Goal: Task Accomplishment & Management: Manage account settings

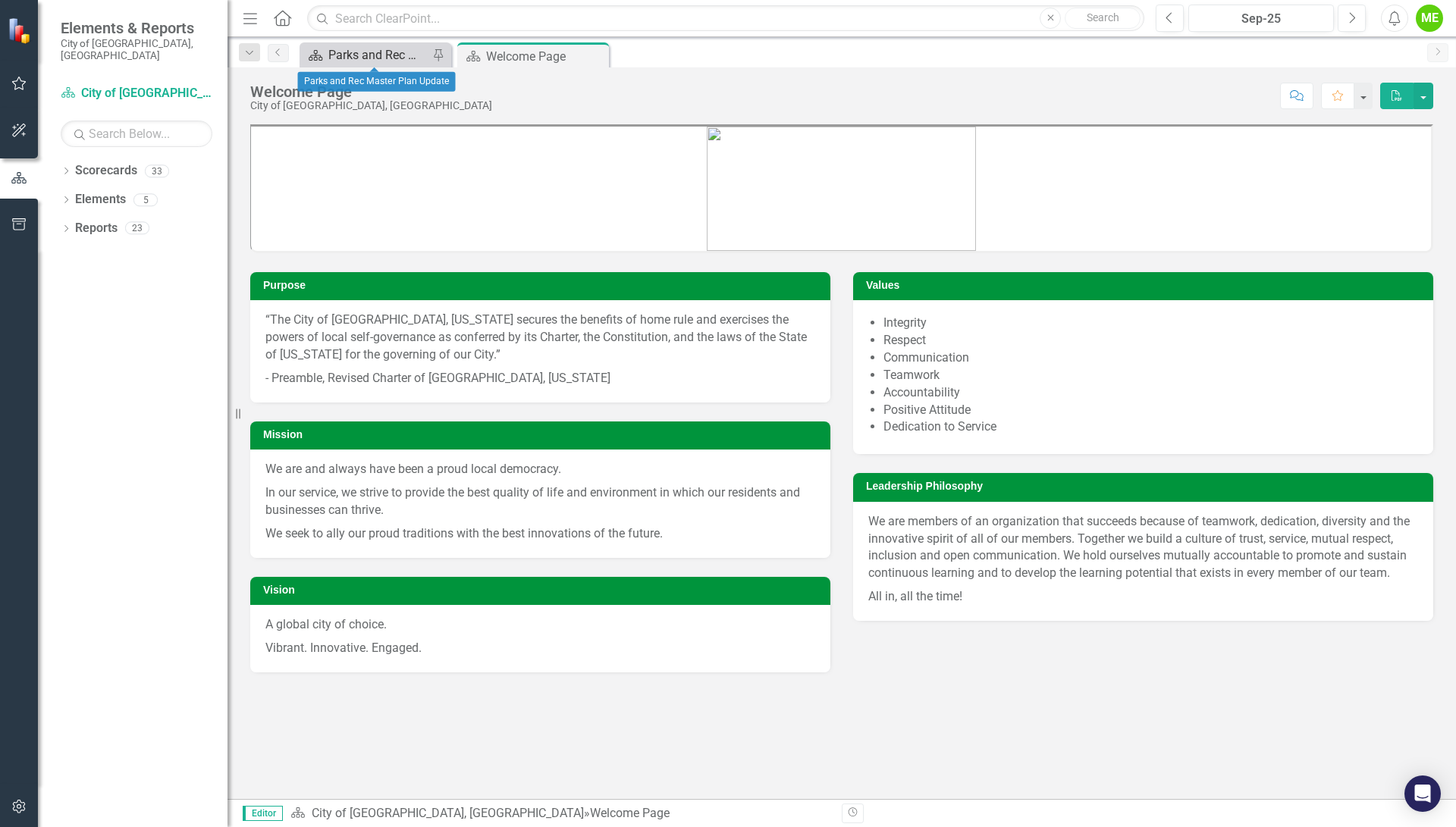
click at [386, 47] on div "Parks and Rec Master Plan Update" at bounding box center [378, 54] width 100 height 19
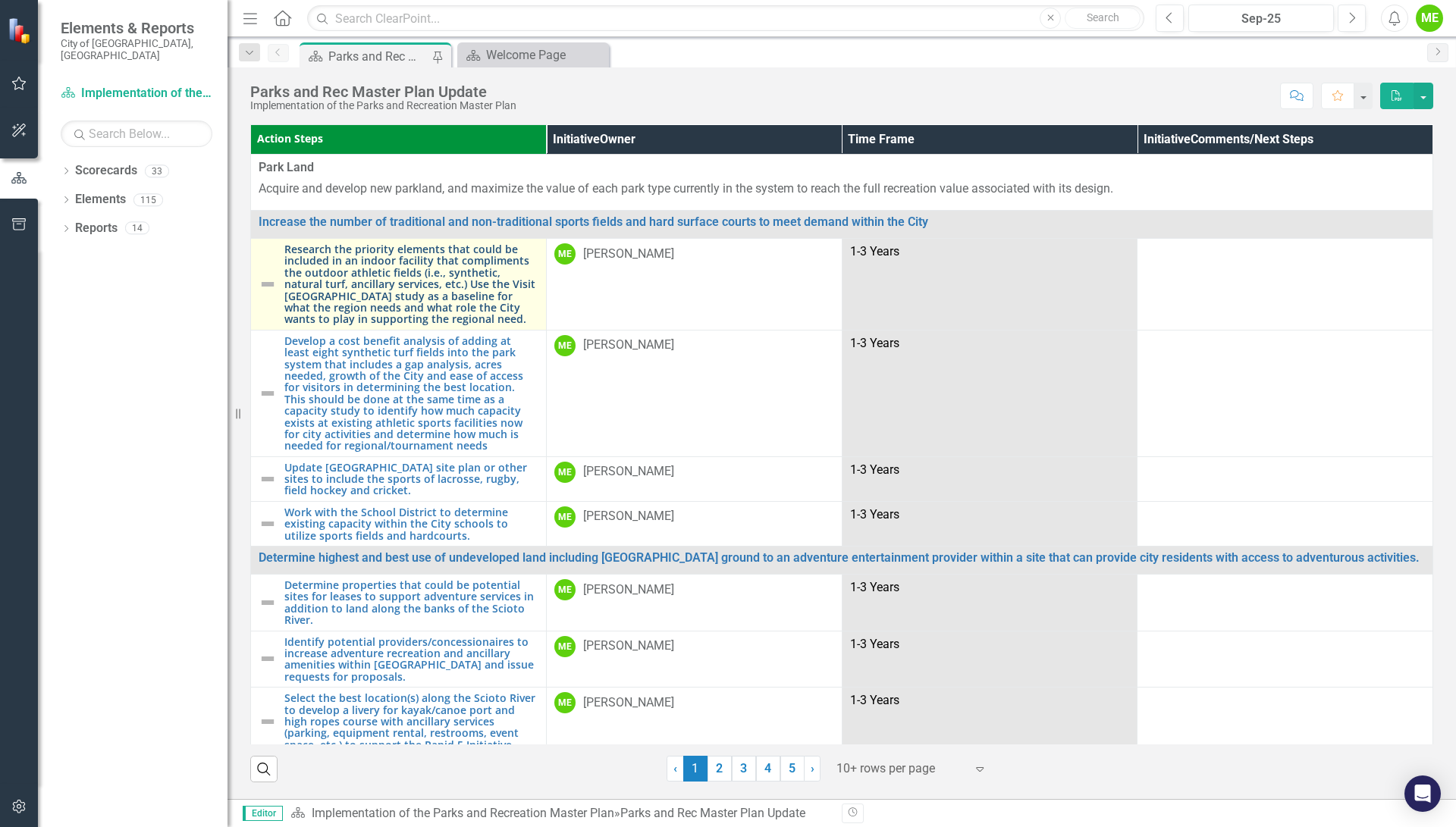
click at [444, 272] on link "Research the priority elements that could be included in an indoor facility tha…" at bounding box center [412, 284] width 254 height 82
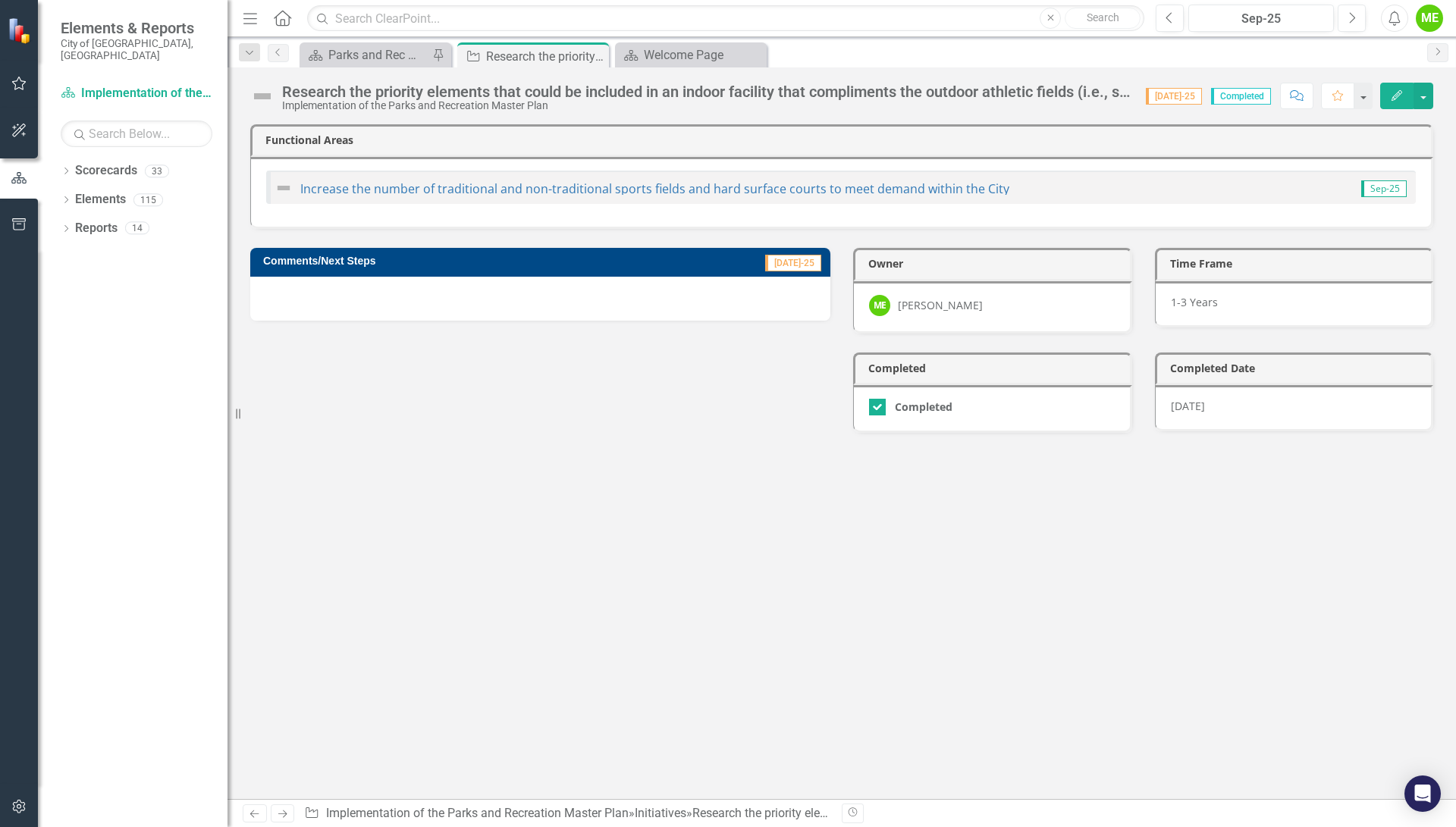
click at [1396, 91] on icon "Edit" at bounding box center [1397, 95] width 14 height 11
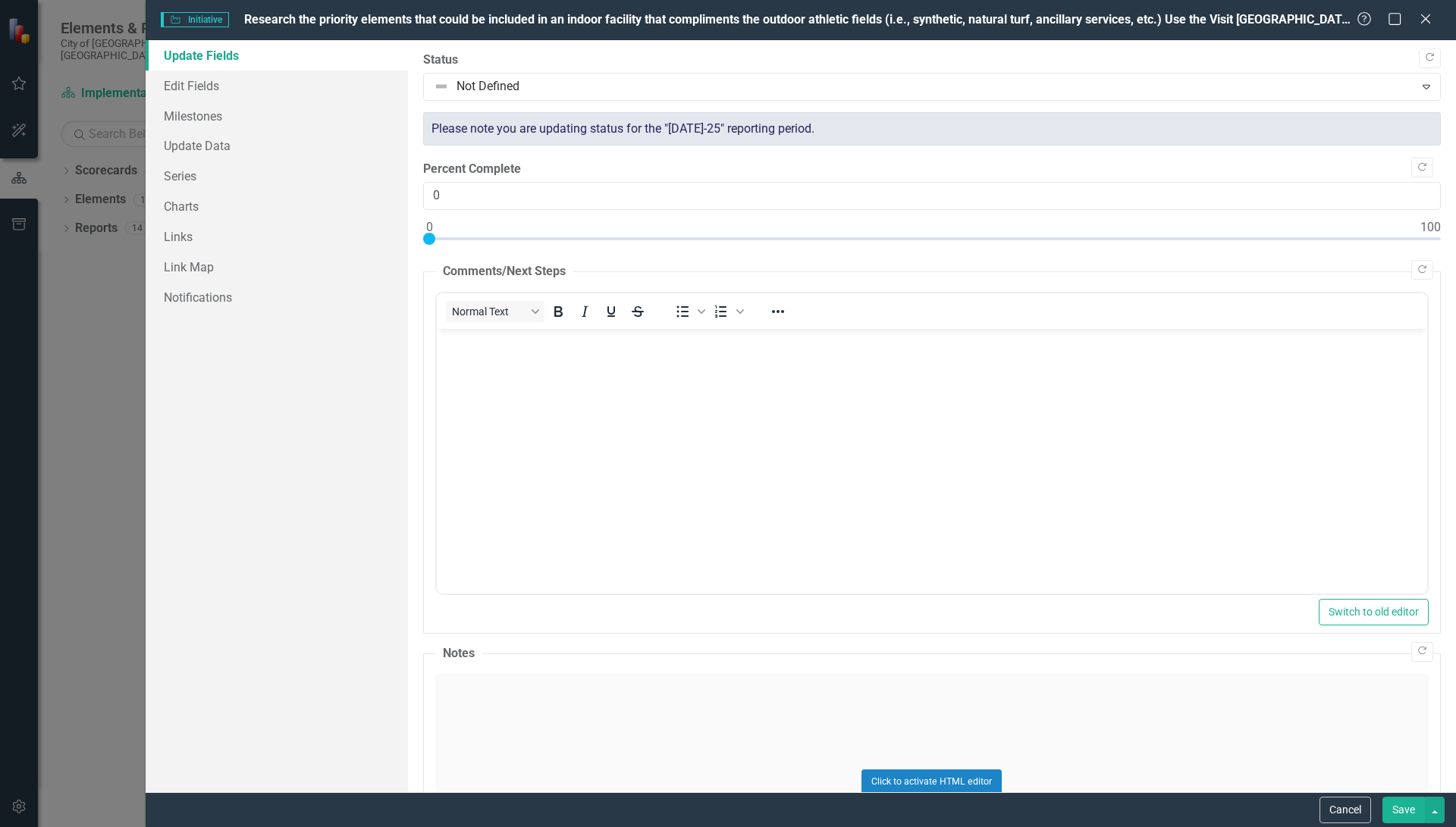
click at [506, 345] on p "Rich Text Area. Press ALT-0 for help." at bounding box center [931, 341] width 983 height 18
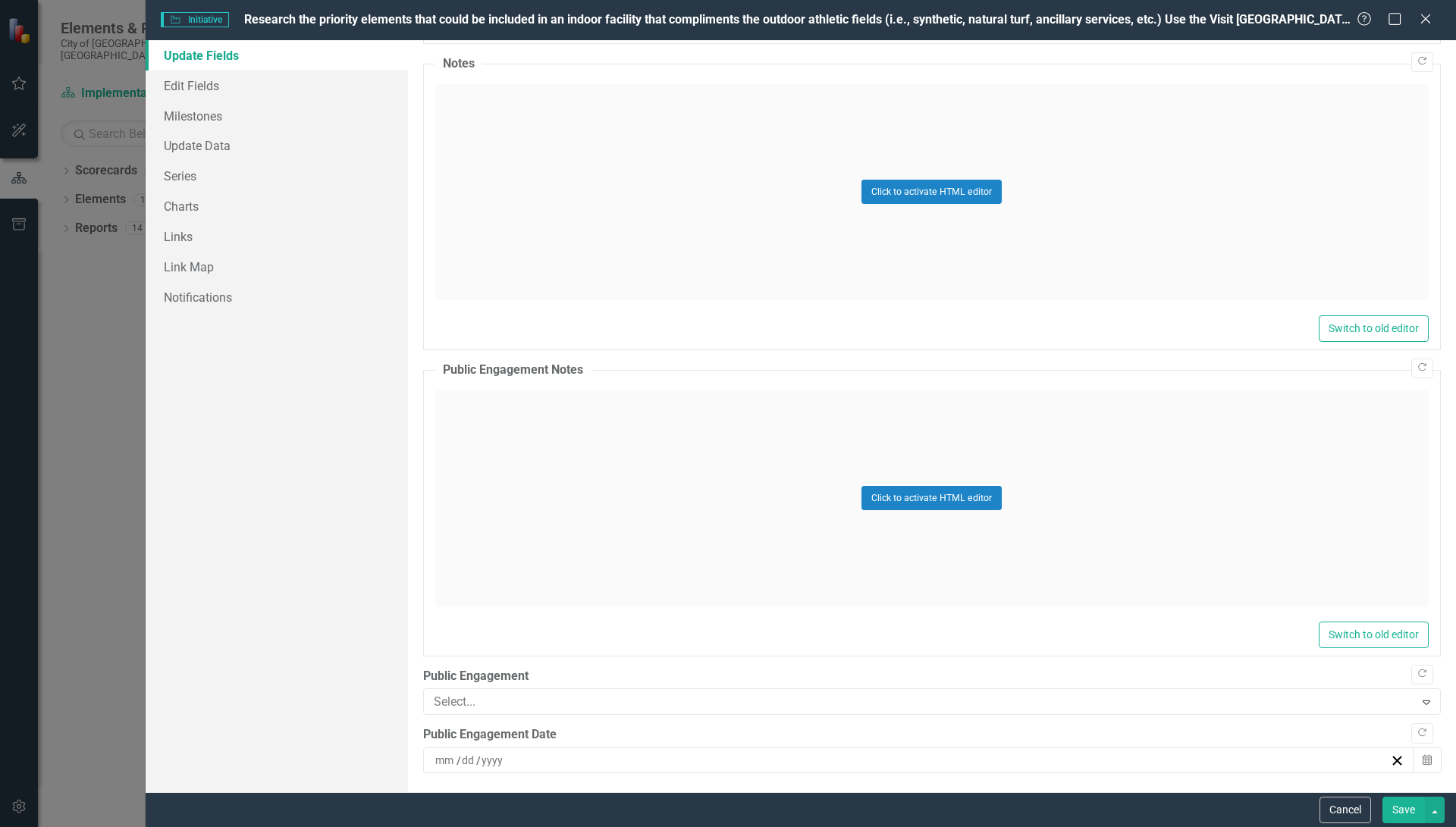
scroll to position [597, 0]
click at [473, 399] on div "Click to activate HTML editor" at bounding box center [931, 494] width 993 height 216
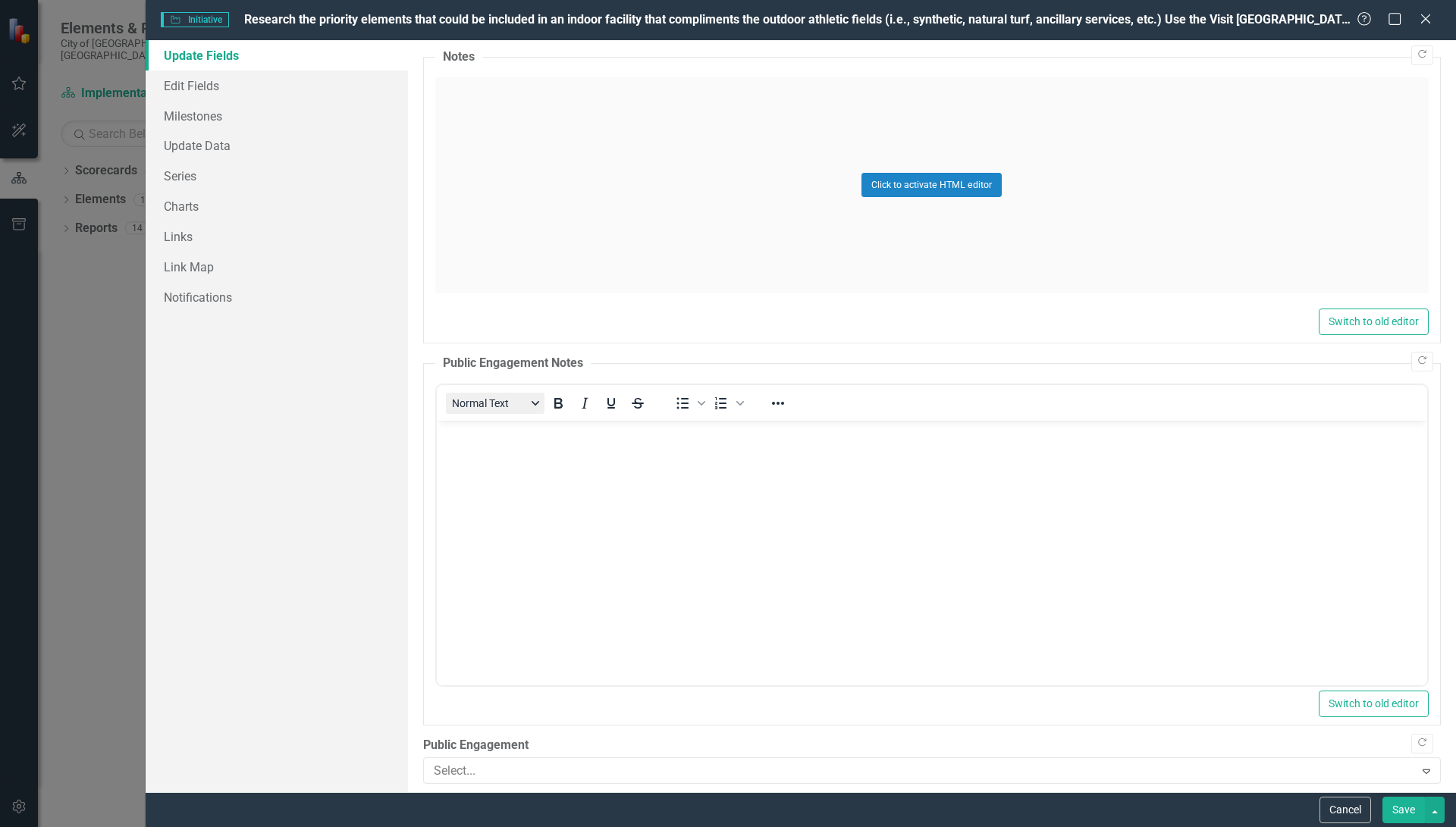
scroll to position [0, 0]
click at [522, 447] on body "Rich Text Area. Press ALT-0 for help." at bounding box center [931, 533] width 990 height 228
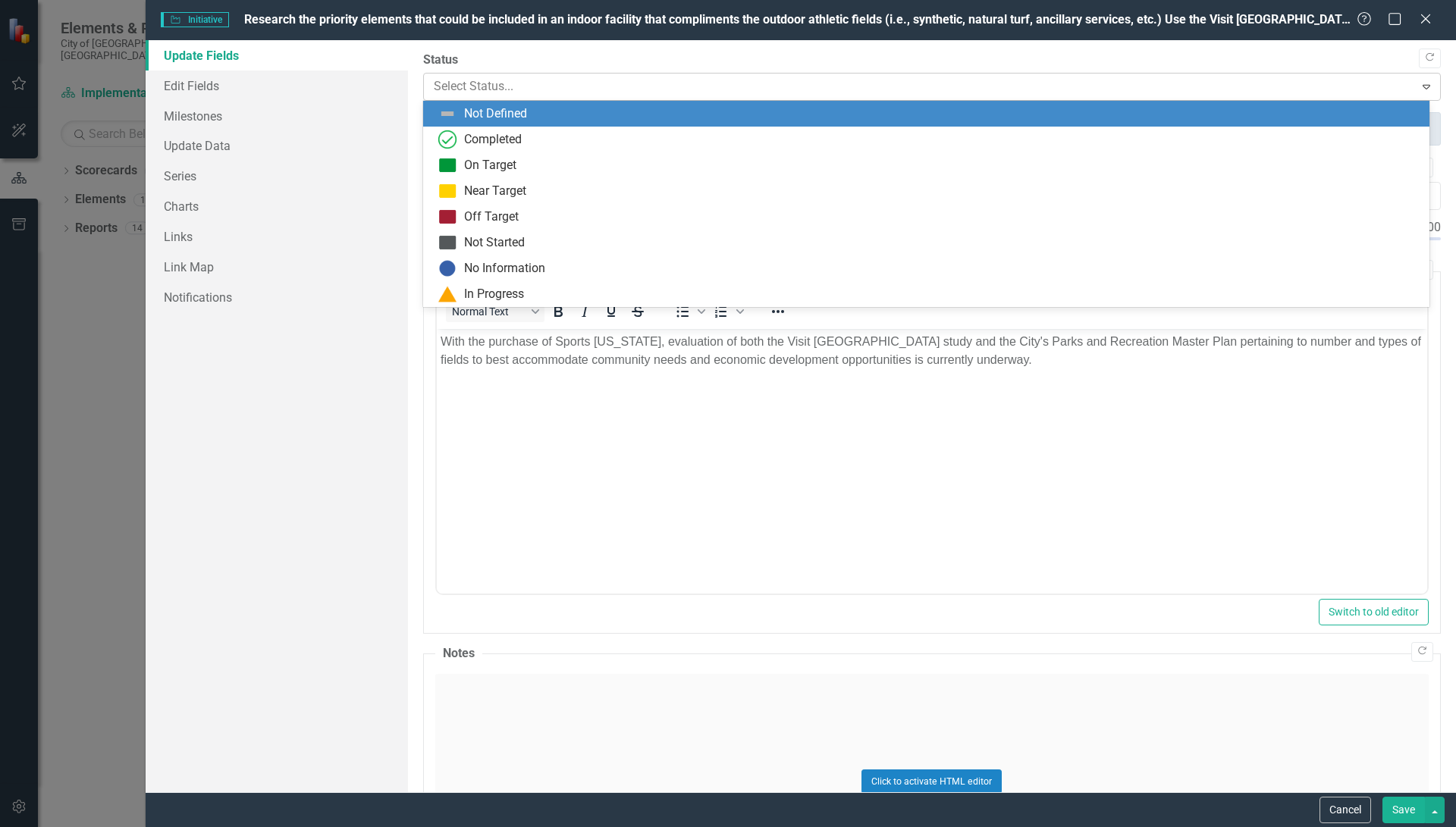
click at [1413, 81] on div "Expand" at bounding box center [1427, 86] width 28 height 24
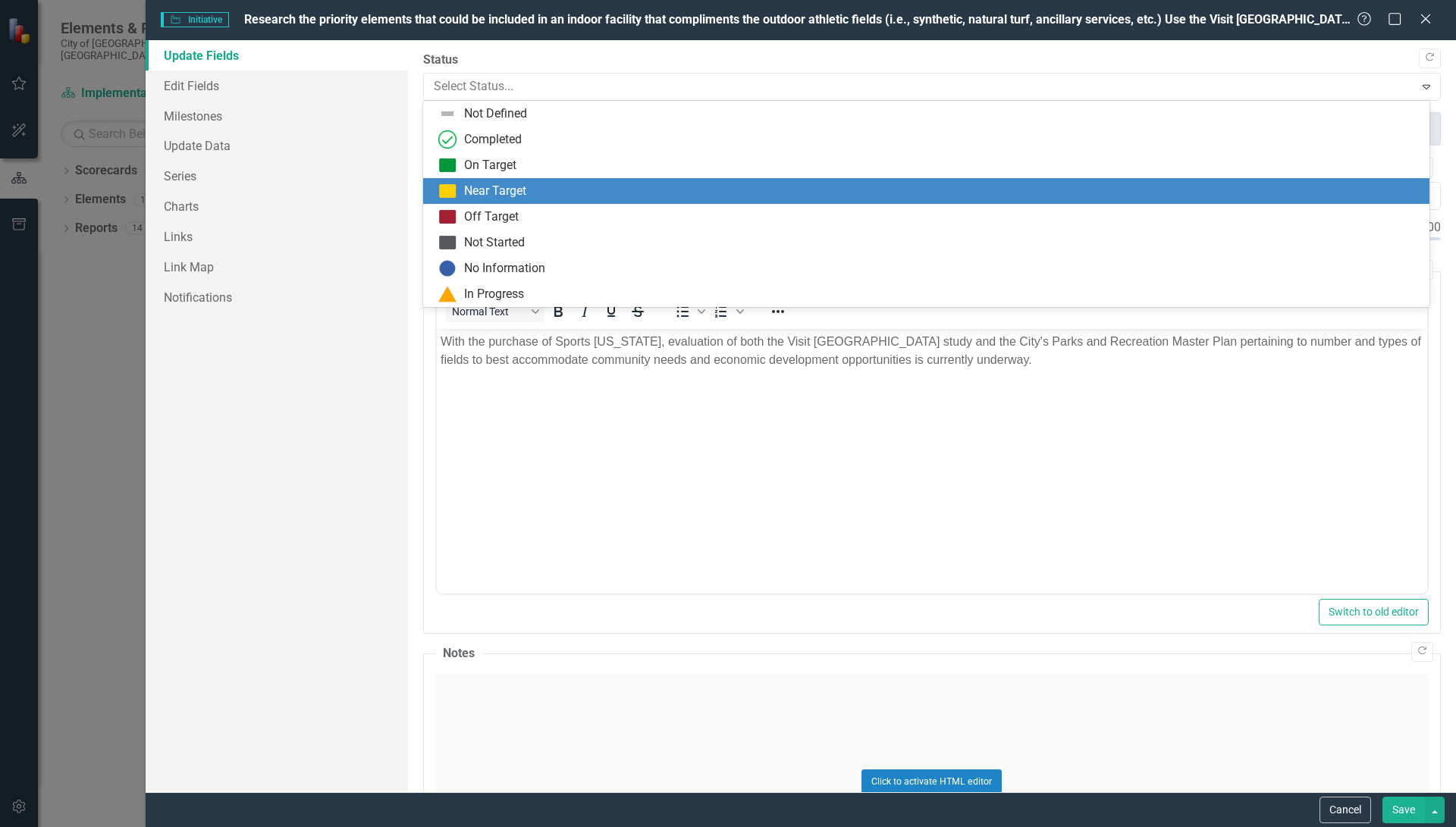
click at [506, 189] on div "Near Target" at bounding box center [495, 191] width 62 height 17
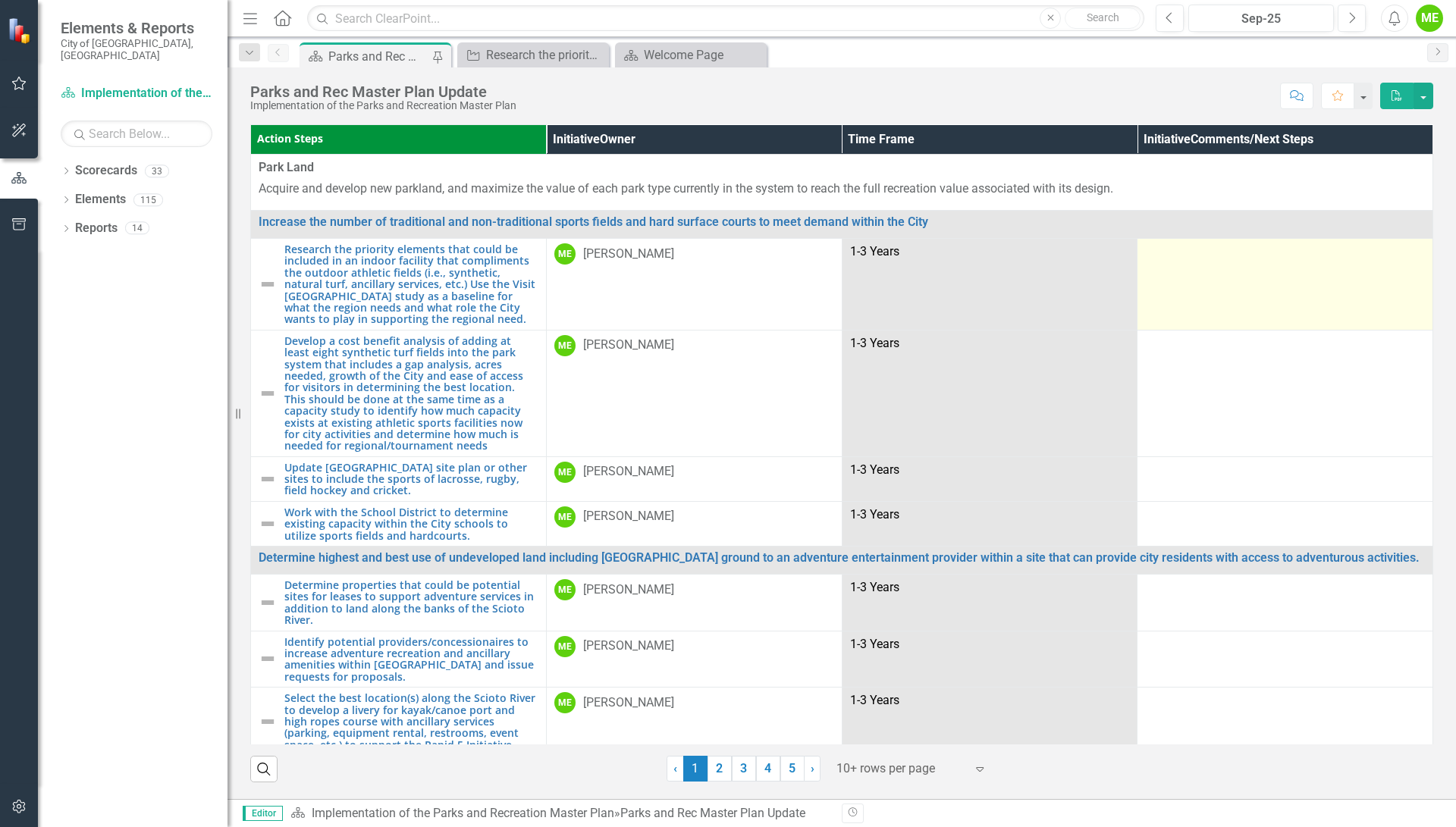
click at [1205, 281] on td at bounding box center [1285, 285] width 296 height 92
click at [1206, 275] on td at bounding box center [1285, 285] width 296 height 92
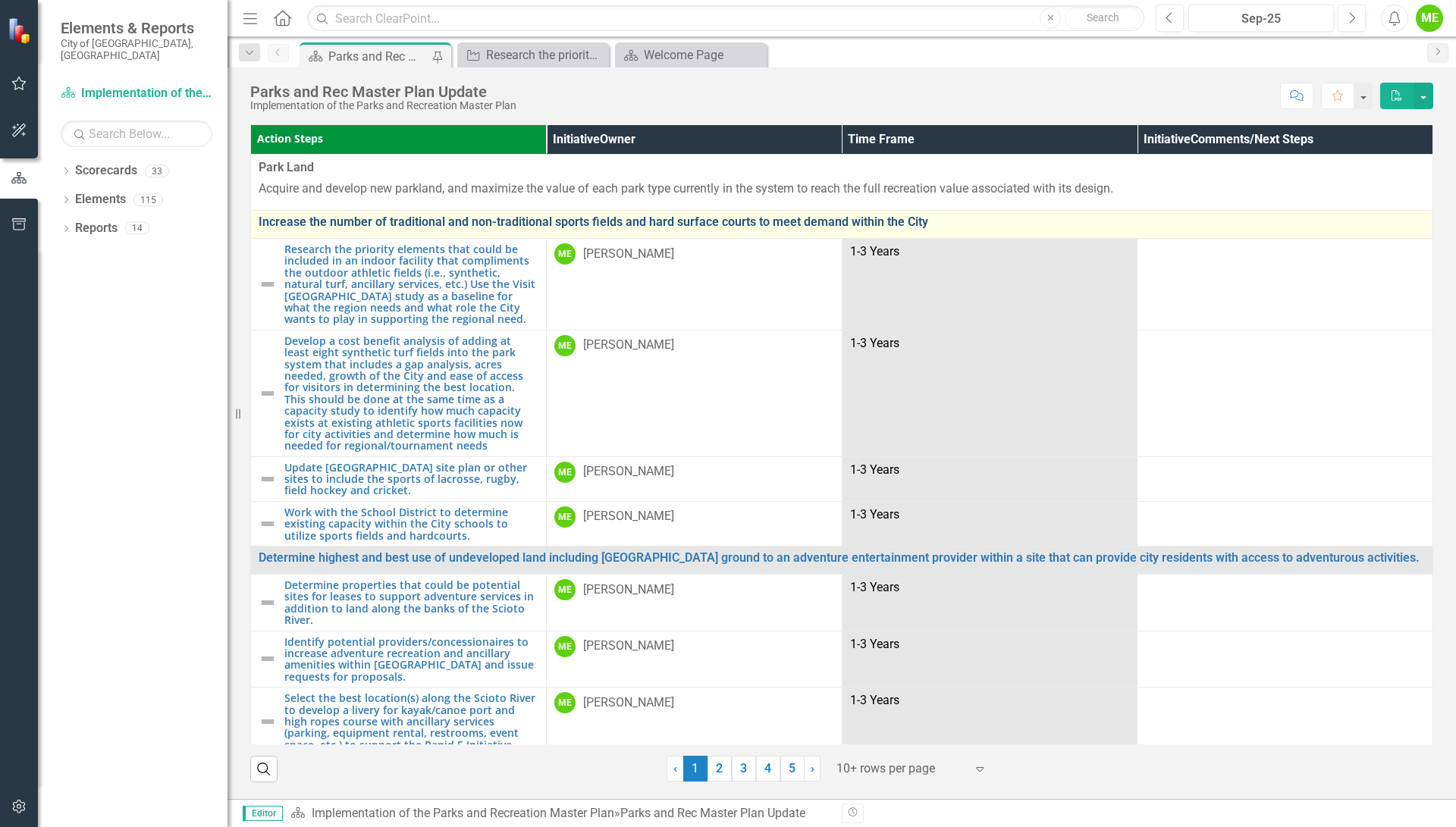
click at [1206, 276] on td at bounding box center [1285, 285] width 296 height 92
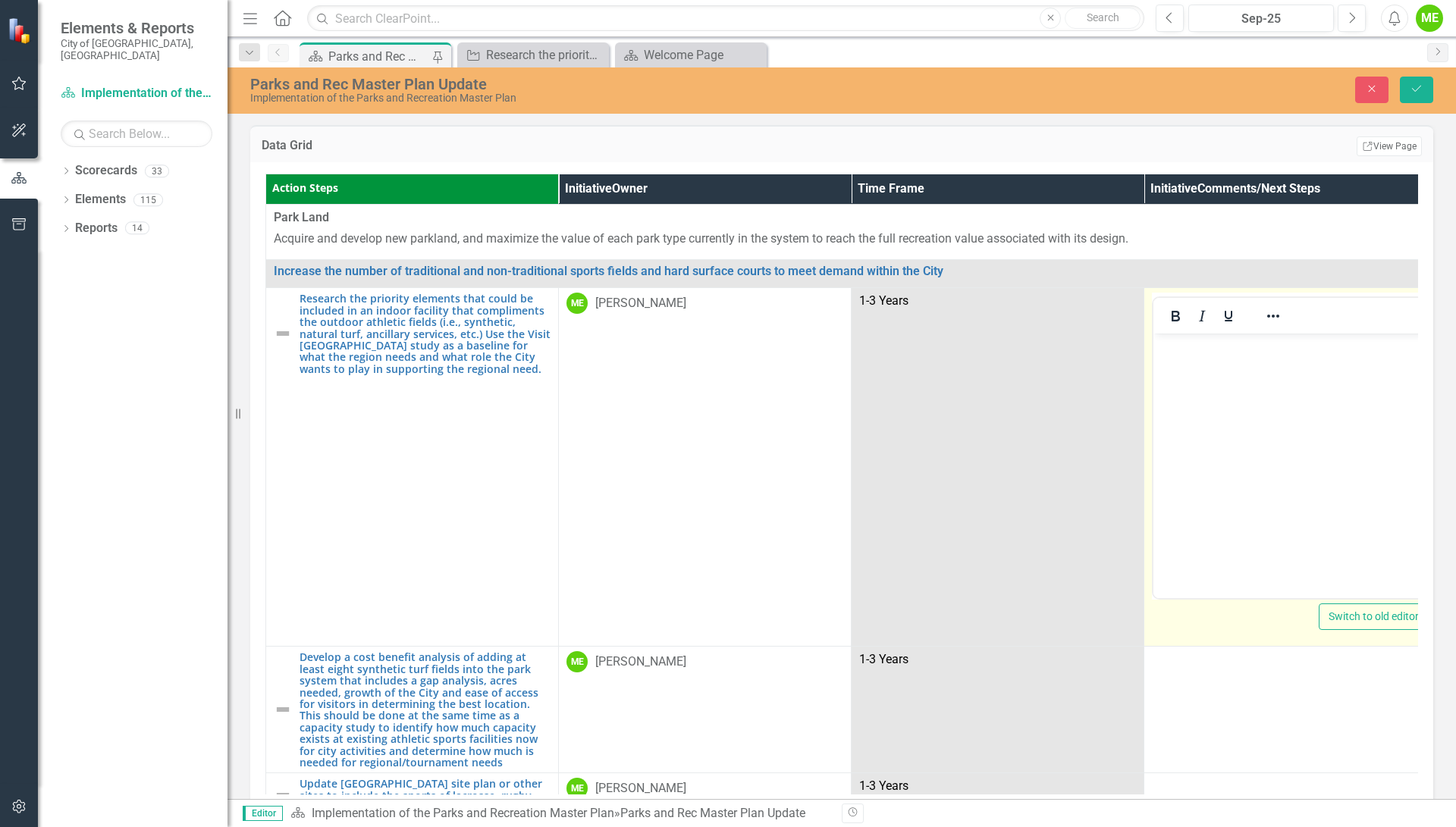
click at [1210, 377] on body "Rich Text Area. Press ALT-0 for help." at bounding box center [1290, 447] width 274 height 228
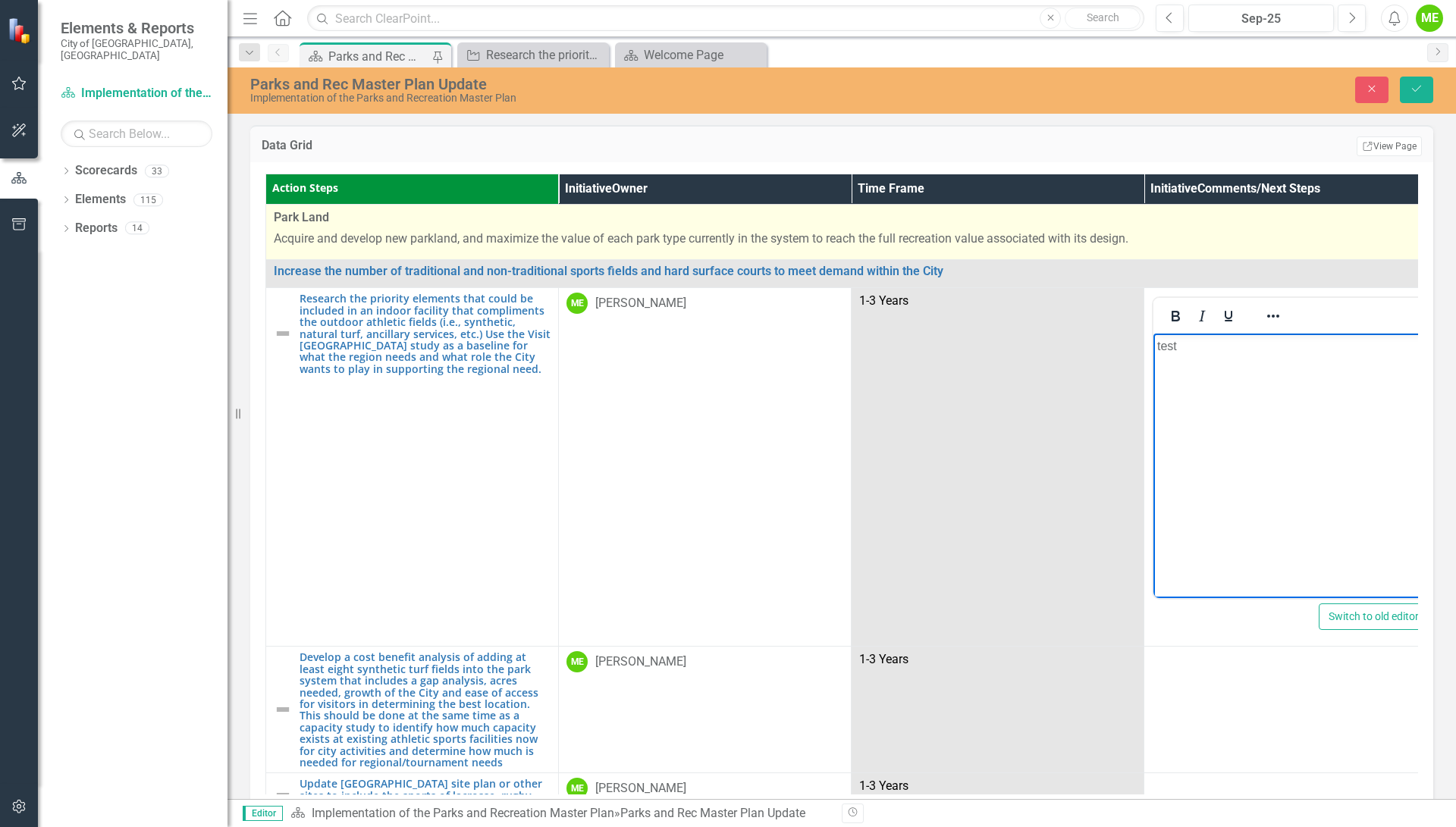
click at [1203, 229] on div "Park Land Acquire and develop new parkland, and maximize the value of each park…" at bounding box center [852, 229] width 1155 height 39
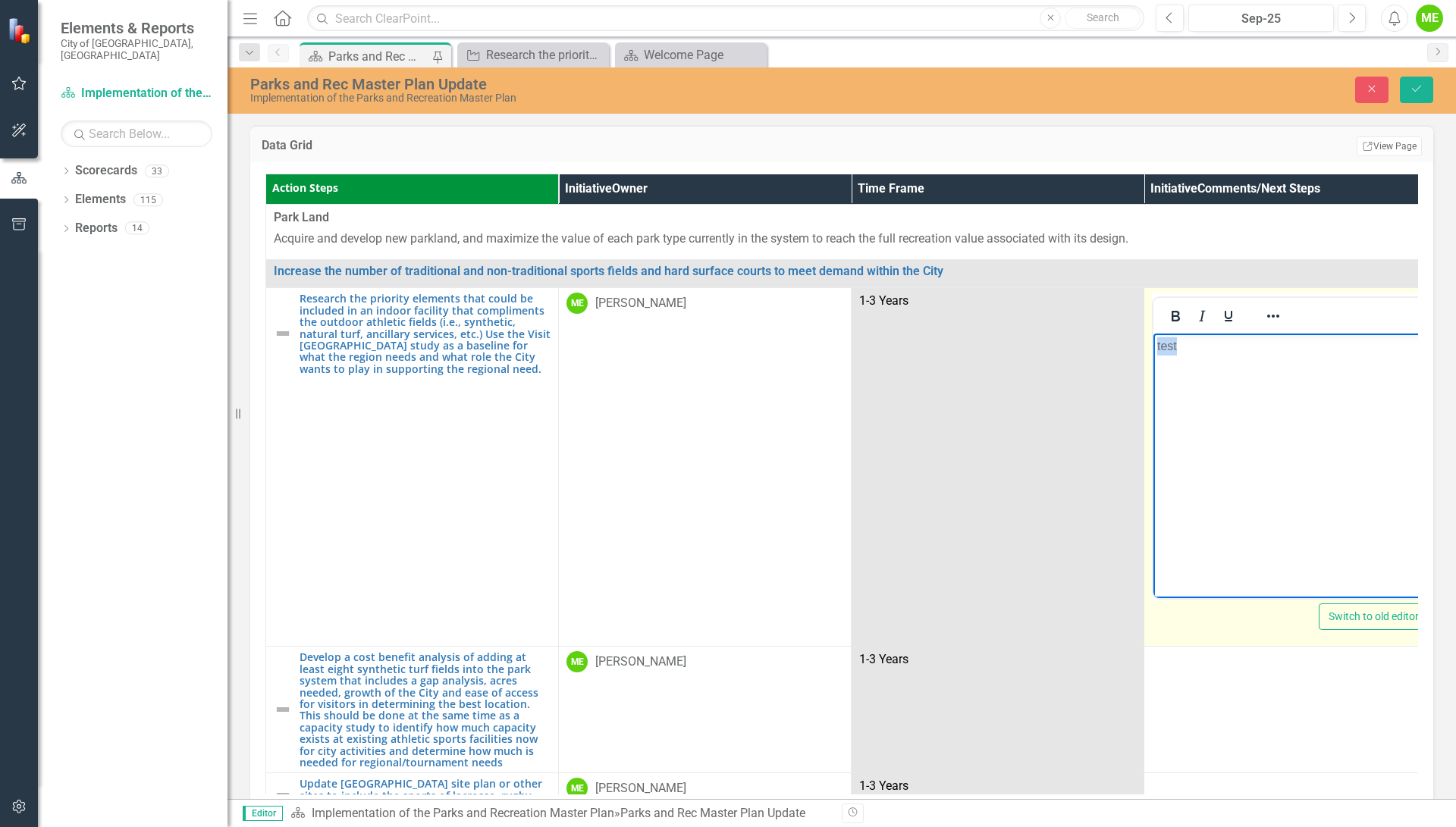
drag, startPoint x: 1185, startPoint y: 349, endPoint x: 2274, endPoint y: 651, distance: 1130.1
click at [1153, 350] on html "test" at bounding box center [1290, 447] width 274 height 228
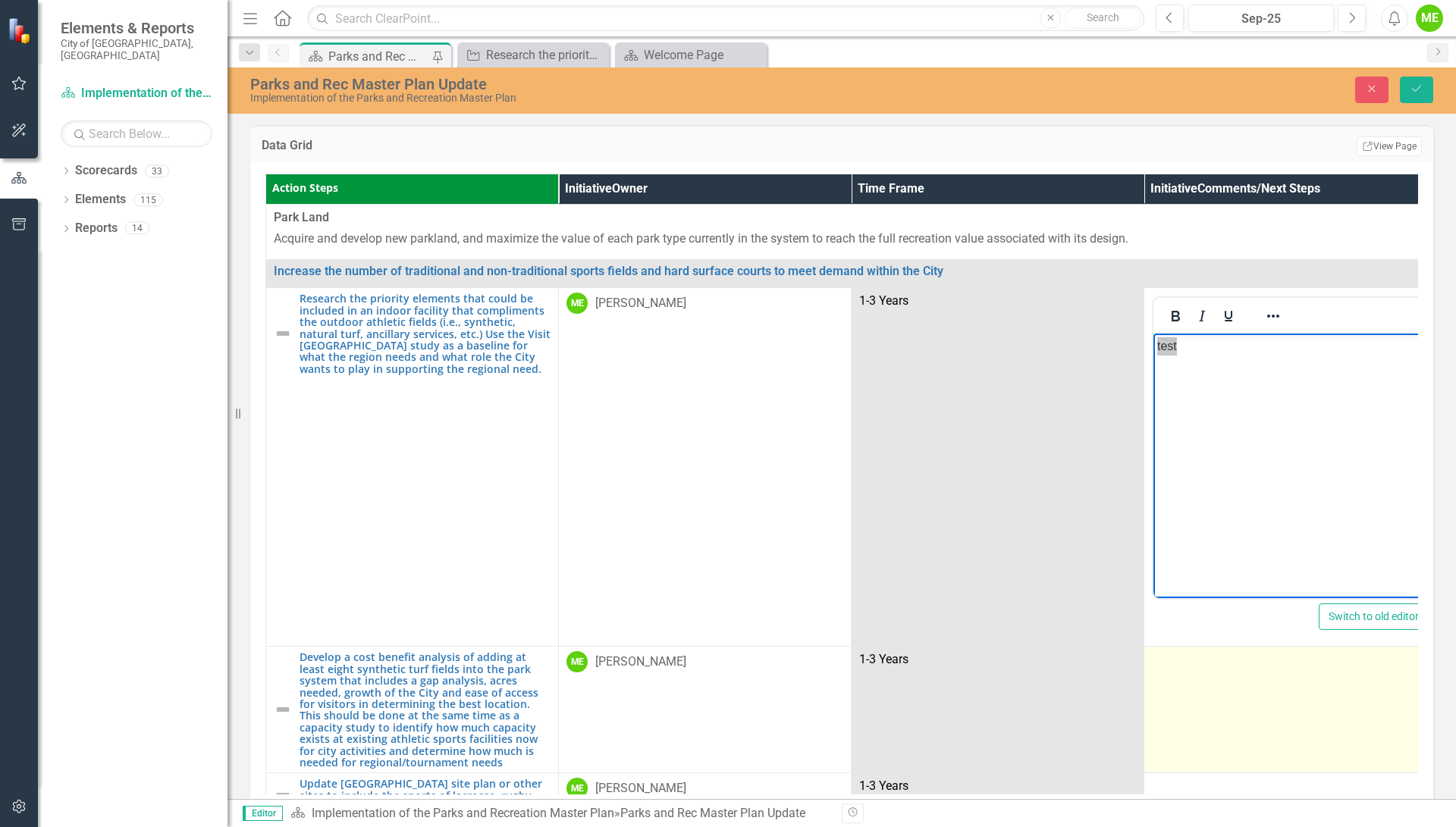
click at [1240, 733] on td at bounding box center [1291, 710] width 293 height 127
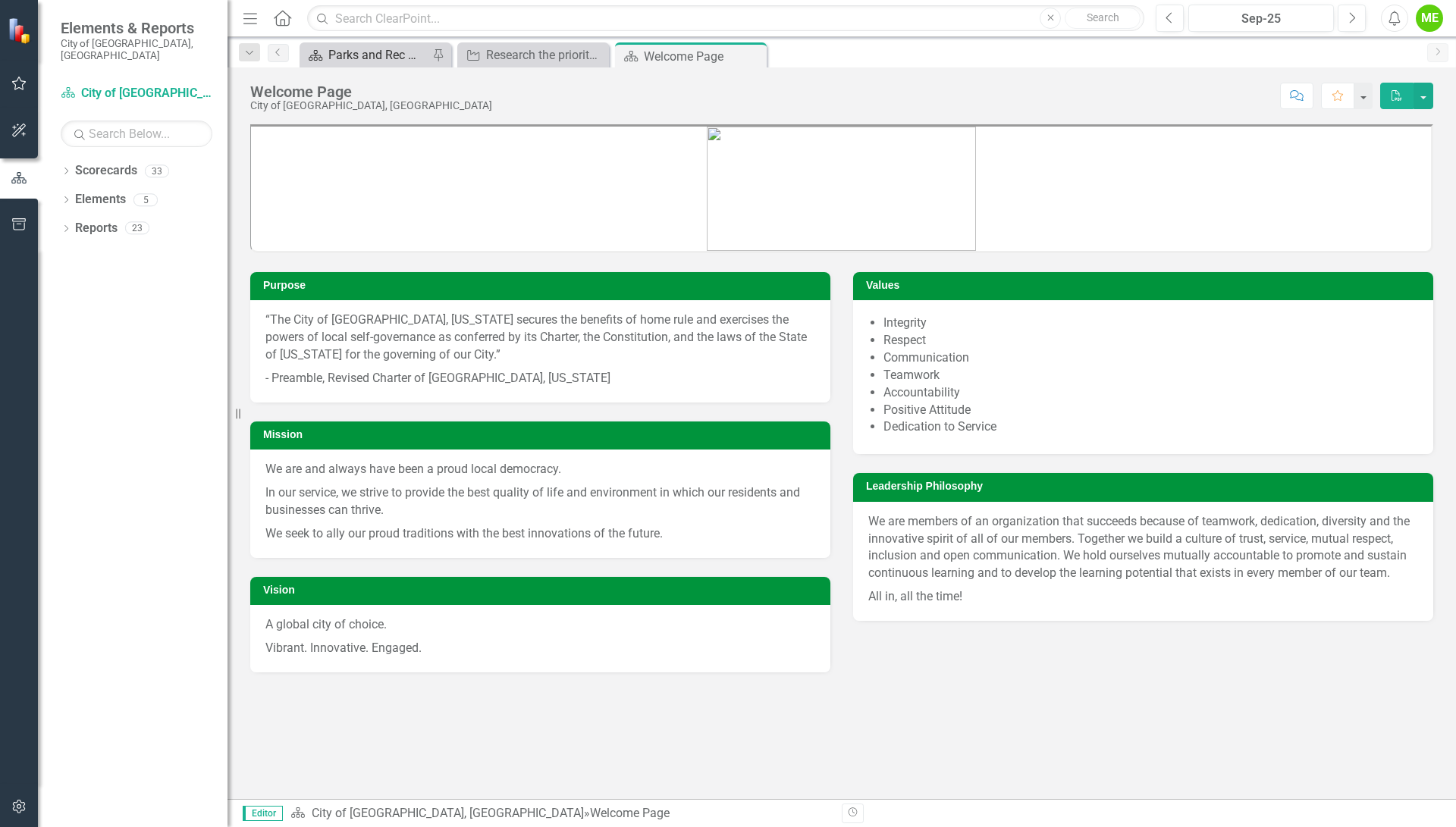
click at [353, 50] on div "Parks and Rec Master Plan Update" at bounding box center [378, 54] width 100 height 19
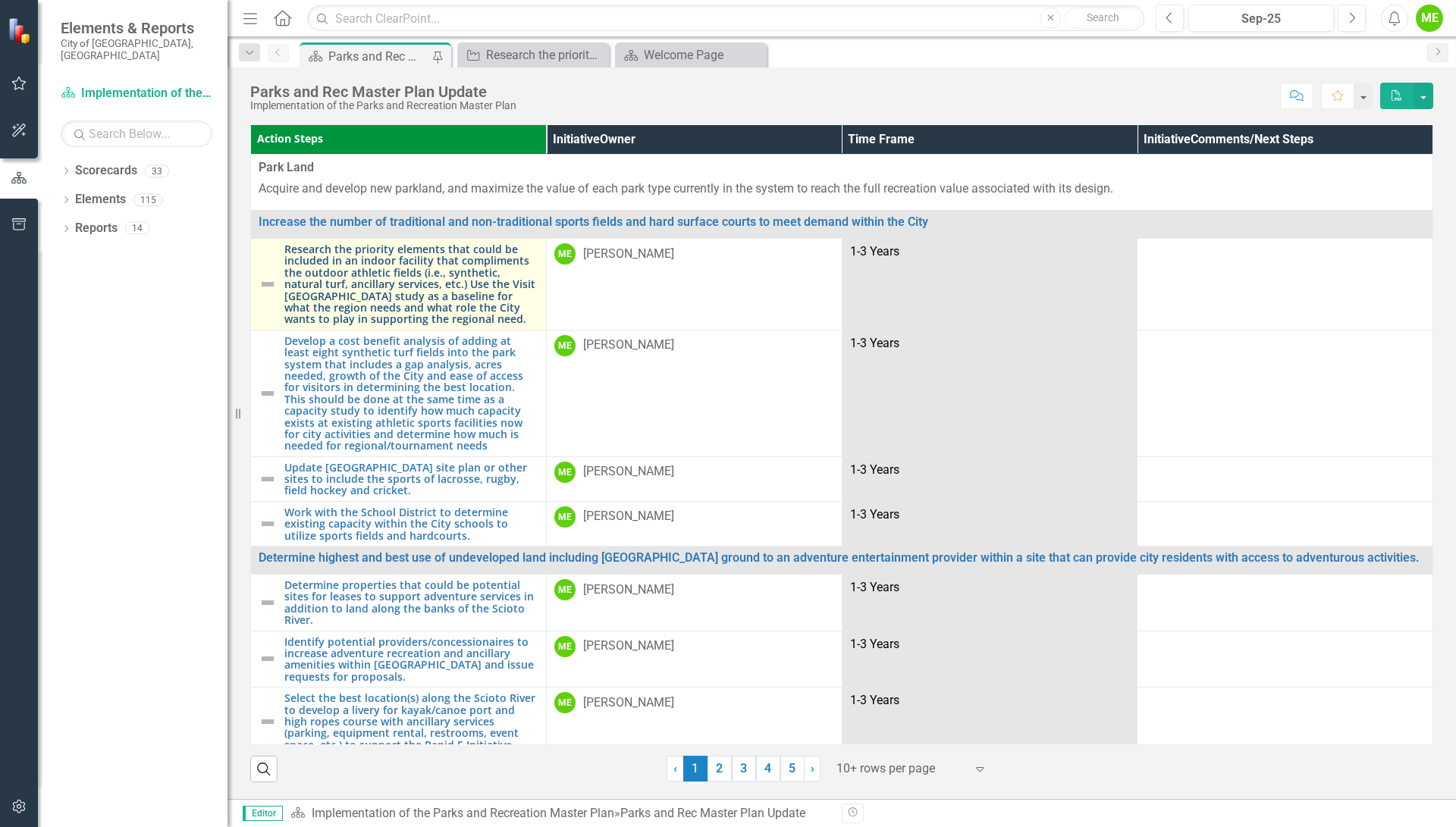
click at [351, 263] on link "Research the priority elements that could be included in an indoor facility tha…" at bounding box center [412, 284] width 254 height 82
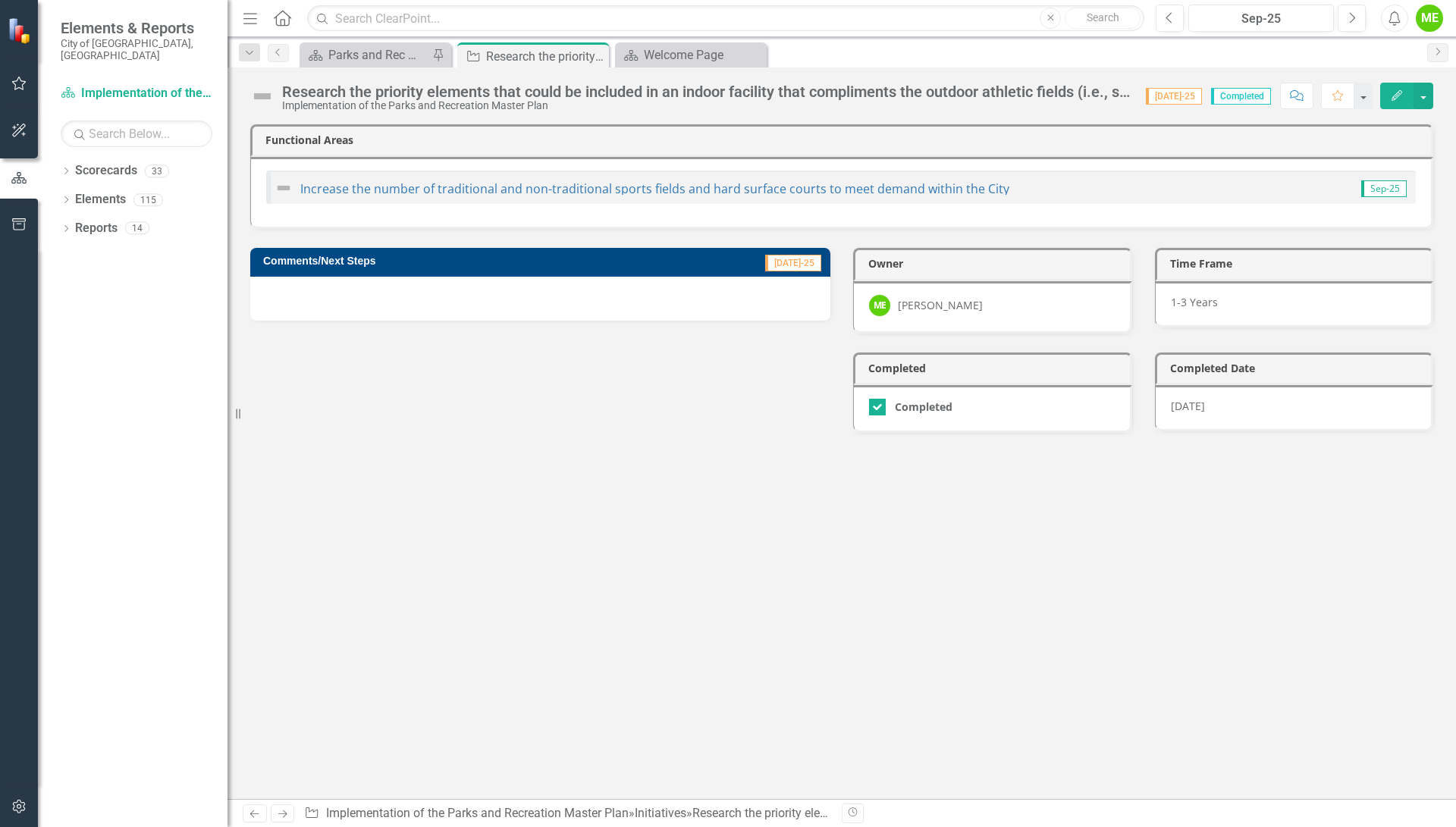
click at [1240, 93] on span "Completed" at bounding box center [1241, 96] width 60 height 17
click at [1400, 95] on icon "Edit" at bounding box center [1397, 95] width 14 height 11
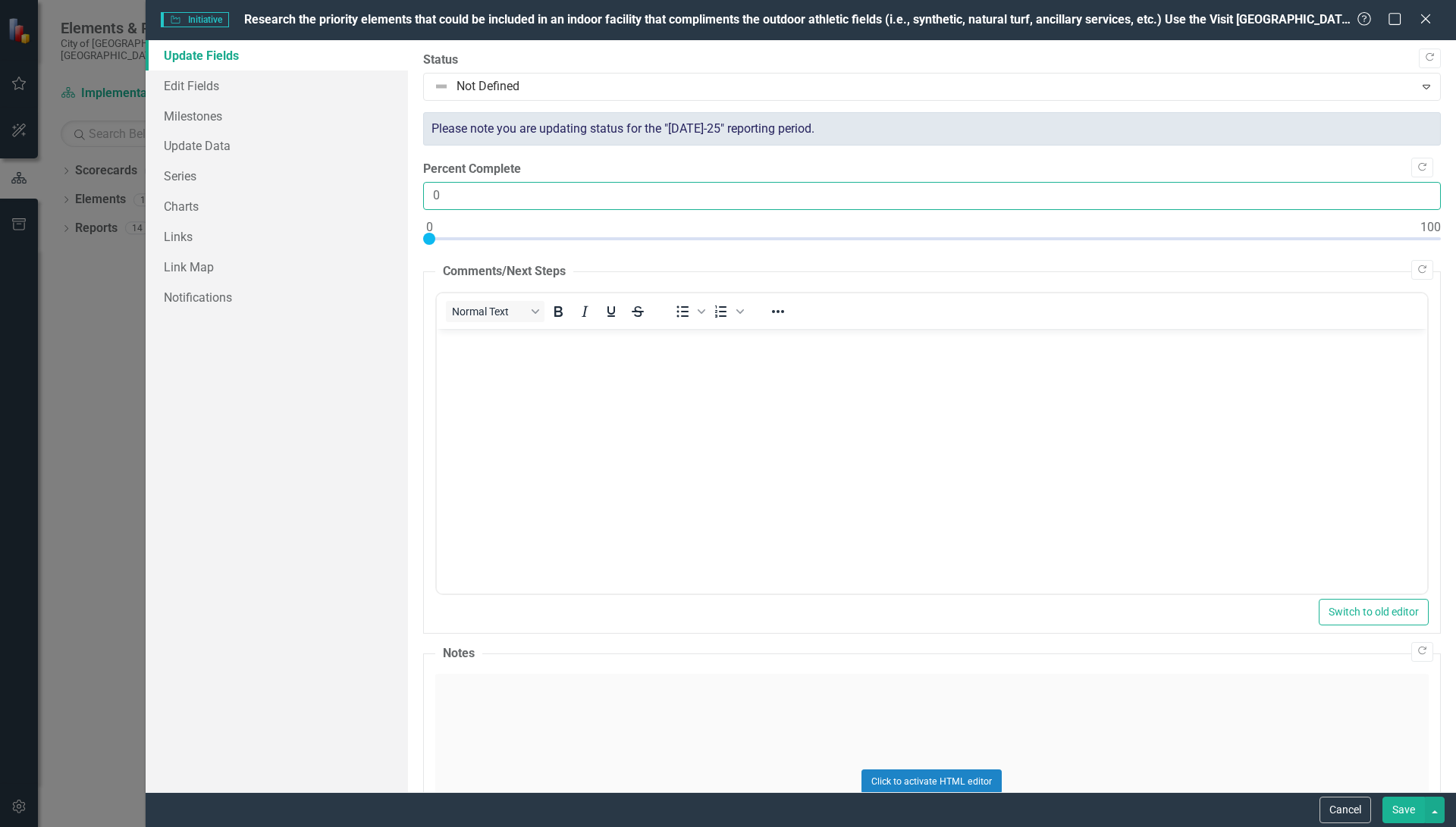
click at [452, 195] on input "0" at bounding box center [931, 196] width 1018 height 28
click at [429, 199] on input "0" at bounding box center [931, 196] width 1018 height 28
drag, startPoint x: 429, startPoint y: 198, endPoint x: 447, endPoint y: 191, distance: 19.3
click at [447, 191] on input "0" at bounding box center [931, 196] width 1018 height 28
type input "75"
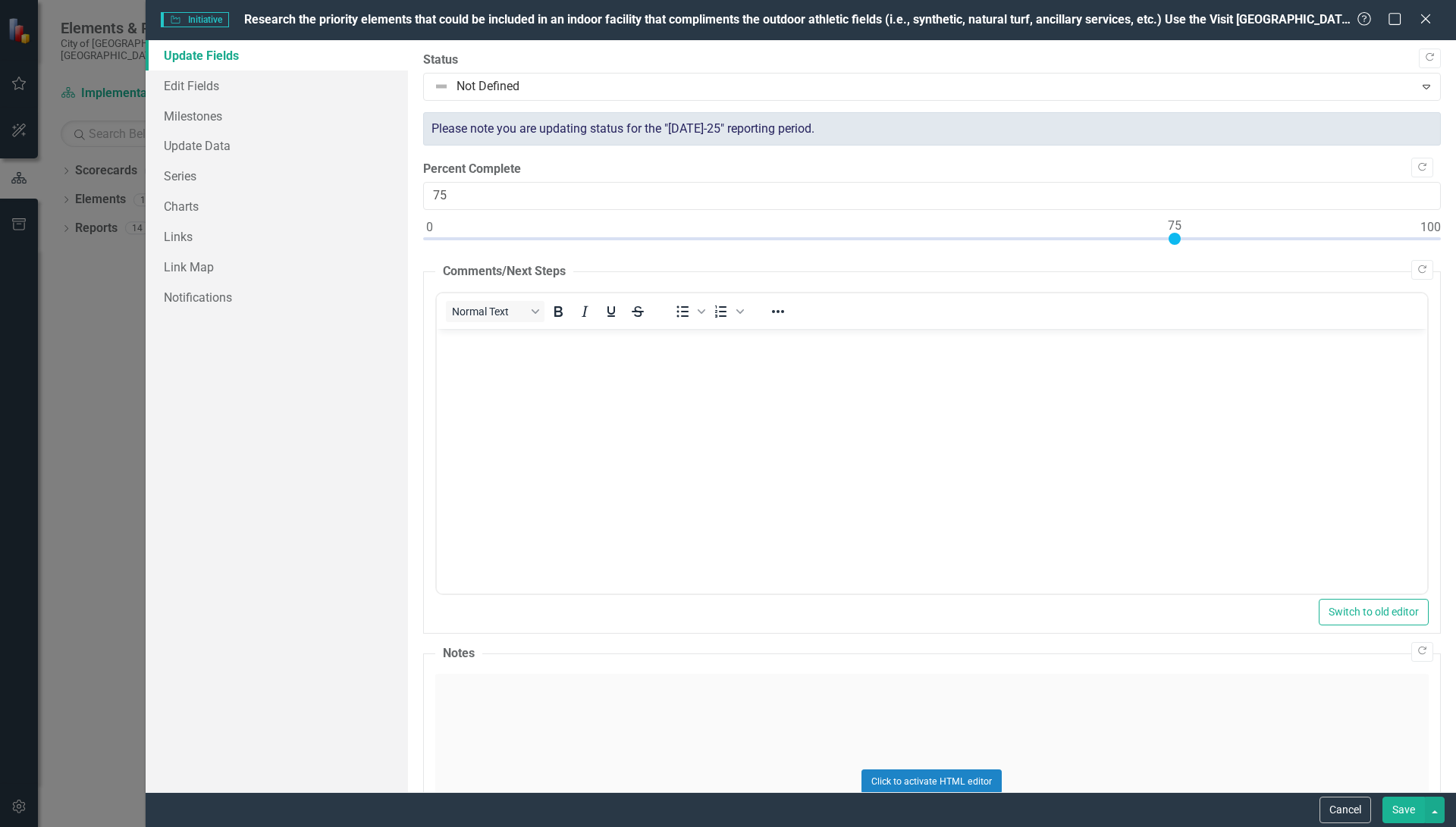
click at [586, 340] on p "Rich Text Area. Press ALT-0 for help." at bounding box center [931, 341] width 983 height 18
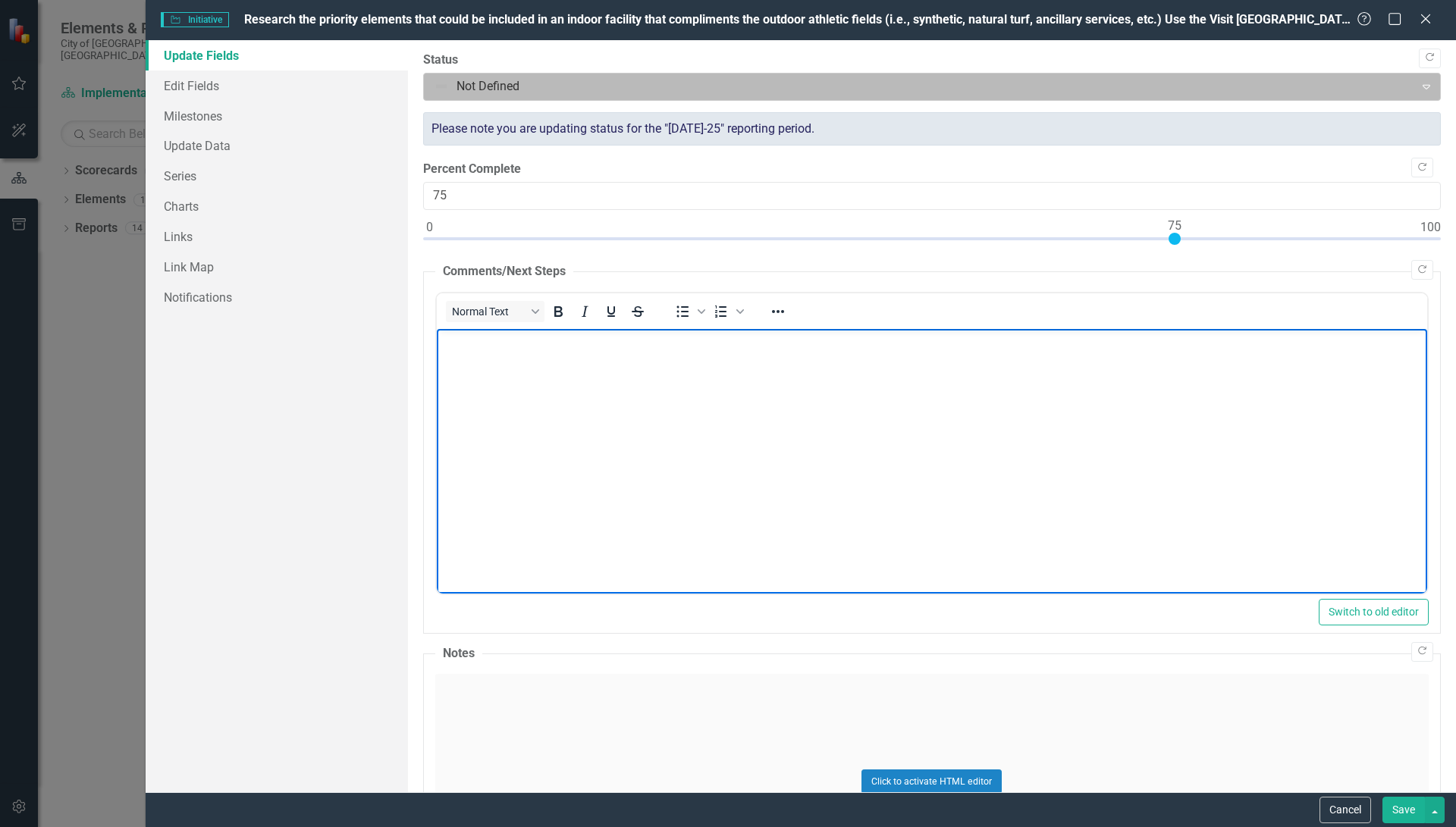
click at [471, 78] on div at bounding box center [919, 86] width 971 height 20
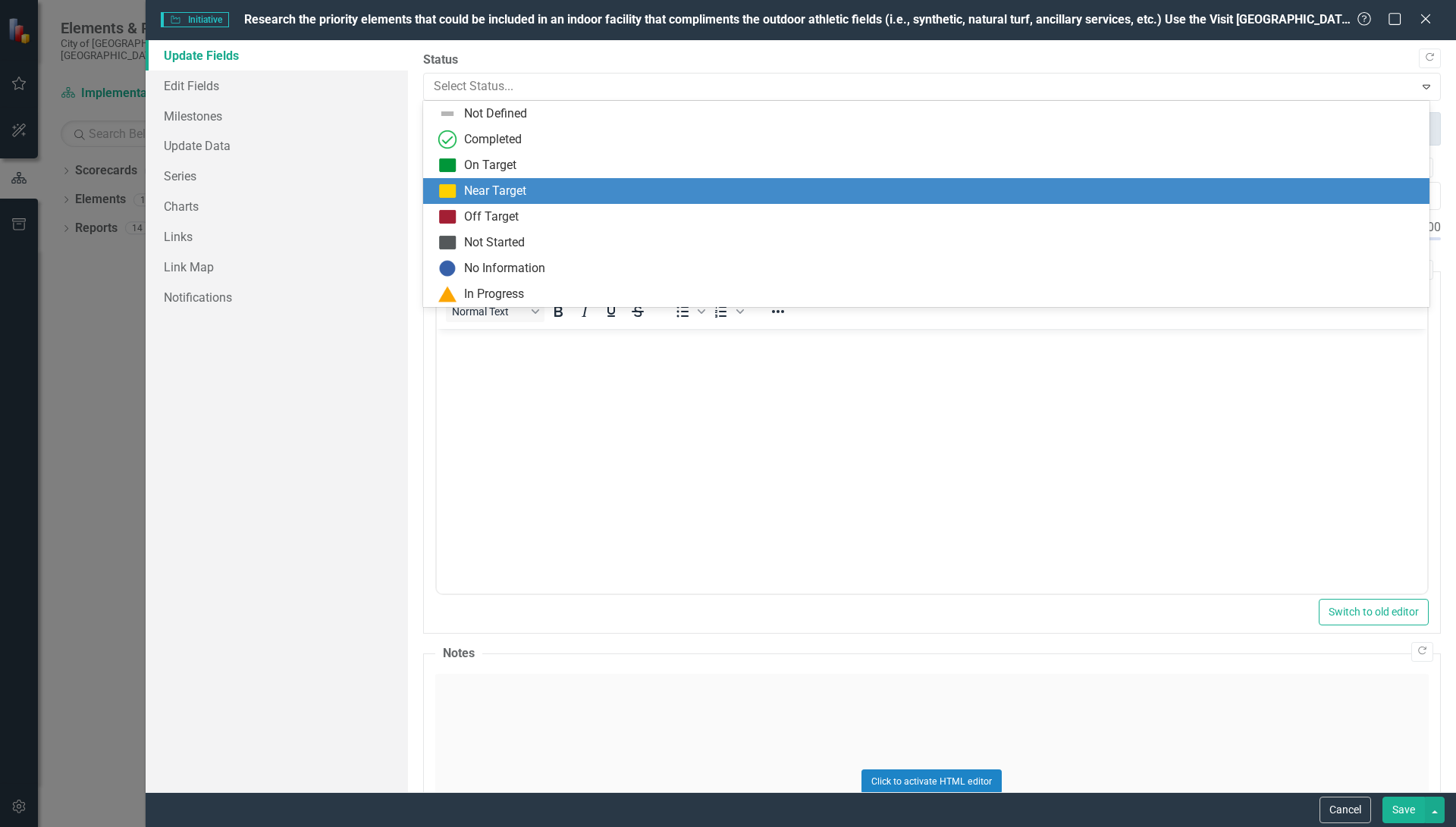
click at [476, 186] on div "Near Target" at bounding box center [495, 191] width 62 height 17
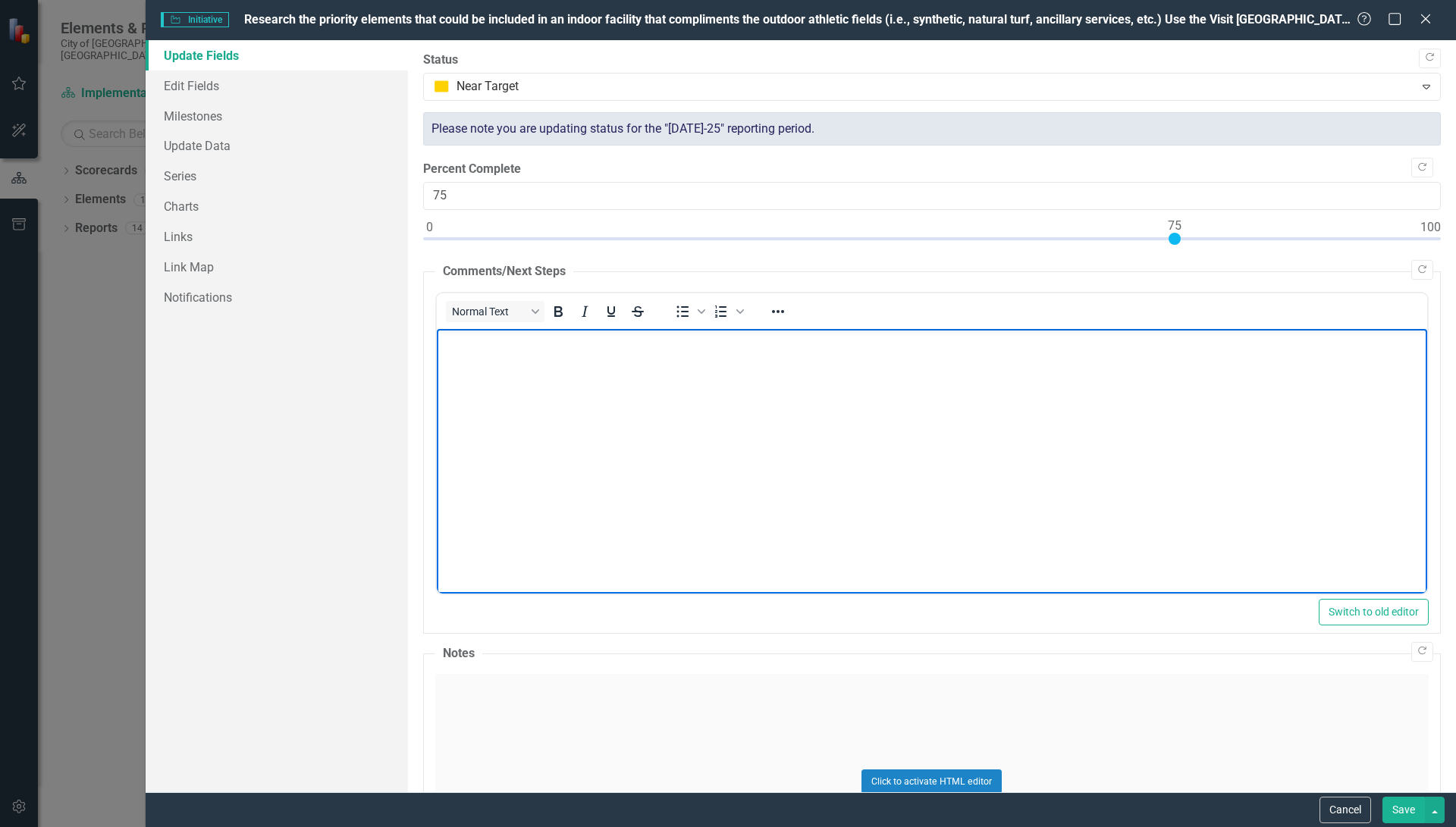
click at [469, 354] on body "Rich Text Area. Press ALT-0 for help." at bounding box center [931, 442] width 990 height 228
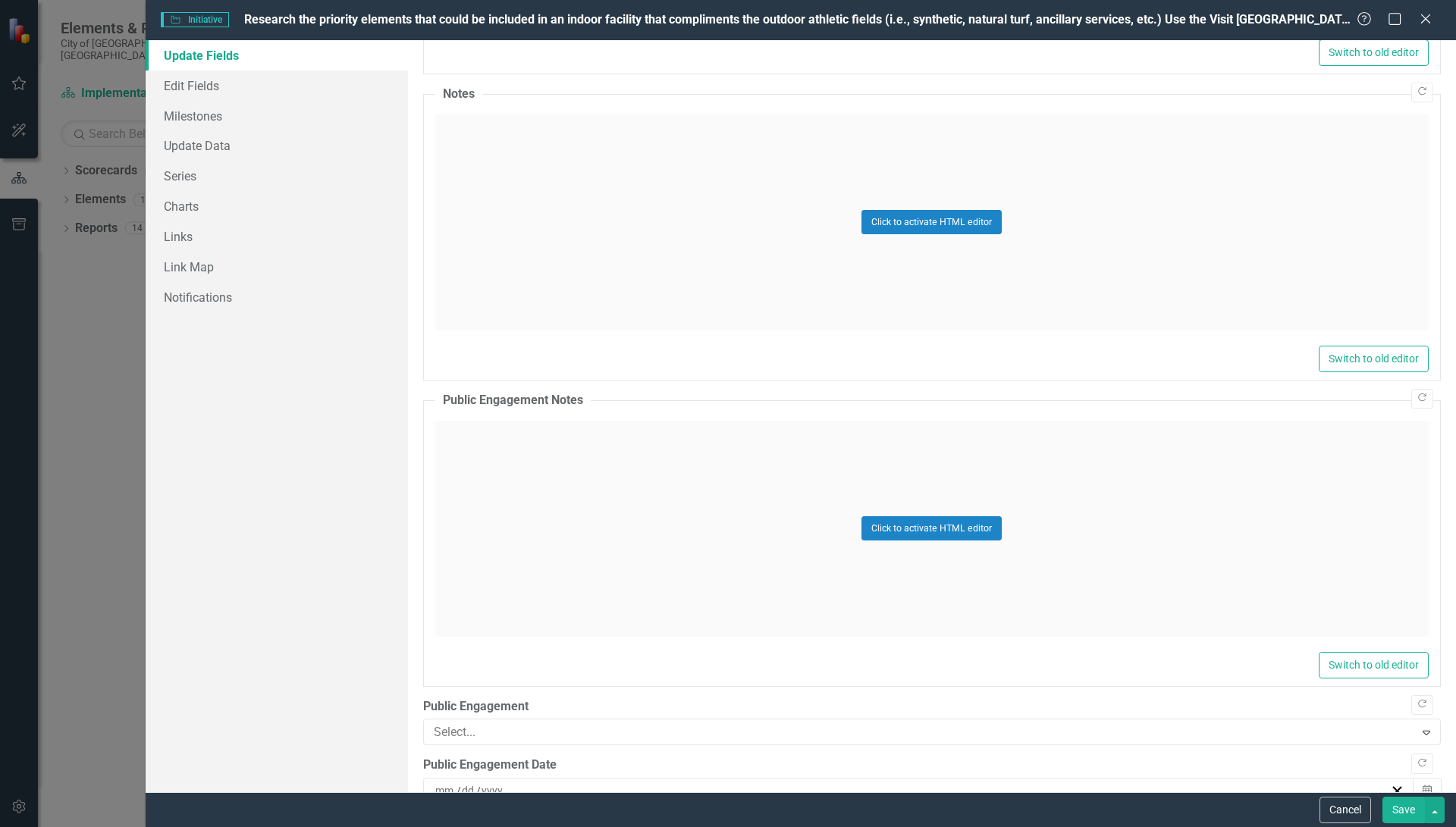
scroll to position [597, 0]
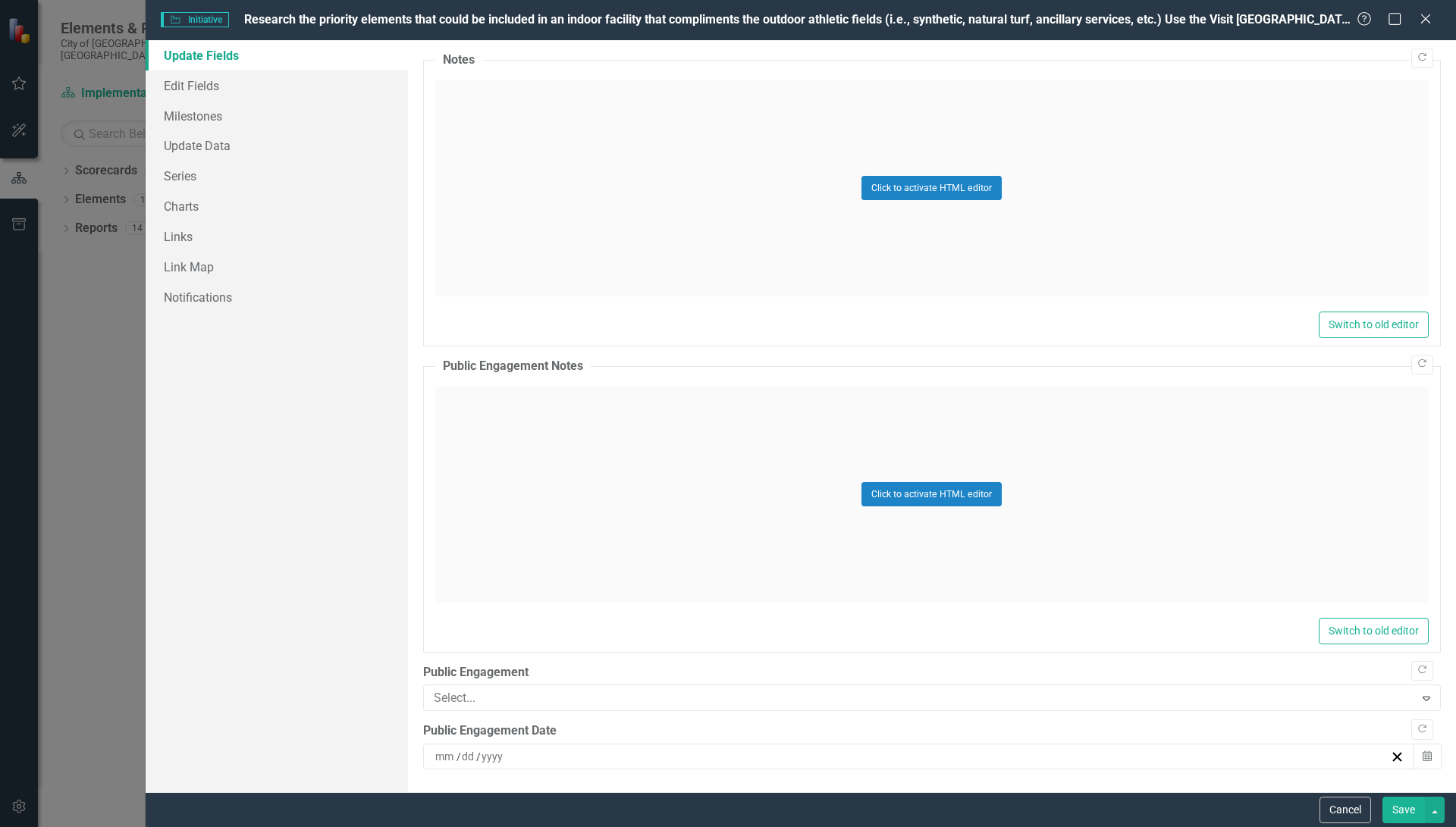
click at [538, 100] on div "Click to activate HTML editor" at bounding box center [931, 189] width 993 height 216
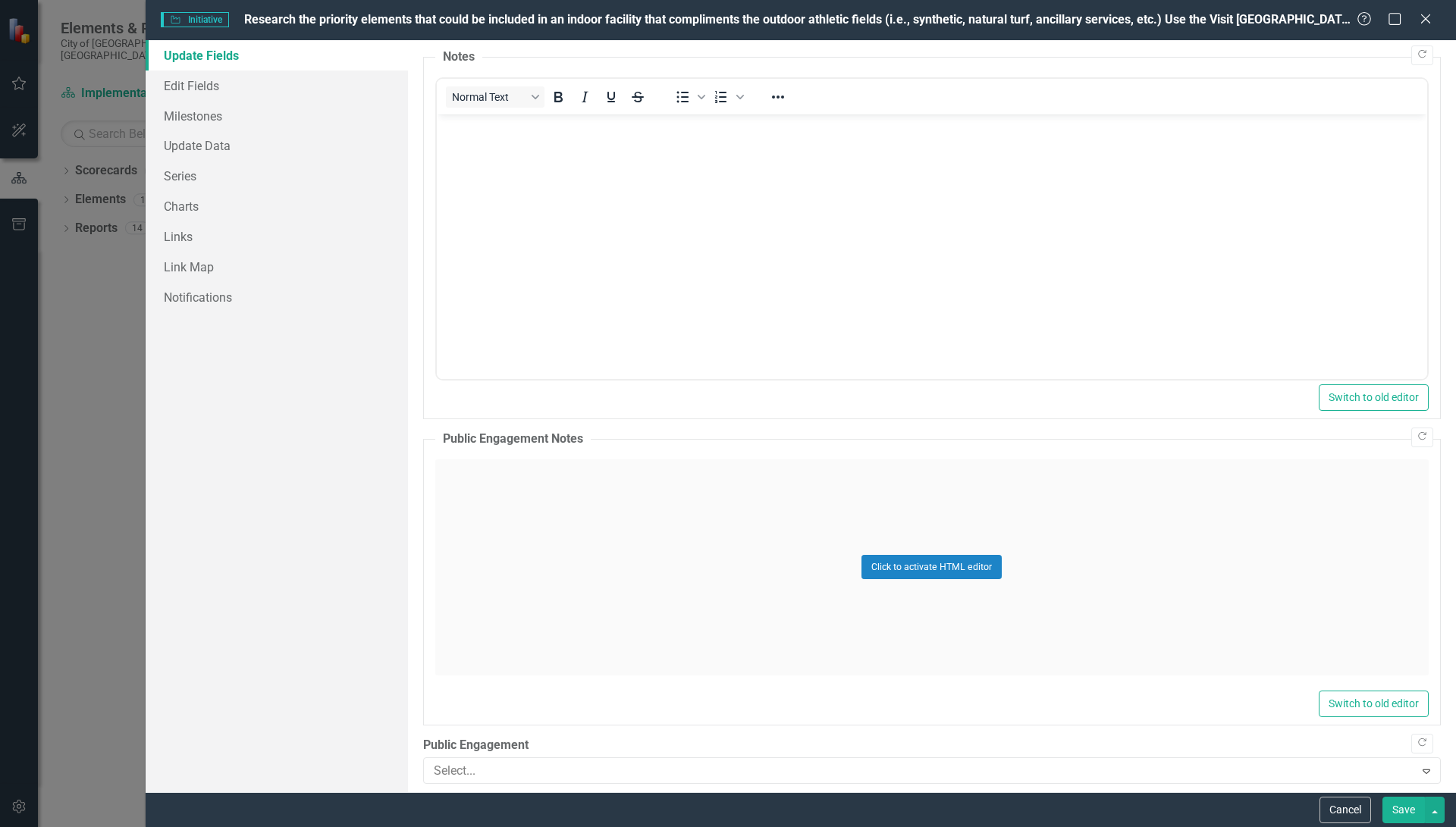
scroll to position [0, 0]
click at [534, 124] on p "Rich Text Area. Press ALT-0 for help." at bounding box center [931, 126] width 983 height 18
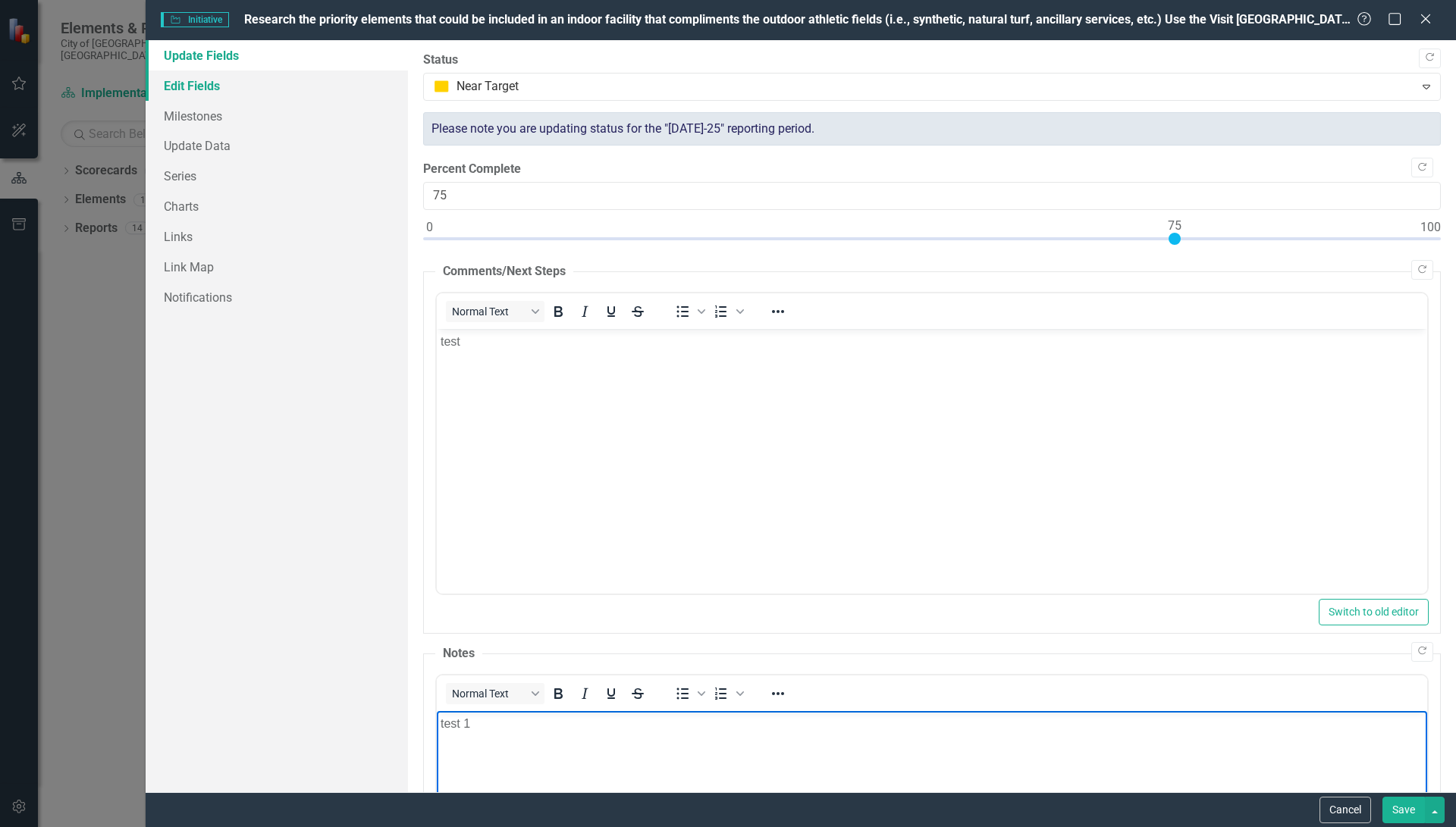
click at [205, 85] on link "Edit Fields" at bounding box center [277, 85] width 263 height 30
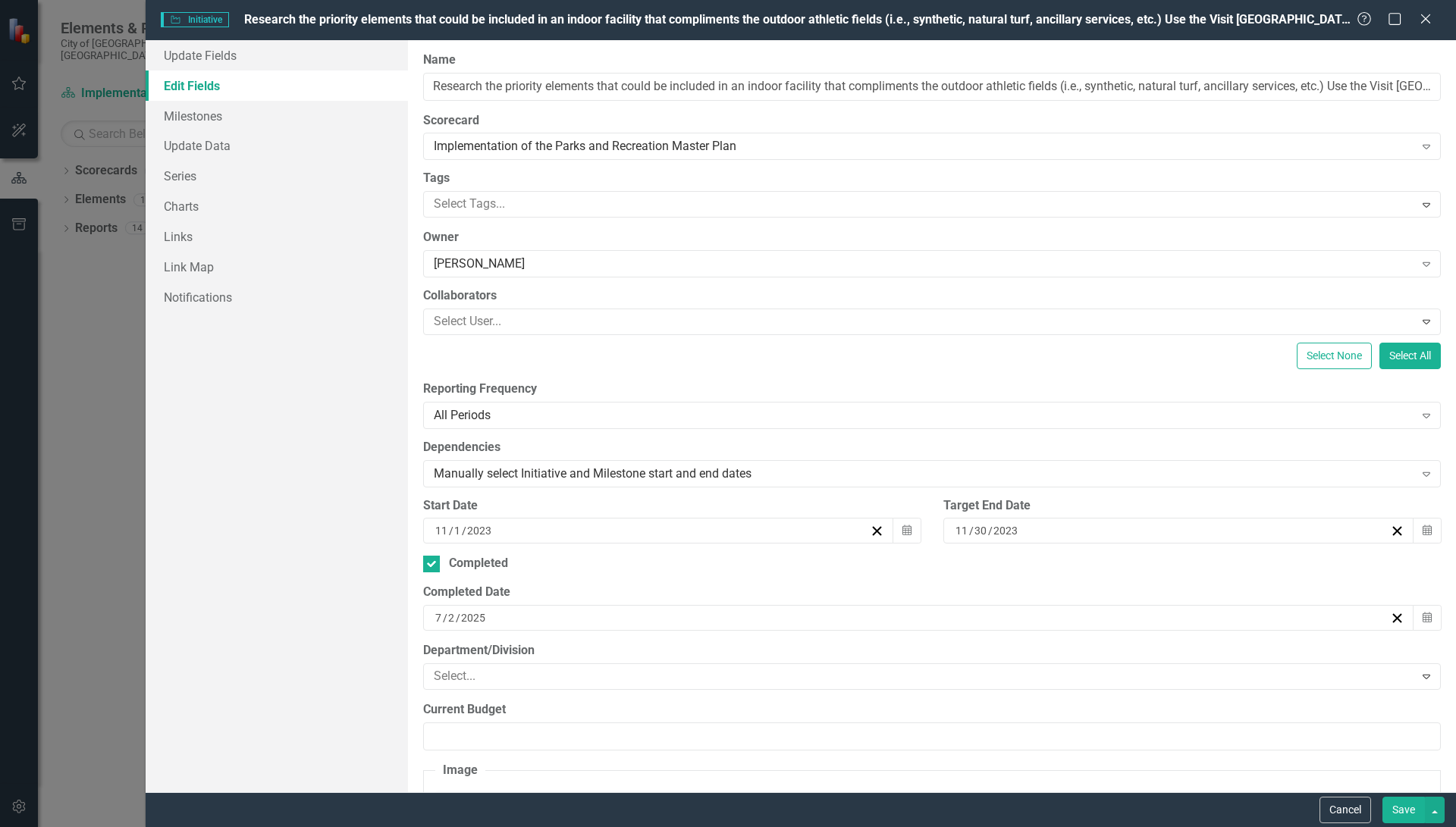
click at [1184, 123] on label "Scorecard" at bounding box center [931, 120] width 1018 height 17
click at [1425, 16] on icon "Close" at bounding box center [1424, 19] width 19 height 15
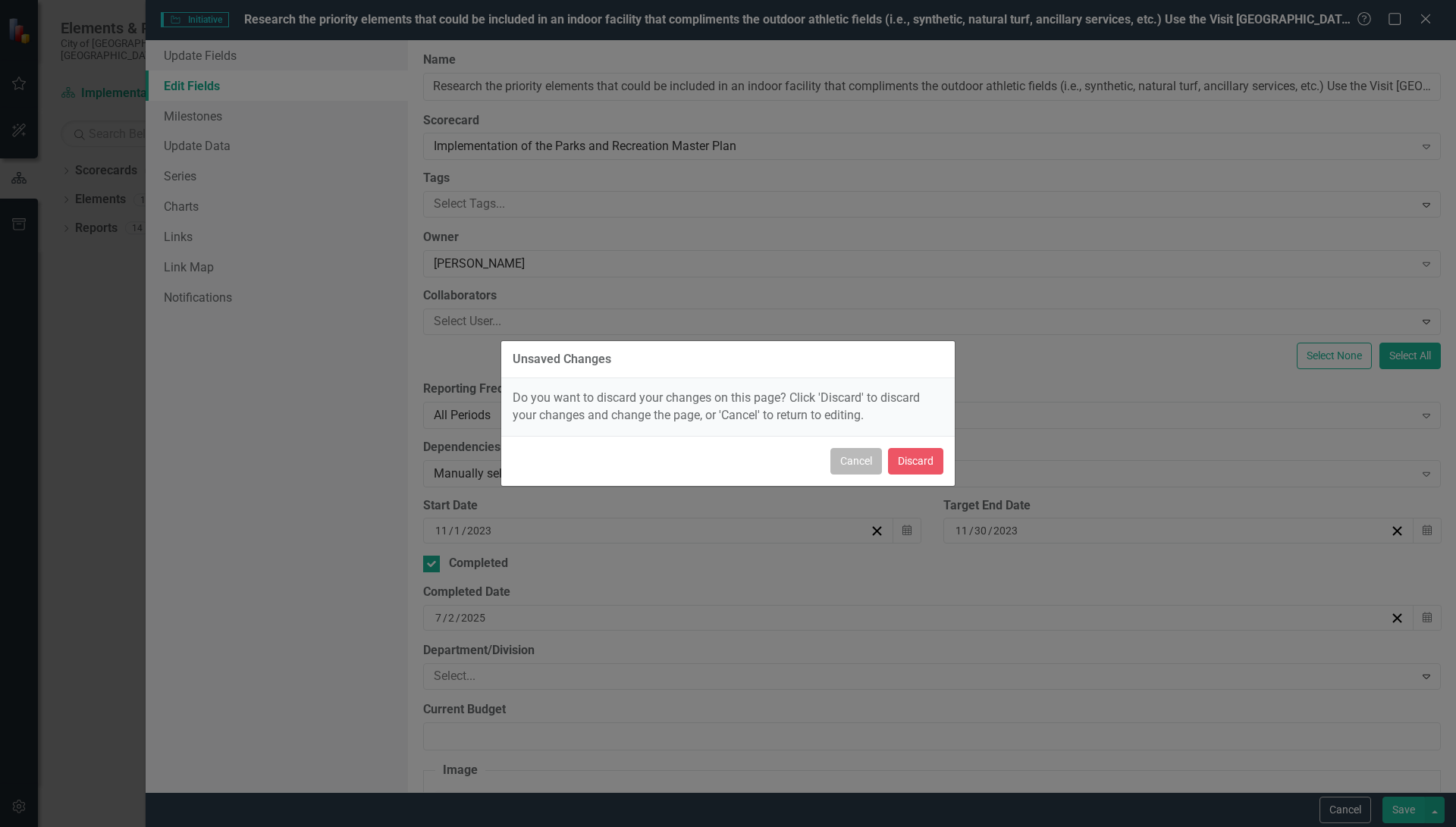
click at [862, 461] on button "Cancel" at bounding box center [856, 461] width 51 height 27
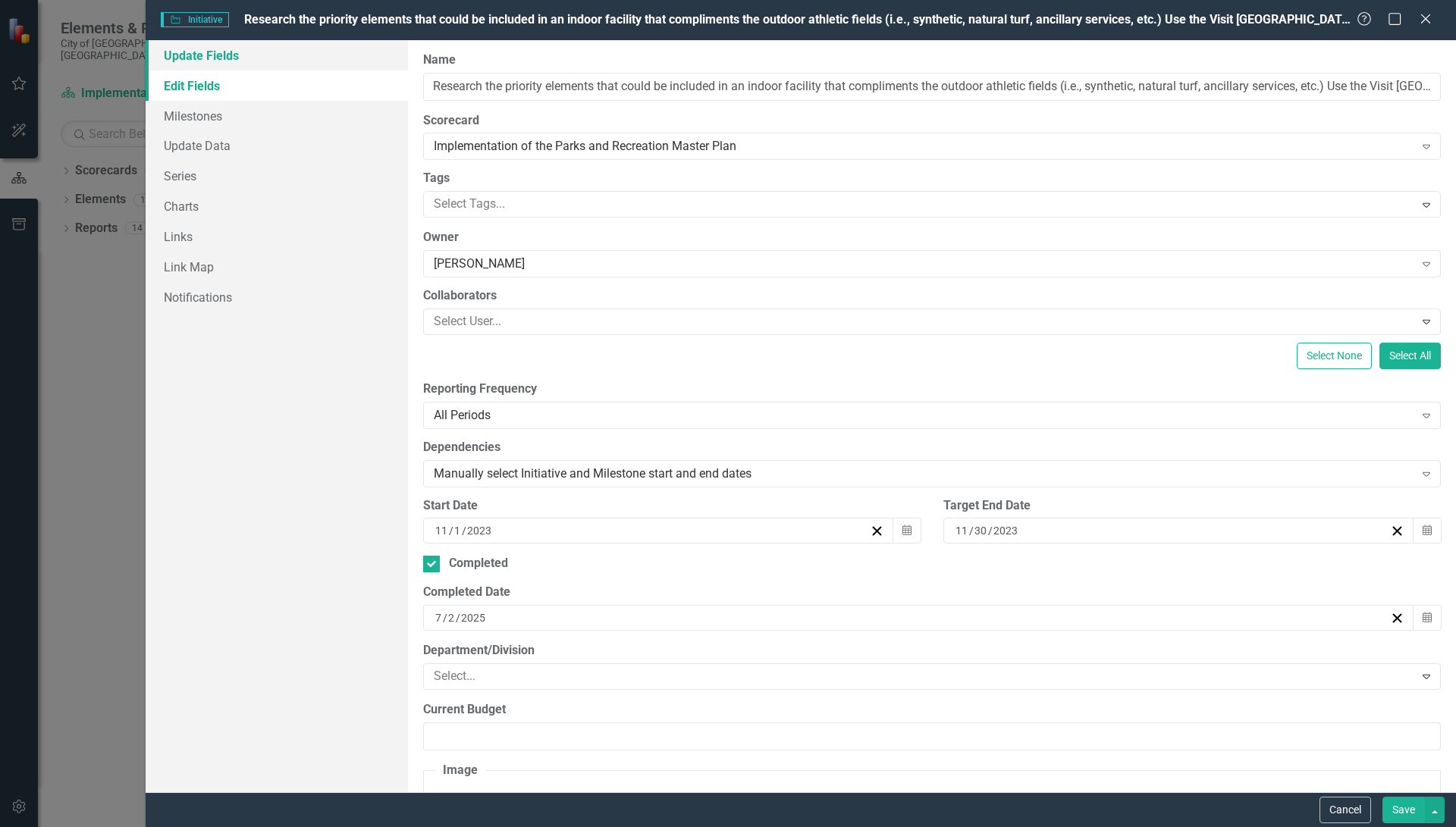
click at [207, 57] on link "Update Fields" at bounding box center [277, 54] width 263 height 30
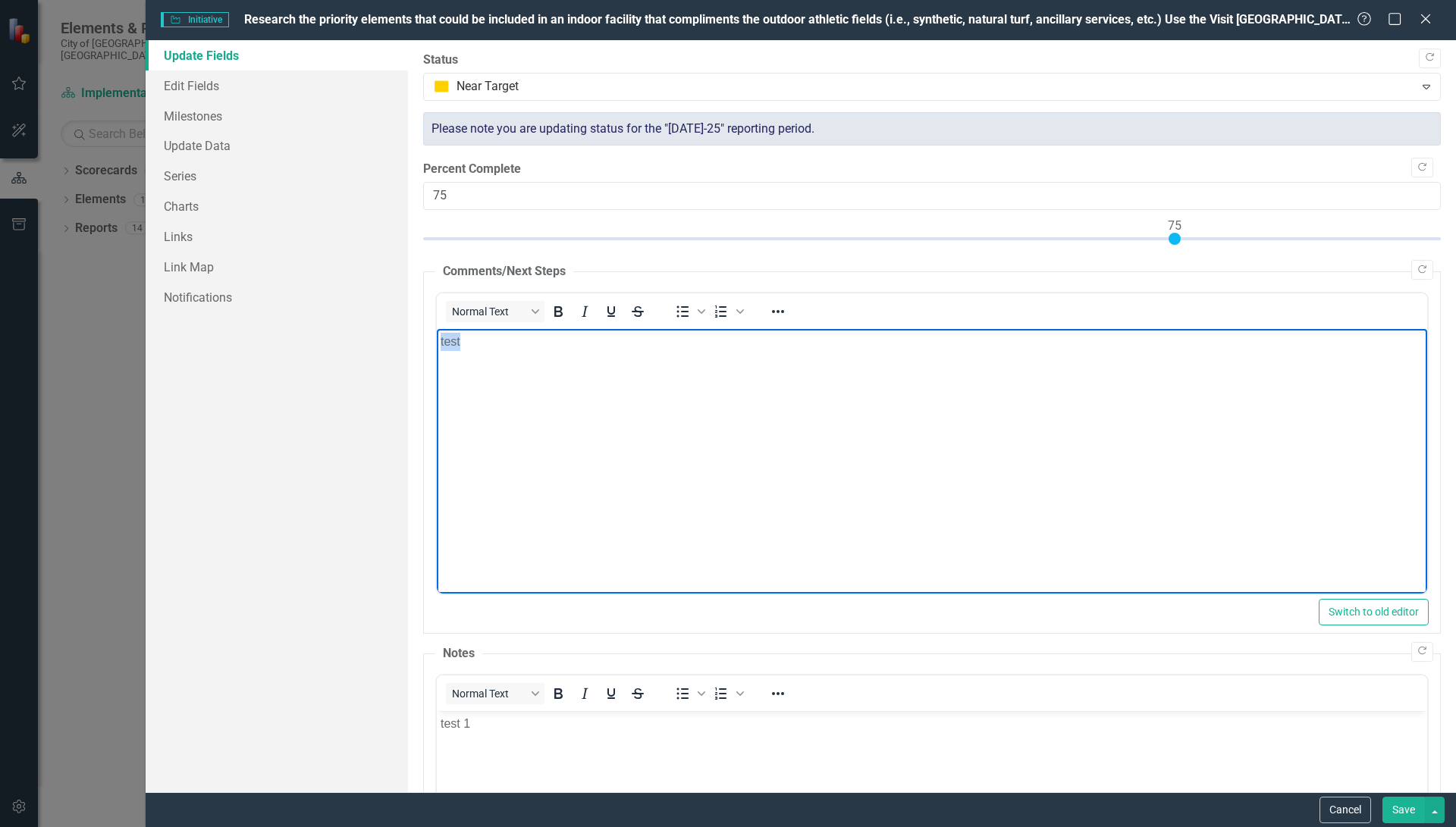
drag, startPoint x: 464, startPoint y: 341, endPoint x: 427, endPoint y: 343, distance: 37.1
click at [436, 343] on html "test" at bounding box center [931, 442] width 990 height 228
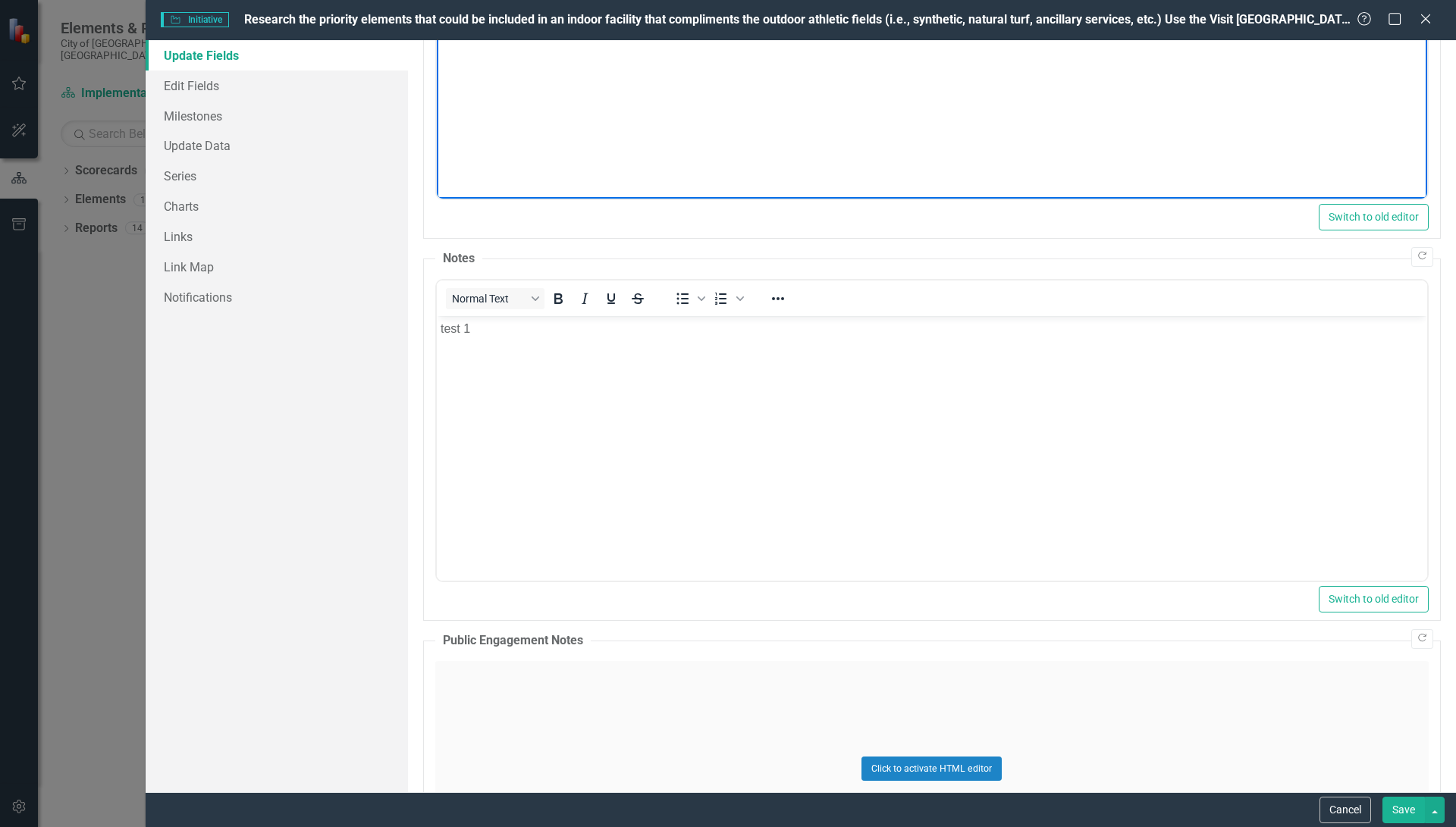
scroll to position [474, 0]
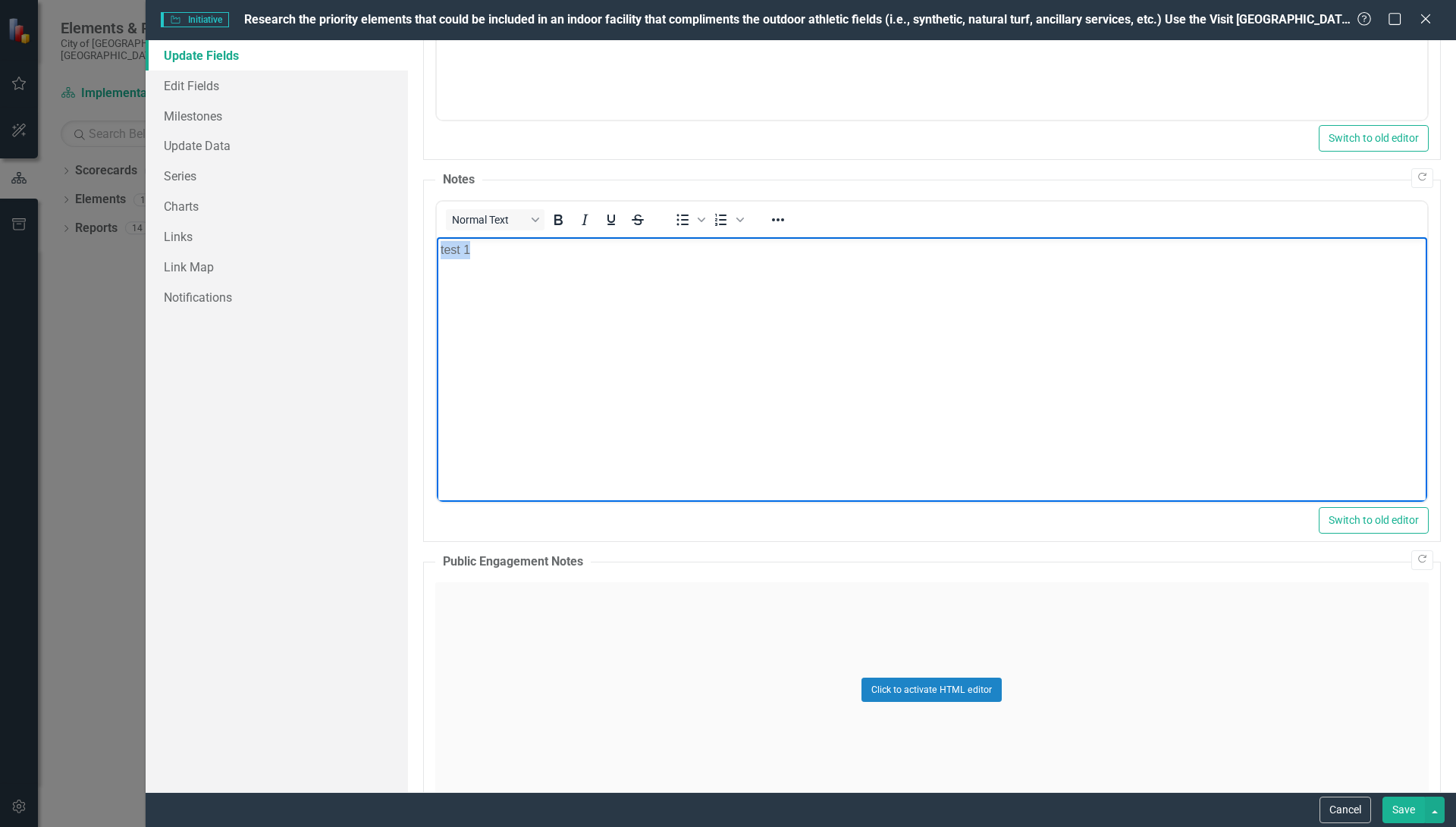
drag, startPoint x: 471, startPoint y: 250, endPoint x: 408, endPoint y: 250, distance: 63.0
click at [436, 250] on html "test 1" at bounding box center [931, 350] width 990 height 228
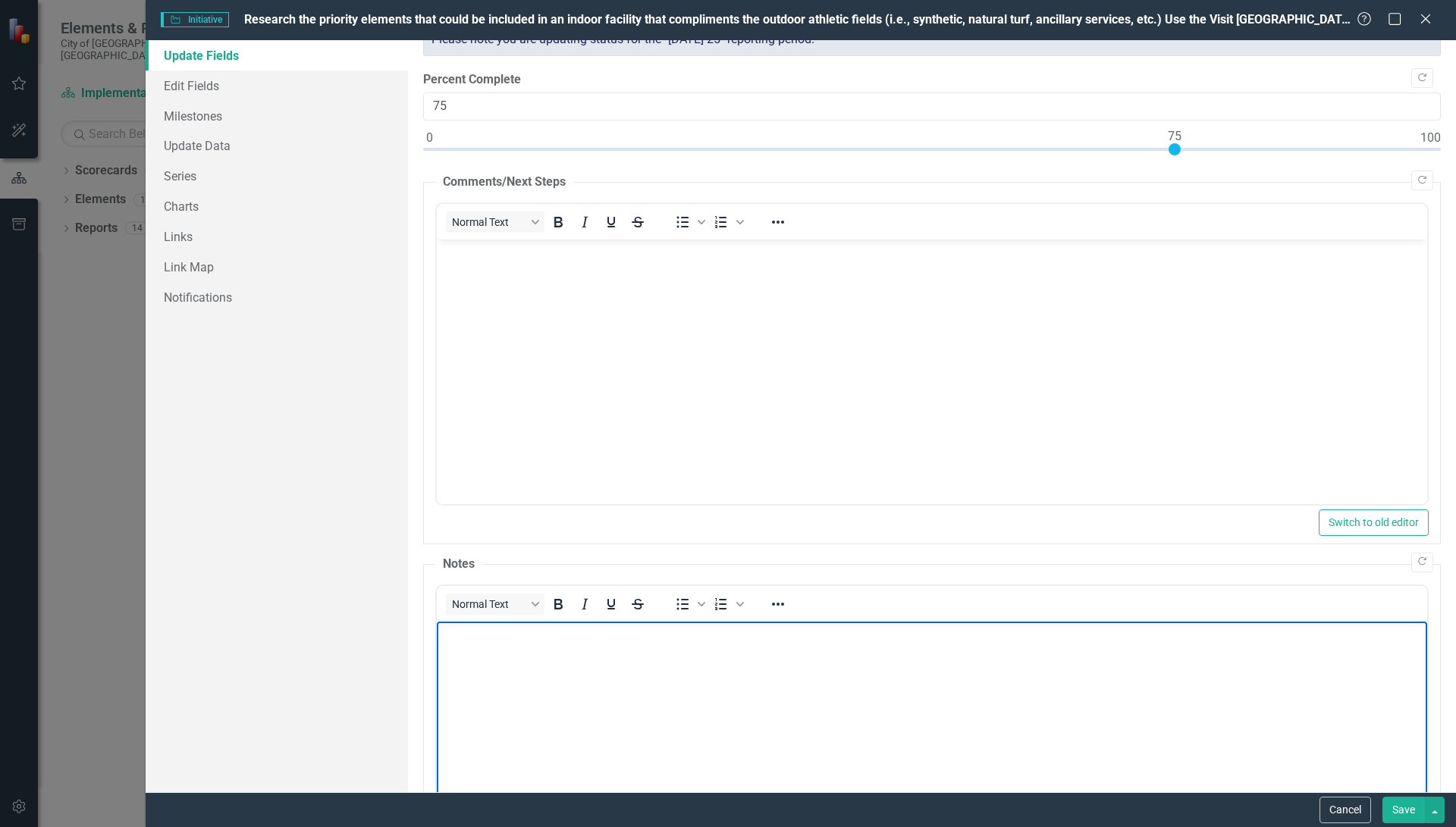
scroll to position [0, 0]
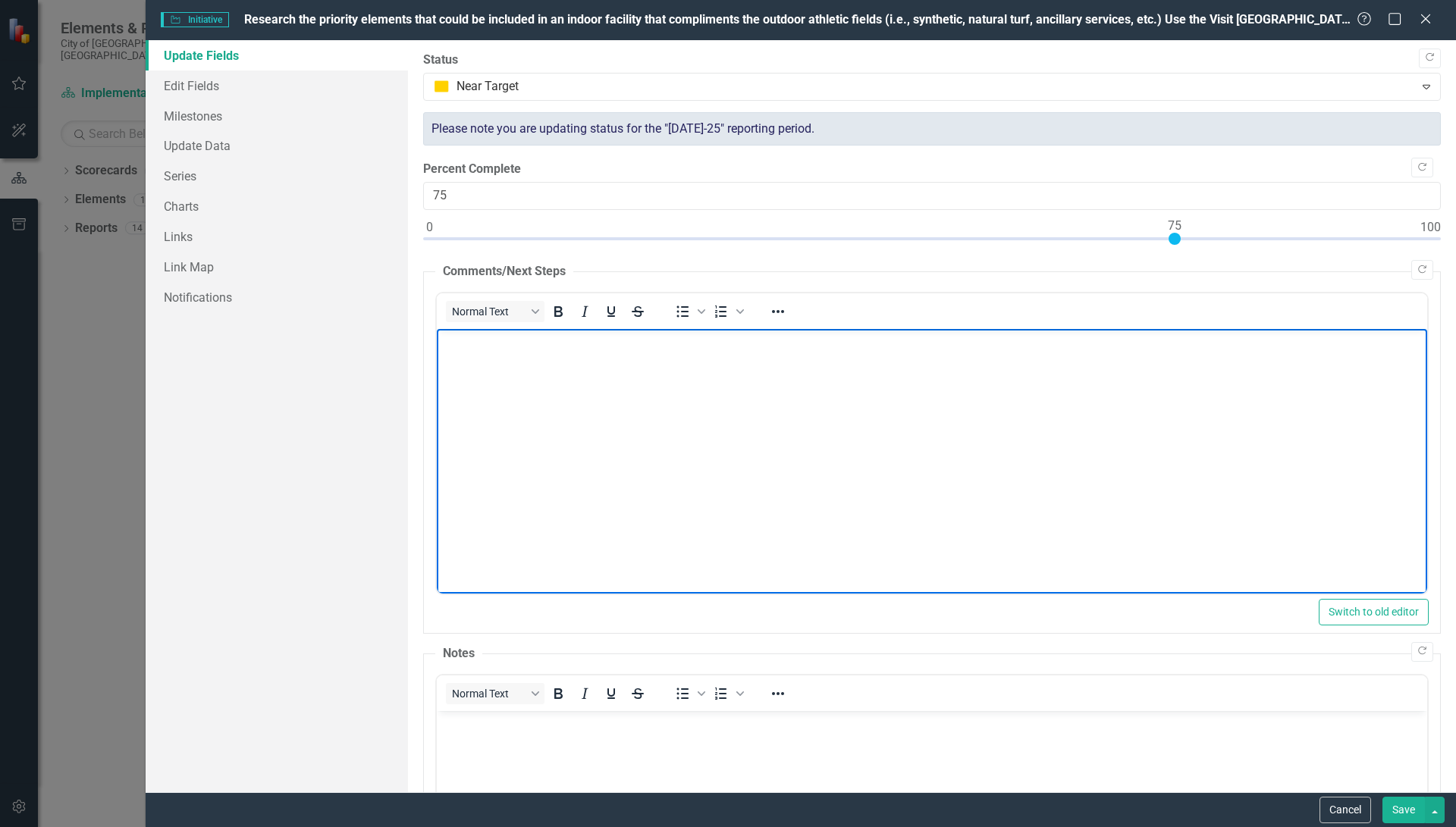
click at [483, 340] on p "Rich Text Area. Press ALT-0 for help." at bounding box center [931, 341] width 983 height 18
click at [438, 337] on body "Evaluation of community needs and economic development opportunities pertaining…" at bounding box center [931, 442] width 990 height 228
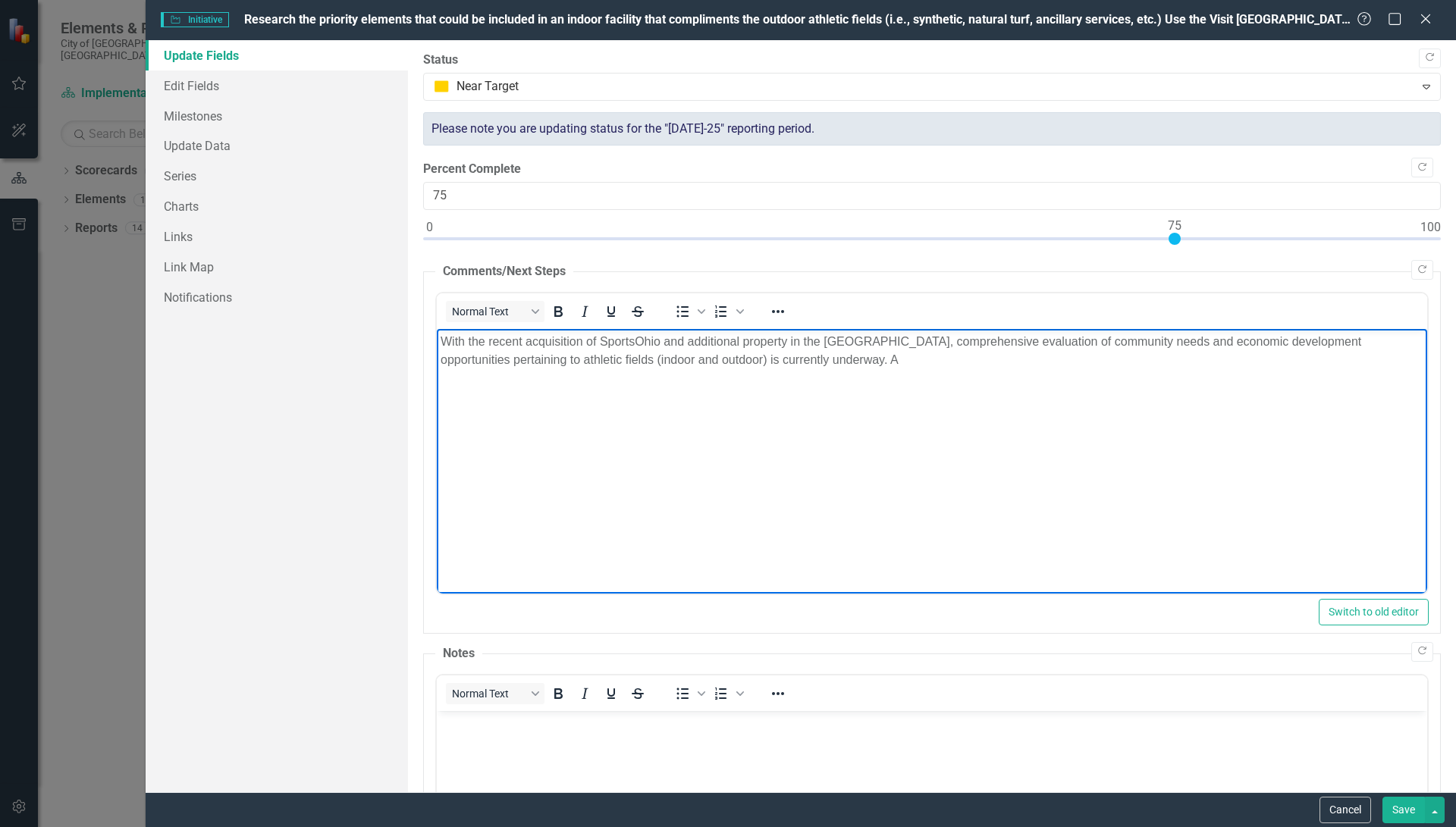
drag, startPoint x: 896, startPoint y: 359, endPoint x: 900, endPoint y: 342, distance: 17.5
click at [896, 355] on p "With the recent acquisition of SportsOhio and additional property in the [GEOGR…" at bounding box center [931, 350] width 983 height 37
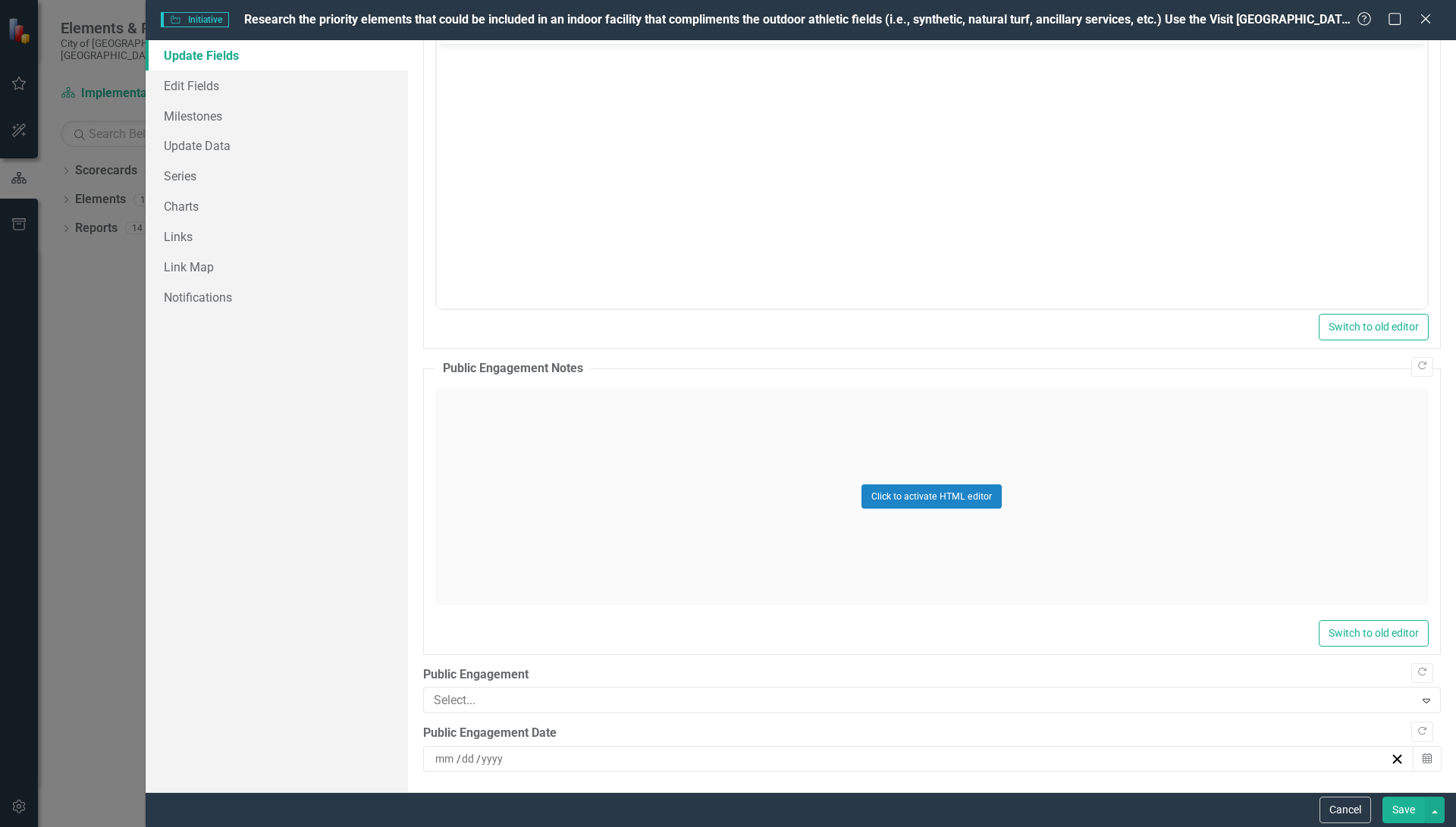
scroll to position [672, 0]
click at [1395, 801] on button "Save" at bounding box center [1403, 810] width 42 height 27
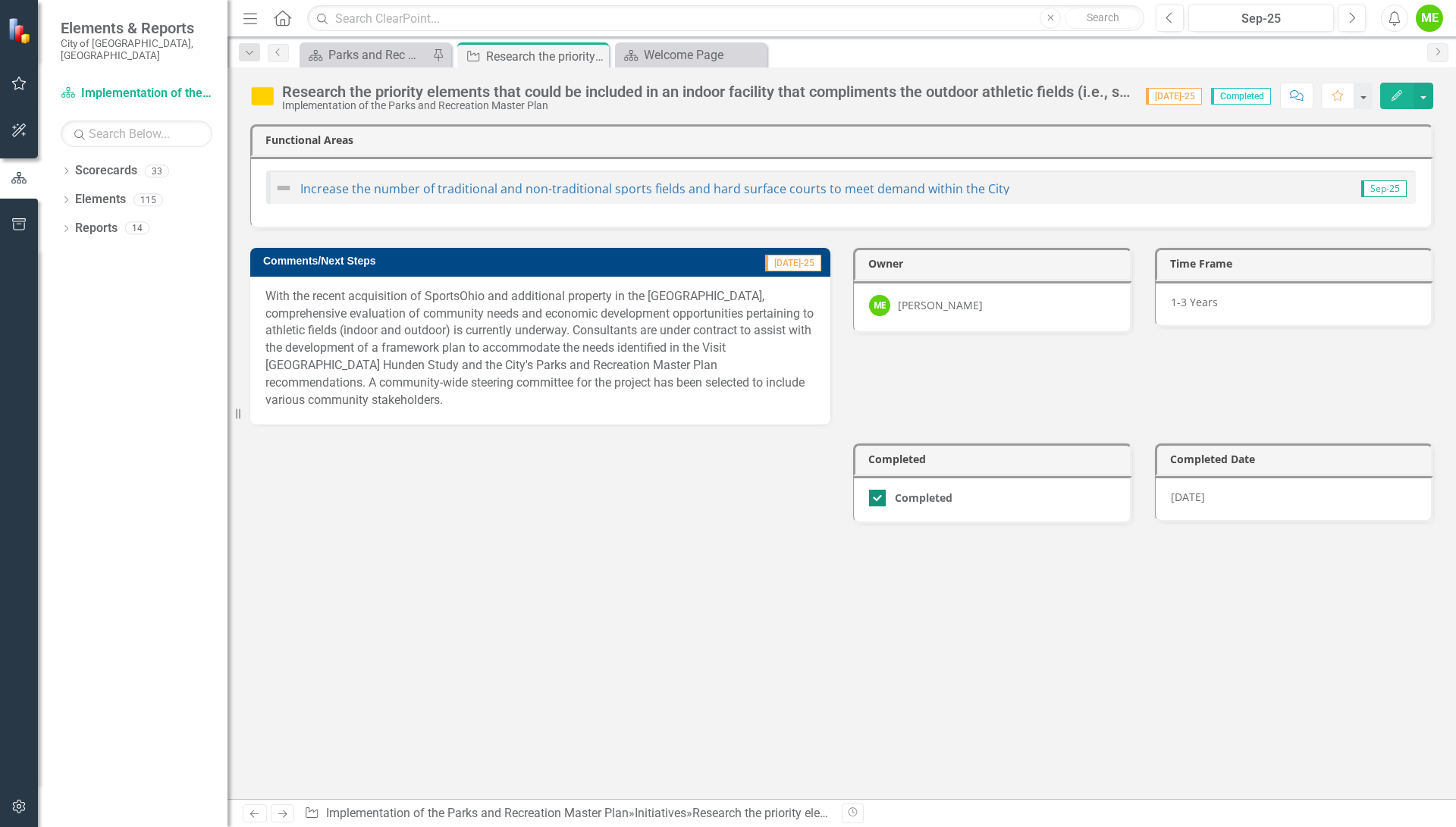
click at [938, 498] on div "Completed" at bounding box center [923, 498] width 58 height 0
click at [878, 490] on input "Completed" at bounding box center [874, 494] width 10 height 10
checkbox input "false"
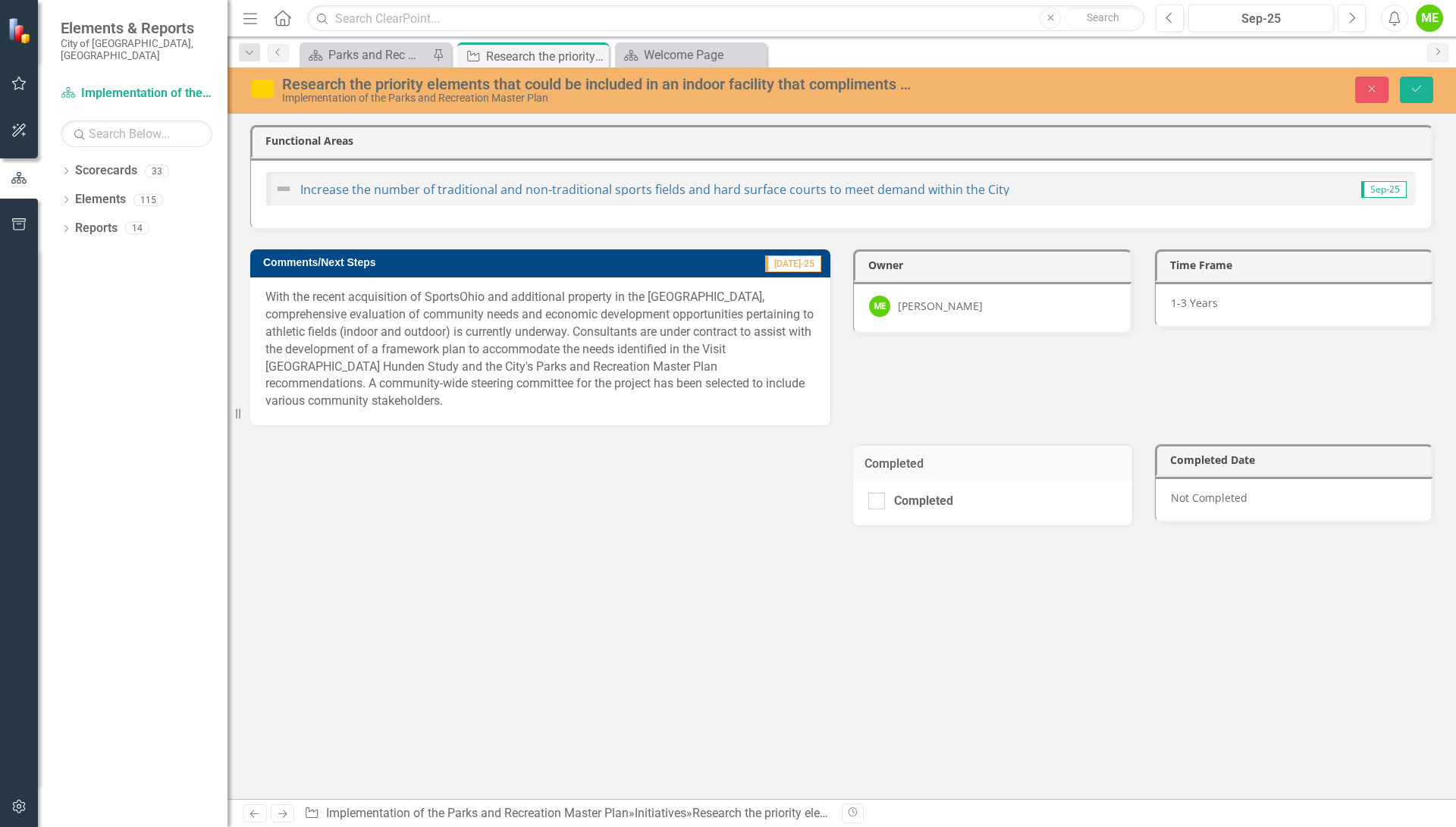
click at [691, 512] on div "Functional Areas Increase the number of traditional and non-traditional sports …" at bounding box center [842, 323] width 1228 height 433
click at [1253, 485] on div "Not Completed" at bounding box center [1294, 499] width 279 height 46
click at [1236, 485] on div "Not Completed" at bounding box center [1294, 499] width 279 height 46
click at [275, 54] on icon "Previous" at bounding box center [278, 52] width 12 height 9
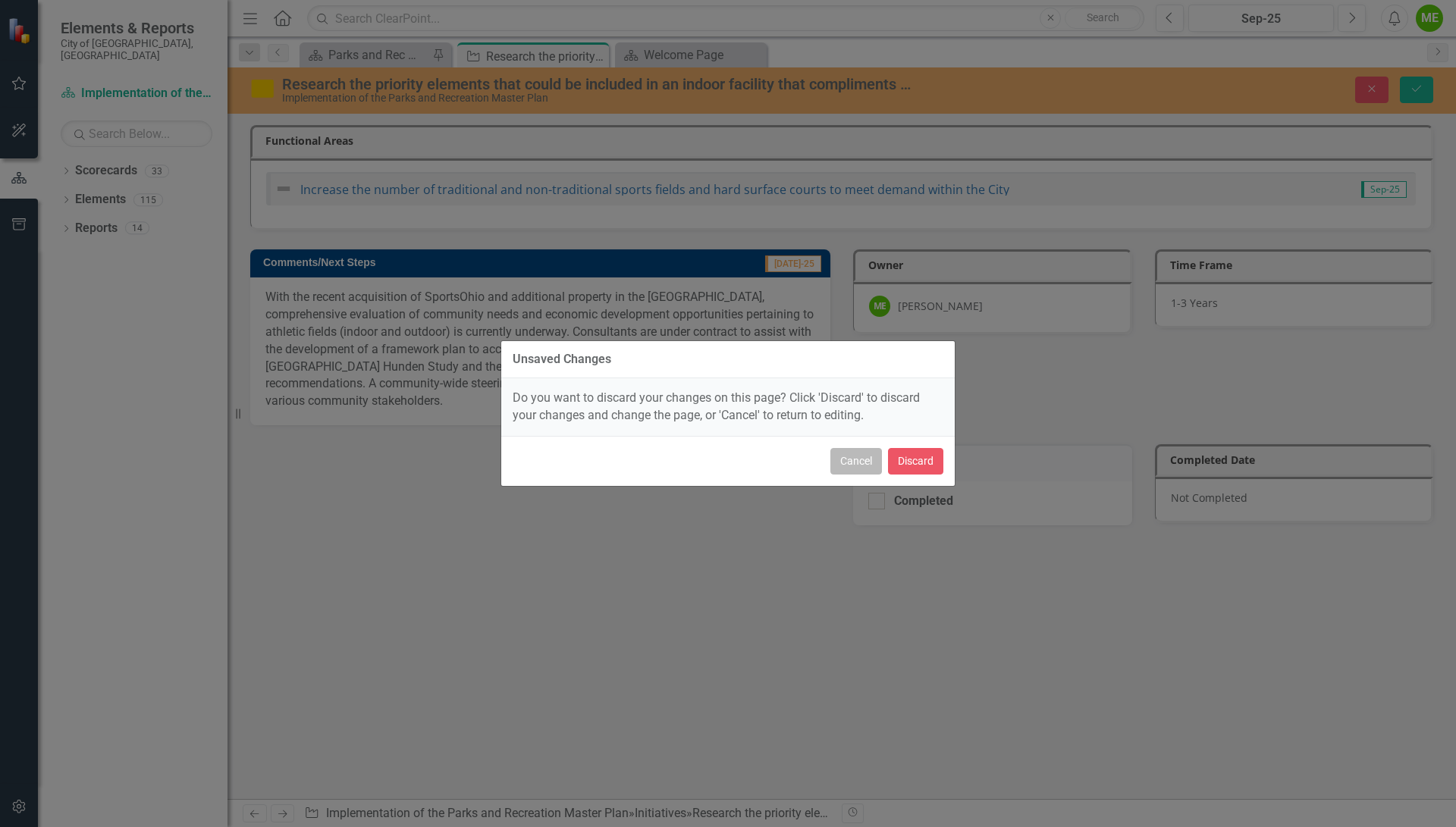
click at [854, 456] on button "Cancel" at bounding box center [856, 461] width 51 height 27
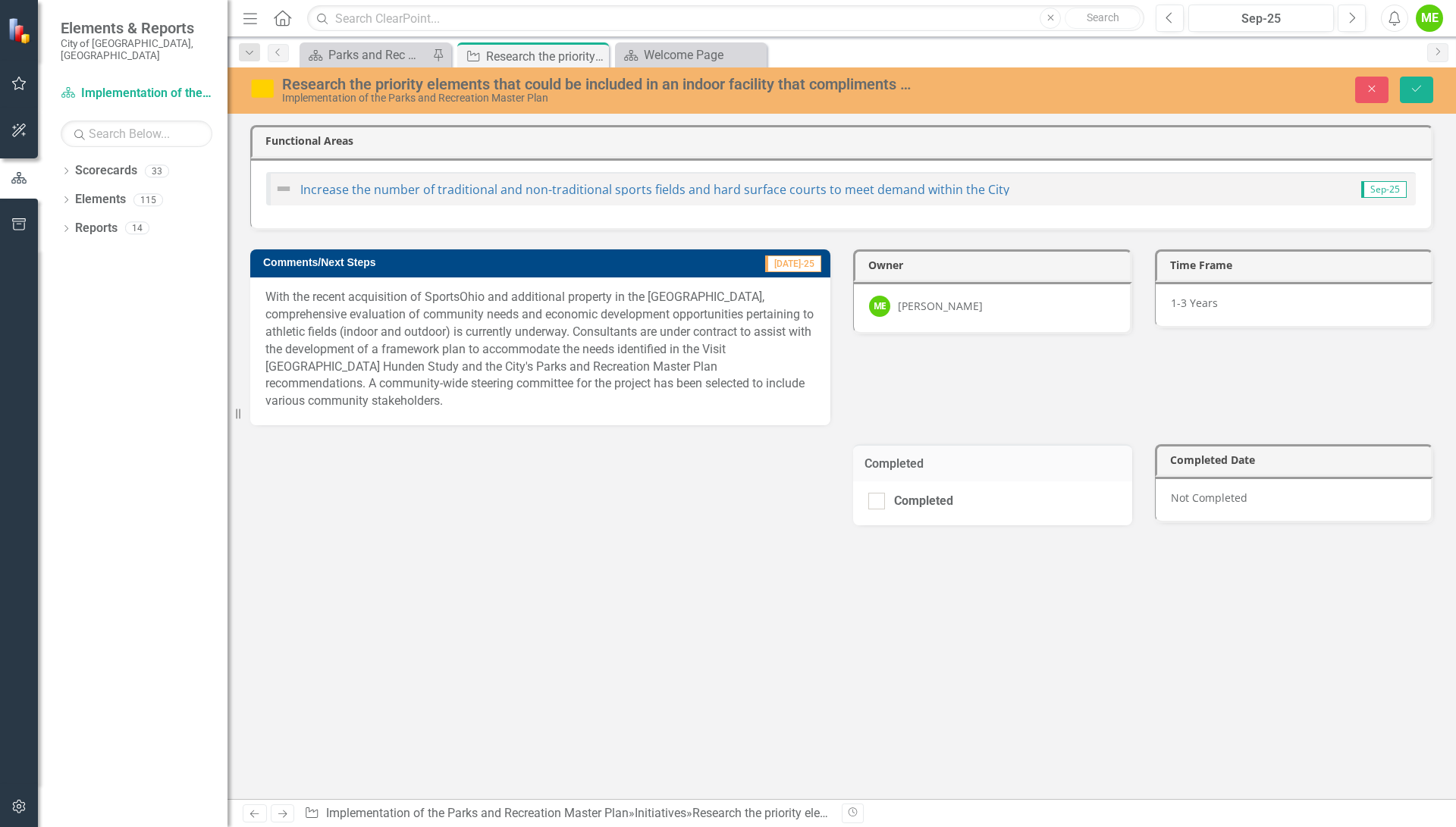
click at [760, 518] on div "Functional Areas Increase the number of traditional and non-traditional sports …" at bounding box center [842, 323] width 1228 height 433
click at [1411, 87] on icon "Save" at bounding box center [1416, 89] width 14 height 11
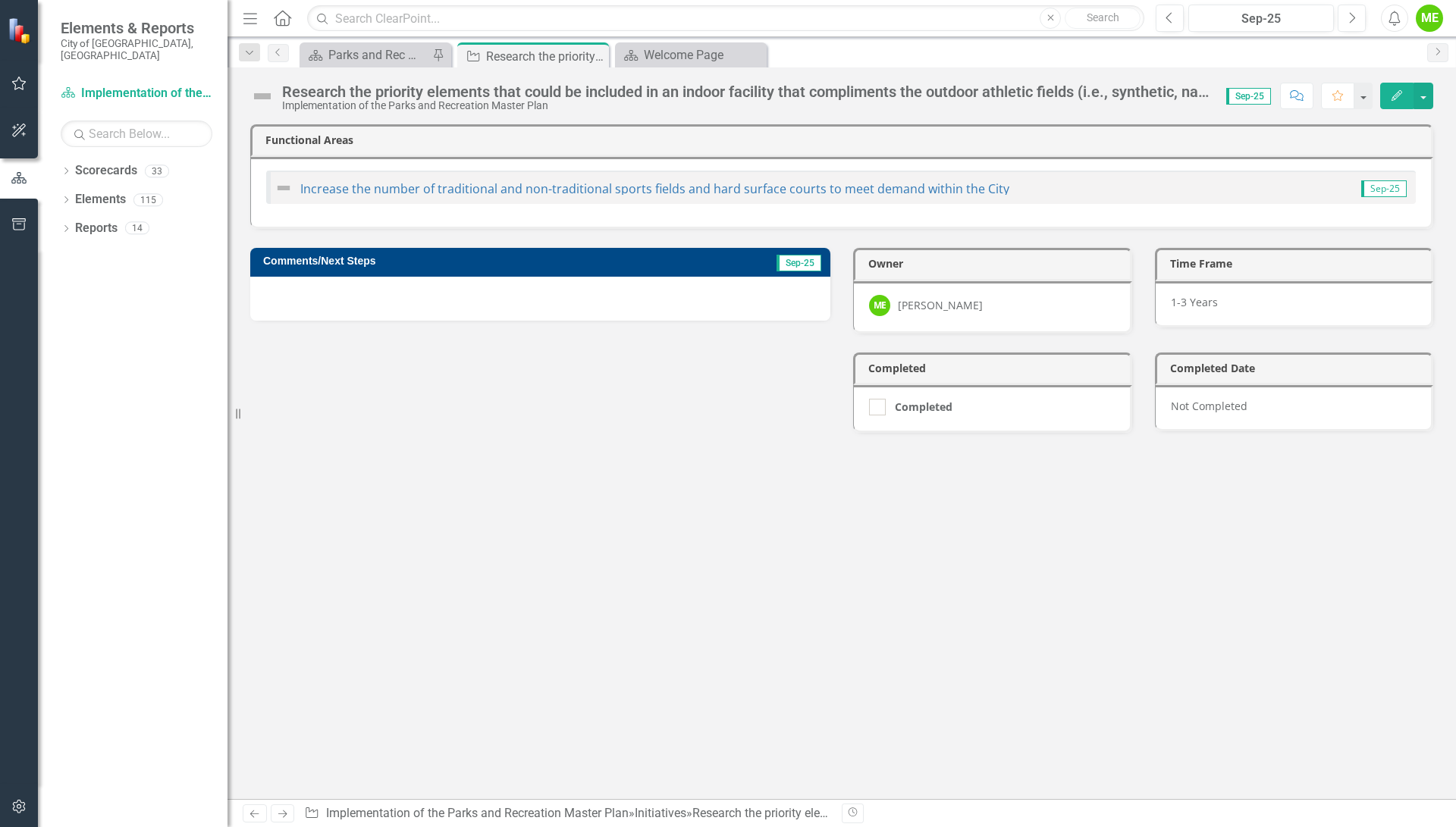
click at [1397, 85] on button "Edit" at bounding box center [1397, 96] width 33 height 27
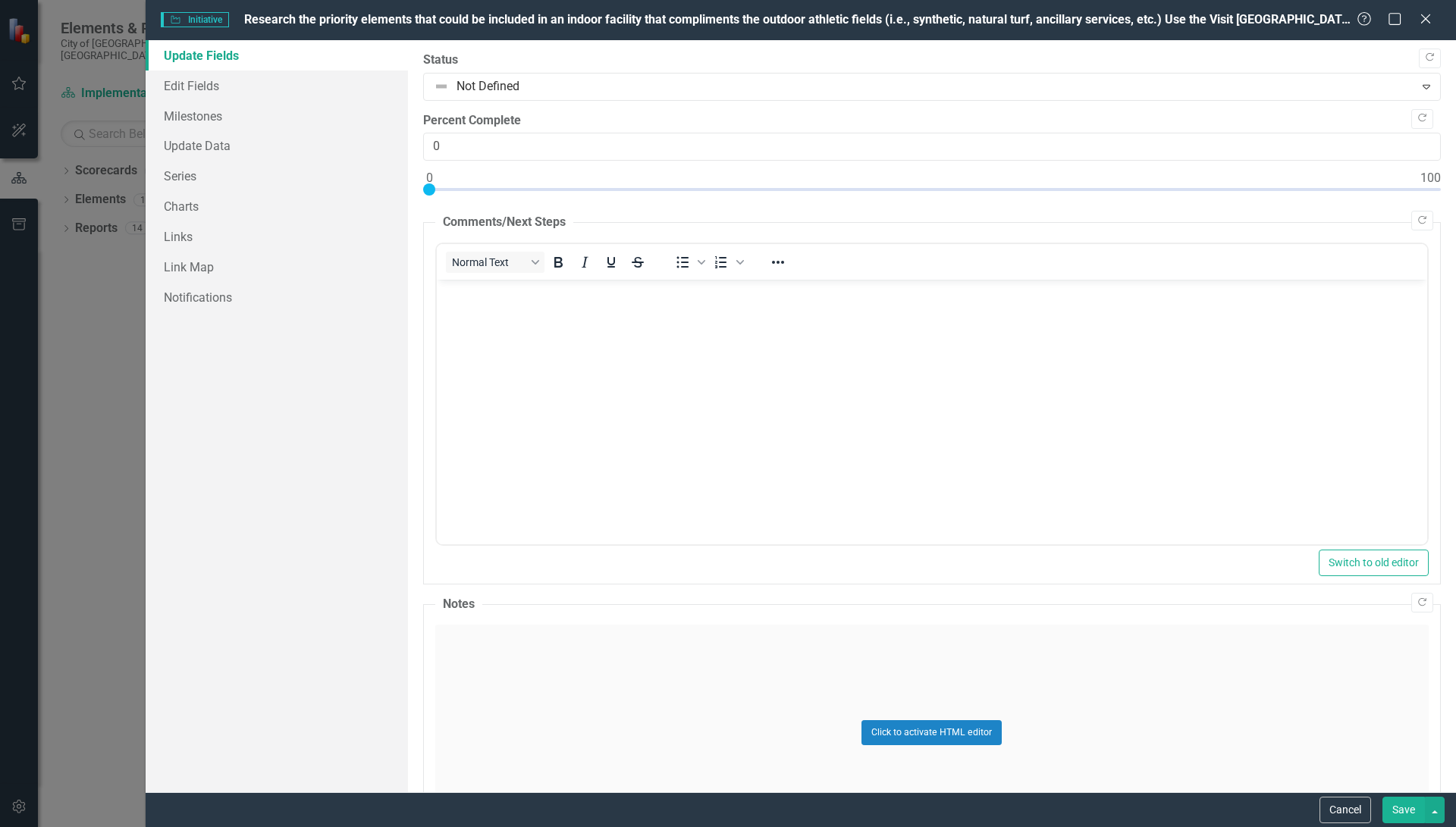
scroll to position [0, 0]
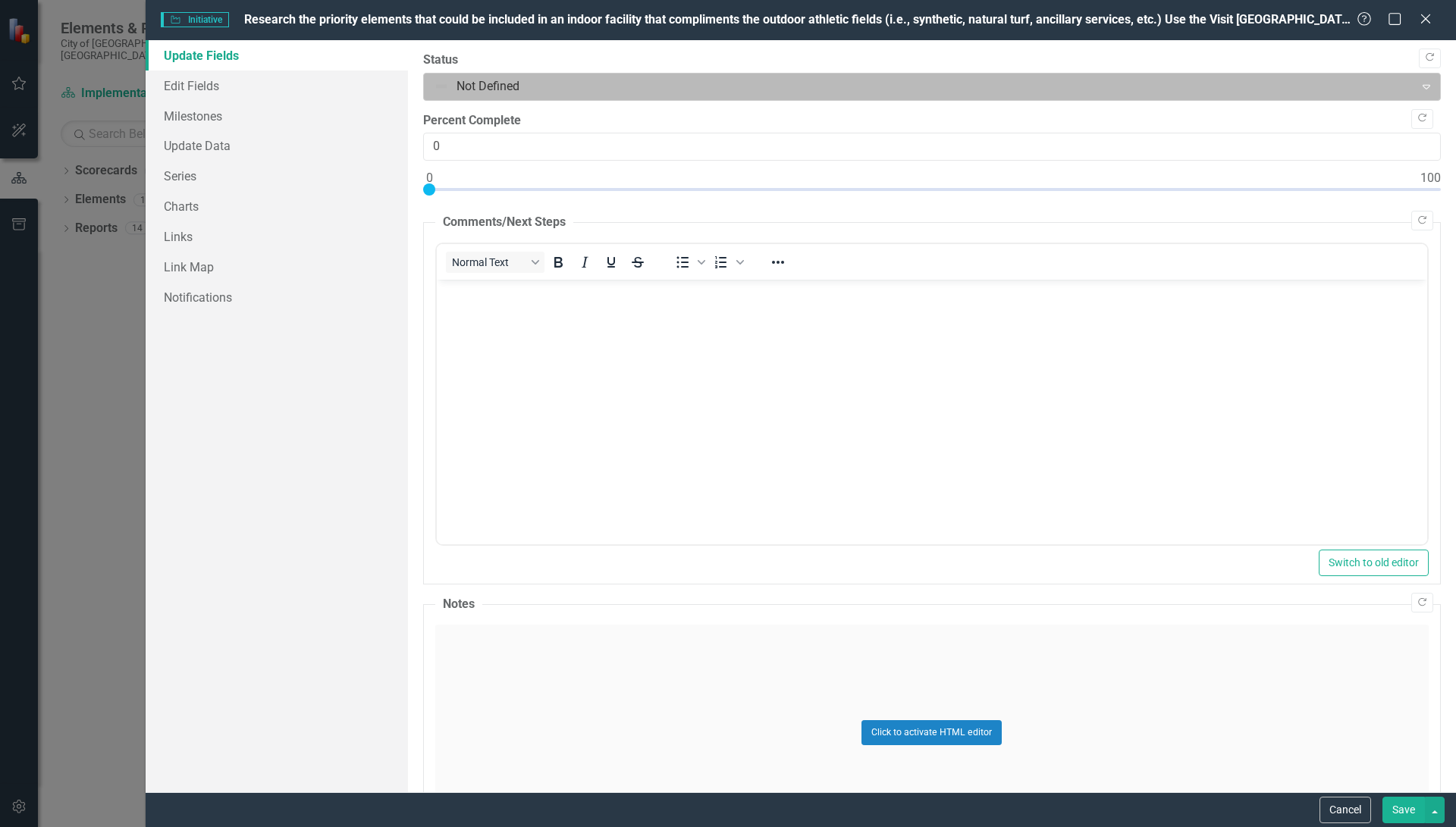
click at [509, 89] on div at bounding box center [919, 86] width 971 height 20
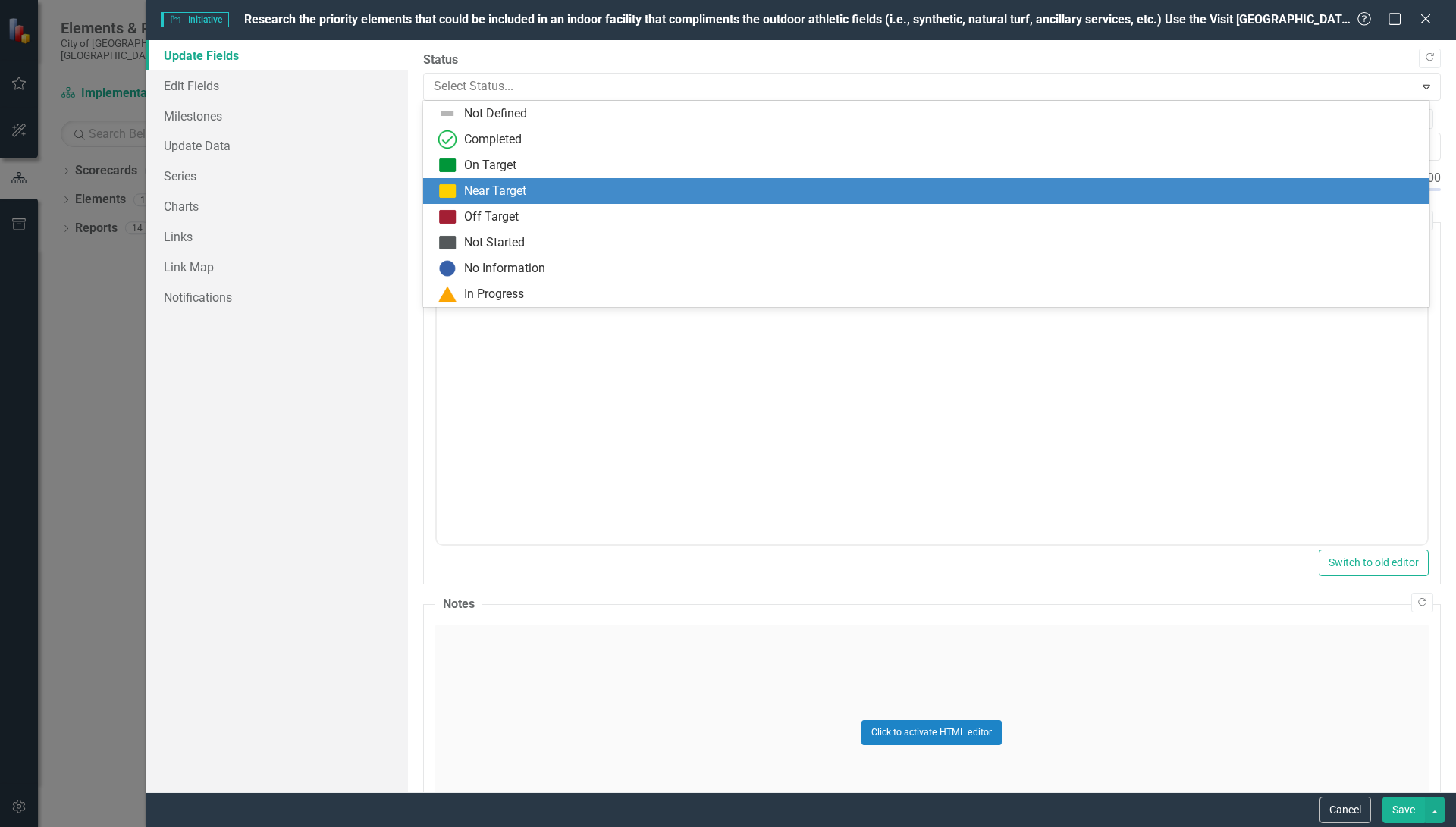
click at [503, 185] on div "Near Target" at bounding box center [495, 191] width 62 height 17
click at [529, 88] on div at bounding box center [919, 86] width 971 height 20
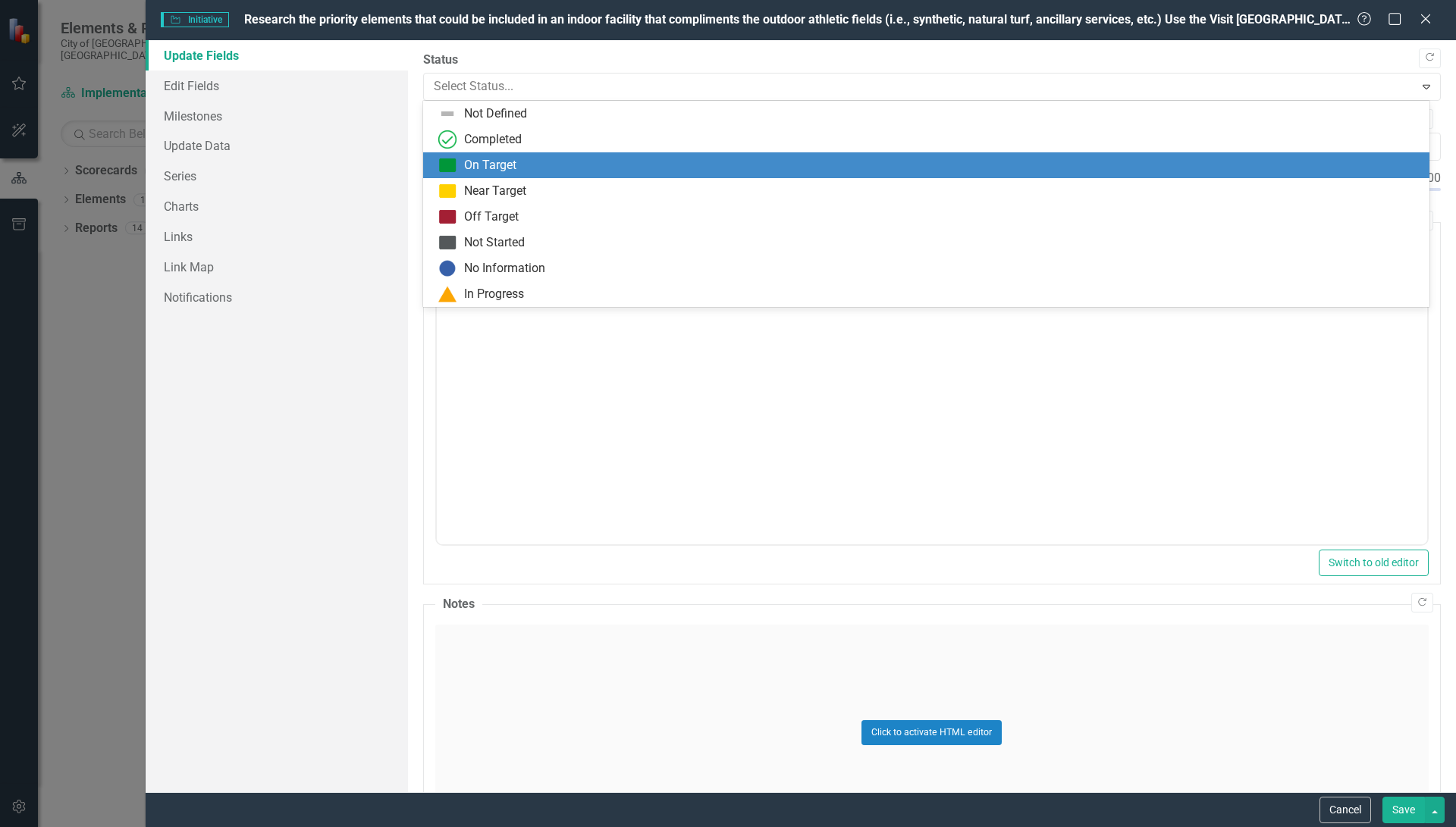
drag, startPoint x: 490, startPoint y: 168, endPoint x: 494, endPoint y: 159, distance: 9.8
click at [491, 165] on div "On Target" at bounding box center [490, 165] width 52 height 17
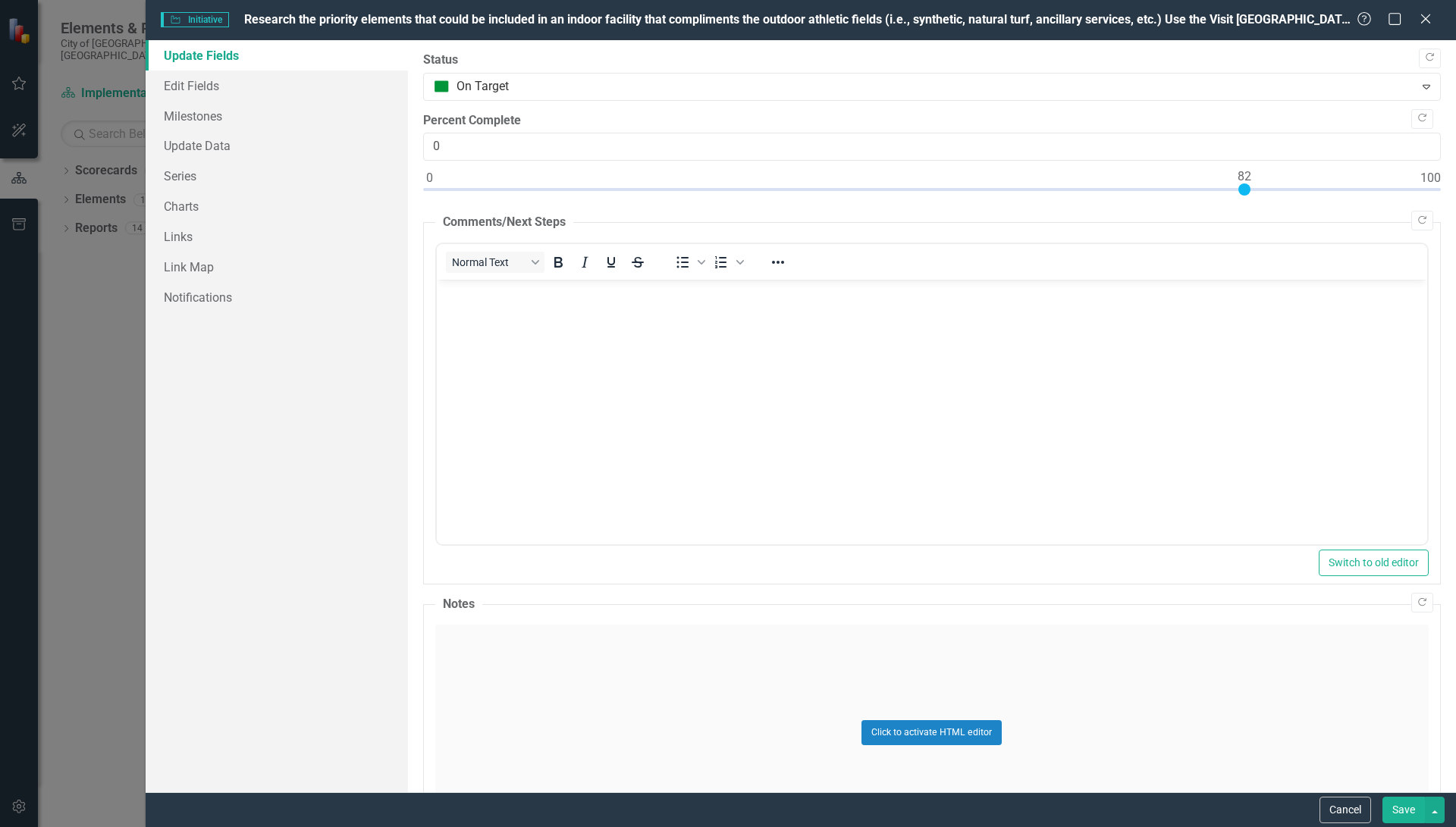
click at [1240, 189] on div at bounding box center [931, 193] width 1018 height 19
type input "82"
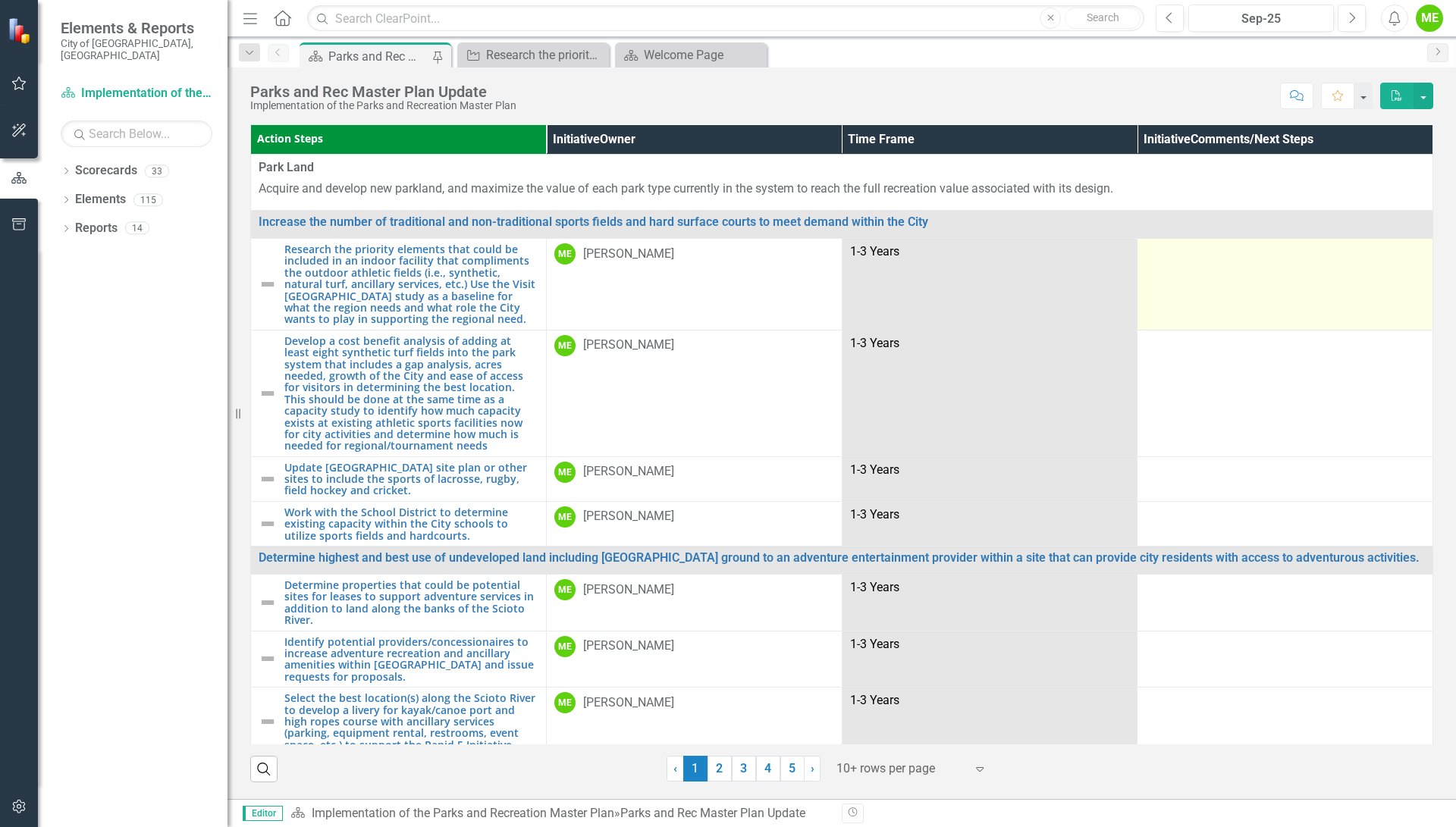
click at [1235, 329] on td at bounding box center [1285, 285] width 296 height 92
click at [1237, 327] on td at bounding box center [1285, 285] width 296 height 92
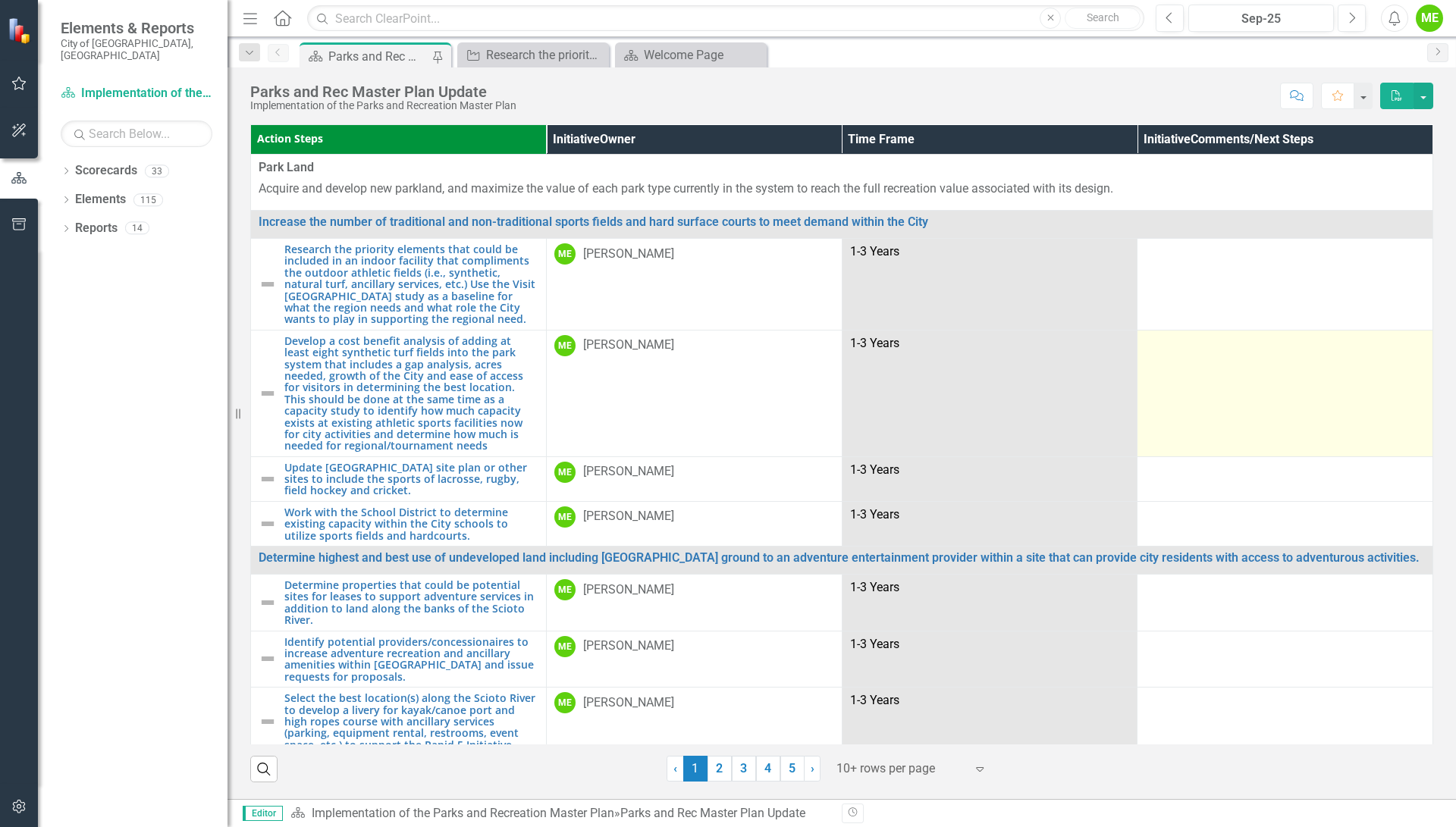
click at [1231, 350] on div at bounding box center [1285, 344] width 280 height 18
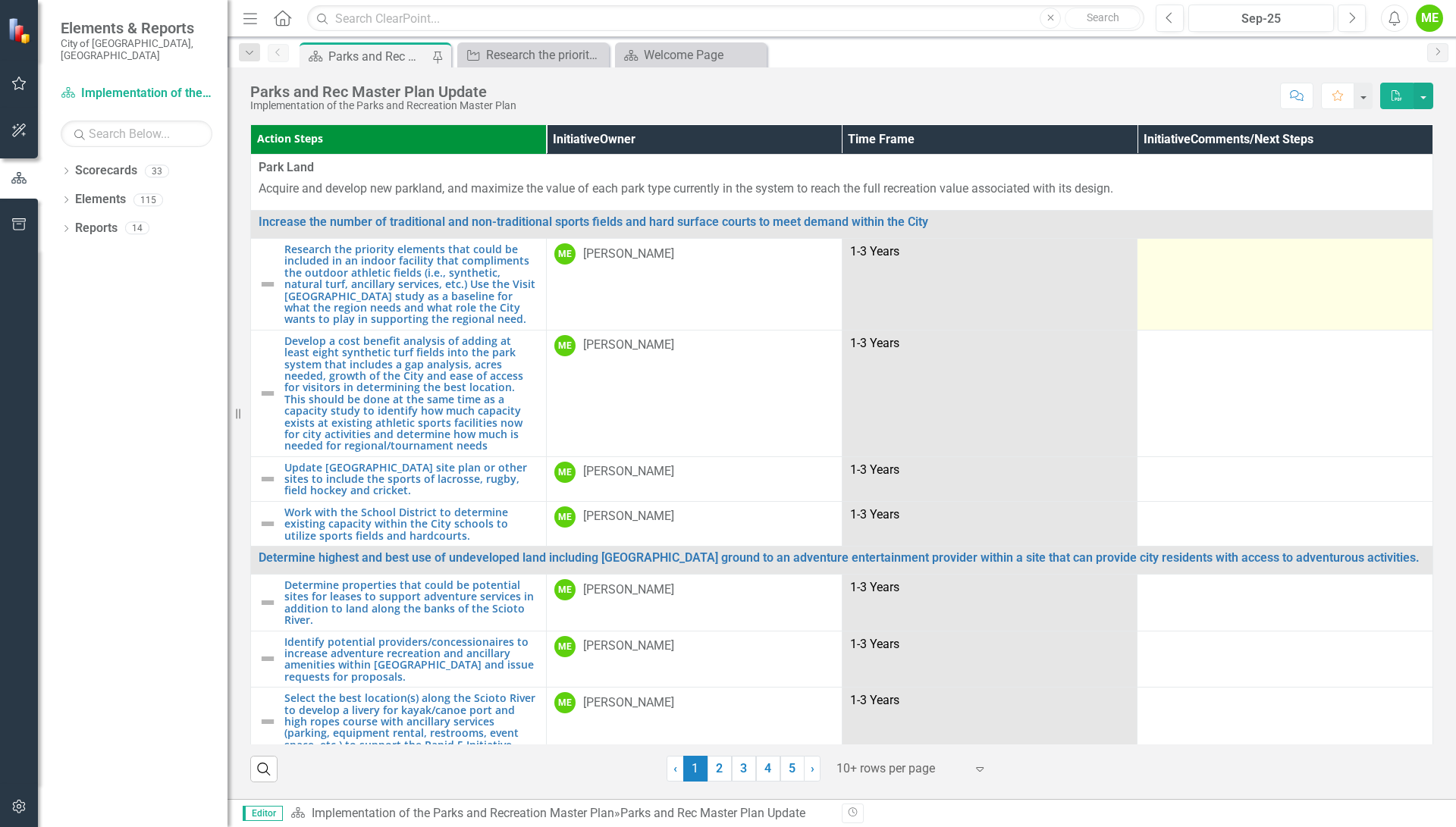
click at [1229, 311] on td at bounding box center [1285, 285] width 296 height 92
click at [1225, 311] on td at bounding box center [1285, 285] width 296 height 92
click at [1225, 309] on td at bounding box center [1285, 285] width 296 height 92
click at [1223, 303] on td at bounding box center [1285, 285] width 296 height 92
click at [1240, 275] on td at bounding box center [1285, 285] width 296 height 92
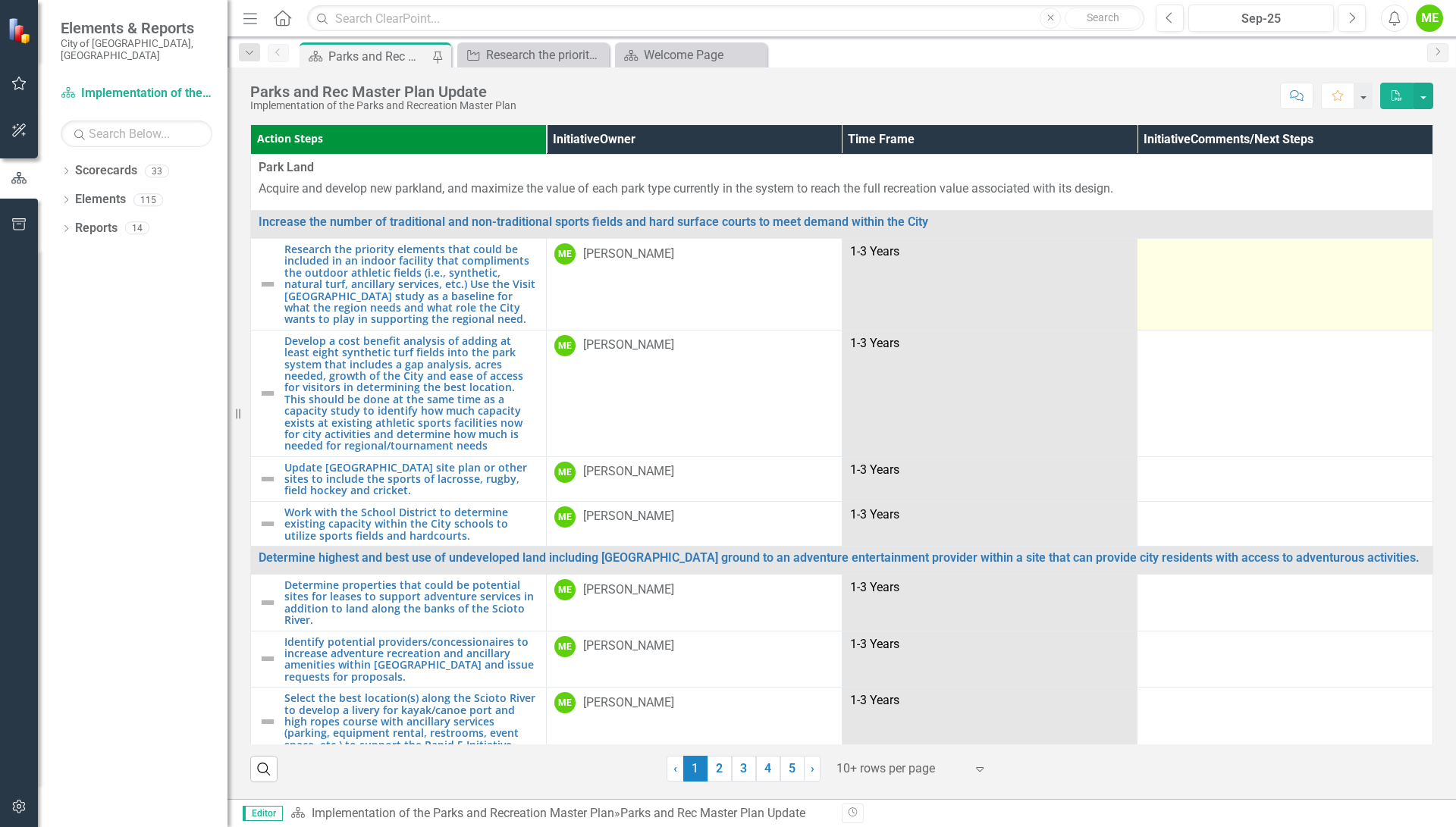
click at [1240, 274] on td at bounding box center [1285, 285] width 296 height 92
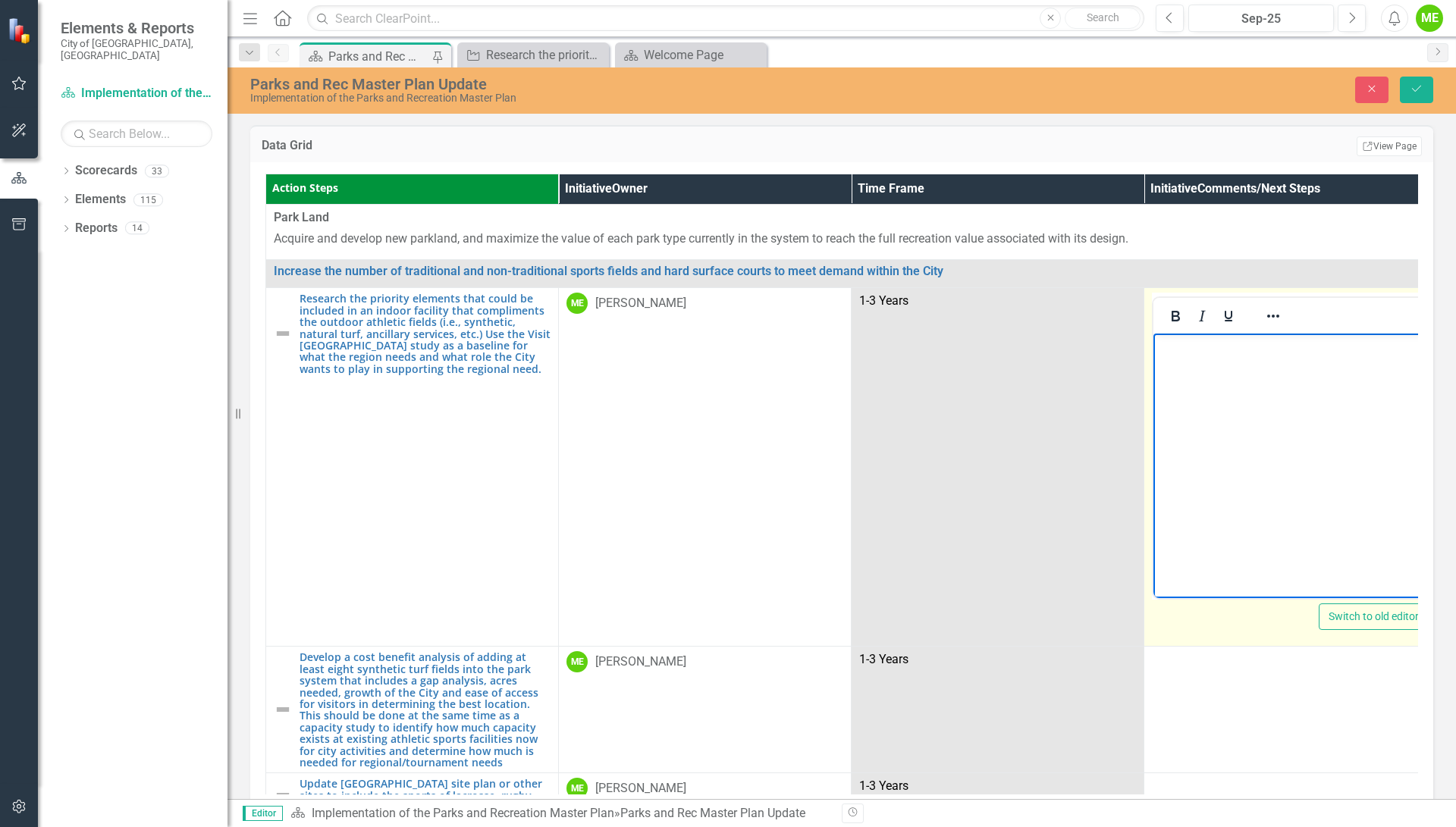
click at [1212, 355] on body "Rich Text Area. Press ALT-0 for help." at bounding box center [1290, 447] width 274 height 228
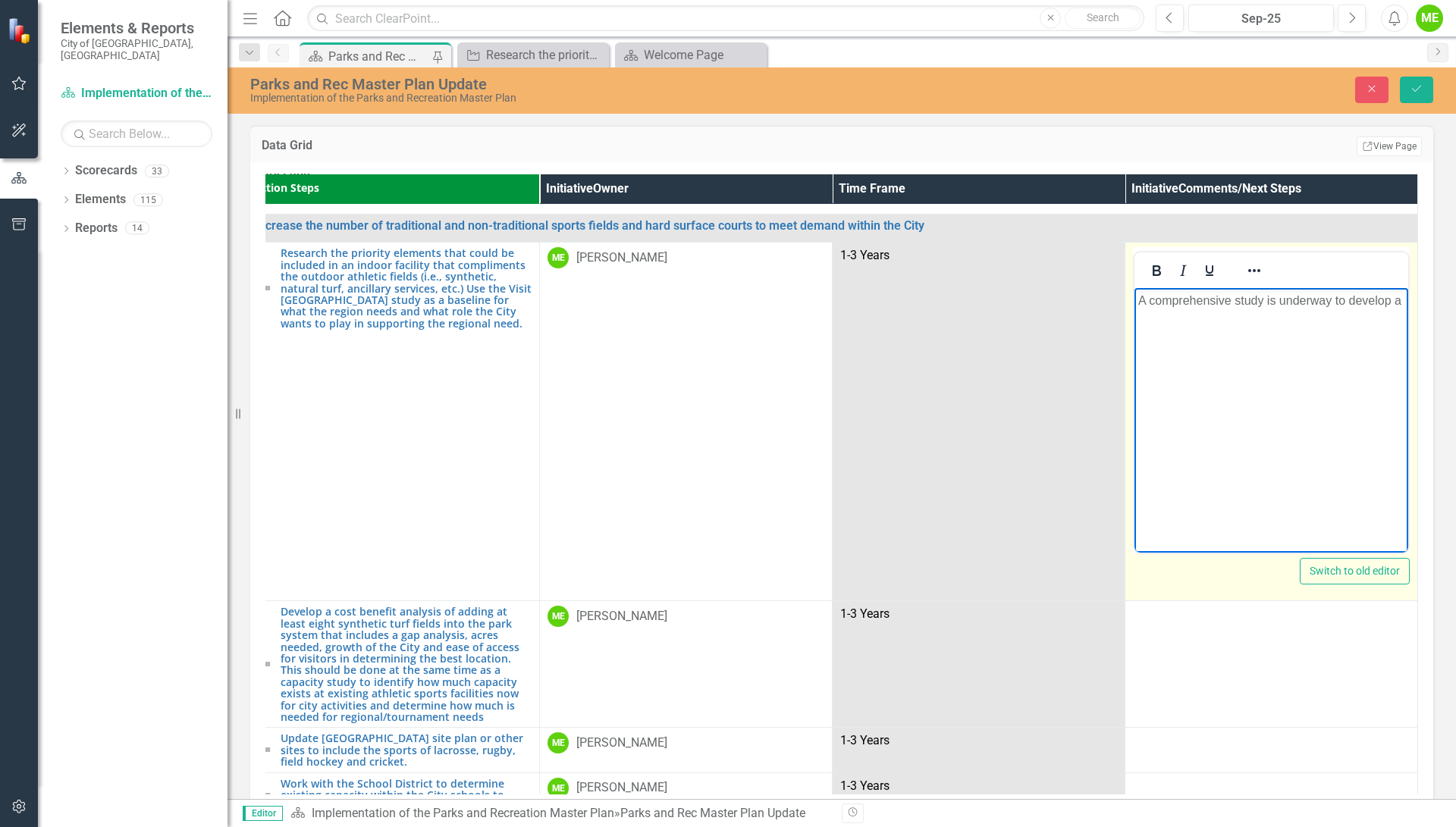
scroll to position [46, 28]
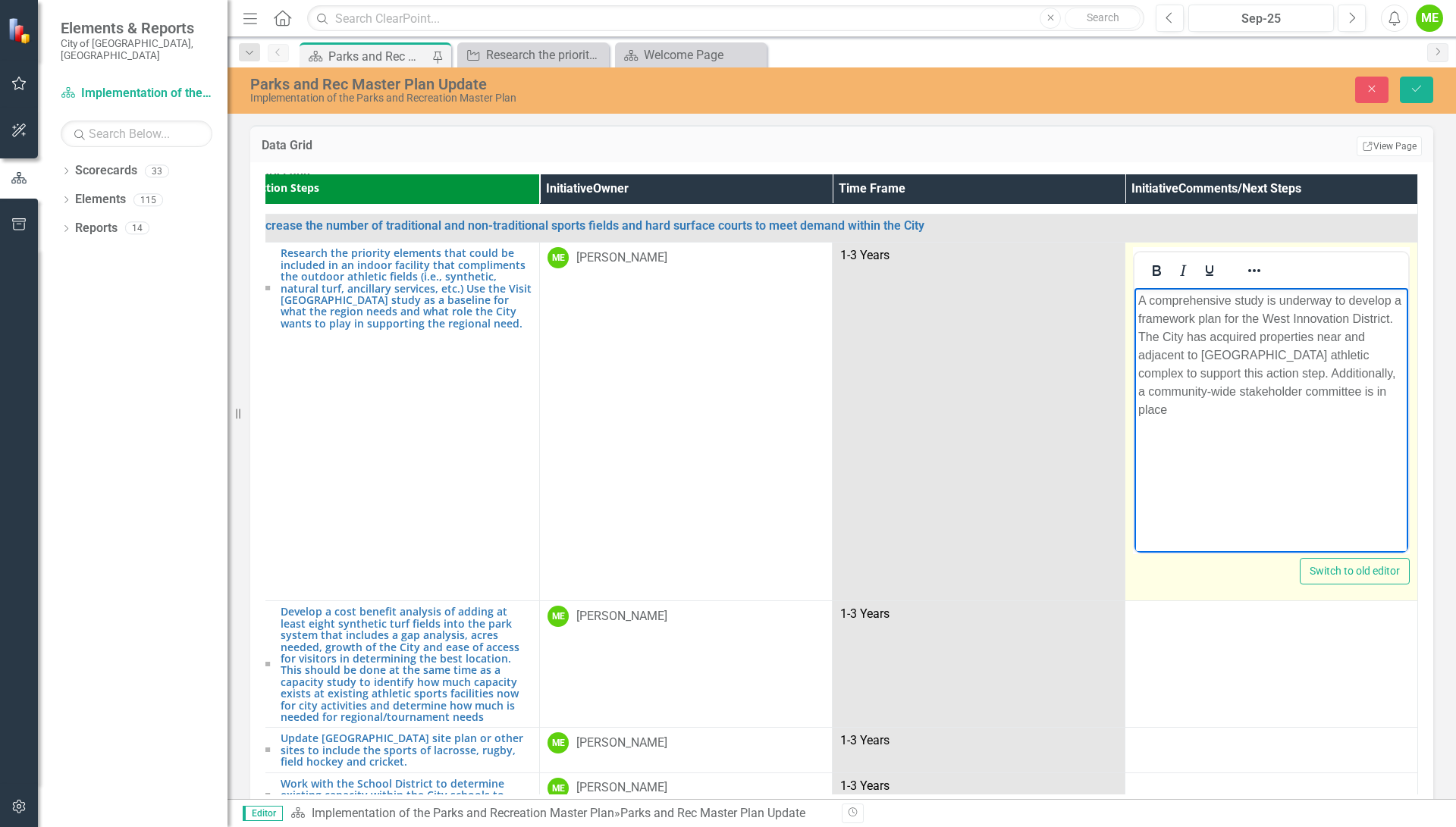
click at [1387, 317] on p "A comprehensive study is underway to develop a framework plan for the West Inno…" at bounding box center [1271, 355] width 266 height 128
drag, startPoint x: 1340, startPoint y: 377, endPoint x: 1345, endPoint y: 360, distance: 17.7
click at [1340, 375] on p "A comprehensive study is underway to develop a framework plan for the West Inno…" at bounding box center [1271, 383] width 266 height 182
click at [1255, 442] on p "A comprehensive study is underway to develop a framework plan for the West Inno…" at bounding box center [1271, 383] width 266 height 182
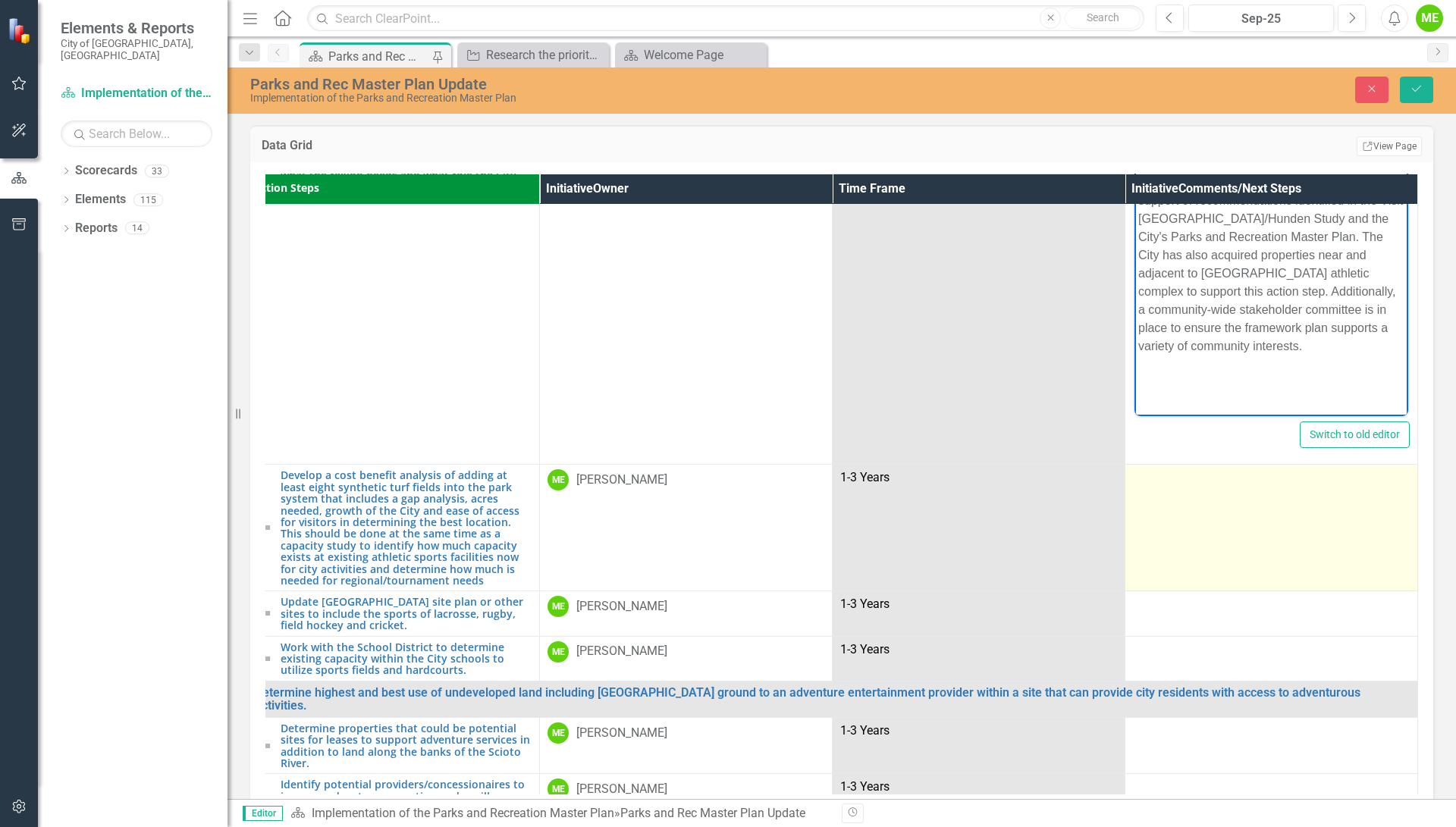
scroll to position [189, 28]
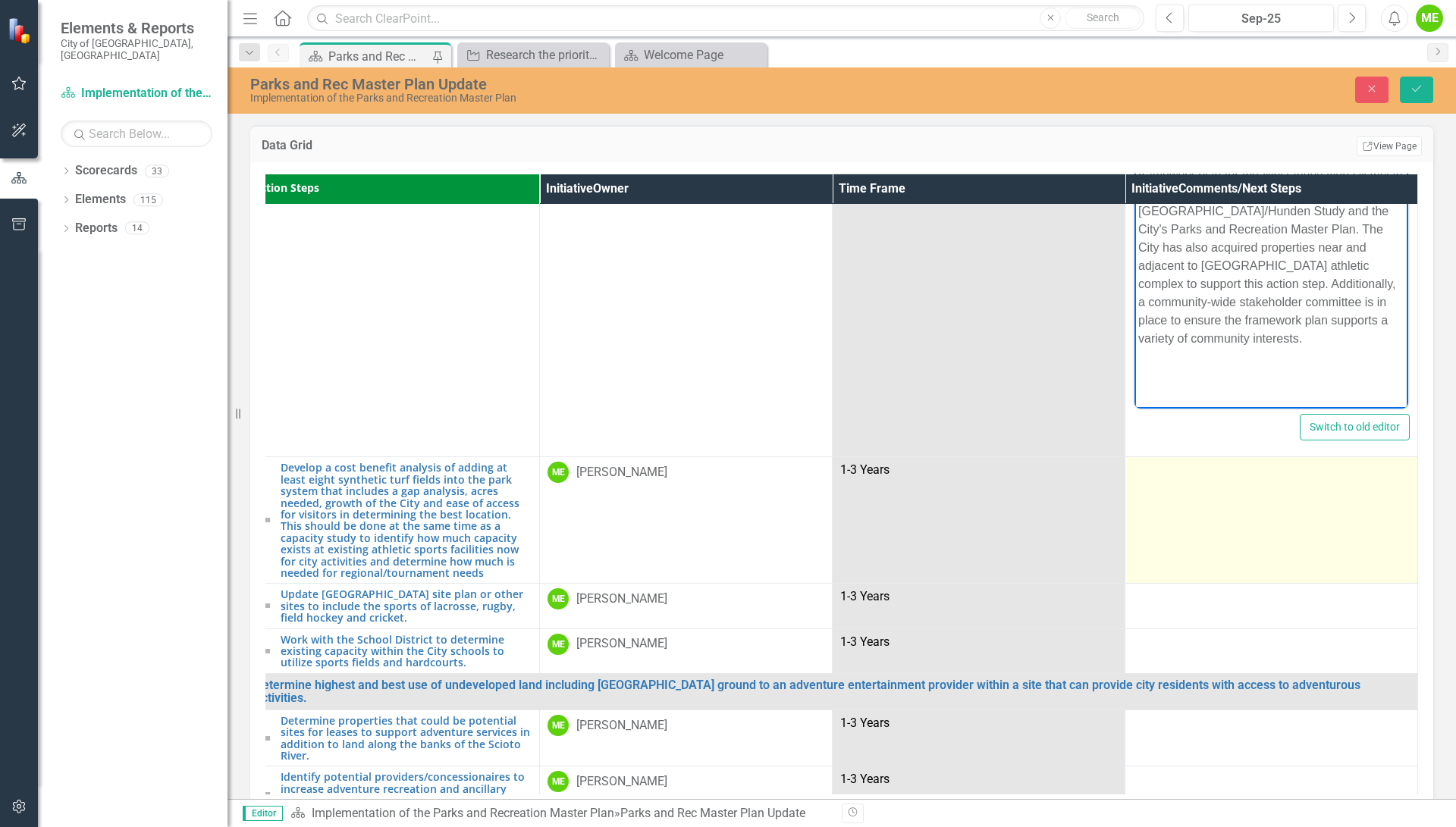
click at [1207, 470] on div at bounding box center [1271, 471] width 277 height 18
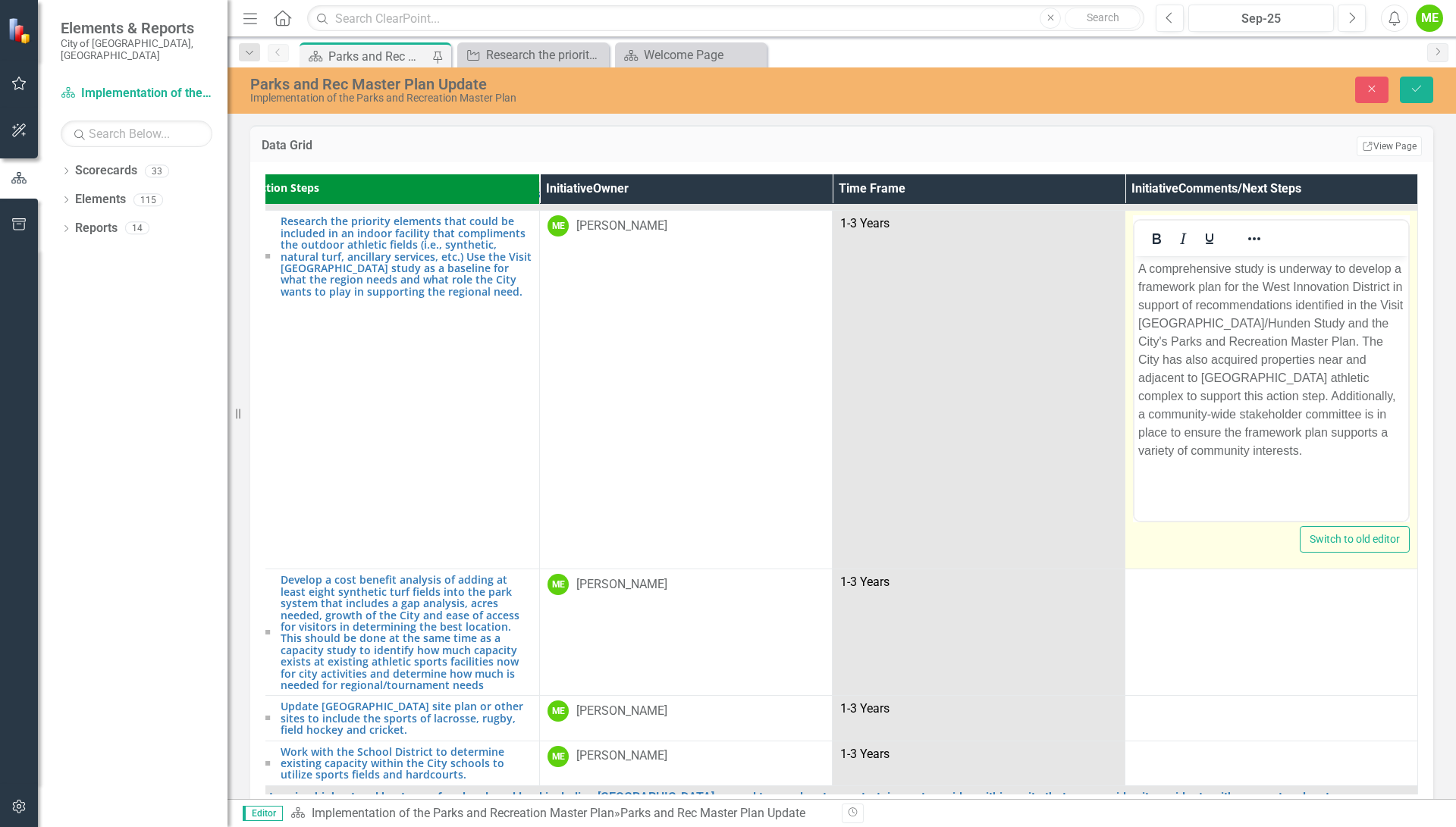
scroll to position [0, 28]
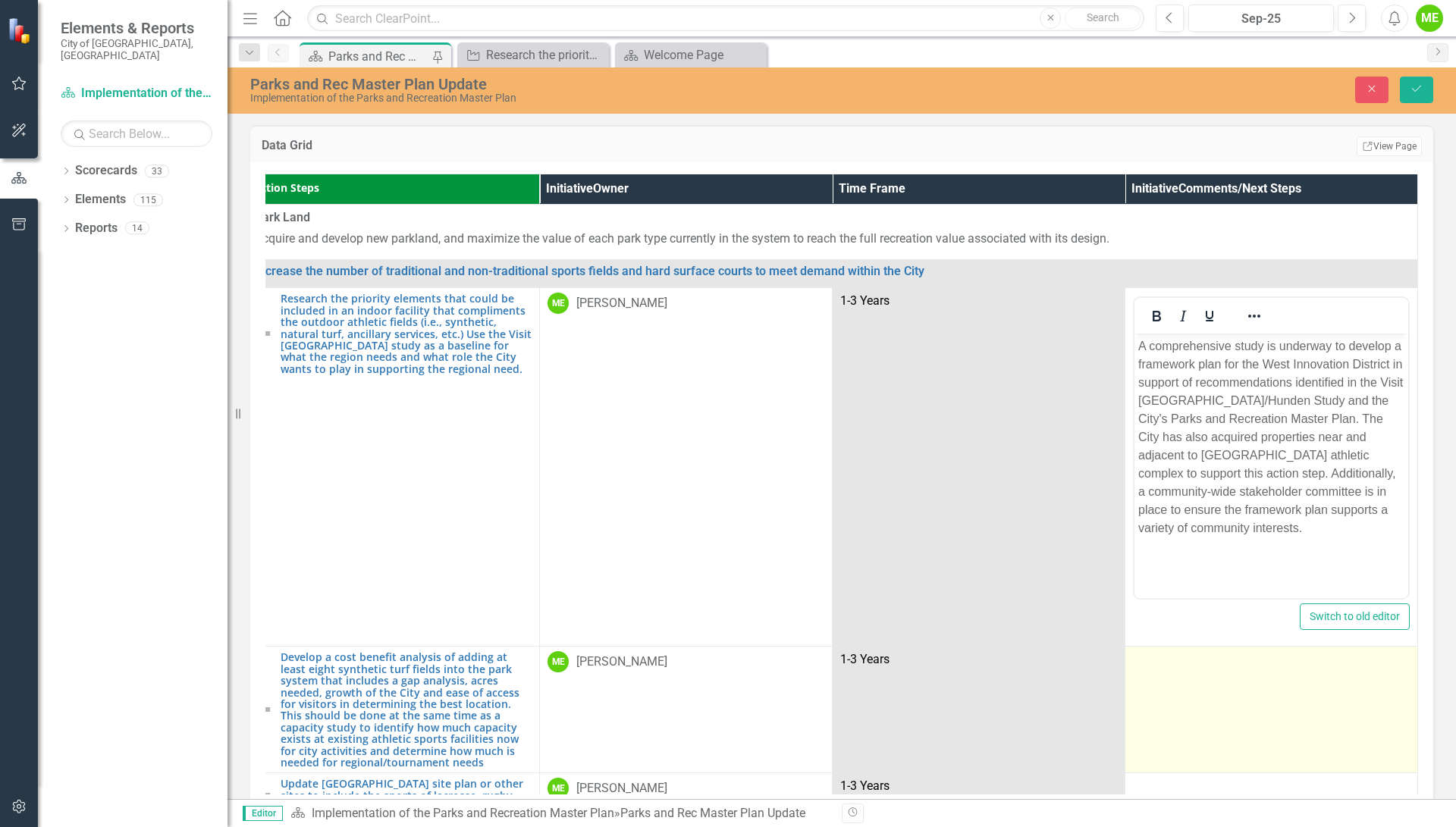
click at [1194, 664] on div at bounding box center [1271, 660] width 277 height 18
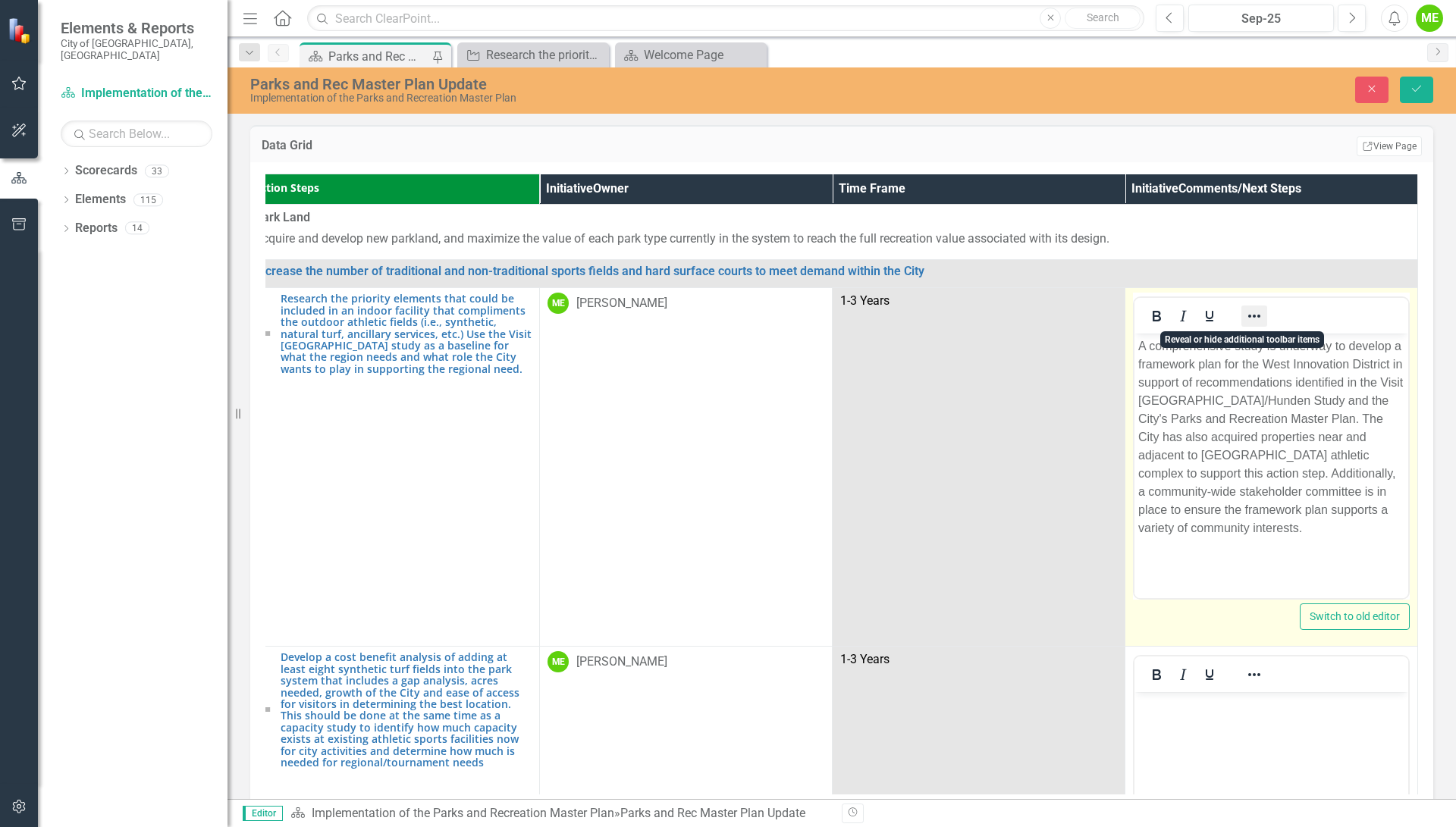
click at [1248, 316] on icon "Reveal or hide additional toolbar items" at bounding box center [1253, 316] width 12 height 3
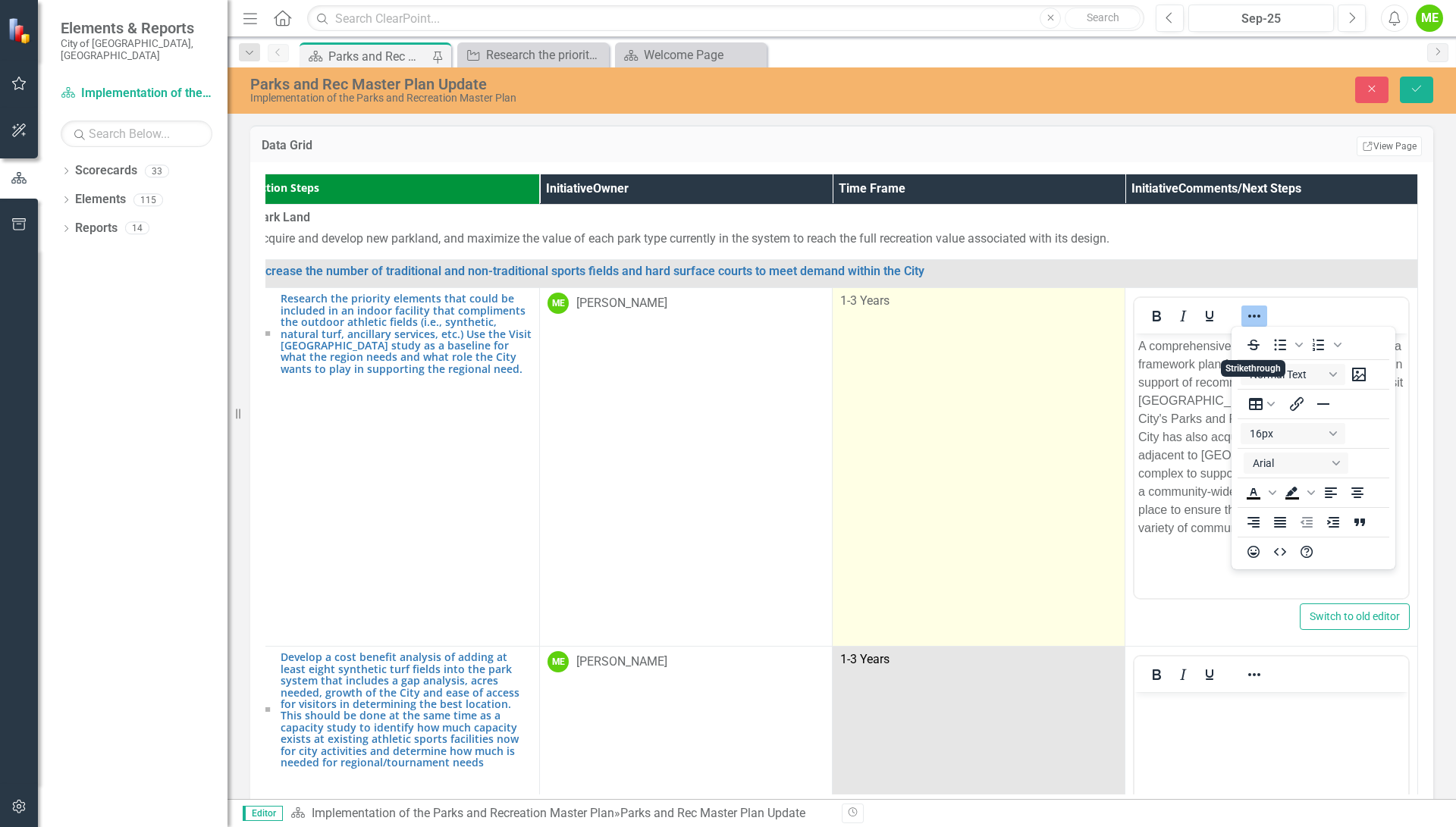
click at [1056, 452] on td "1-3 Years" at bounding box center [979, 467] width 293 height 359
click at [969, 438] on td "1-3 Years" at bounding box center [979, 467] width 293 height 359
click at [961, 455] on td "1-3 Years" at bounding box center [979, 467] width 293 height 359
click at [961, 455] on td "1-3 Years" at bounding box center [979, 467] width 293 height 359
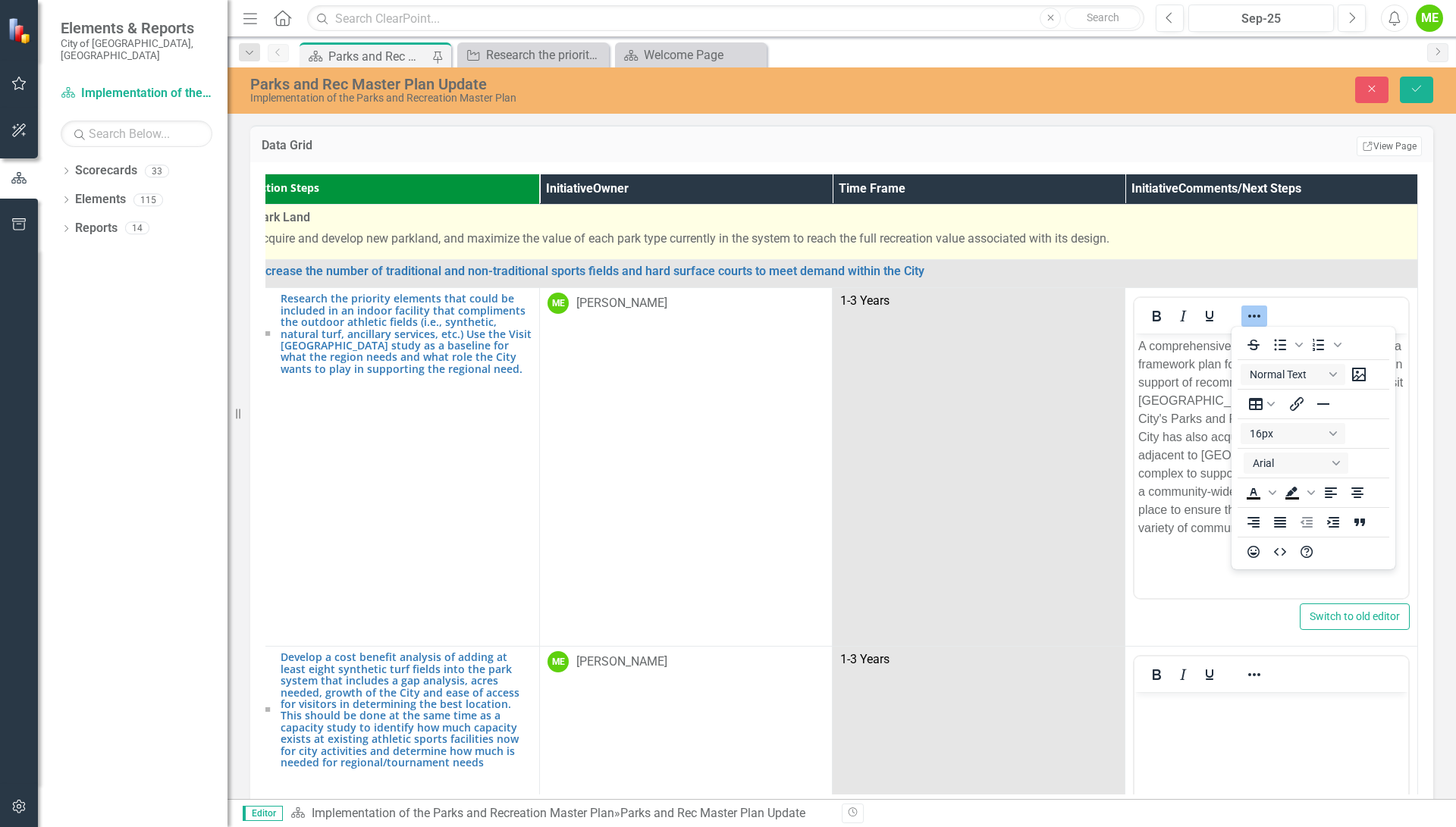
click at [1319, 224] on span "Park Land" at bounding box center [832, 217] width 1155 height 17
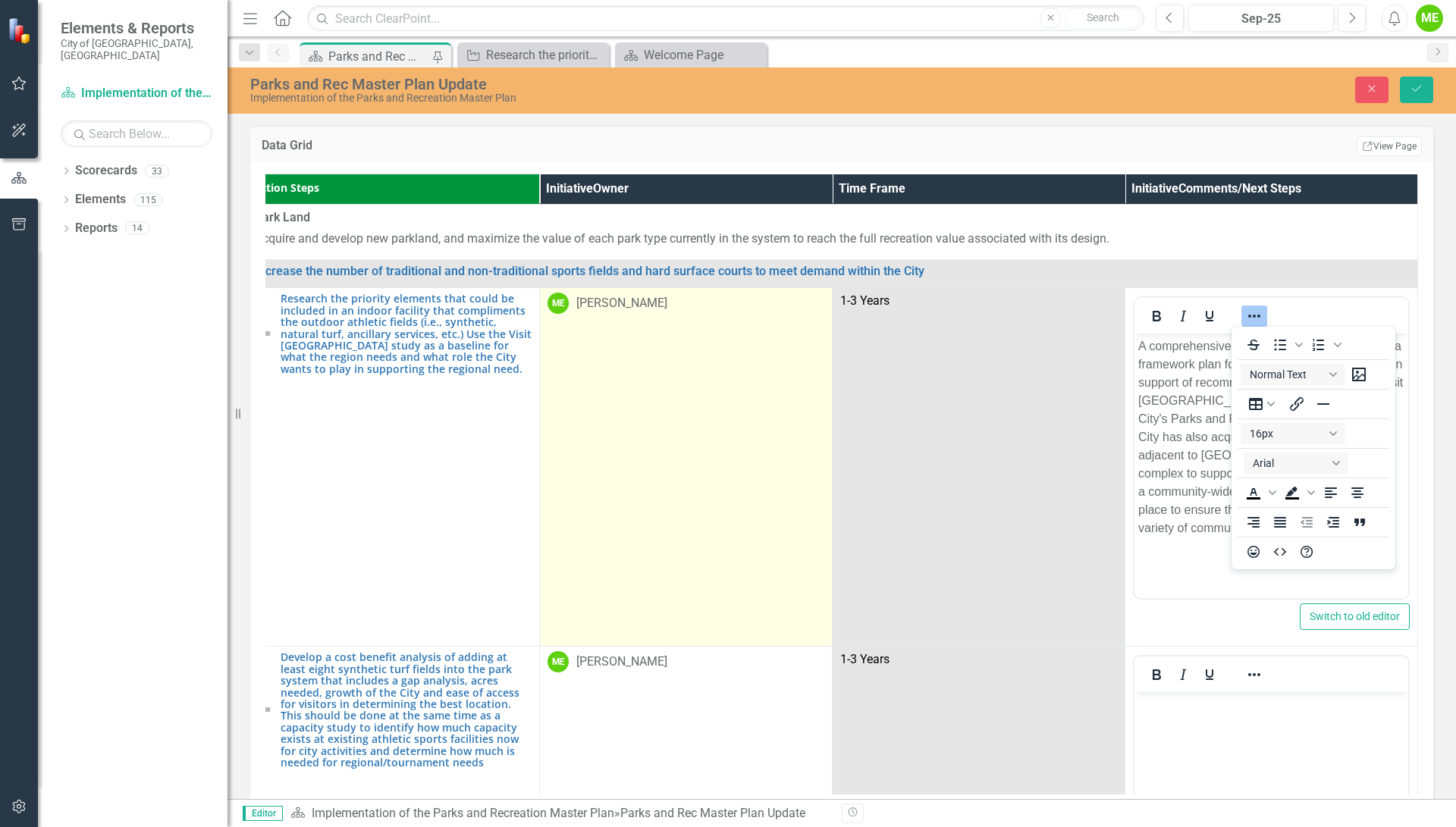
click at [642, 444] on td "ME [PERSON_NAME]" at bounding box center [687, 467] width 293 height 359
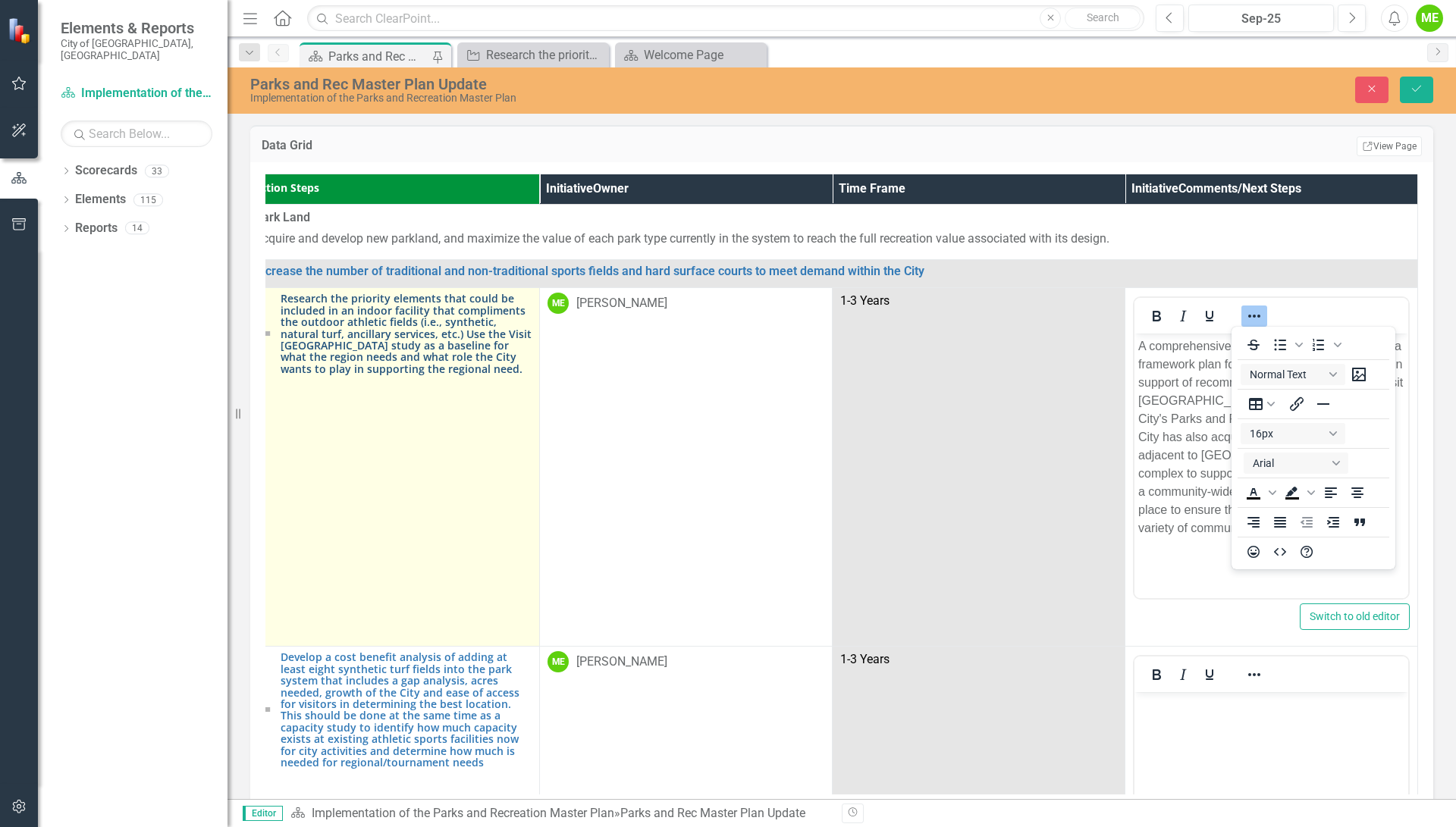
click at [364, 345] on link "Research the priority elements that could be included in an indoor facility tha…" at bounding box center [406, 333] width 251 height 82
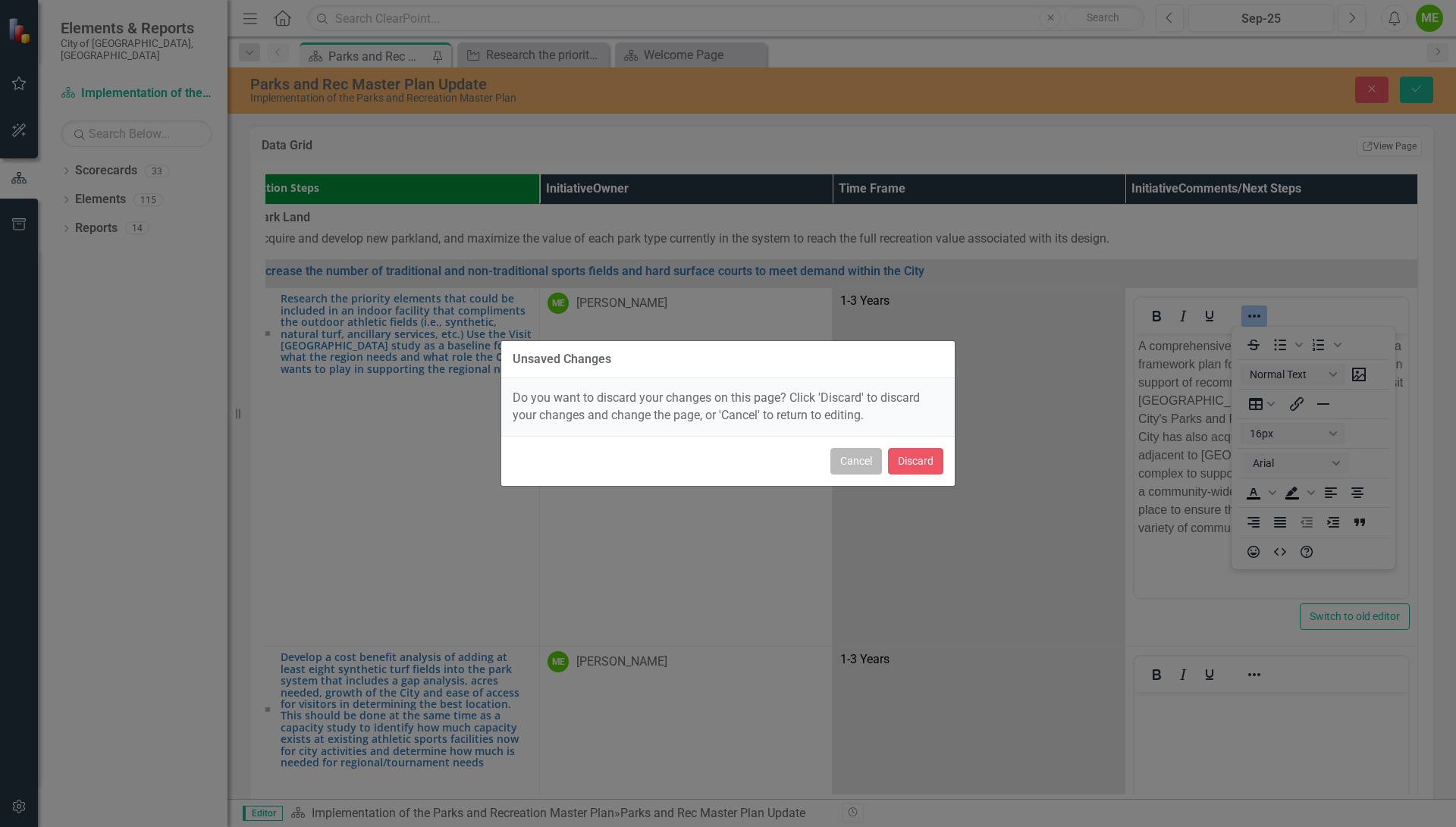
click at [846, 461] on button "Cancel" at bounding box center [856, 461] width 51 height 27
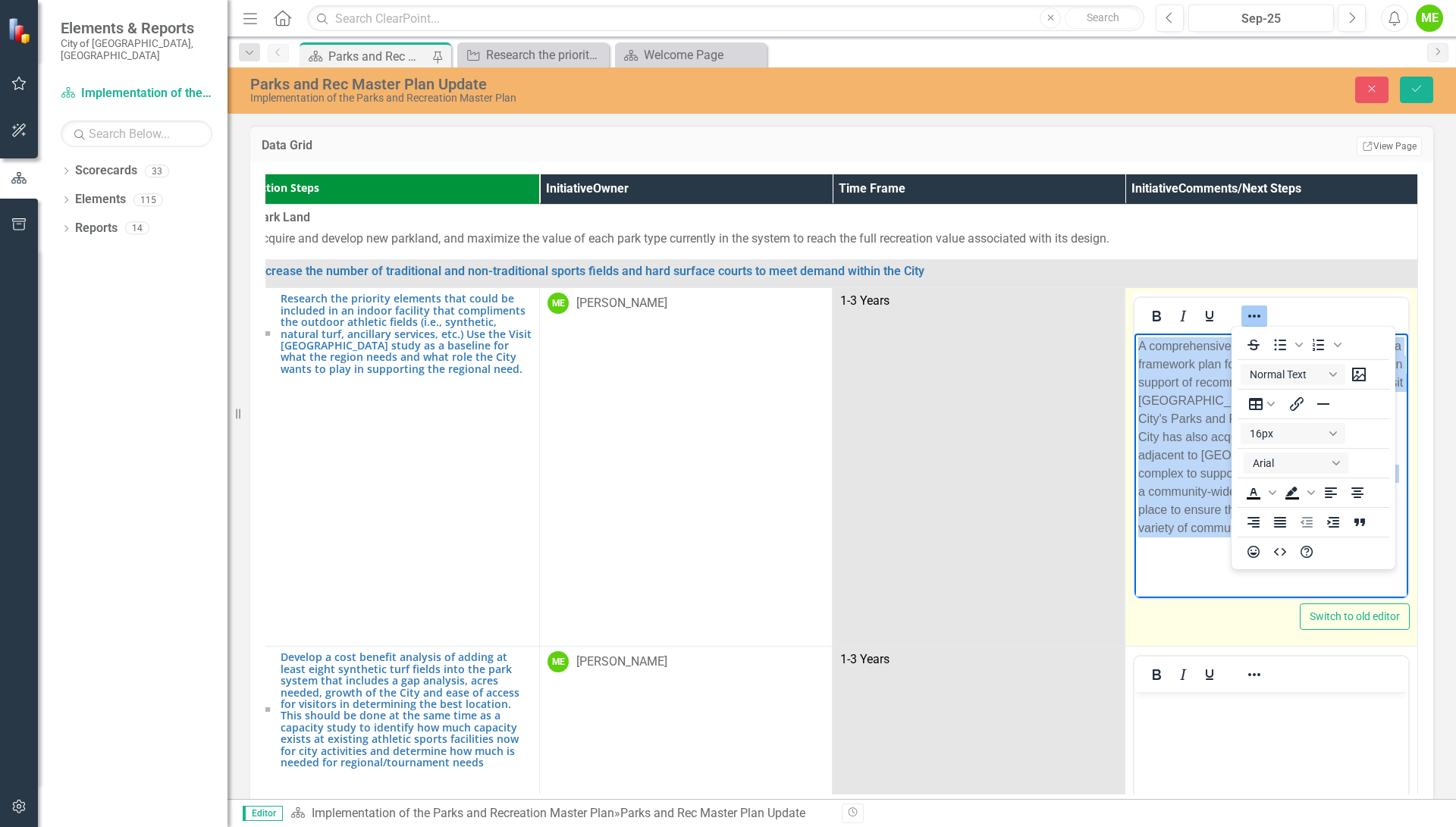
scroll to position [0, 41]
drag, startPoint x: 1138, startPoint y: 349, endPoint x: 1400, endPoint y: 534, distance: 320.7
click at [1400, 534] on body "A comprehensive study is underway to develop a framework plan for the West Inno…" at bounding box center [1271, 447] width 274 height 228
copy p "A comprehensive study is underway to develop a framework plan for the West Inno…"
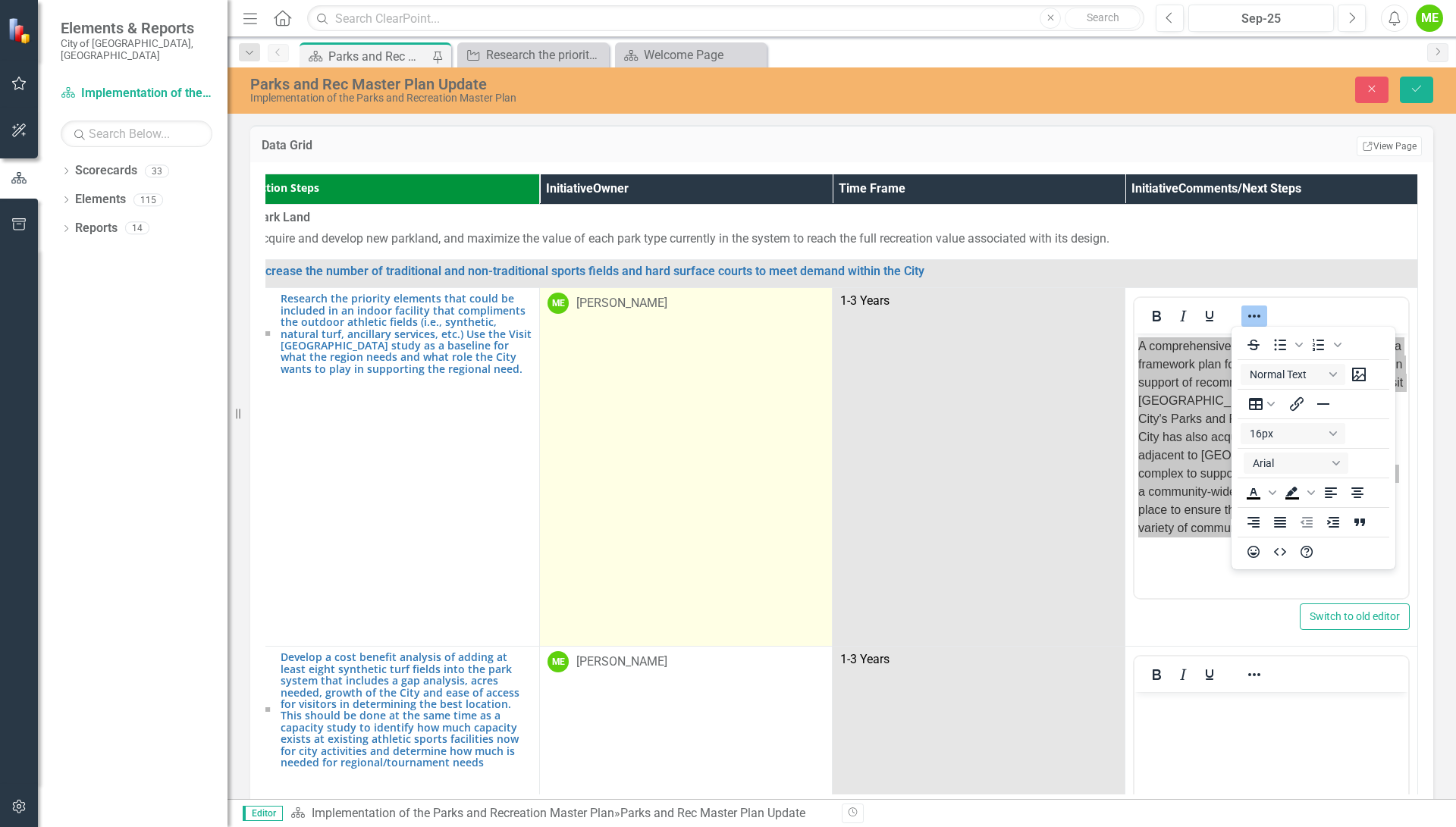
click at [638, 444] on td "ME [PERSON_NAME]" at bounding box center [687, 467] width 293 height 359
click at [638, 438] on td "ME [PERSON_NAME]" at bounding box center [687, 467] width 293 height 359
click at [639, 441] on td "ME [PERSON_NAME]" at bounding box center [687, 467] width 293 height 359
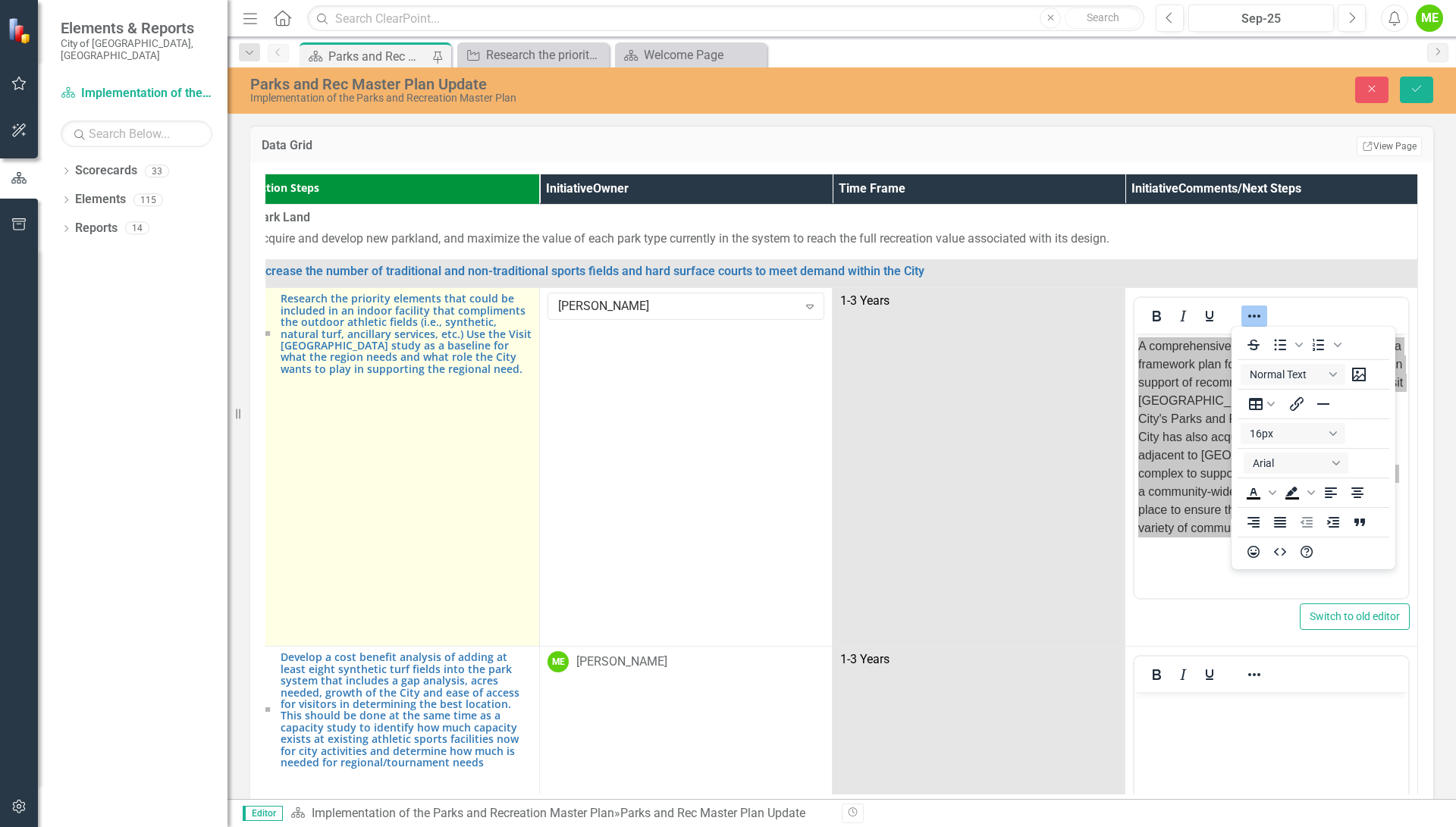
click at [426, 416] on td "Research the priority elements that could be included in an indoor facility tha…" at bounding box center [394, 467] width 293 height 359
click at [422, 423] on td "Research the priority elements that could be included in an indoor facility tha…" at bounding box center [394, 467] width 293 height 359
click at [409, 306] on link "Research the priority elements that could be included in an indoor facility tha…" at bounding box center [406, 333] width 251 height 82
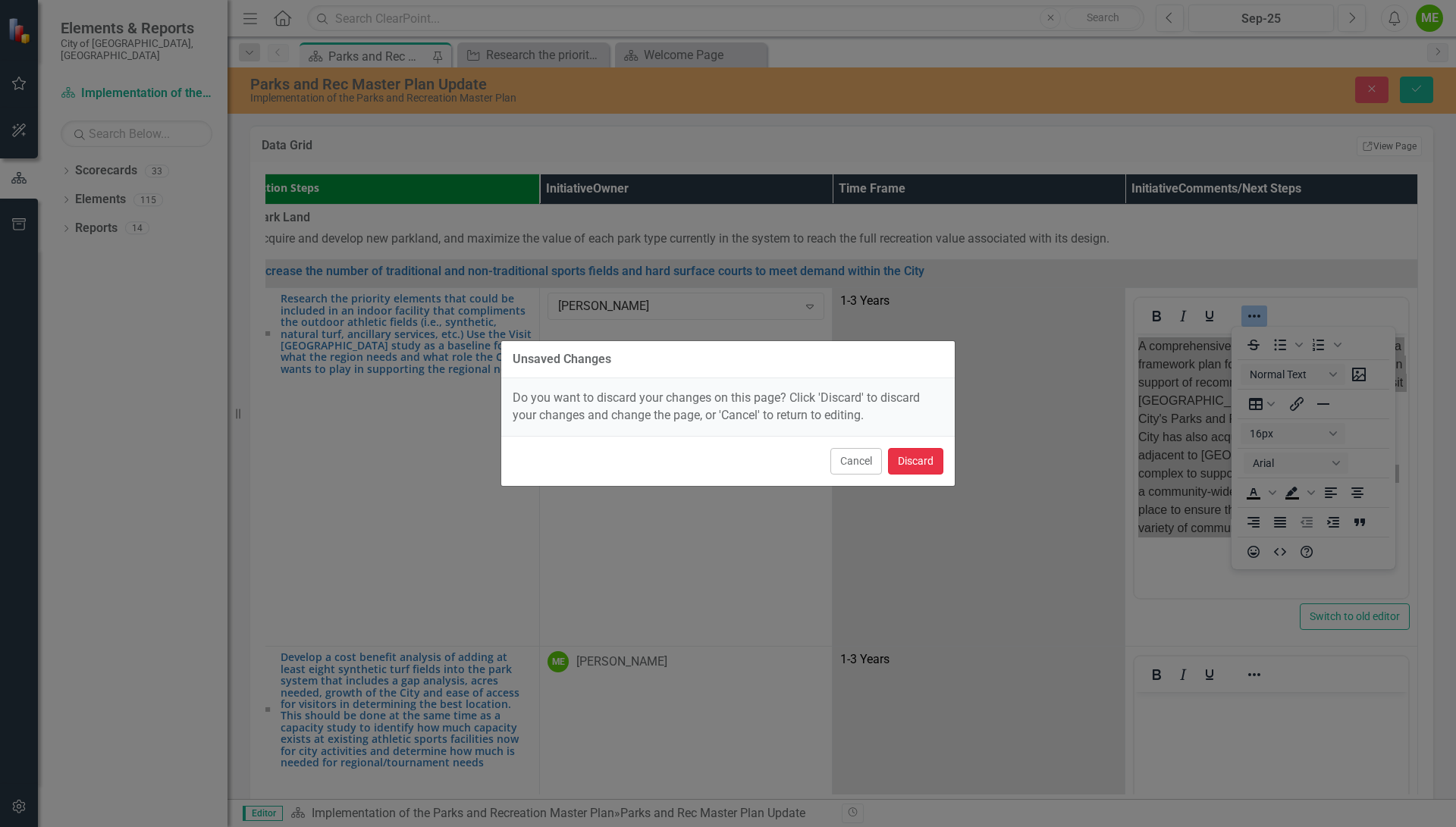
click at [904, 457] on button "Discard" at bounding box center [916, 461] width 55 height 27
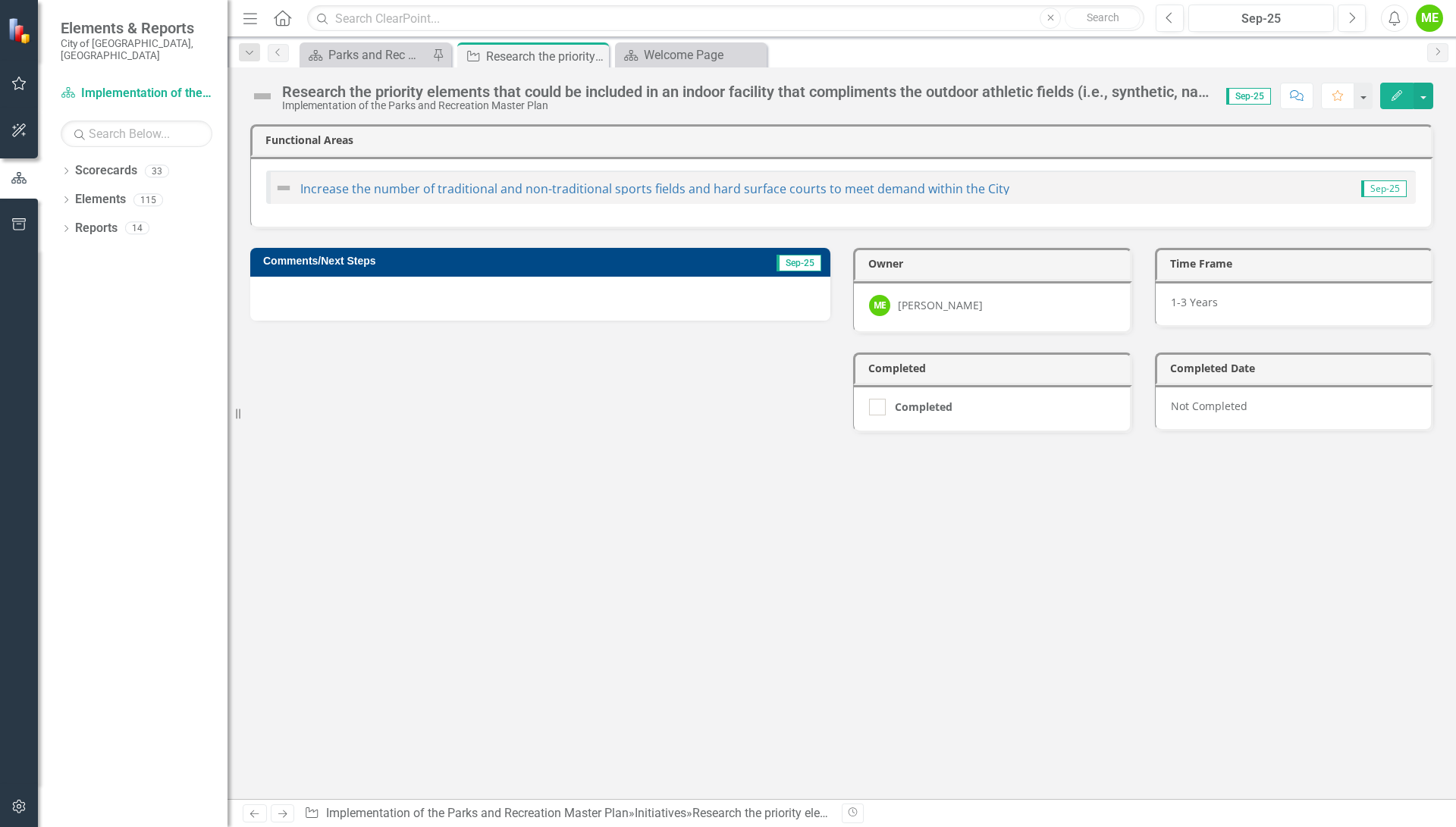
drag, startPoint x: 438, startPoint y: 285, endPoint x: 364, endPoint y: 296, distance: 74.8
click at [362, 297] on div at bounding box center [540, 298] width 580 height 44
click at [362, 294] on div at bounding box center [540, 298] width 580 height 44
click at [358, 300] on div at bounding box center [540, 298] width 580 height 44
drag, startPoint x: 358, startPoint y: 296, endPoint x: 1385, endPoint y: 91, distance: 1047.3
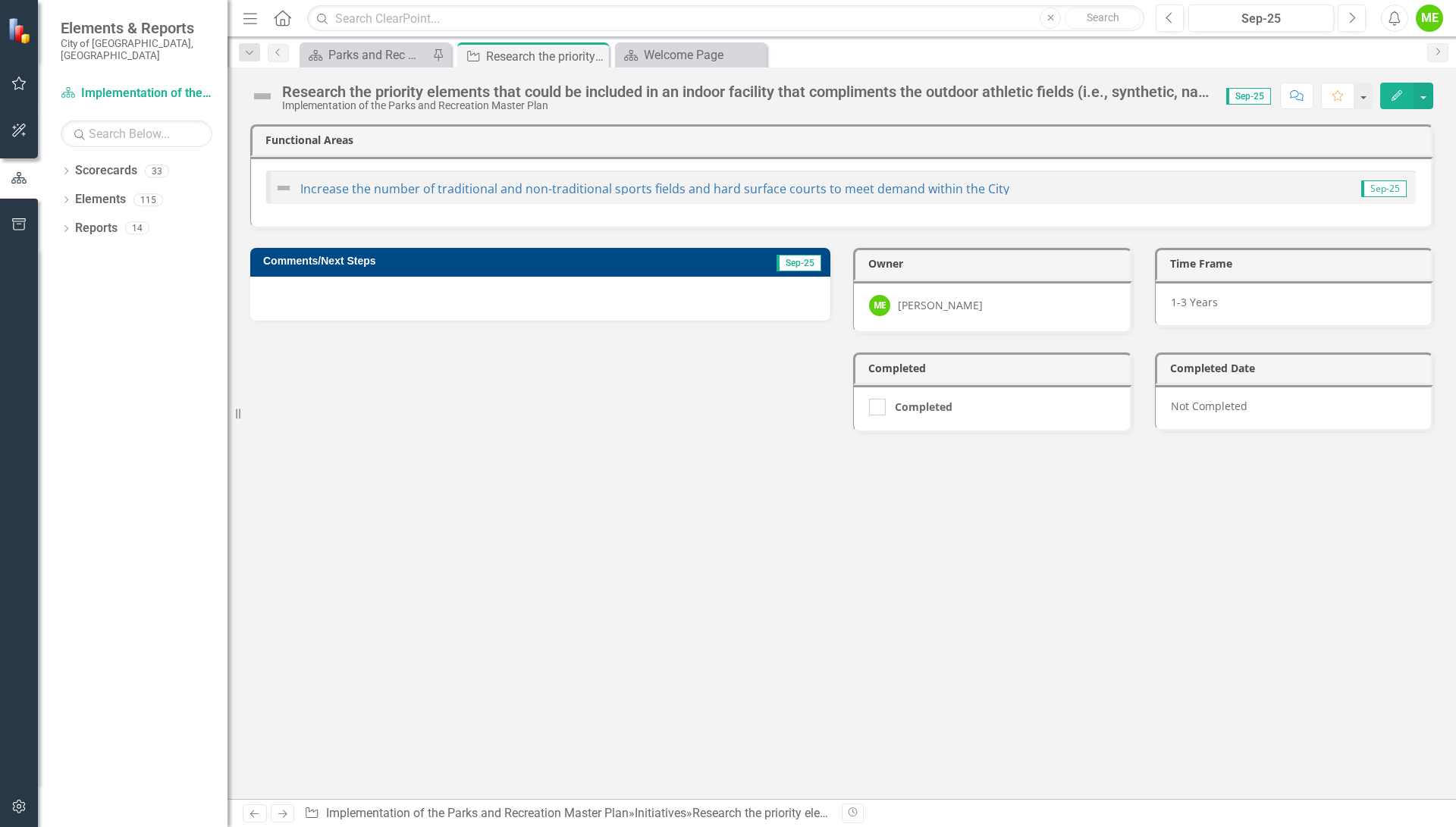
click at [1385, 91] on button "Edit" at bounding box center [1397, 96] width 33 height 27
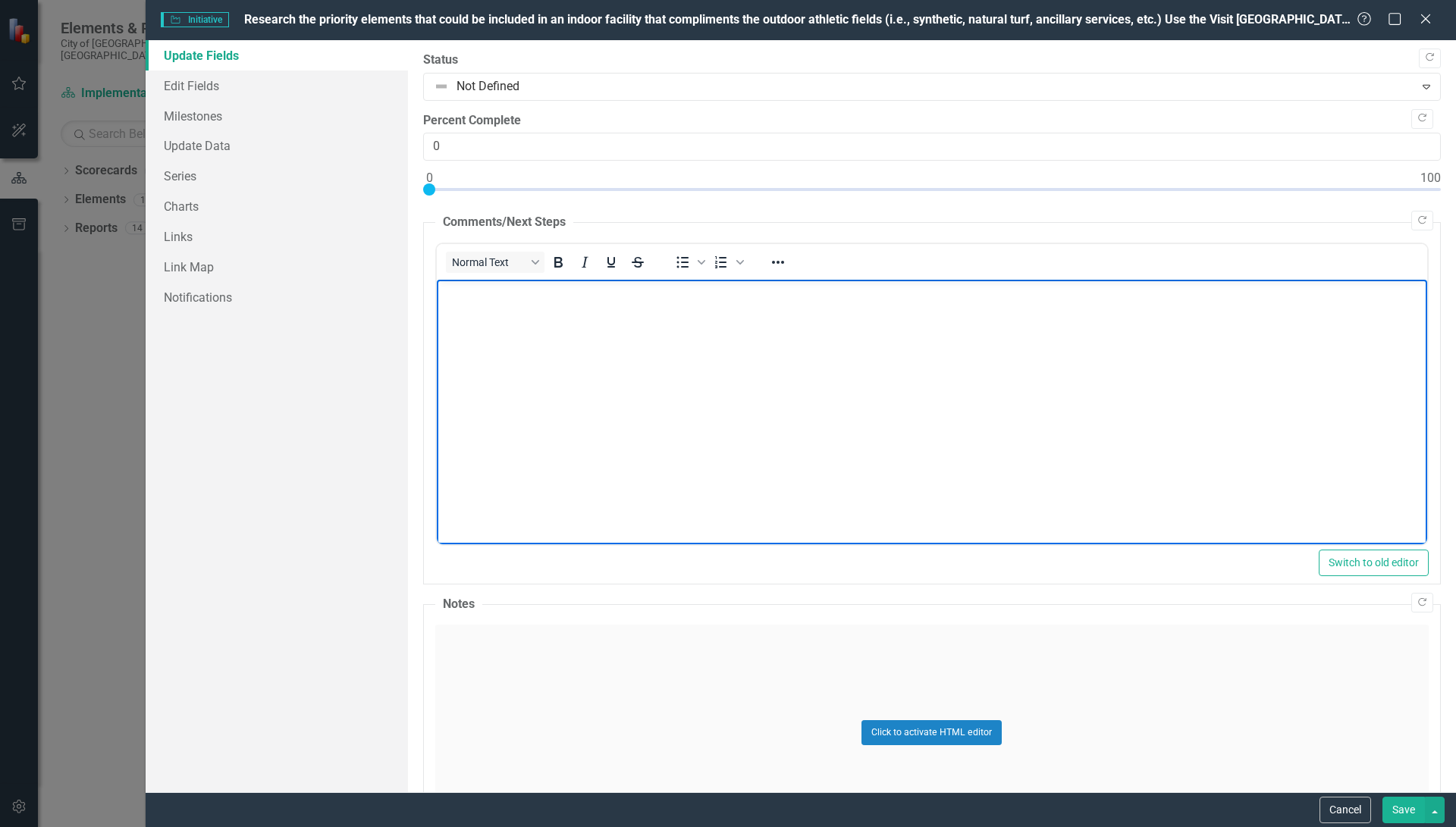
click at [499, 313] on body "Rich Text Area. Press ALT-0 for help." at bounding box center [931, 394] width 990 height 228
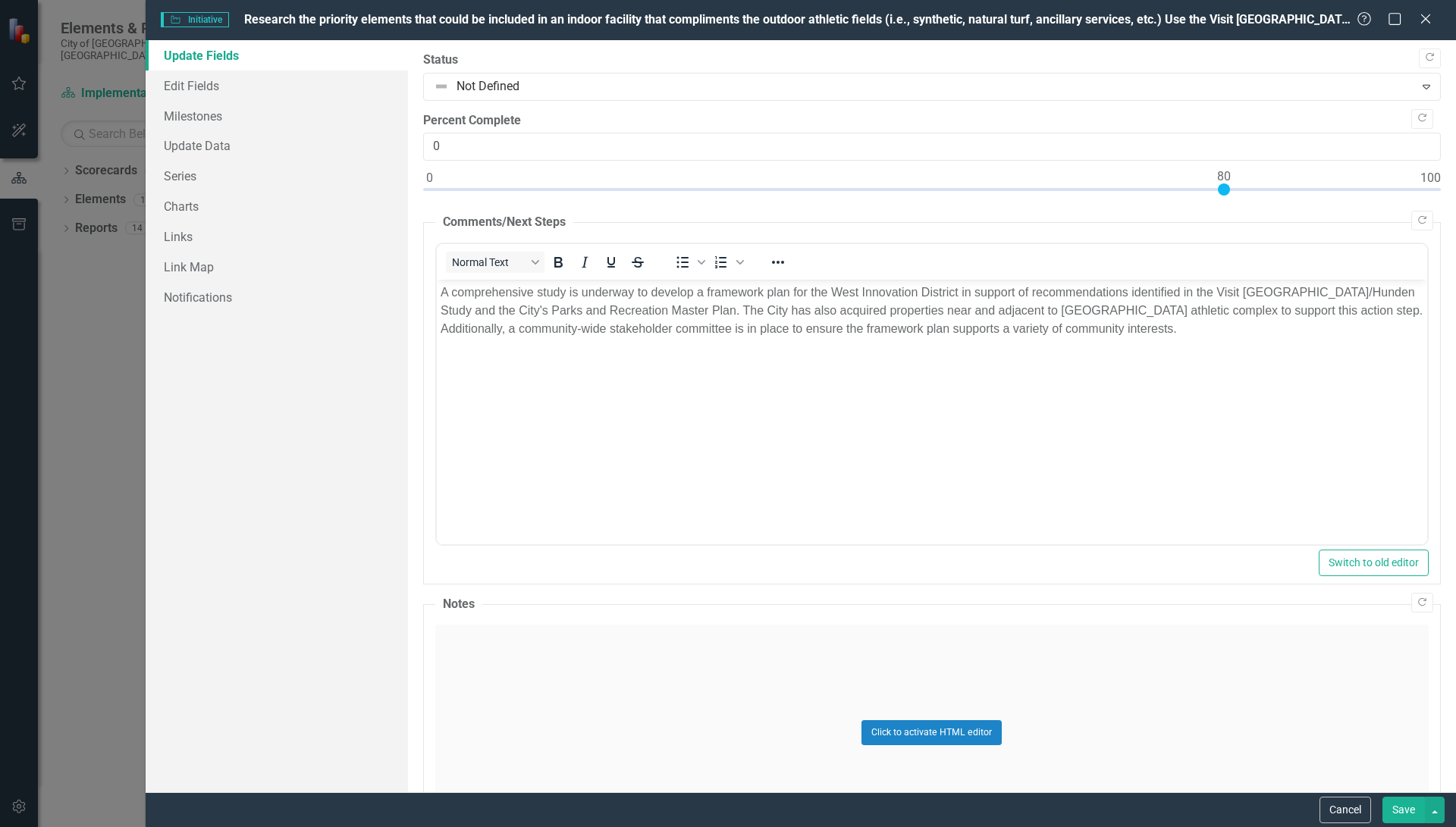
click at [1225, 187] on div at bounding box center [931, 193] width 1018 height 19
click at [1205, 187] on div at bounding box center [931, 193] width 1018 height 19
click at [1190, 189] on div at bounding box center [931, 193] width 1018 height 19
click at [1179, 188] on div at bounding box center [931, 193] width 1018 height 19
type input "75"
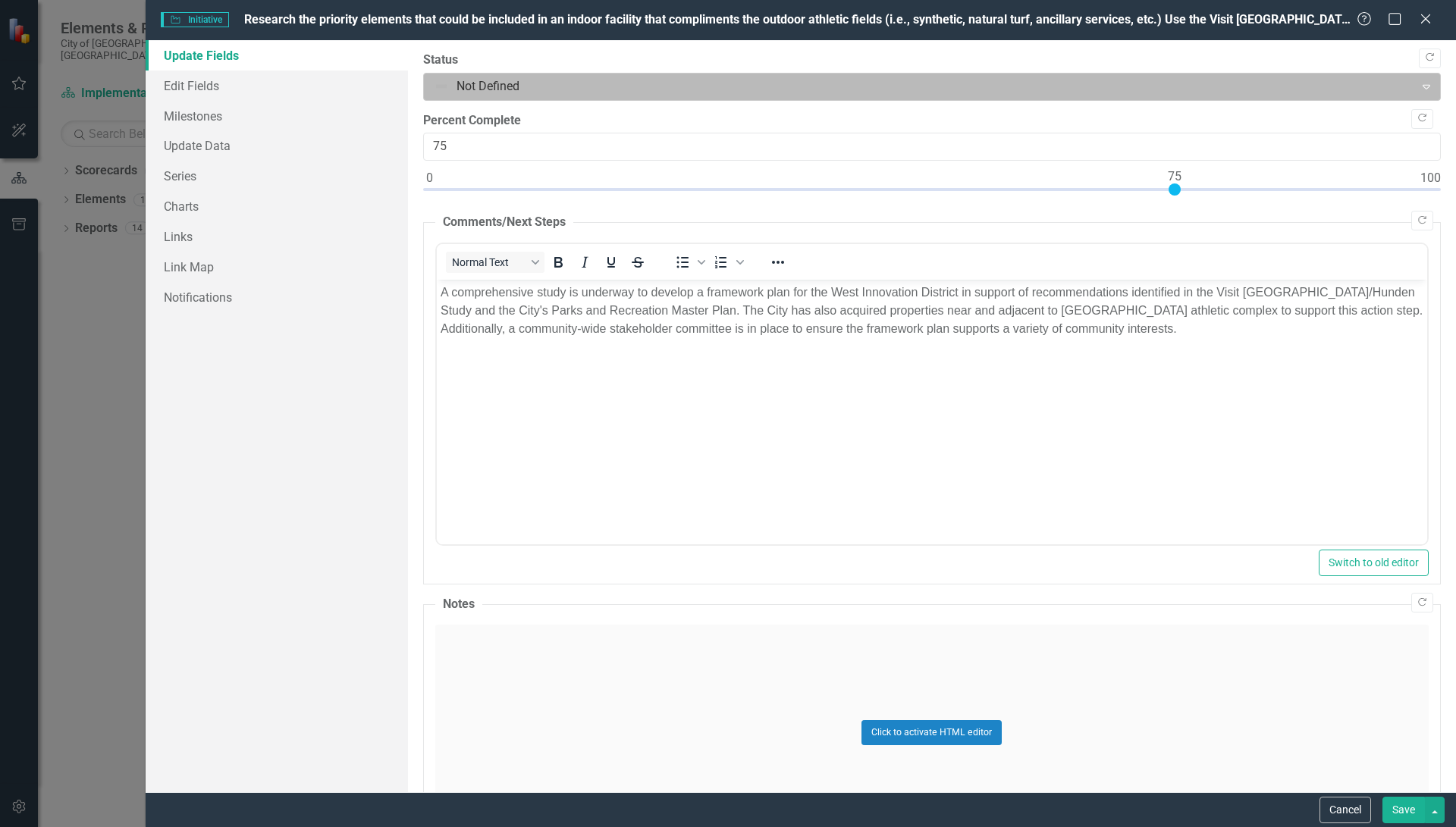
click at [484, 85] on div at bounding box center [919, 86] width 971 height 20
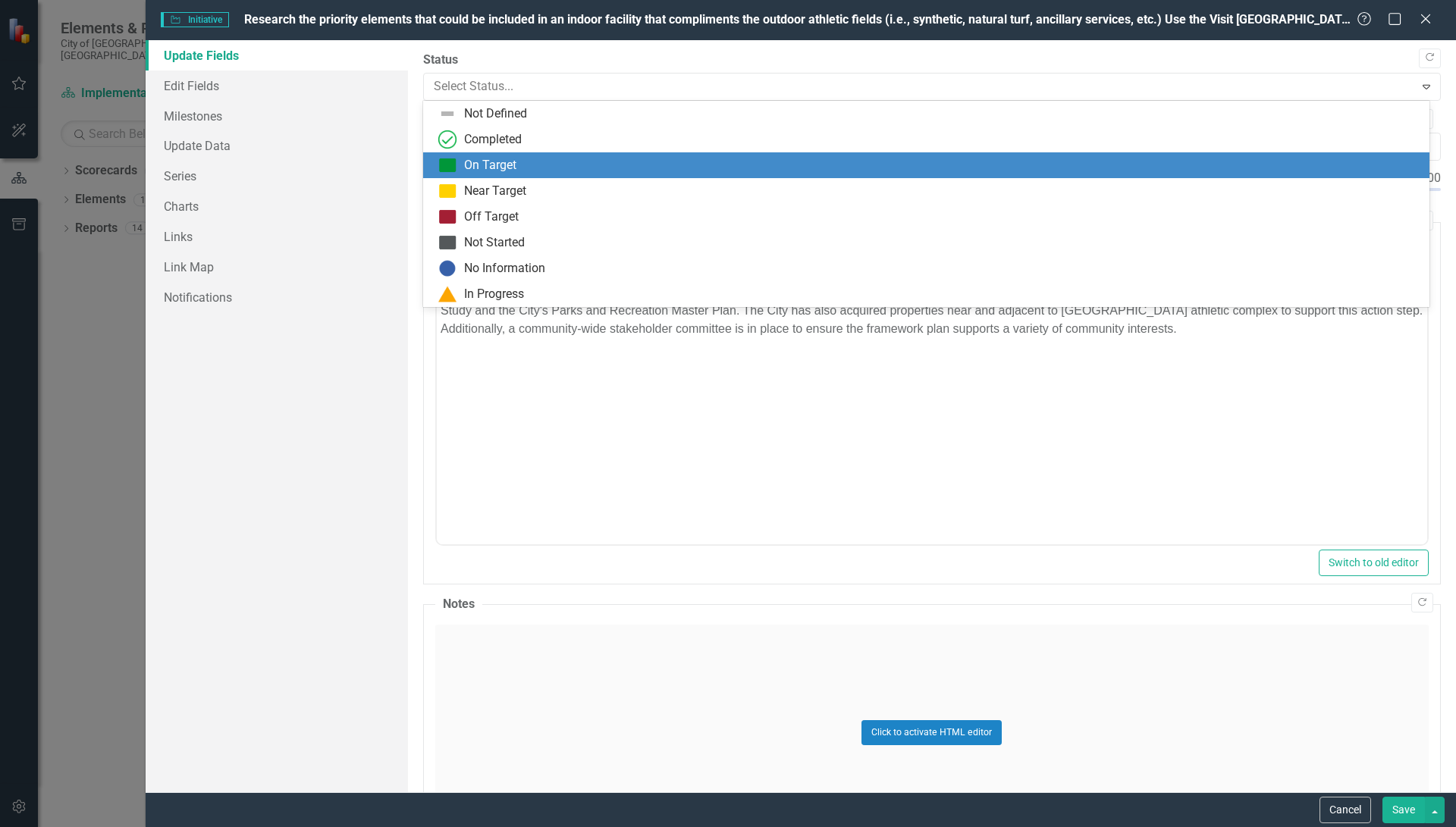
click at [483, 159] on div "On Target" at bounding box center [490, 165] width 52 height 17
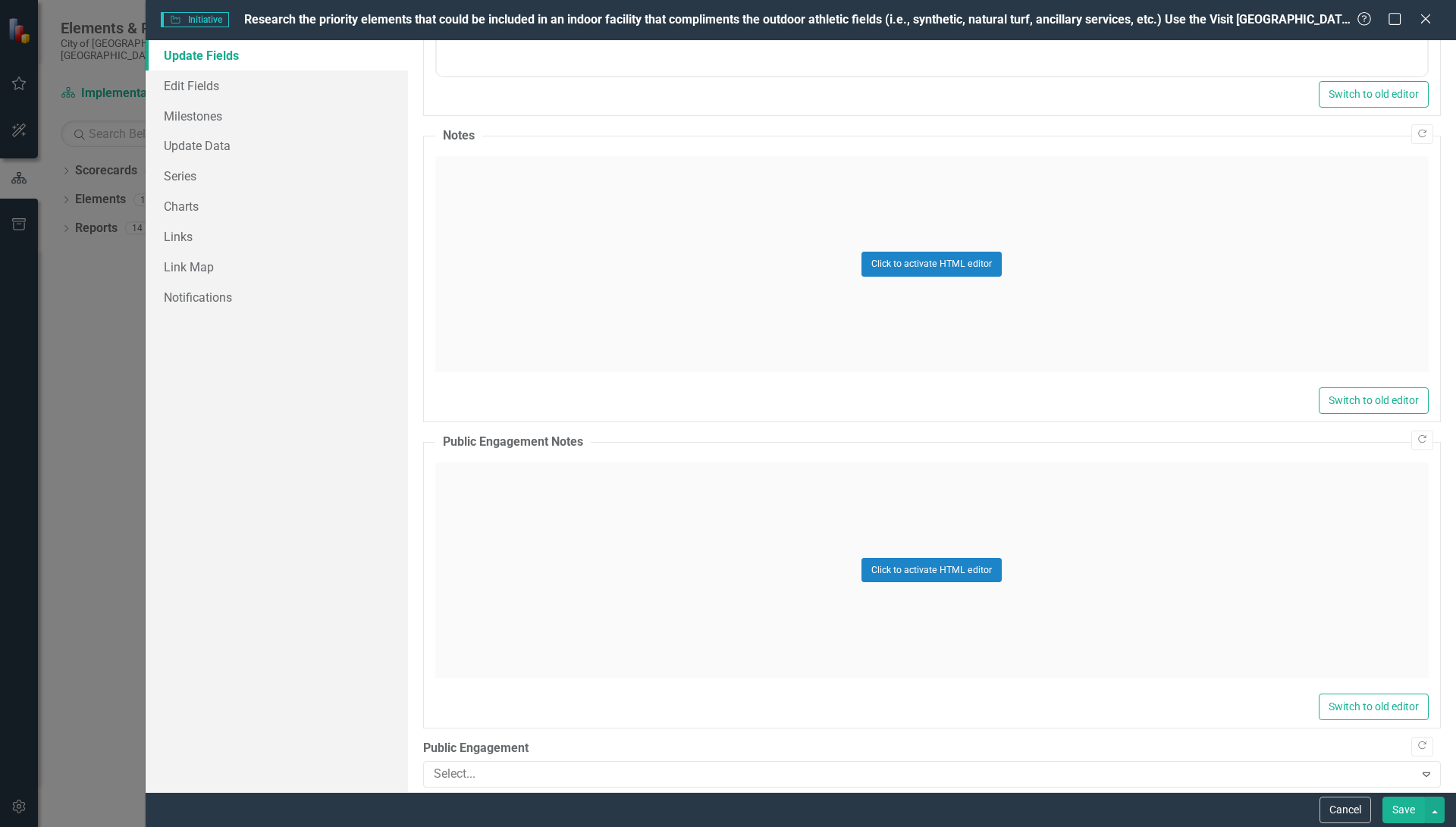
scroll to position [546, 0]
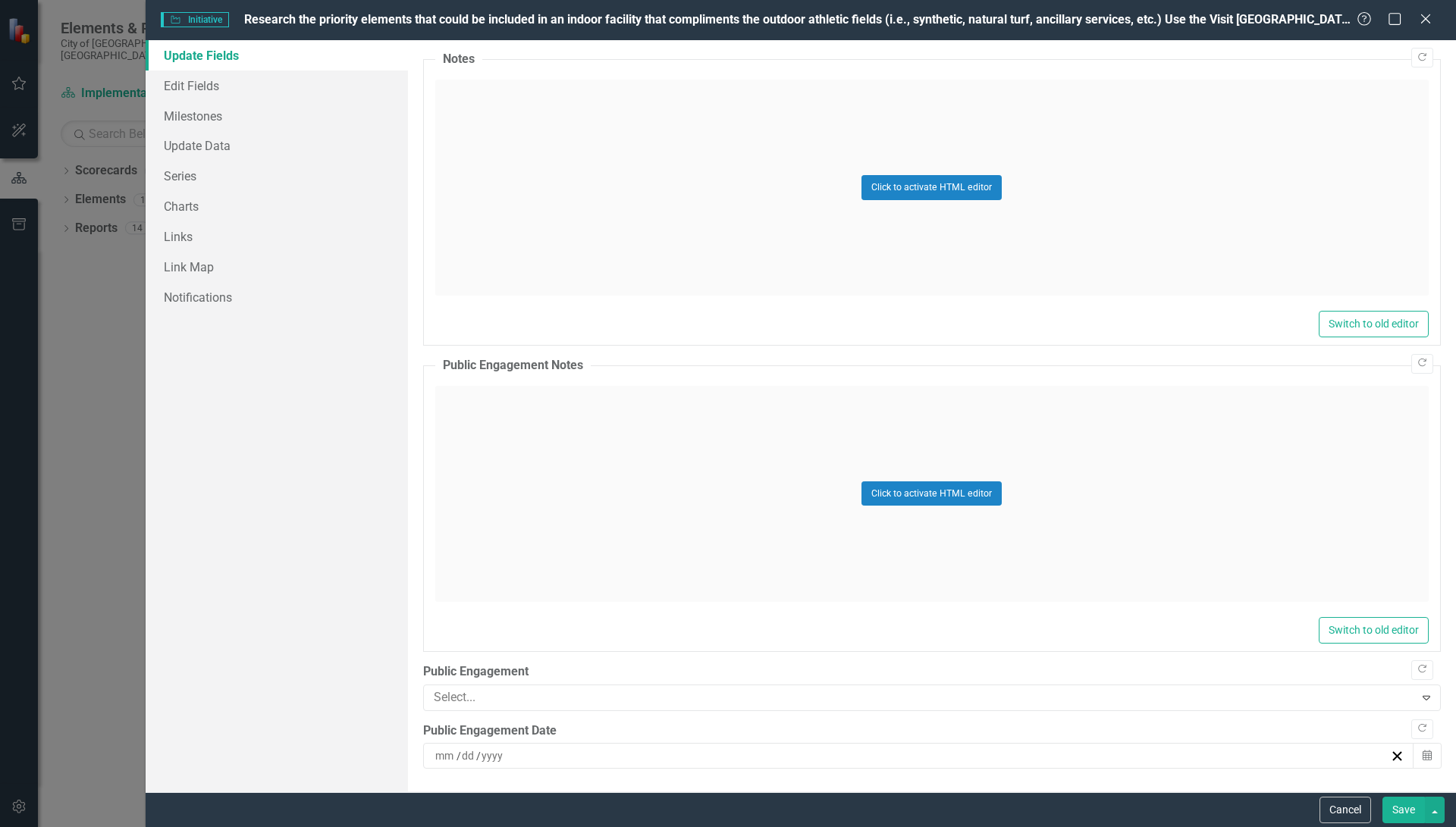
click at [1396, 810] on button "Save" at bounding box center [1403, 810] width 42 height 27
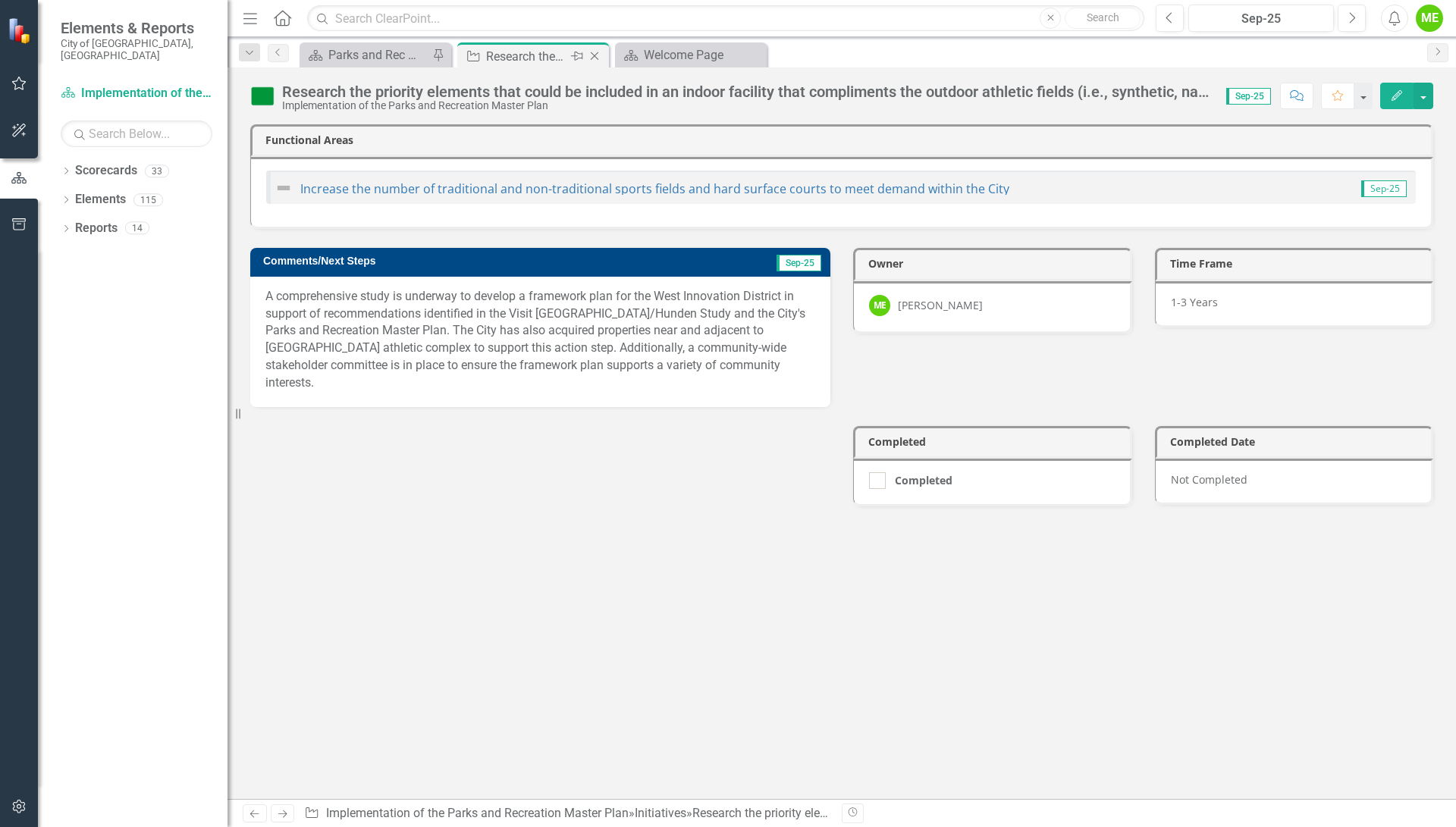
click at [571, 54] on icon "Pin" at bounding box center [577, 56] width 12 height 15
click at [664, 55] on div "Welcome Page" at bounding box center [693, 54] width 100 height 19
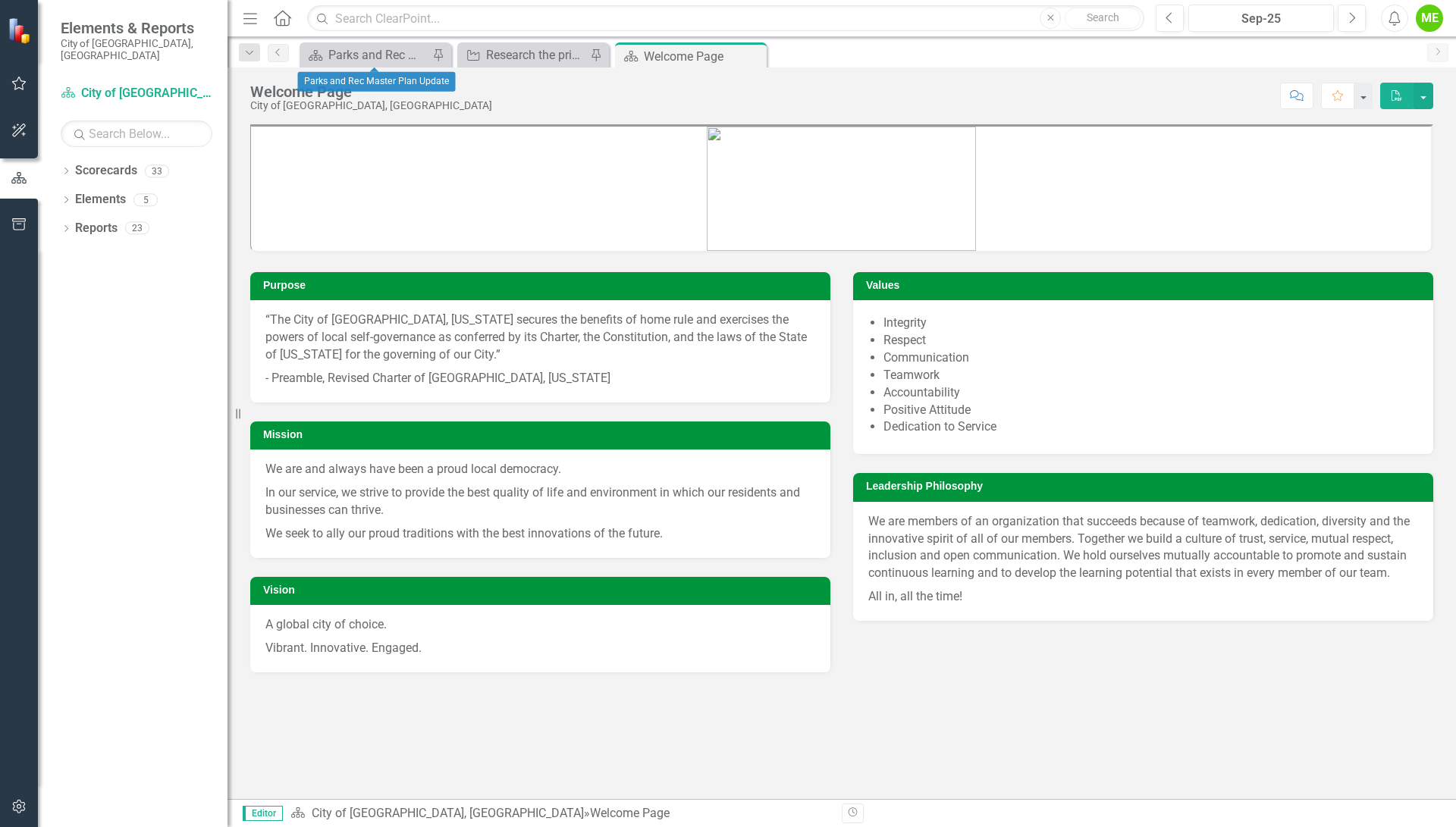
click at [404, 42] on div "Scorecard Parks and Rec Master Plan Update Pin" at bounding box center [375, 54] width 151 height 25
click at [398, 50] on div "Parks and Rec Master Plan Update" at bounding box center [378, 54] width 100 height 19
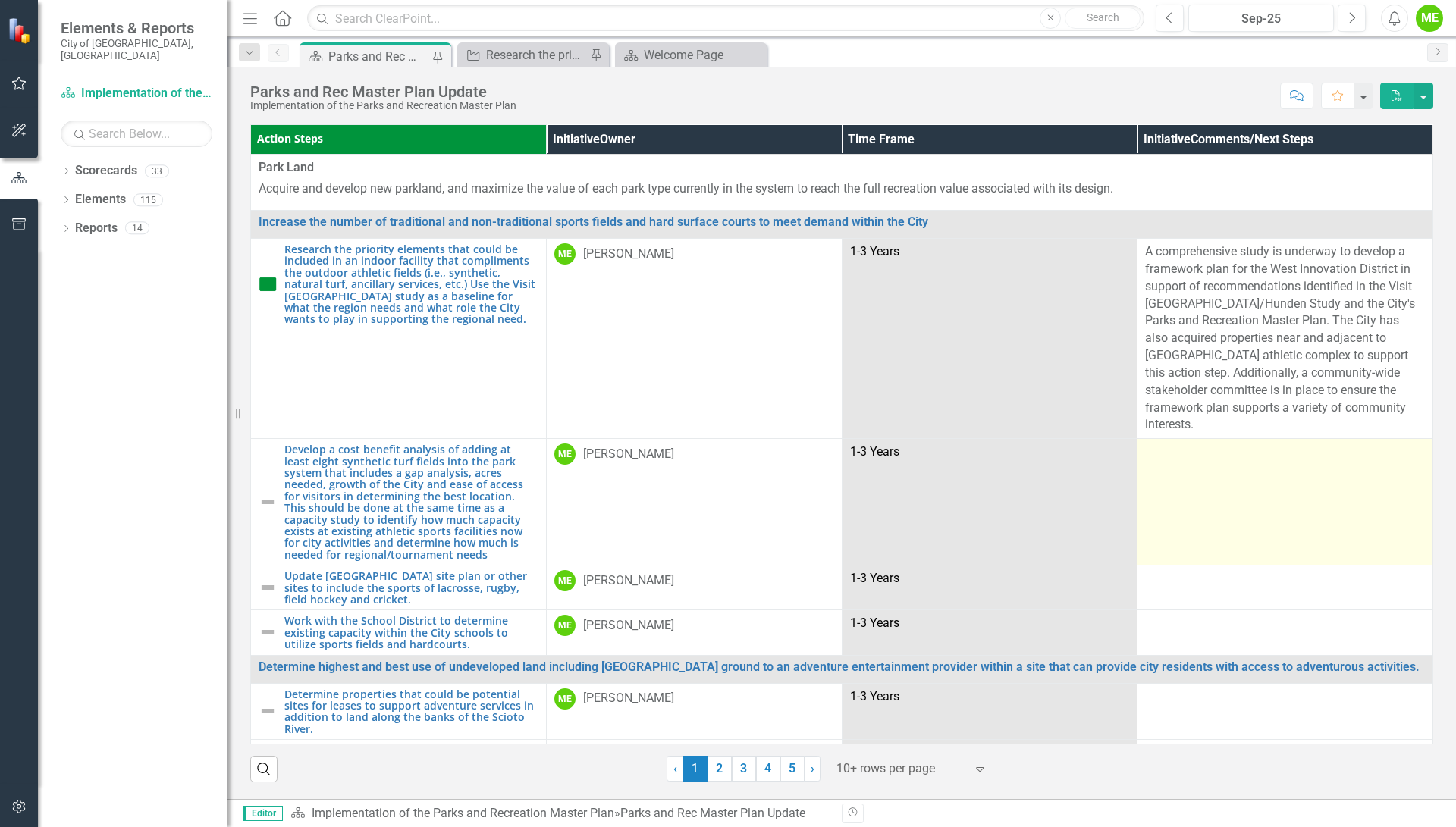
click at [1226, 457] on td at bounding box center [1285, 503] width 296 height 127
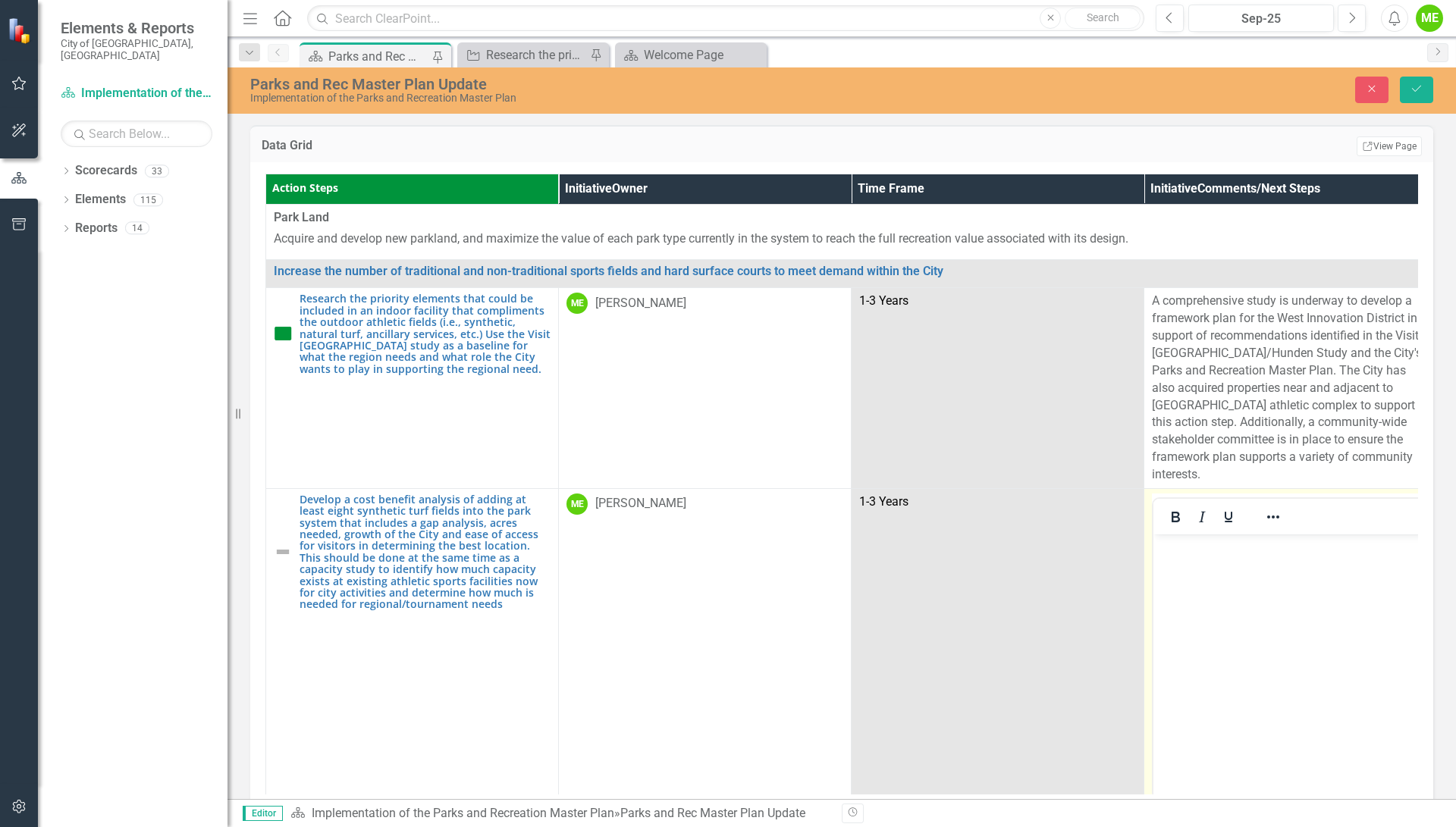
click at [1208, 565] on body "Rich Text Area. Press ALT-0 for help." at bounding box center [1290, 647] width 274 height 228
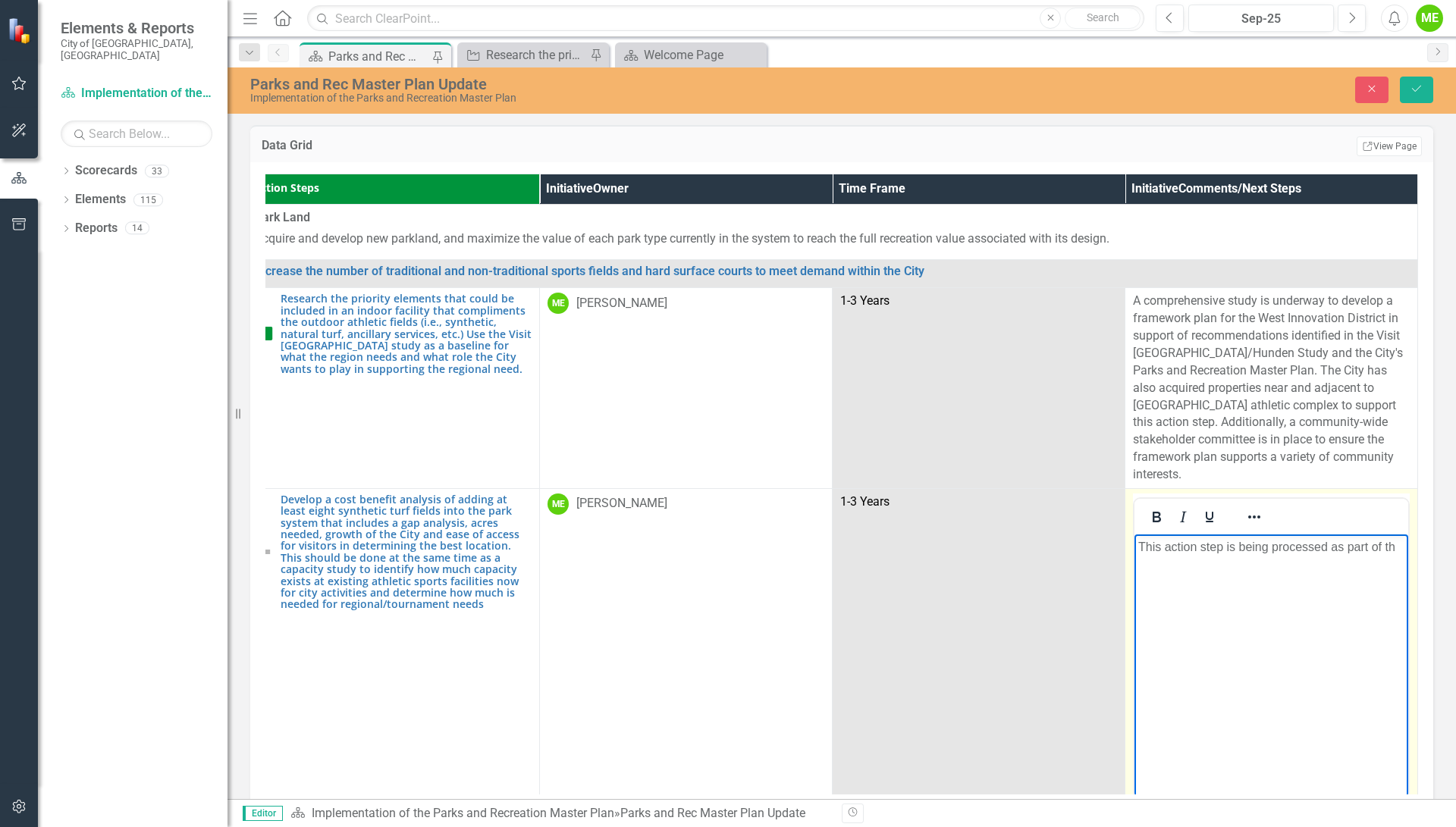
scroll to position [0, 28]
click at [1201, 592] on body "This action step is being processed as part of the framework plan identified in…" at bounding box center [1271, 647] width 274 height 228
click at [1326, 651] on body "This action step is being processed as part of the framework plan identified in…" at bounding box center [1271, 647] width 274 height 228
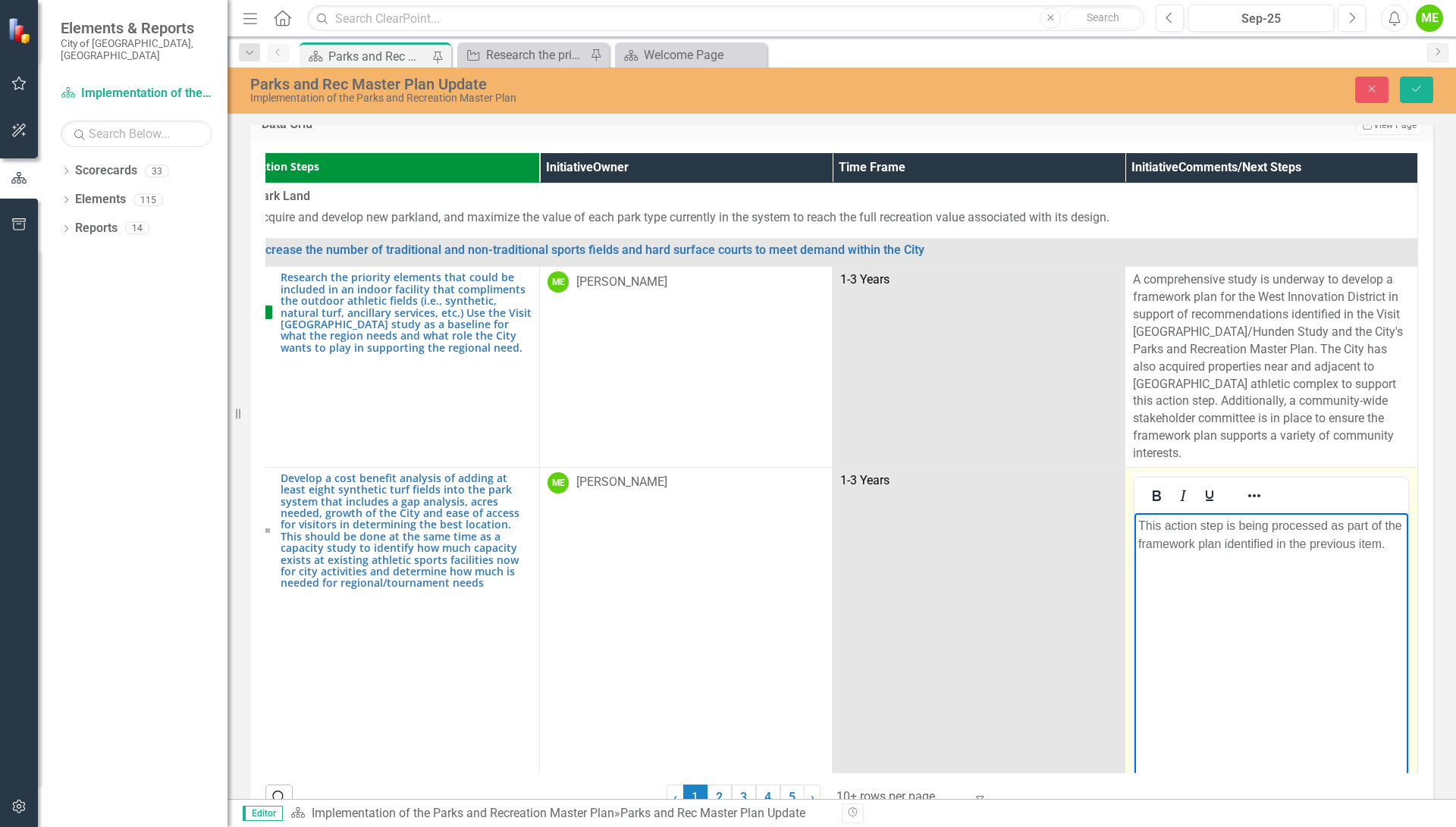
scroll to position [0, 0]
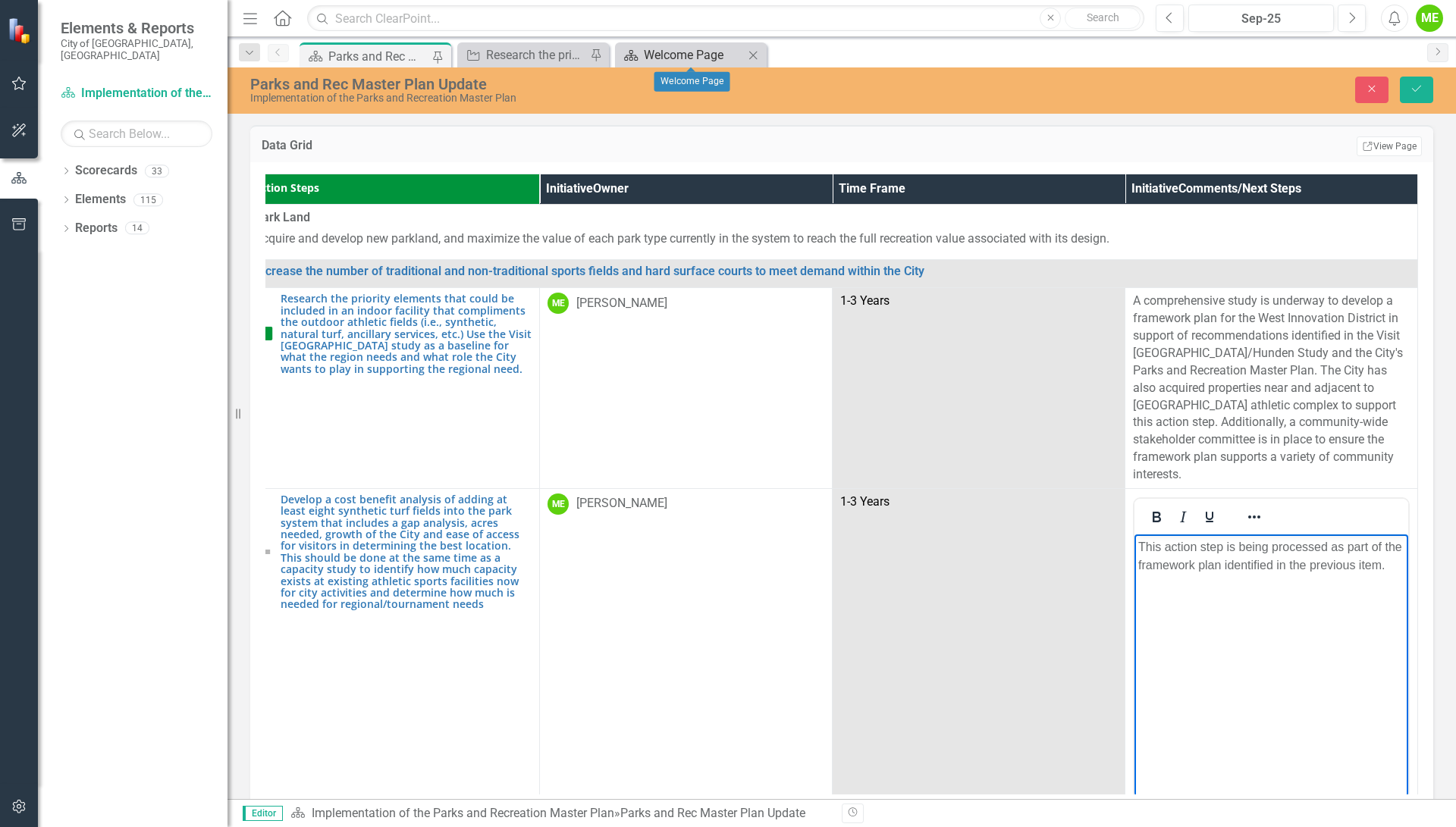
click at [675, 53] on div "Welcome Page" at bounding box center [693, 54] width 100 height 19
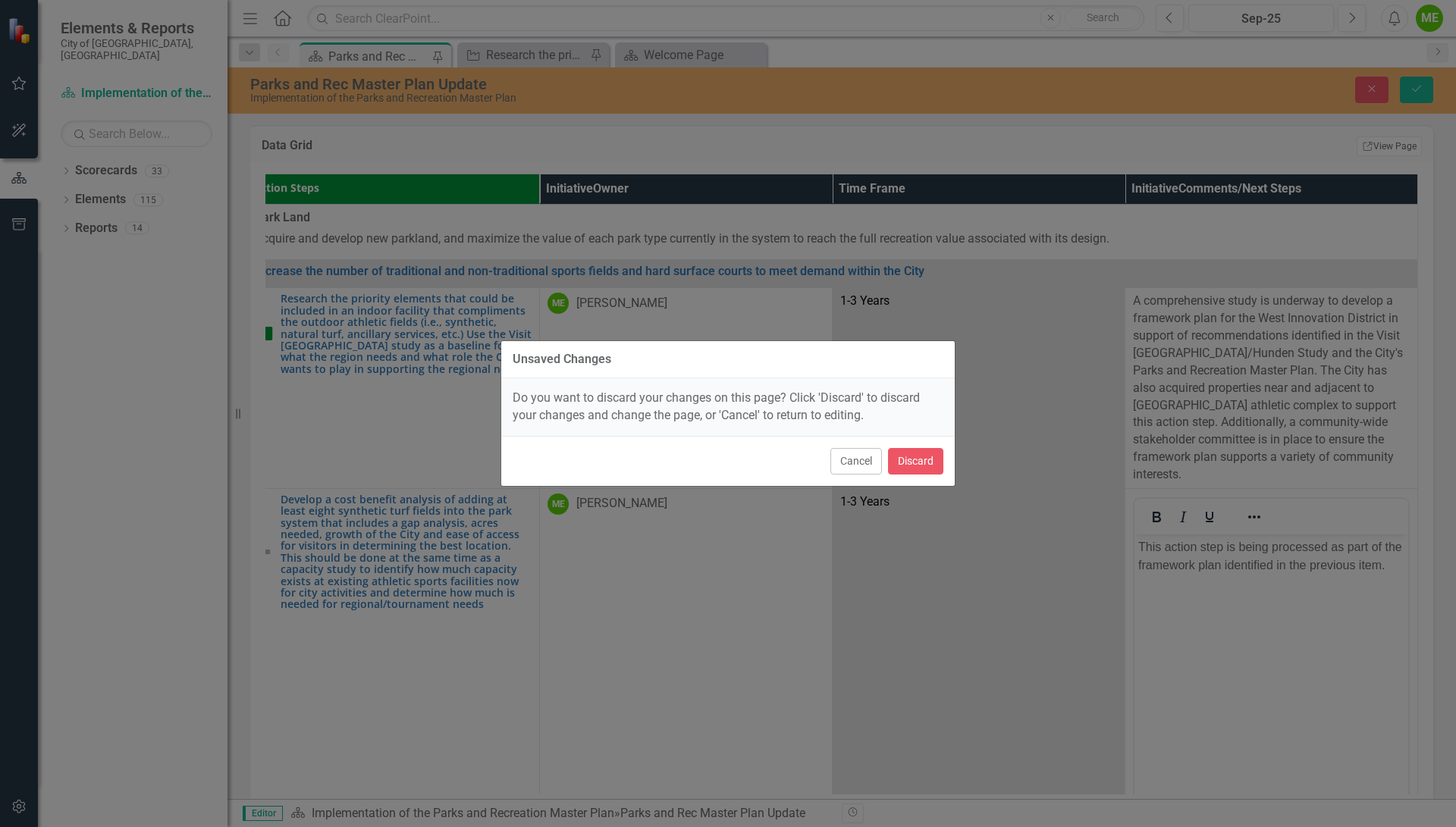
click at [1310, 616] on div "Unsaved Changes Do you want to discard your changes on this page? Click 'Discar…" at bounding box center [728, 413] width 1456 height 827
click at [847, 464] on button "Cancel" at bounding box center [856, 461] width 51 height 27
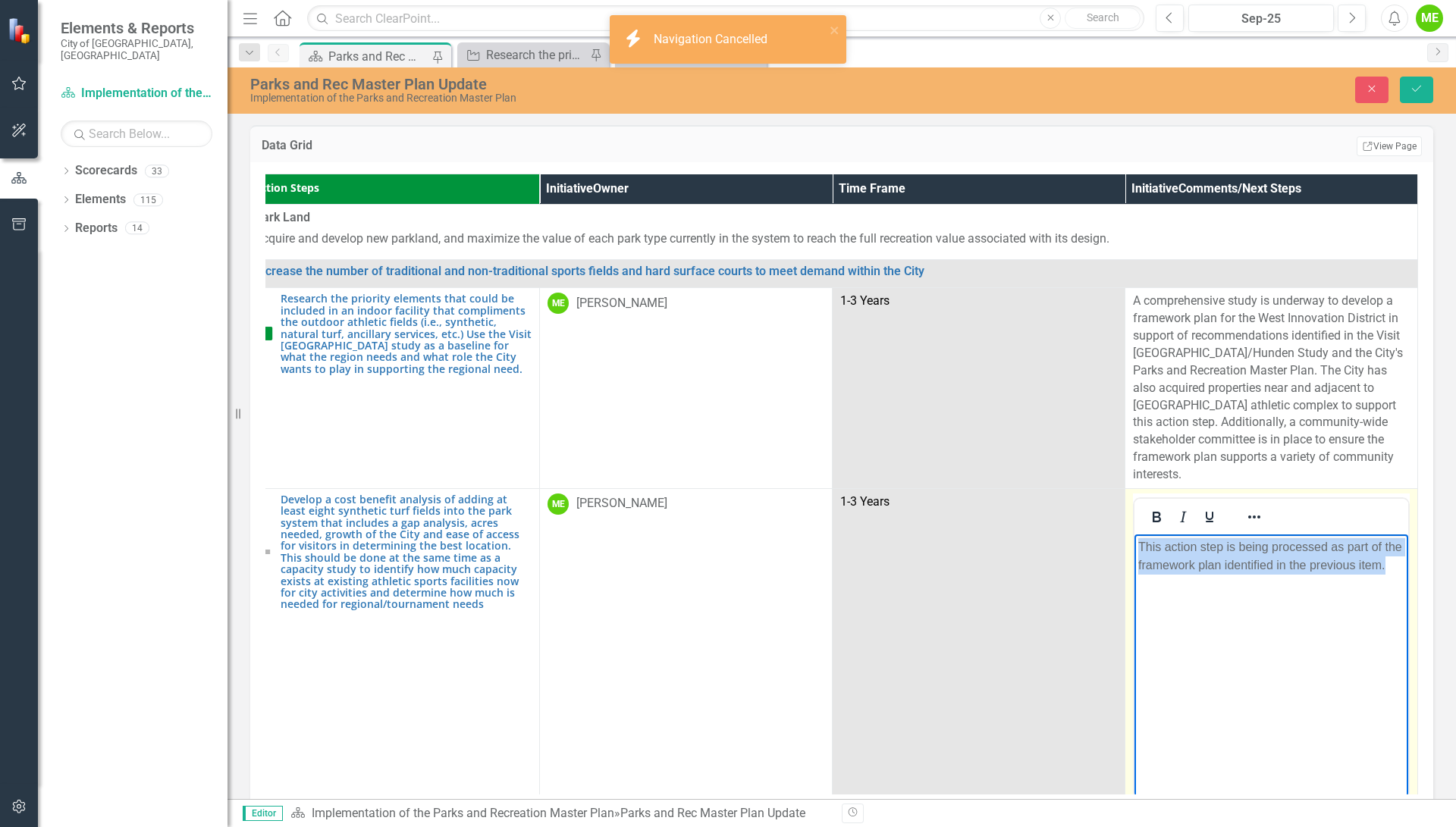
scroll to position [0, 41]
drag, startPoint x: 1138, startPoint y: 545, endPoint x: 1391, endPoint y: 561, distance: 253.5
click at [1391, 561] on p "This action step is being processed as part of the framework plan identified in…" at bounding box center [1271, 555] width 266 height 37
copy p "This action step is being processed as part of the framework plan identified in…"
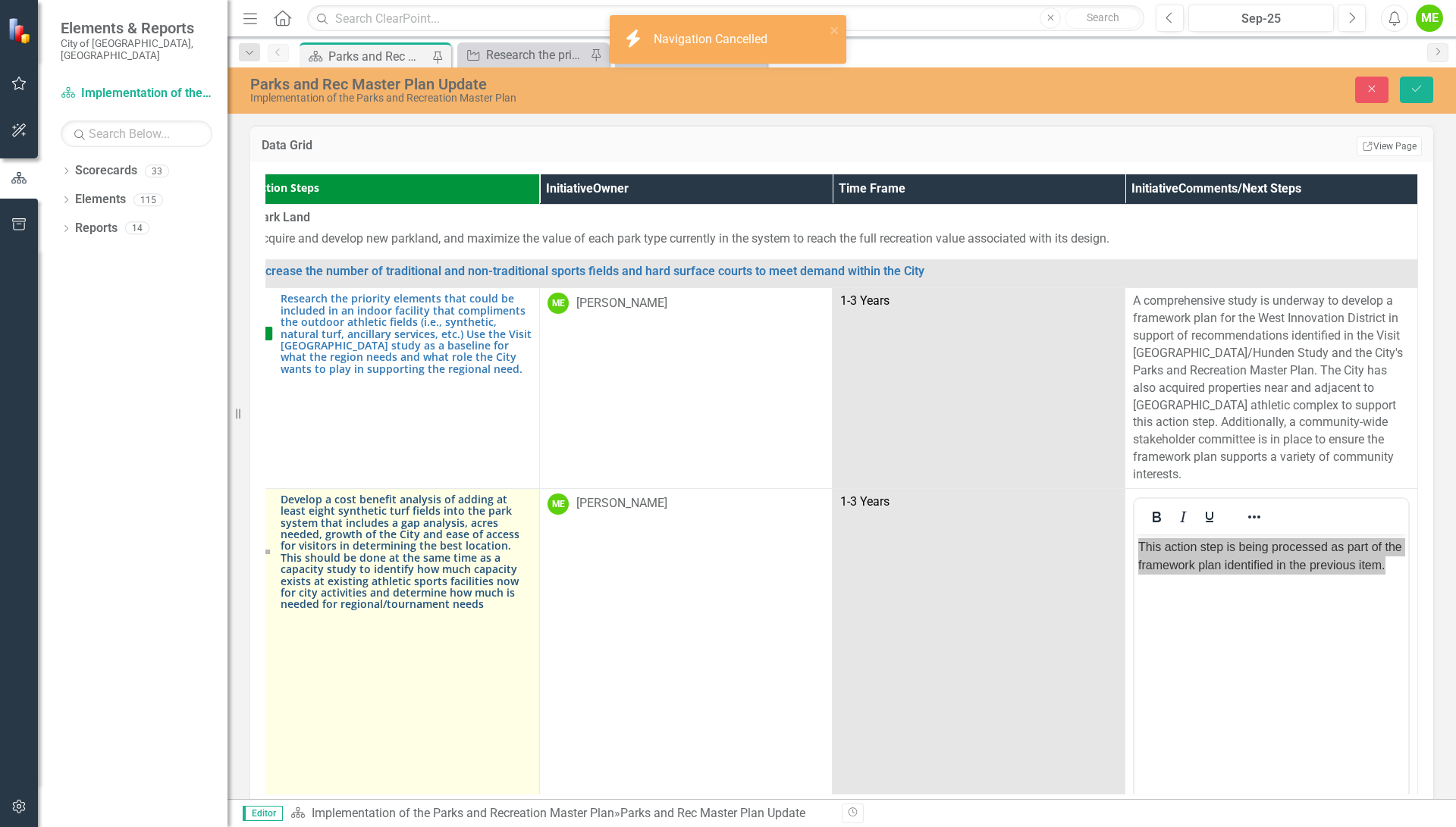
click at [390, 525] on link "Develop a cost benefit analysis of adding at least eight synthetic turf fields …" at bounding box center [406, 552] width 251 height 117
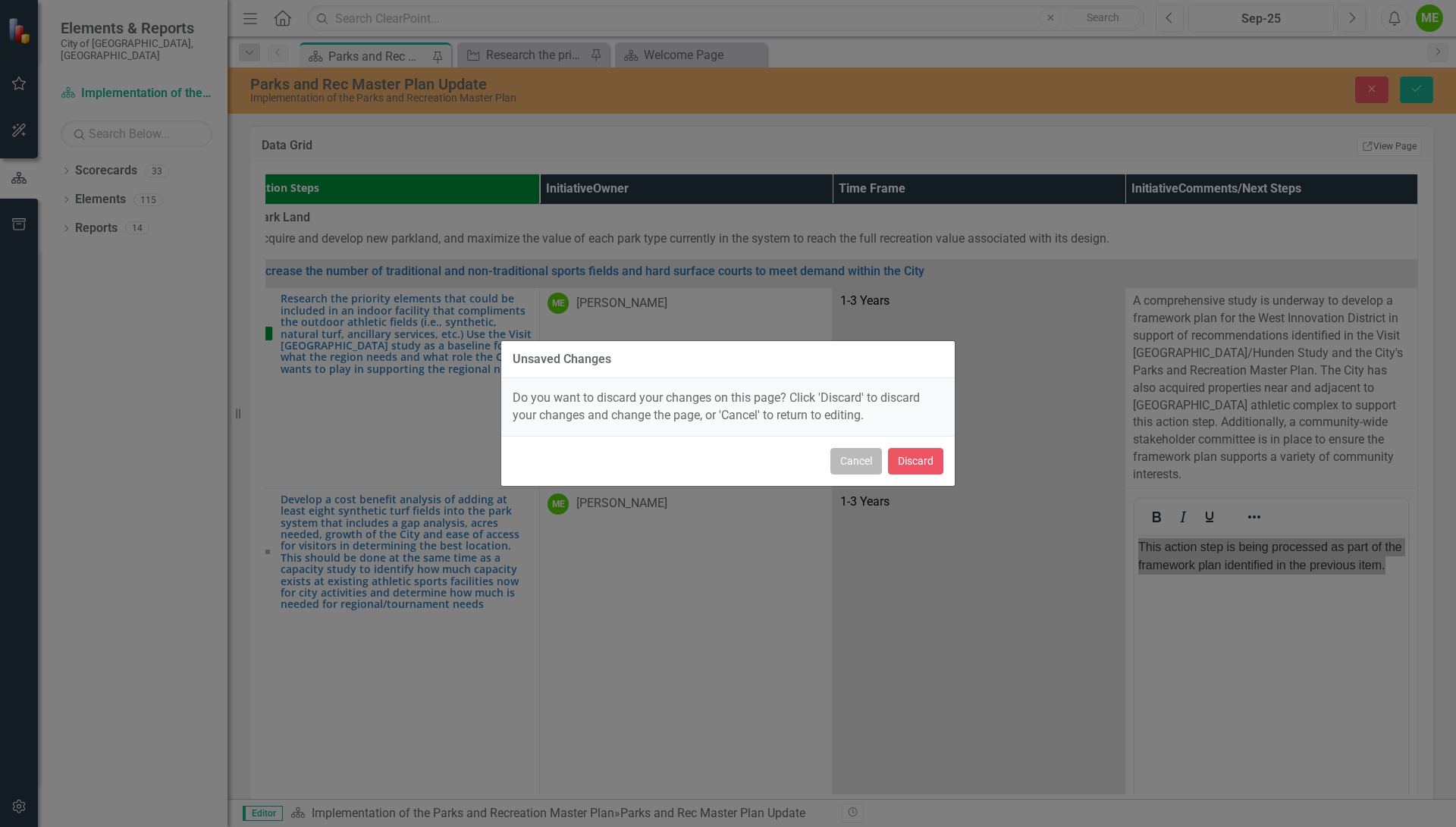
click at [855, 460] on button "Cancel" at bounding box center [856, 461] width 51 height 27
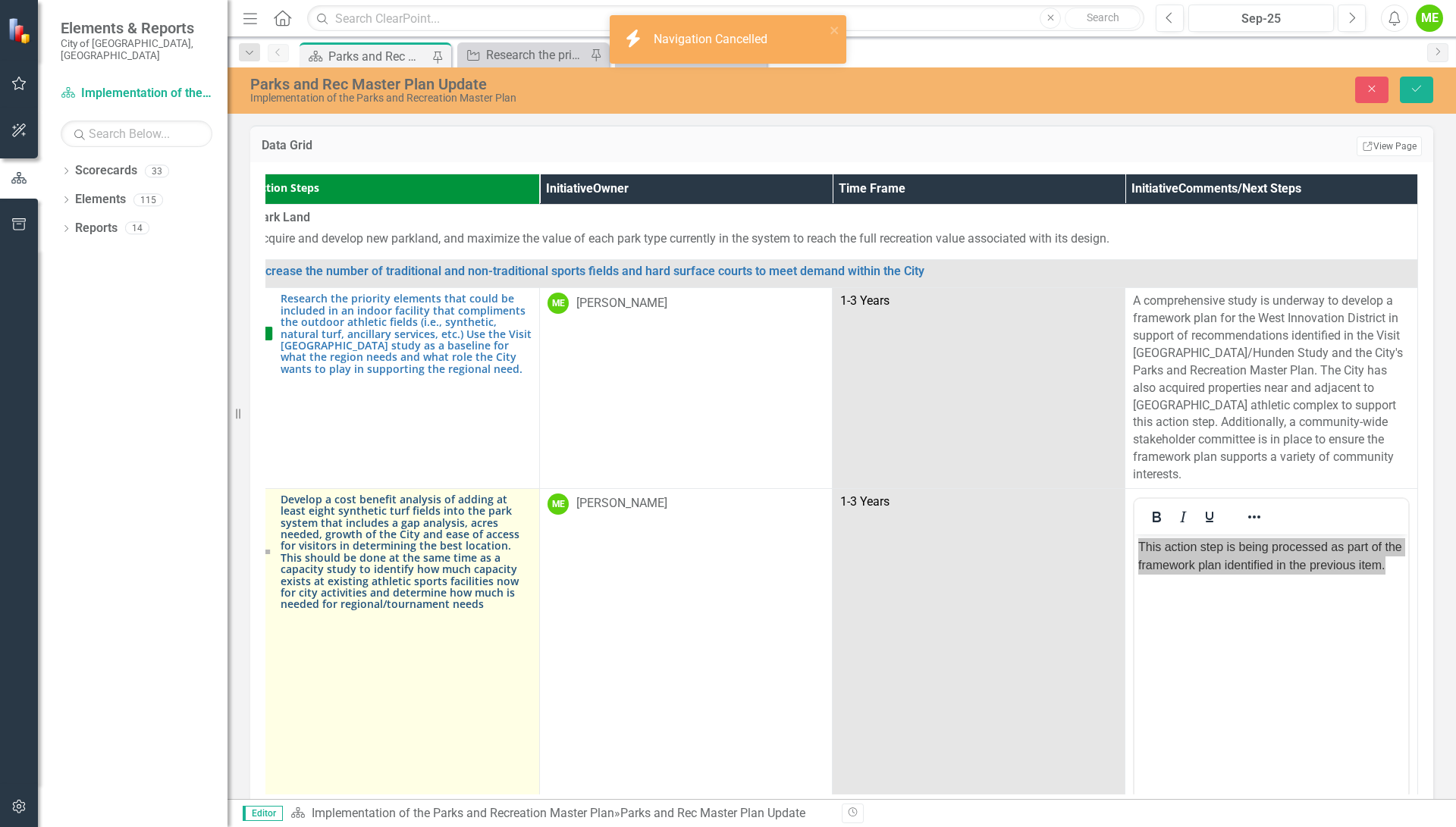
click at [350, 537] on link "Develop a cost benefit analysis of adding at least eight synthetic turf fields …" at bounding box center [406, 552] width 251 height 117
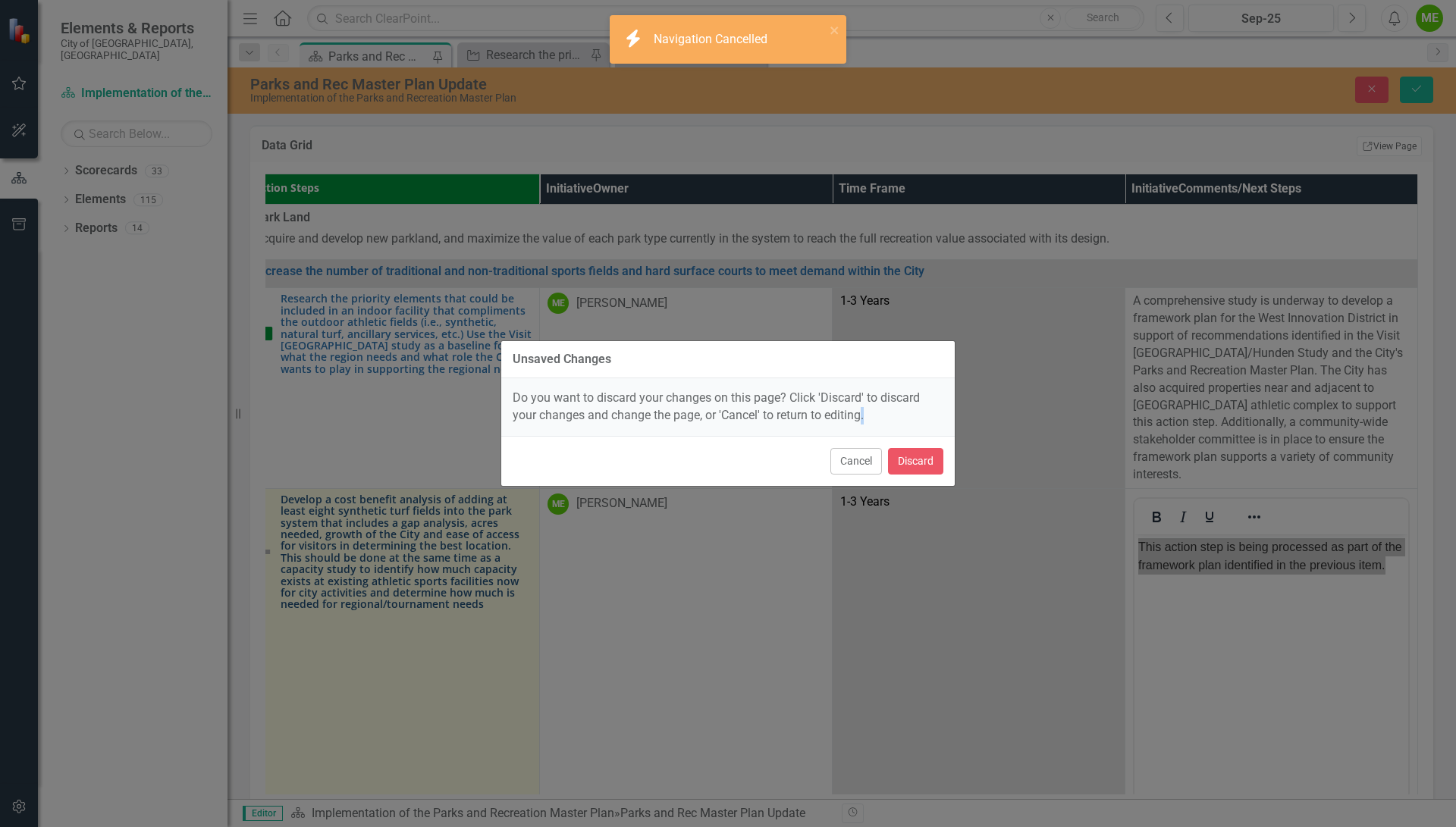
click at [350, 537] on div "Unsaved Changes Do you want to discard your changes on this page? Click 'Discar…" at bounding box center [728, 413] width 1456 height 827
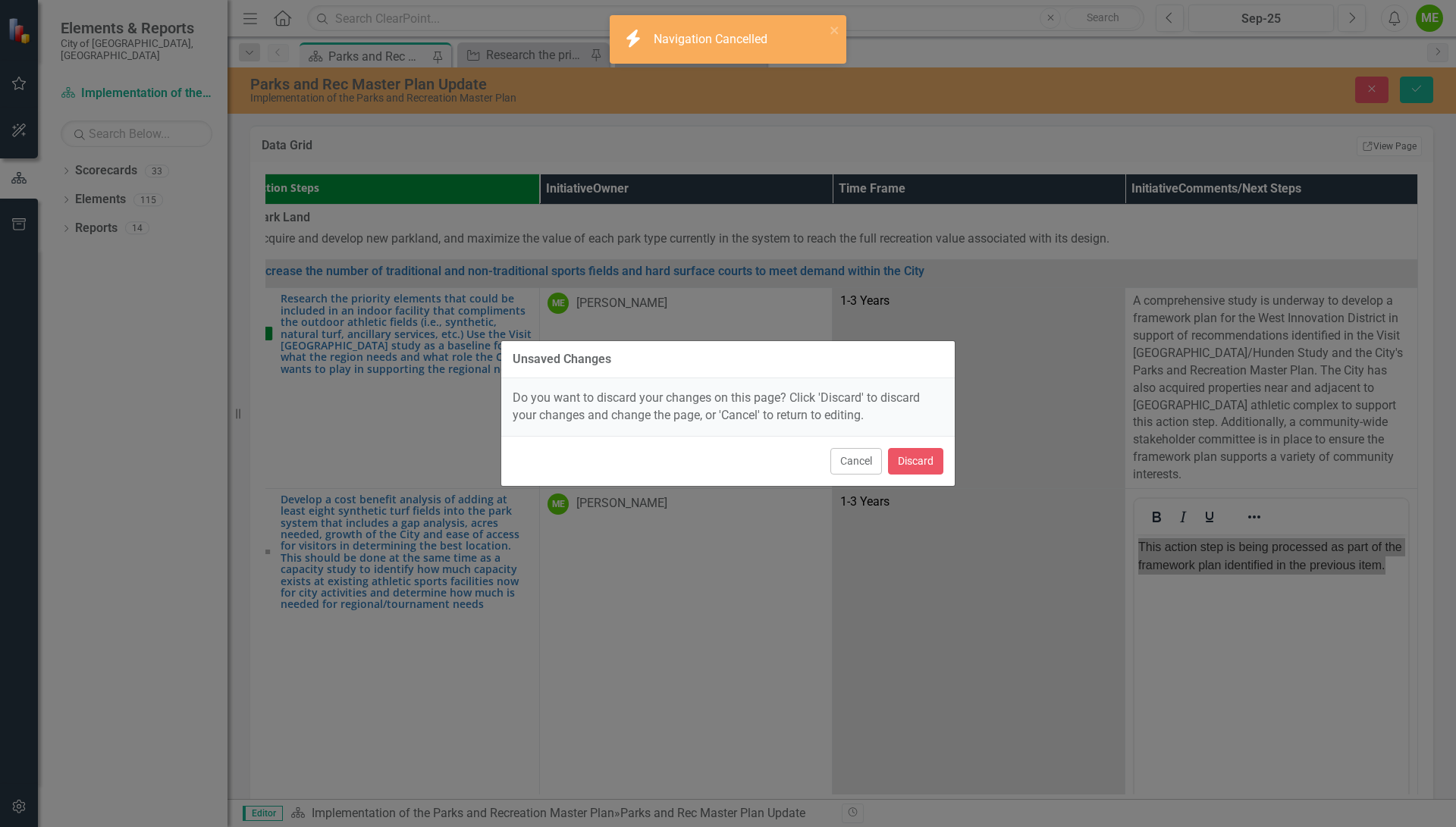
click at [357, 538] on div "Unsaved Changes Do you want to discard your changes on this page? Click 'Discar…" at bounding box center [728, 413] width 1456 height 827
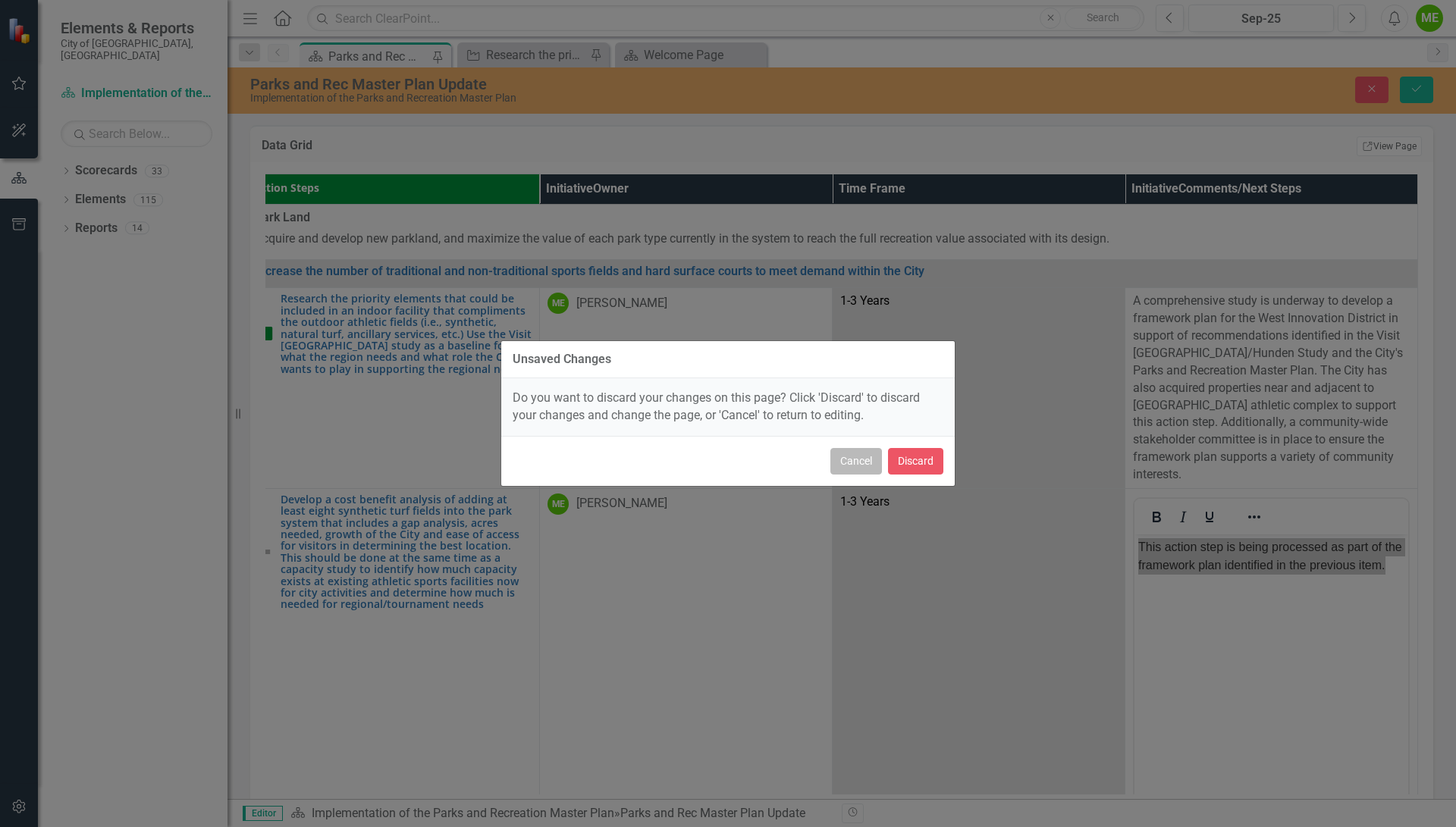
click at [850, 461] on button "Cancel" at bounding box center [856, 461] width 51 height 27
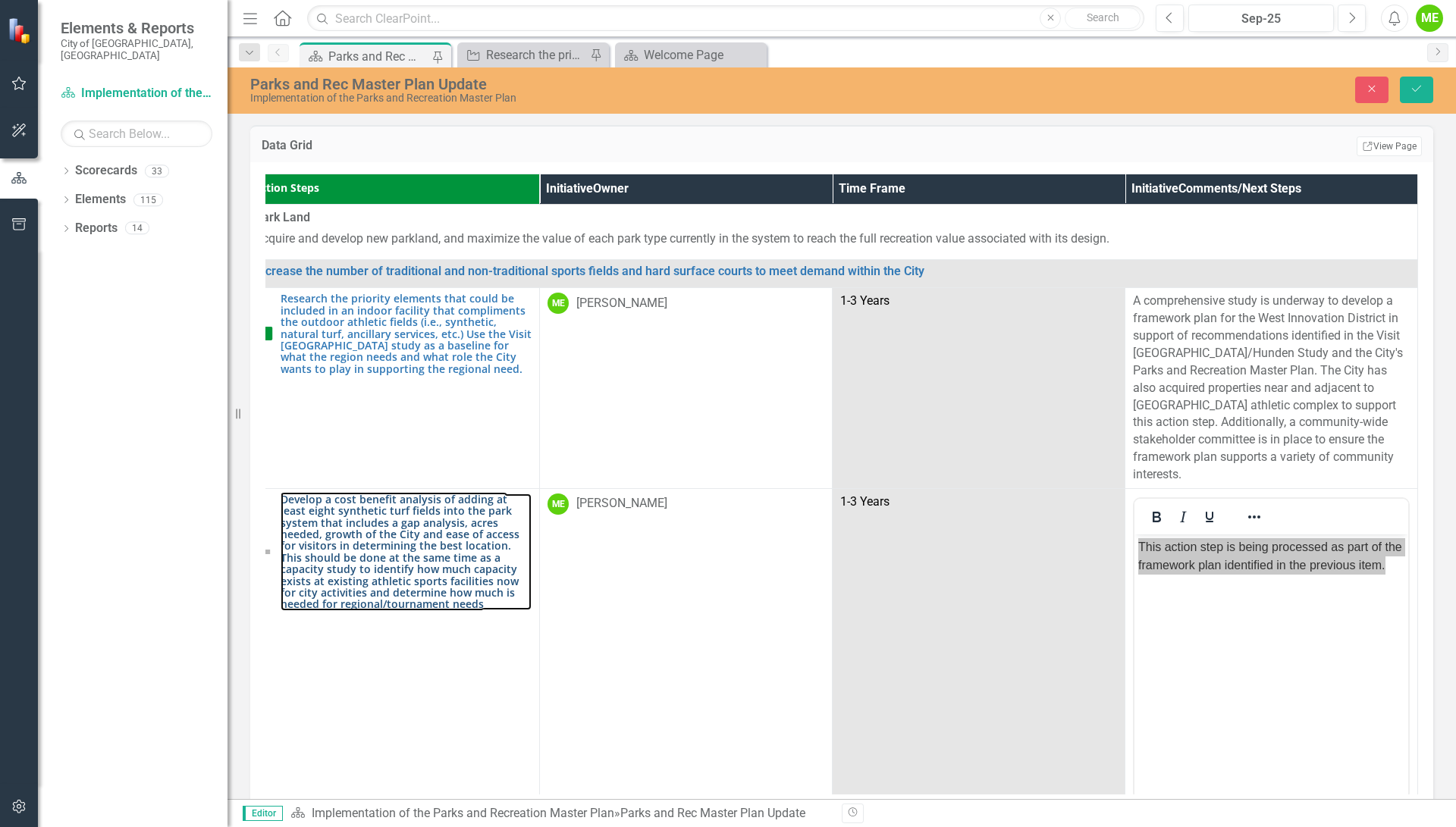
scroll to position [0, 0]
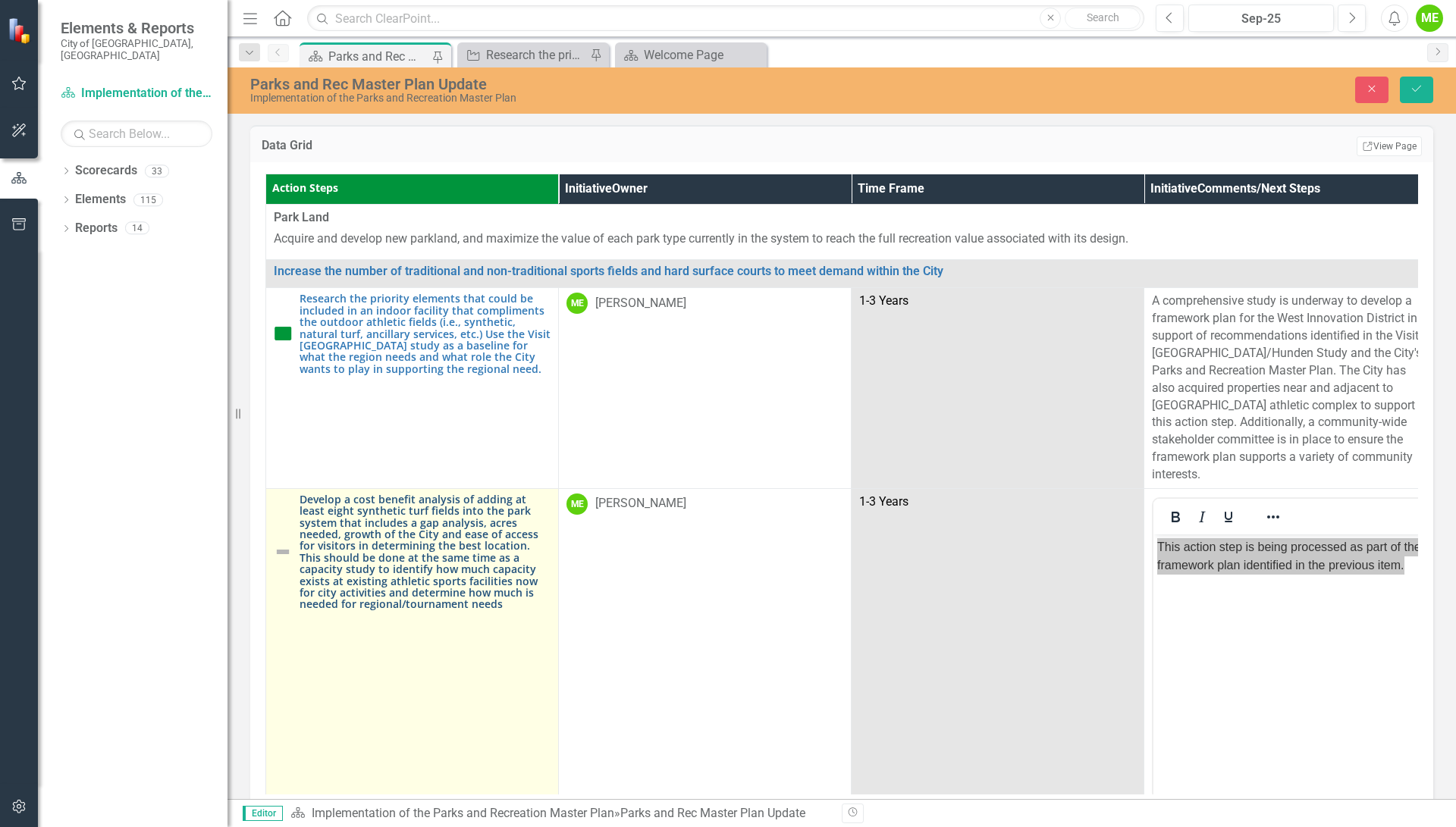
click at [381, 538] on link "Develop a cost benefit analysis of adding at least eight synthetic turf fields …" at bounding box center [425, 552] width 251 height 117
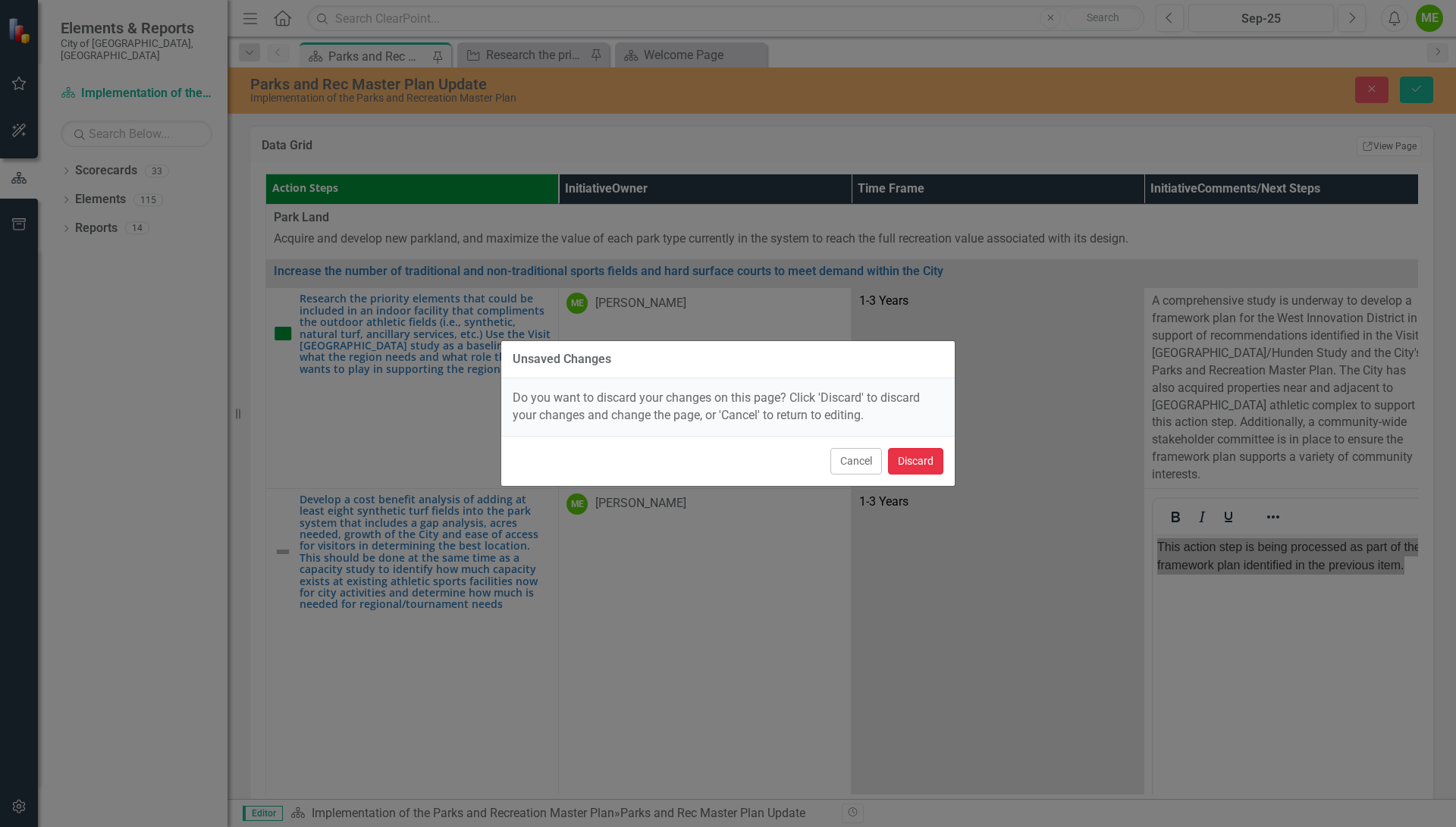
click at [912, 453] on button "Discard" at bounding box center [916, 461] width 55 height 27
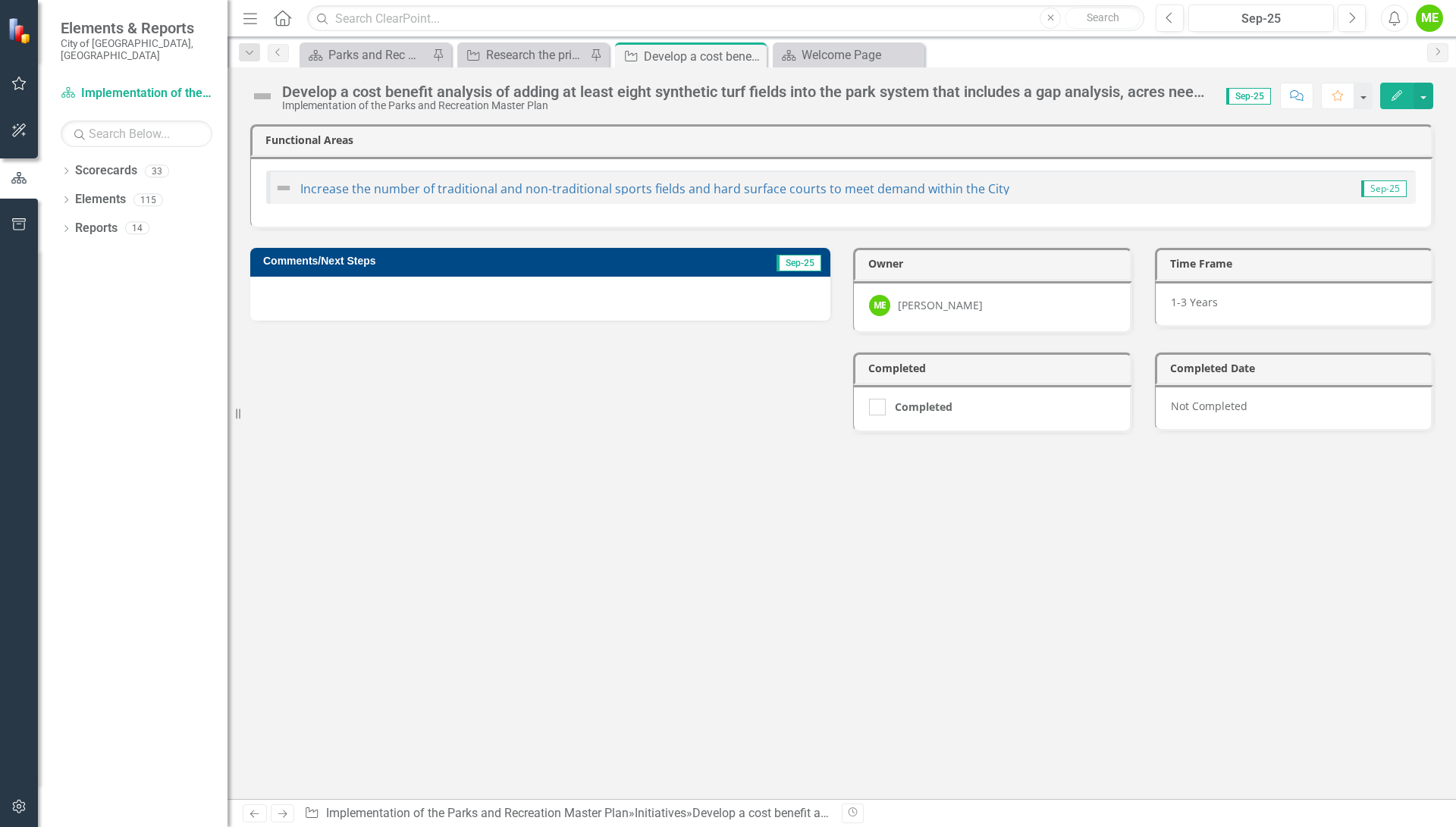
click at [452, 293] on div at bounding box center [540, 298] width 580 height 44
click at [1393, 100] on icon "Edit" at bounding box center [1397, 95] width 14 height 11
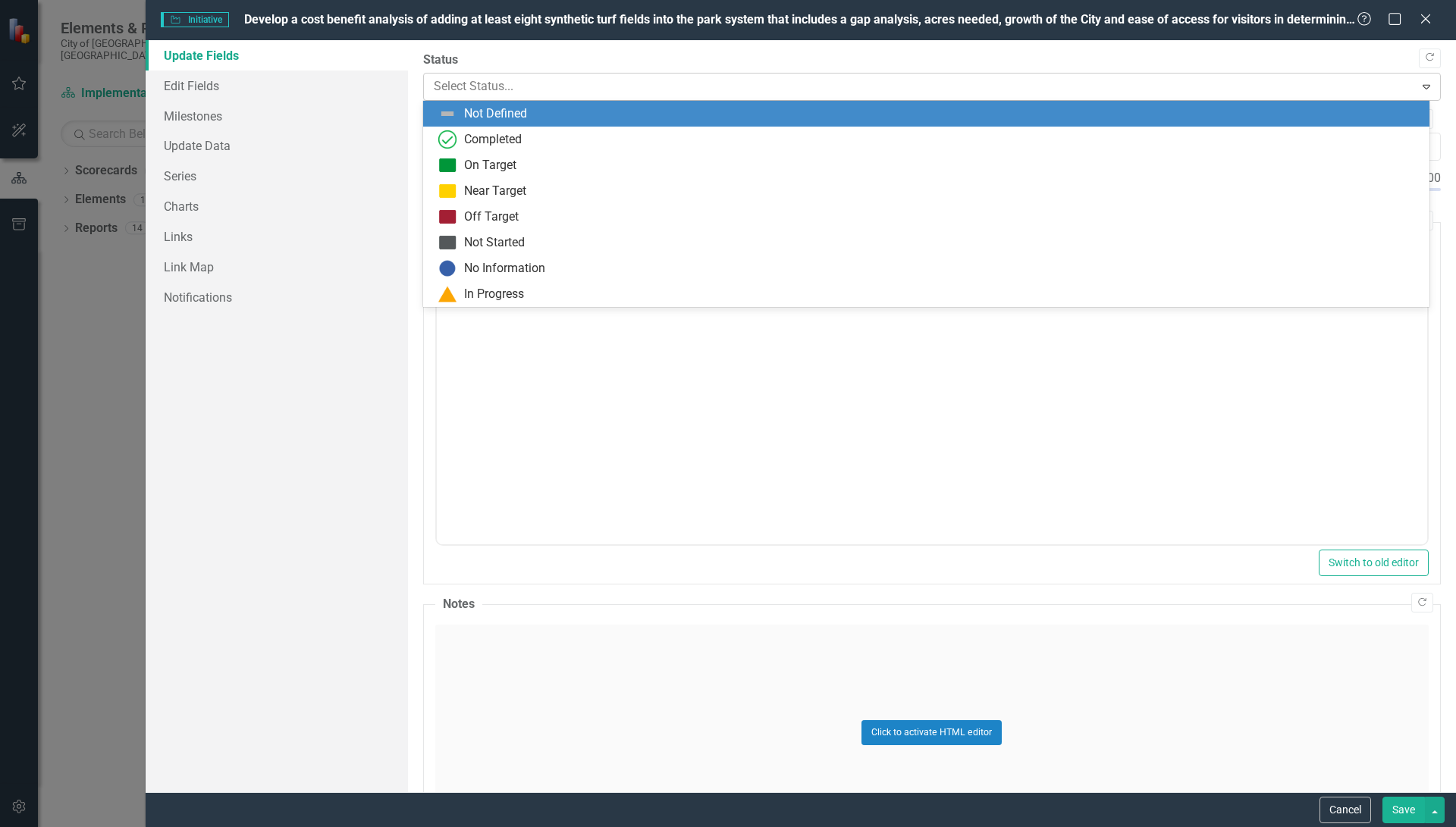
click at [543, 82] on div at bounding box center [919, 86] width 971 height 20
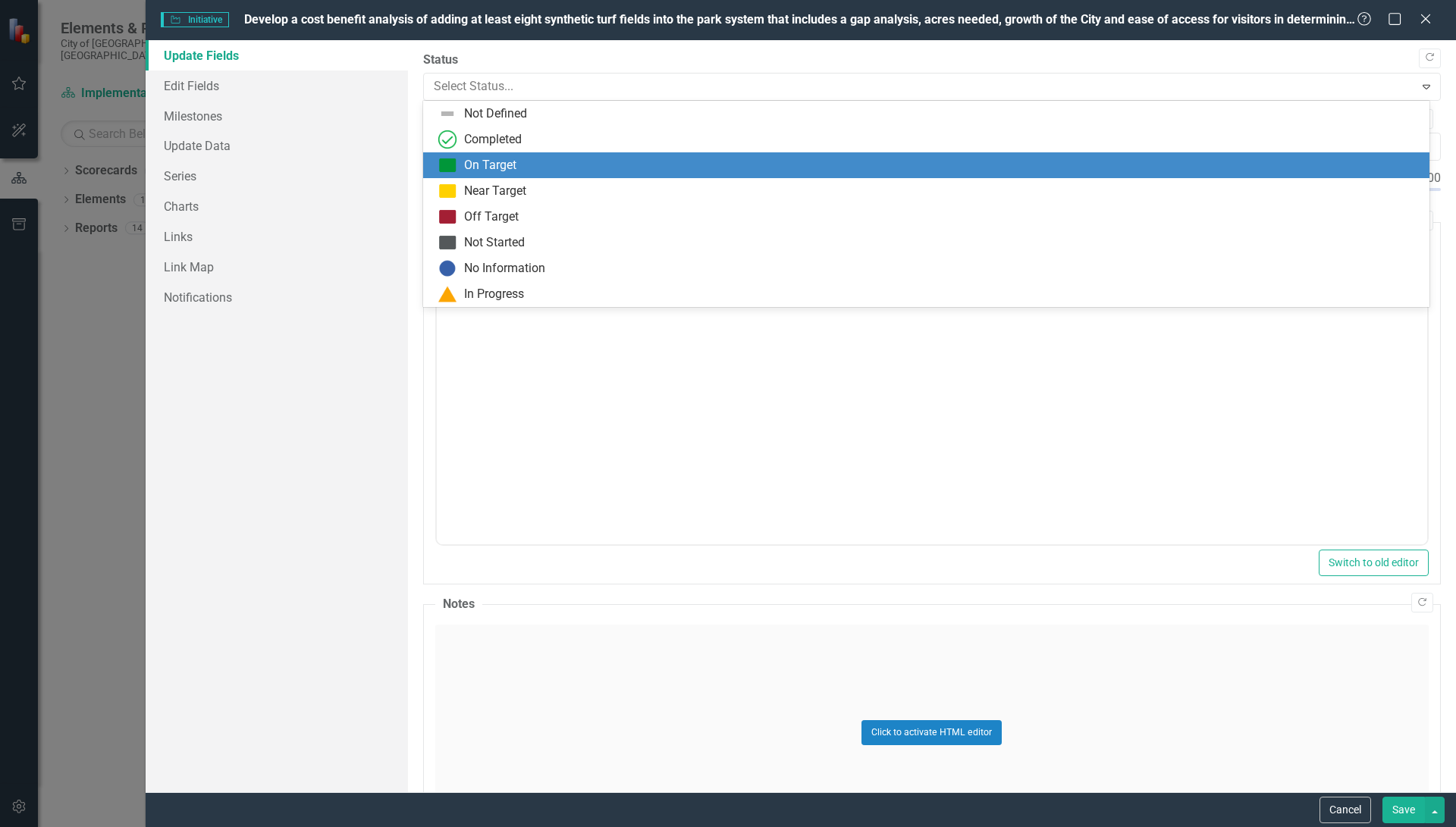
click at [508, 163] on div "On Target" at bounding box center [490, 165] width 52 height 17
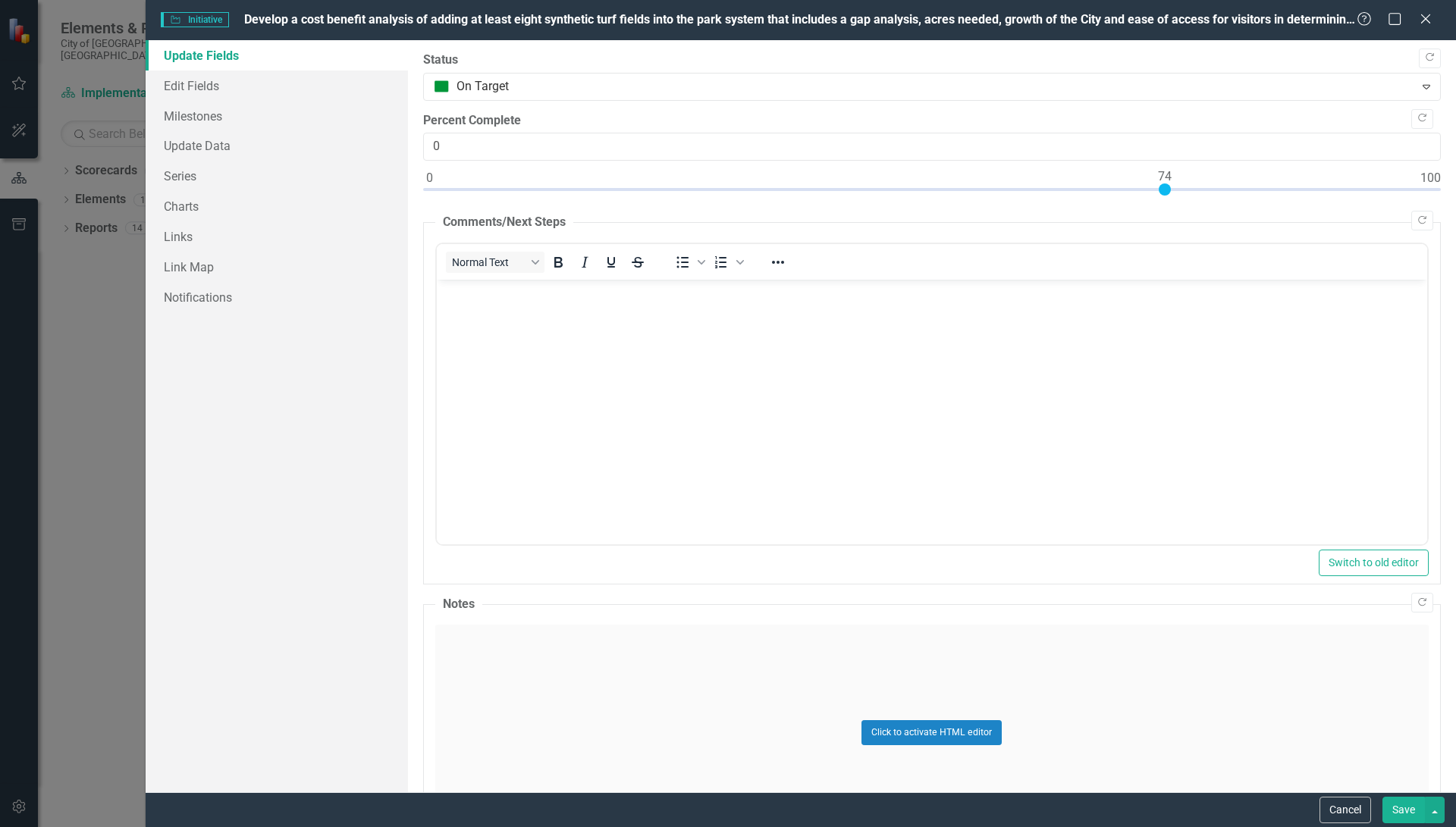
click at [1162, 189] on div at bounding box center [931, 193] width 1018 height 19
click at [1177, 190] on div at bounding box center [931, 193] width 1018 height 19
type input "75"
drag, startPoint x: 659, startPoint y: 319, endPoint x: 666, endPoint y: 318, distance: 7.1
click at [660, 319] on body "Rich Text Area. Press ALT-0 for help." at bounding box center [931, 394] width 990 height 228
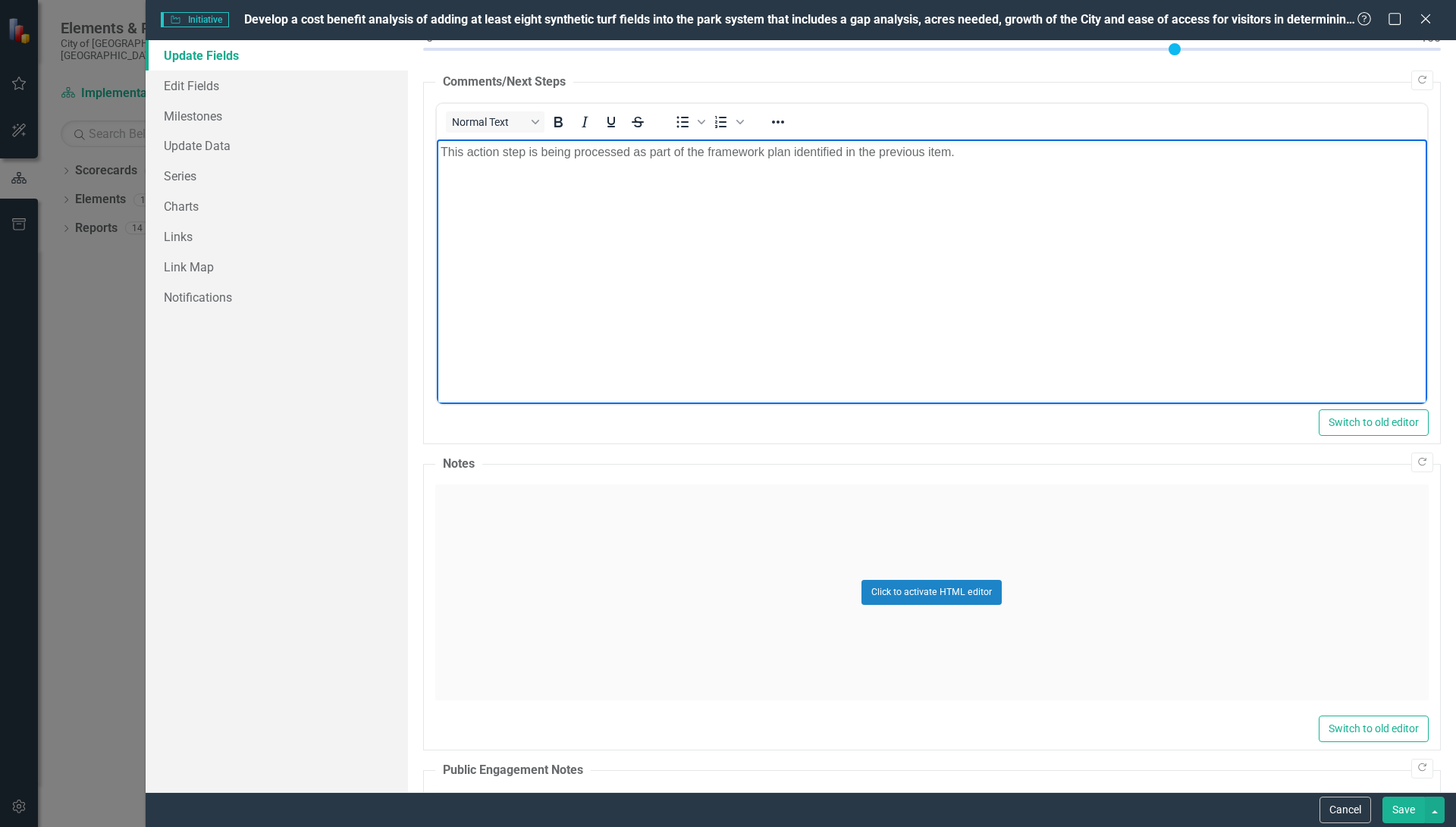
scroll to position [546, 0]
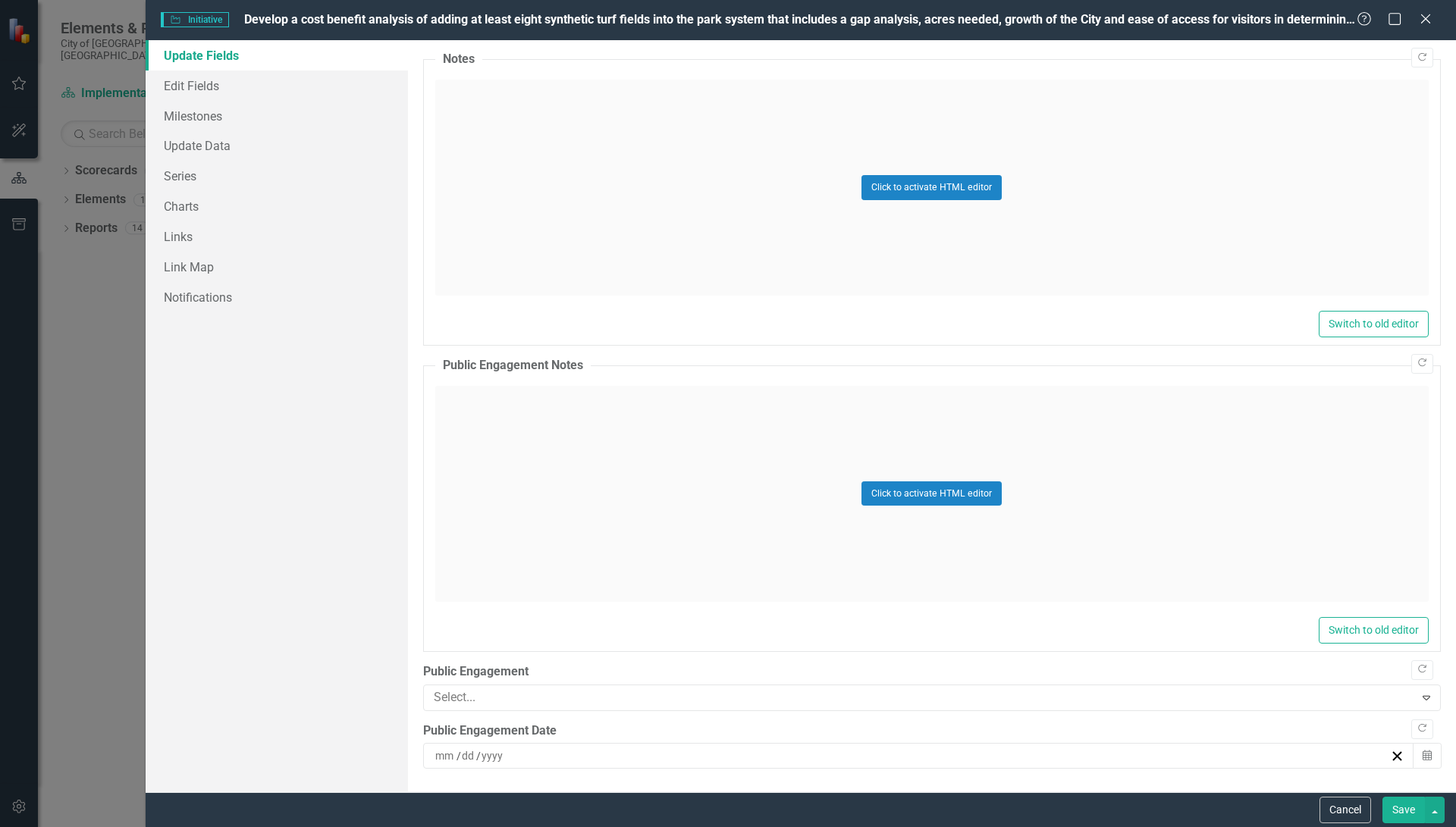
click at [1390, 804] on button "Save" at bounding box center [1403, 810] width 42 height 27
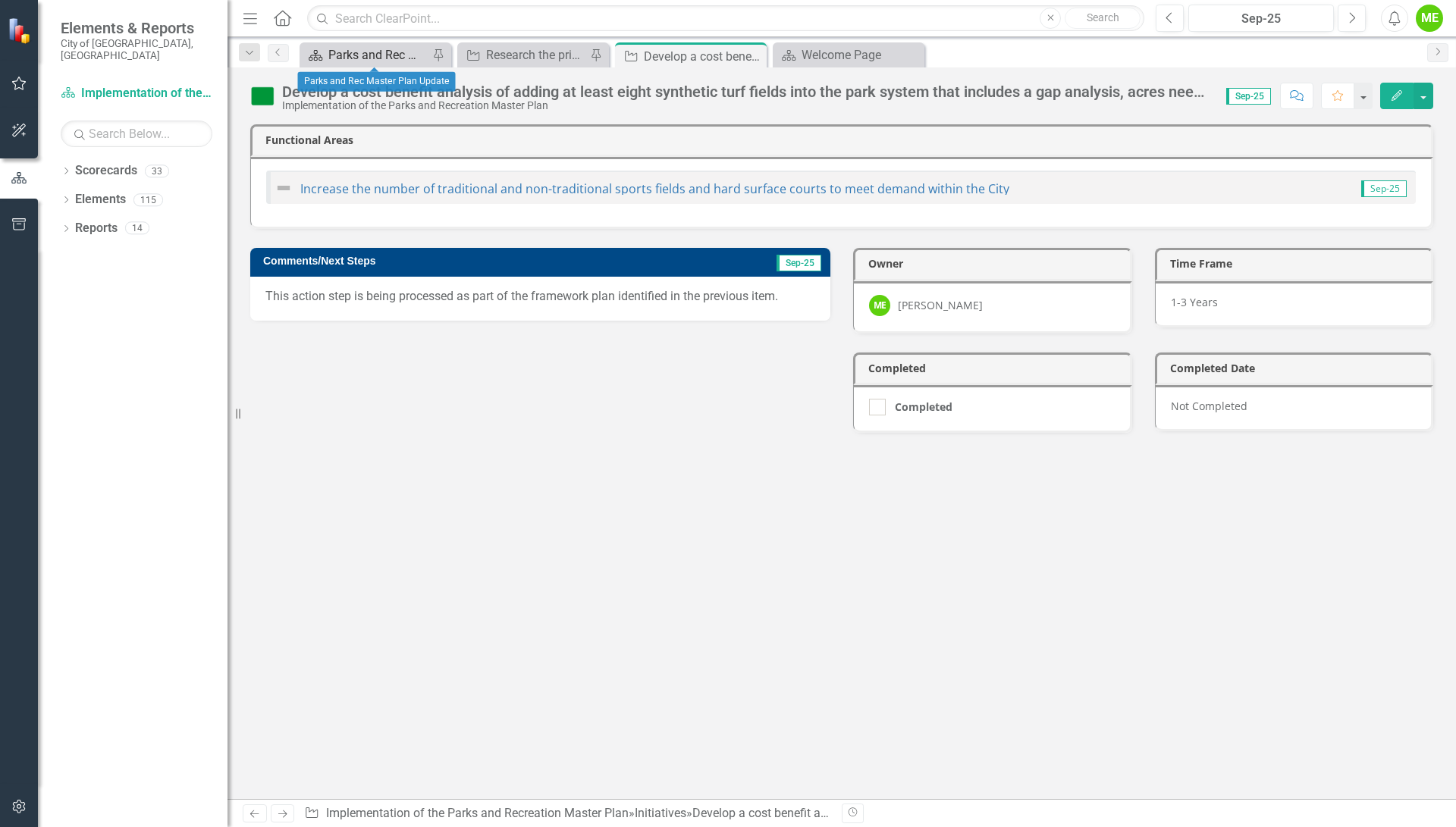
click at [377, 55] on div "Parks and Rec Master Plan Update" at bounding box center [378, 54] width 100 height 19
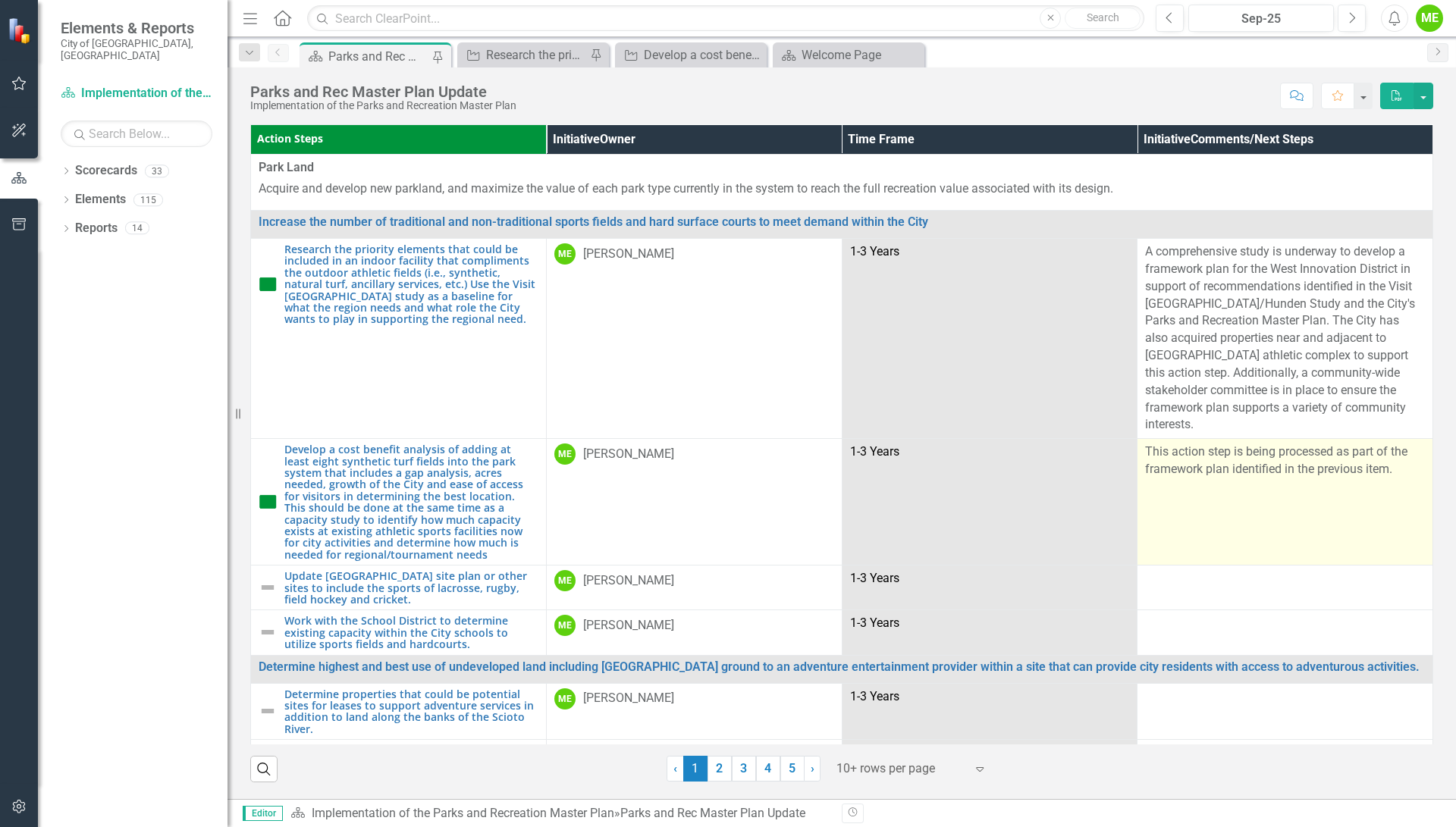
click at [1388, 463] on td "This action step is being processed as part of the framework plan identified in…" at bounding box center [1285, 503] width 296 height 127
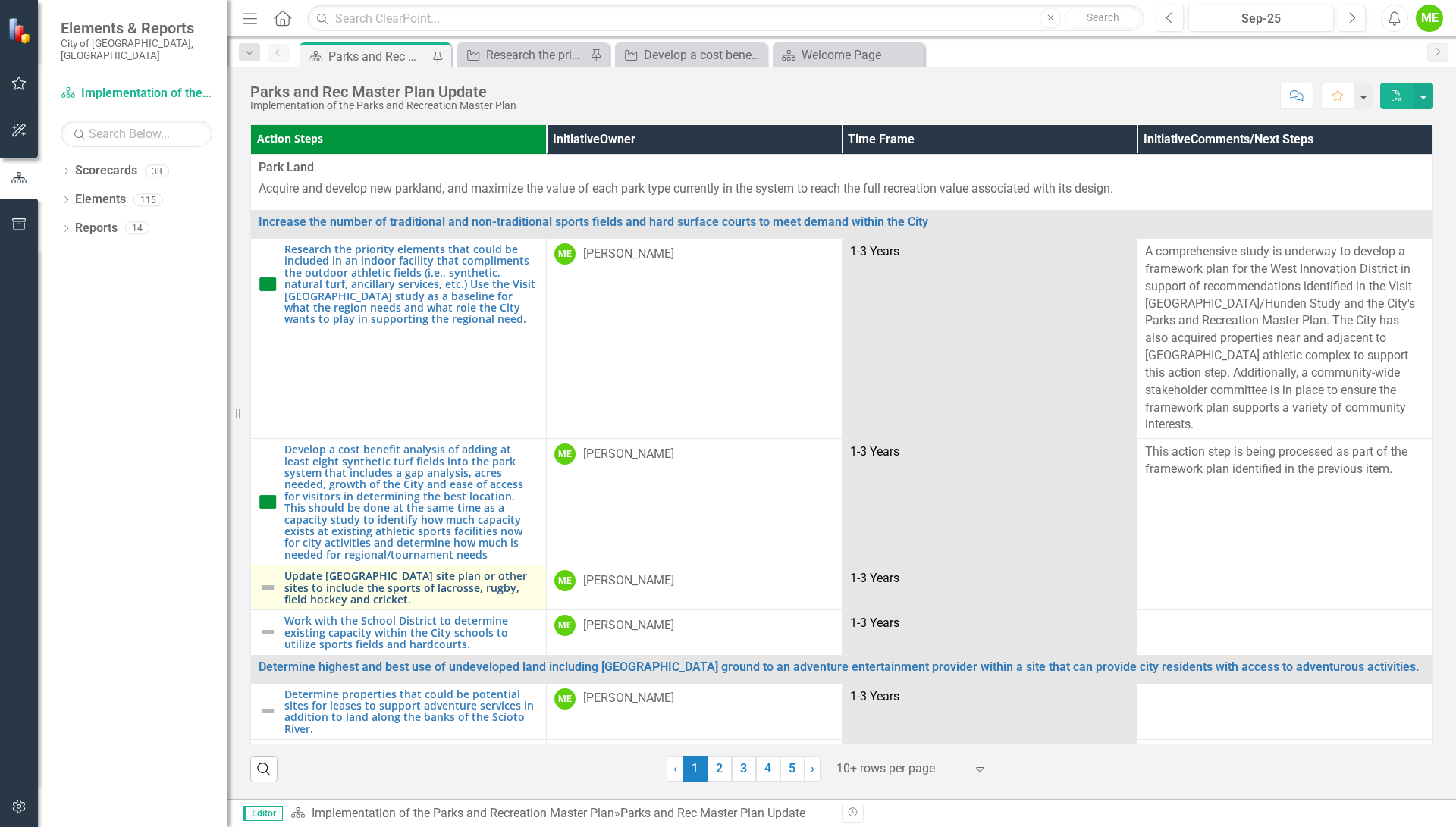
click at [369, 570] on link "Update [GEOGRAPHIC_DATA] site plan or other sites to include the sports of lacr…" at bounding box center [412, 587] width 254 height 35
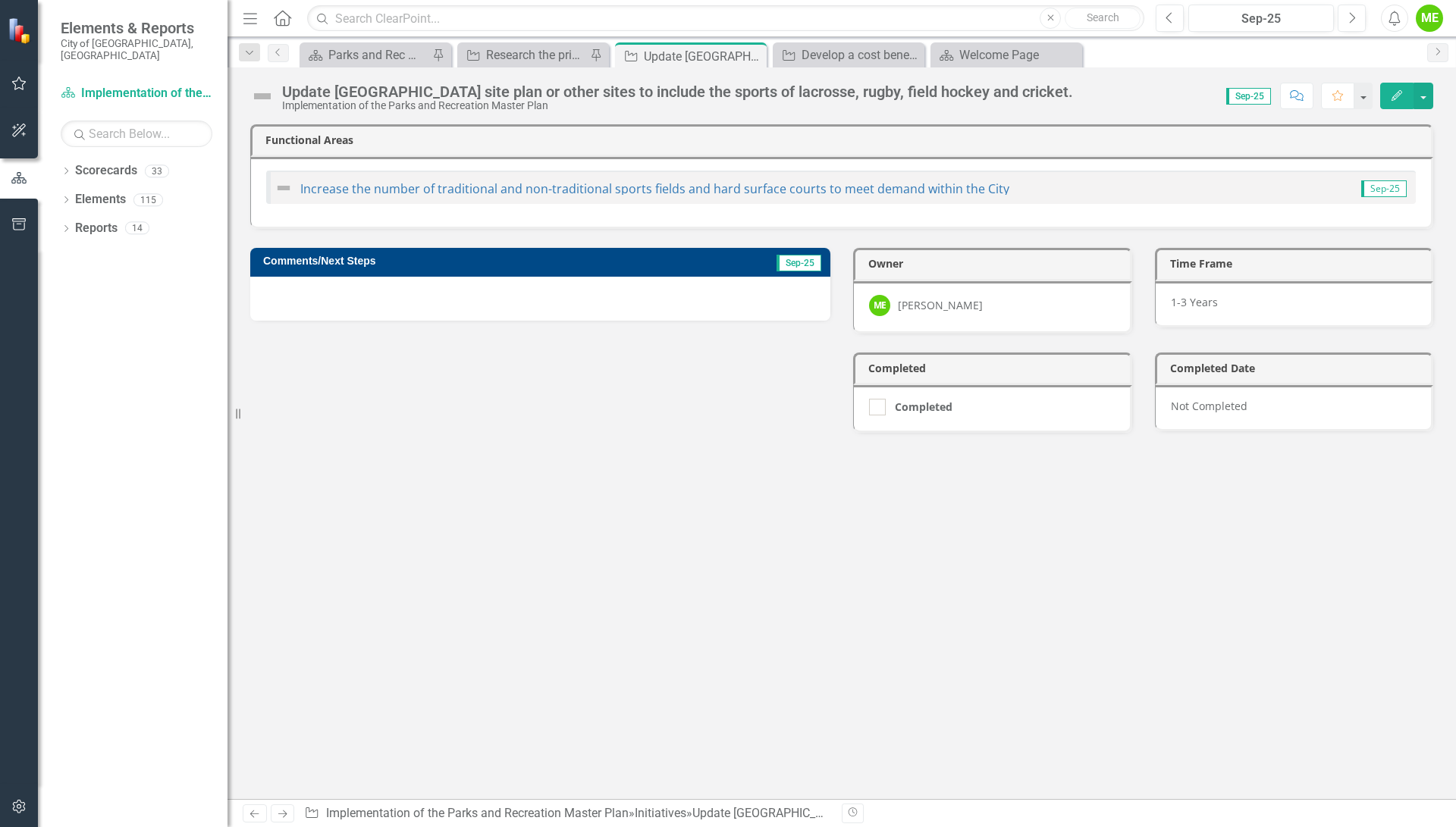
click at [375, 301] on div at bounding box center [540, 298] width 580 height 44
click at [1384, 89] on button "Edit" at bounding box center [1397, 96] width 33 height 27
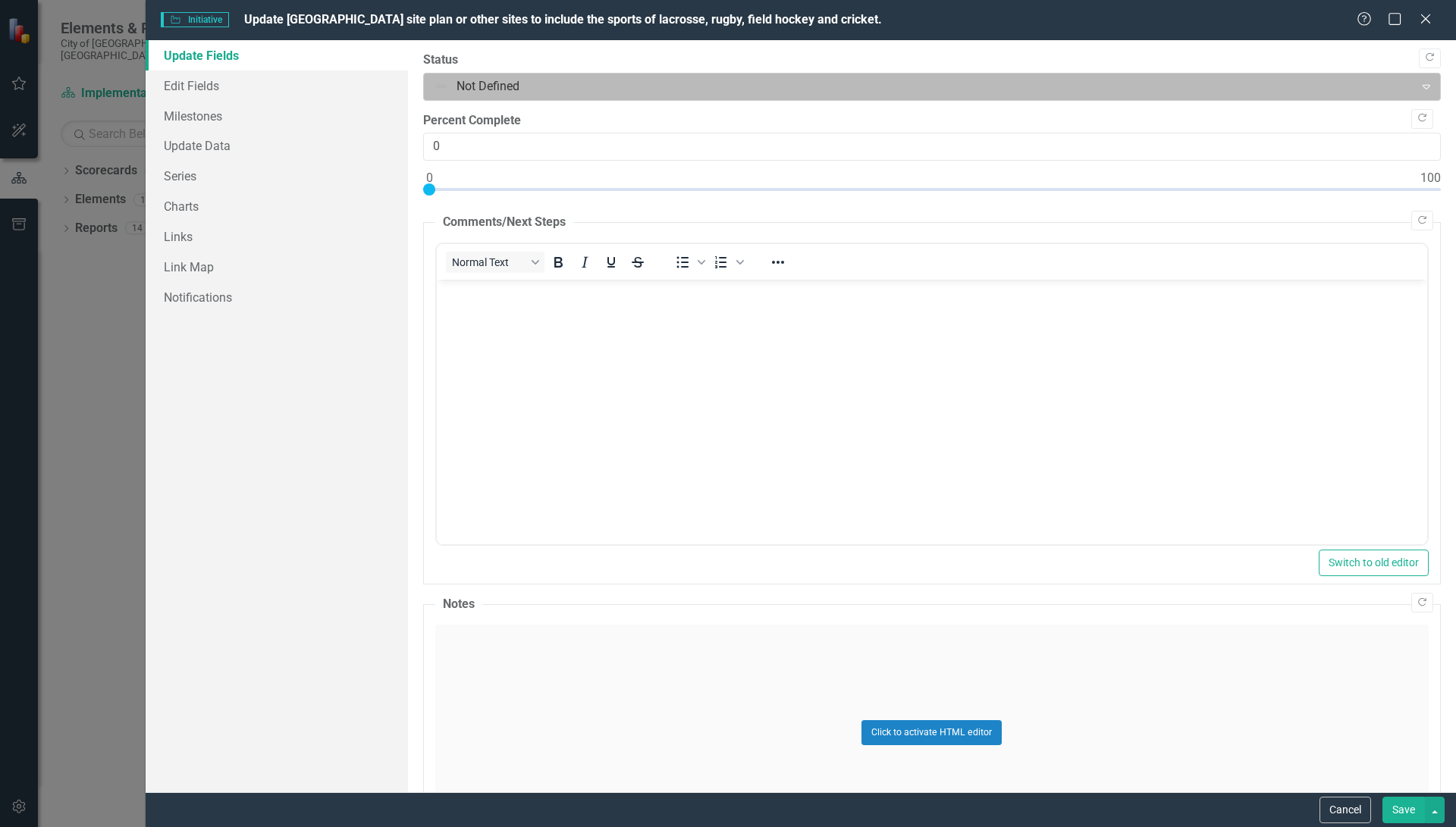
click at [497, 81] on div at bounding box center [919, 86] width 971 height 20
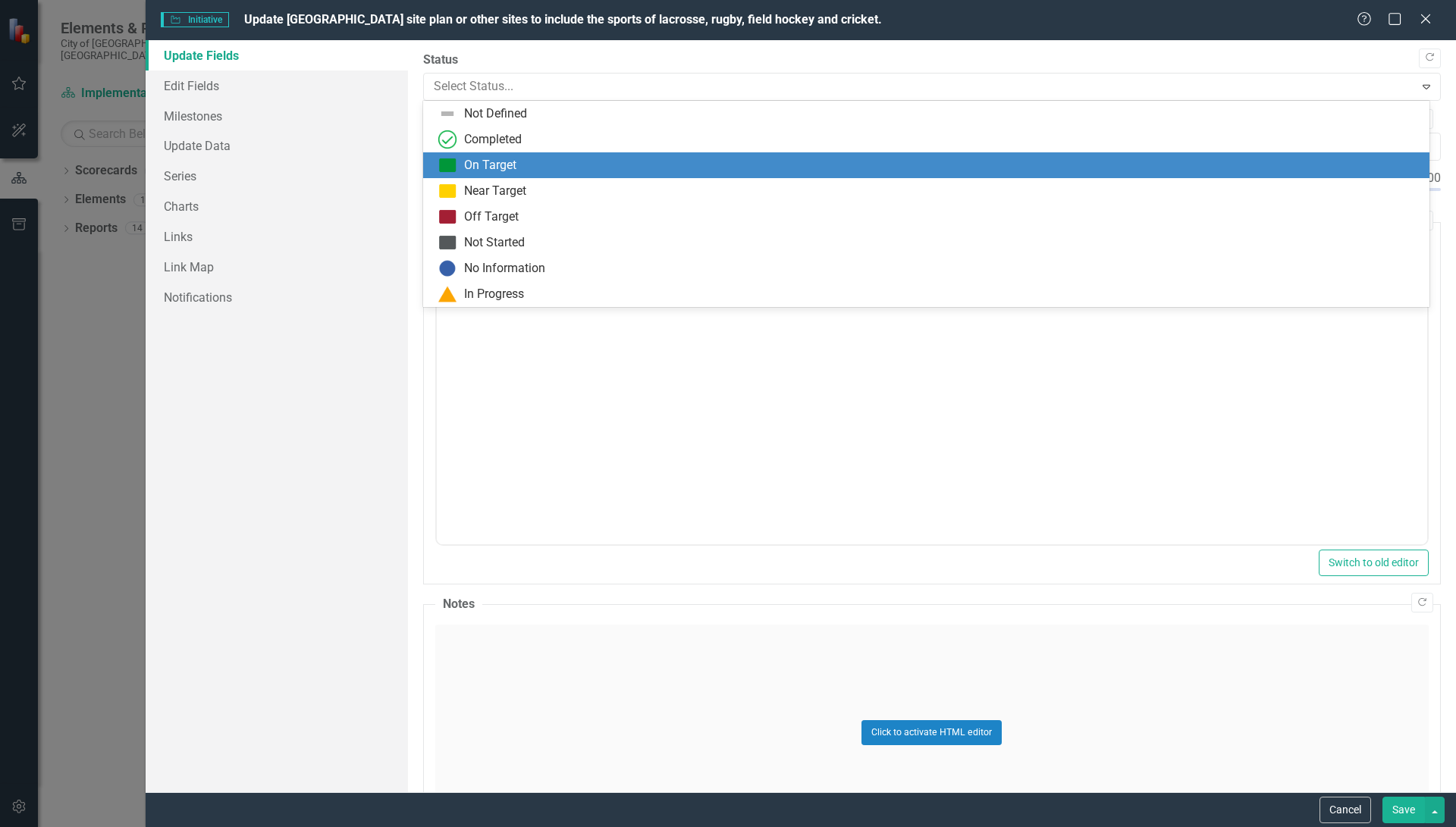
click at [484, 159] on div "On Target" at bounding box center [490, 165] width 52 height 17
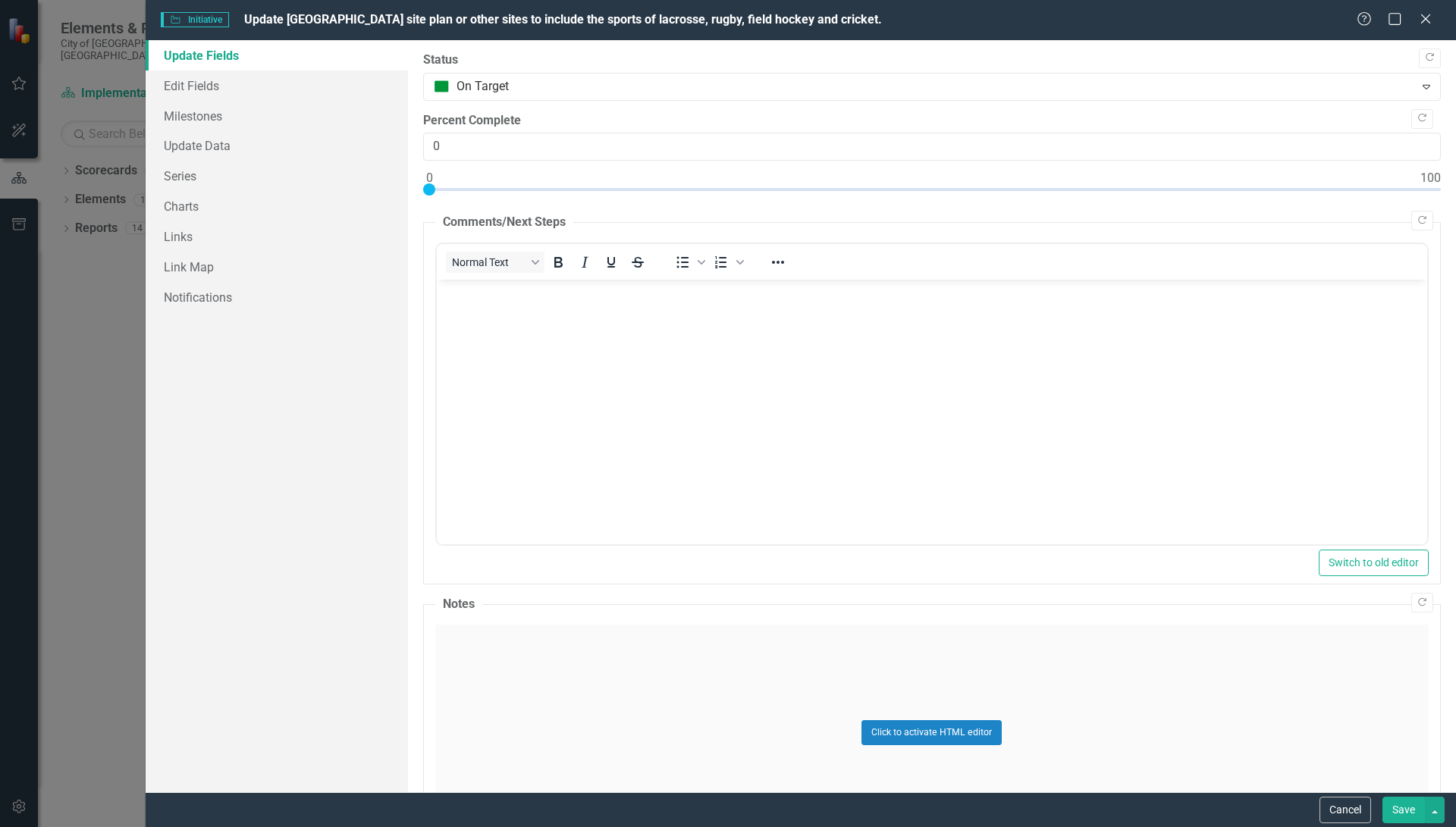
click at [1160, 192] on div at bounding box center [931, 193] width 1018 height 19
click at [1184, 189] on div at bounding box center [931, 193] width 1018 height 19
click at [1170, 190] on div at bounding box center [931, 193] width 1018 height 19
type input "75"
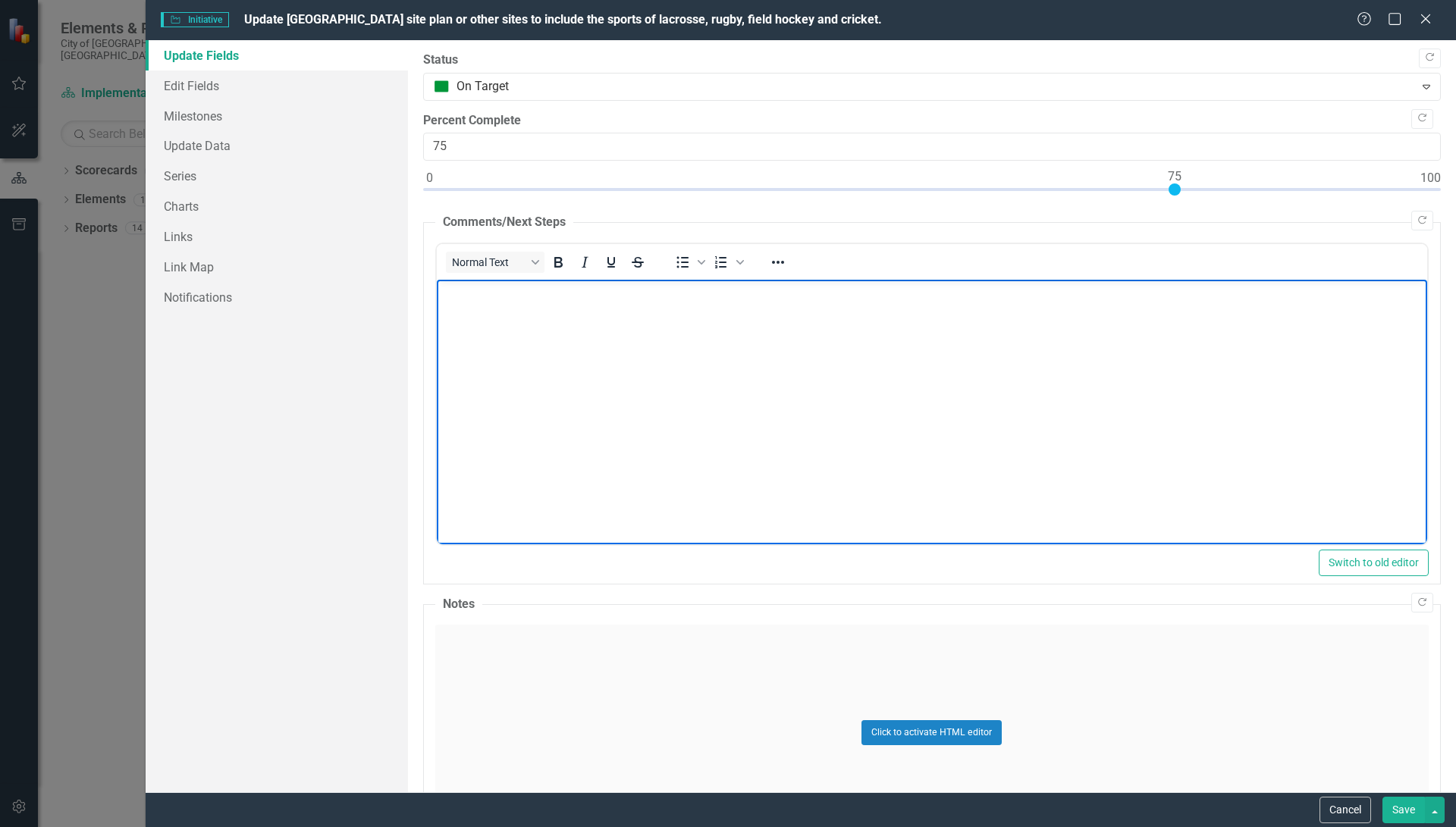
click at [534, 303] on body "Rich Text Area. Press ALT-0 for help." at bounding box center [931, 394] width 990 height 228
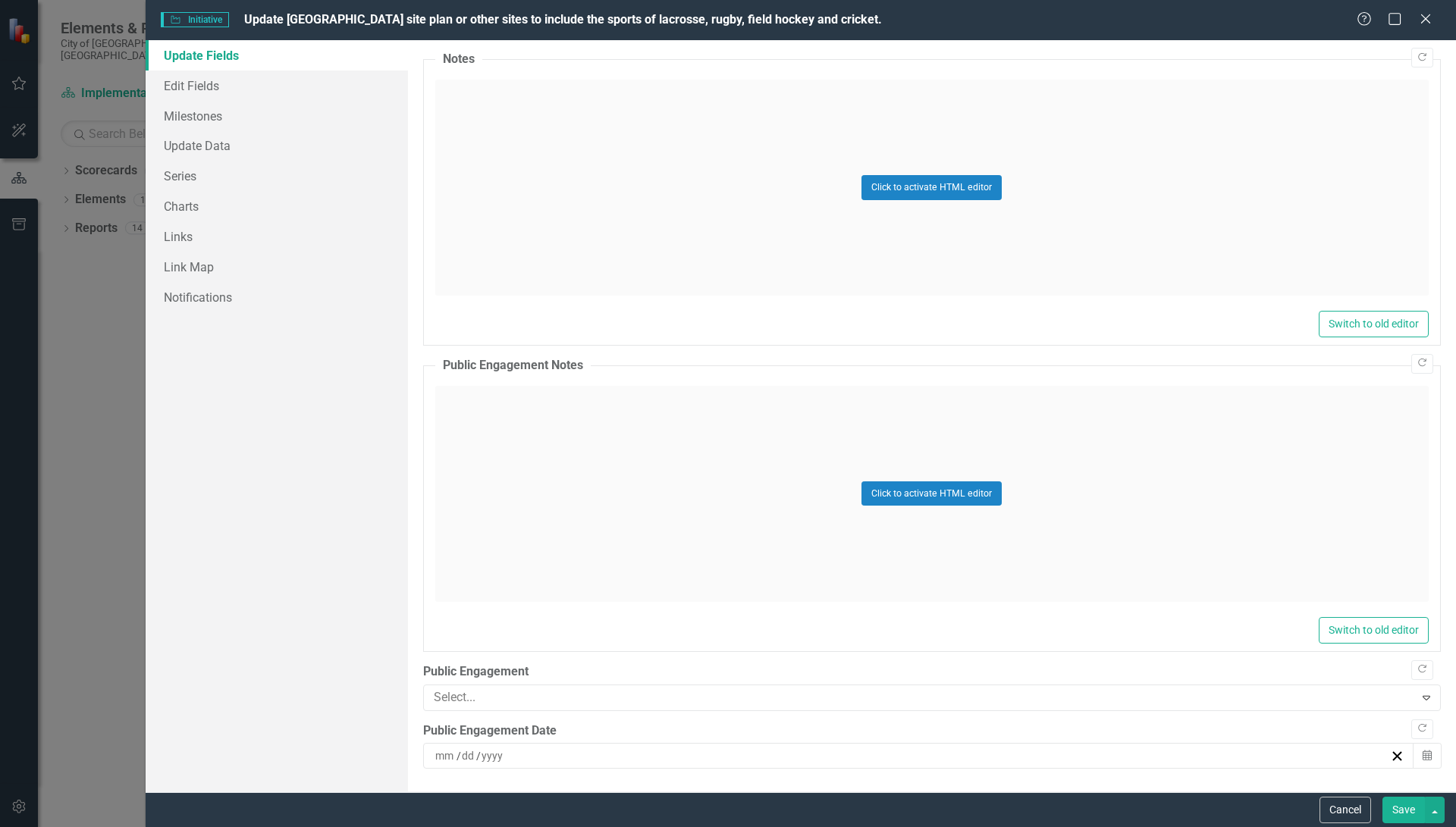
click at [1393, 808] on button "Save" at bounding box center [1403, 810] width 42 height 27
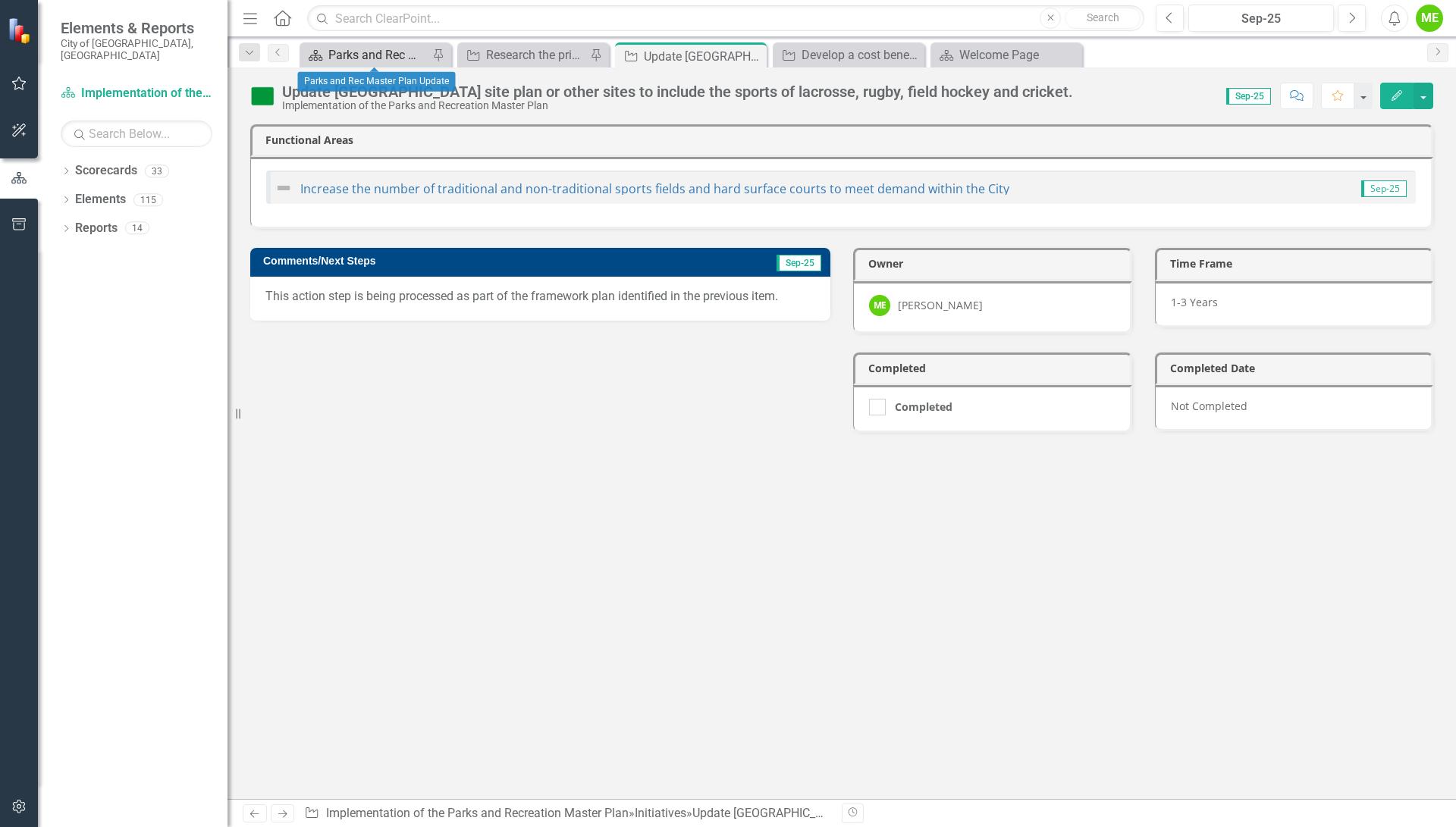
click at [390, 57] on div "Parks and Rec Master Plan Update" at bounding box center [378, 54] width 100 height 19
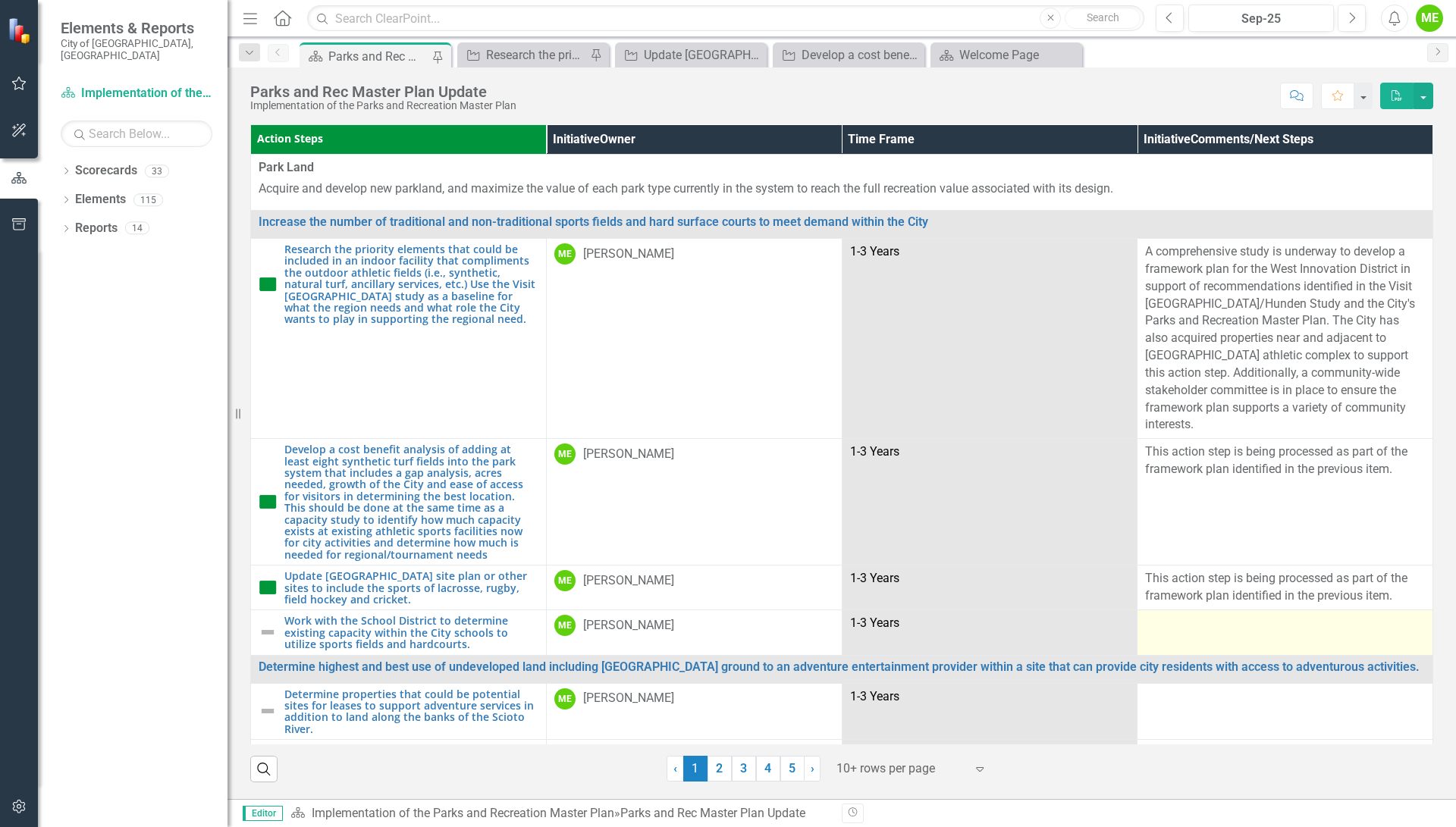
click at [1208, 615] on div at bounding box center [1285, 624] width 280 height 18
drag, startPoint x: 1208, startPoint y: 607, endPoint x: 1202, endPoint y: 615, distance: 10.0
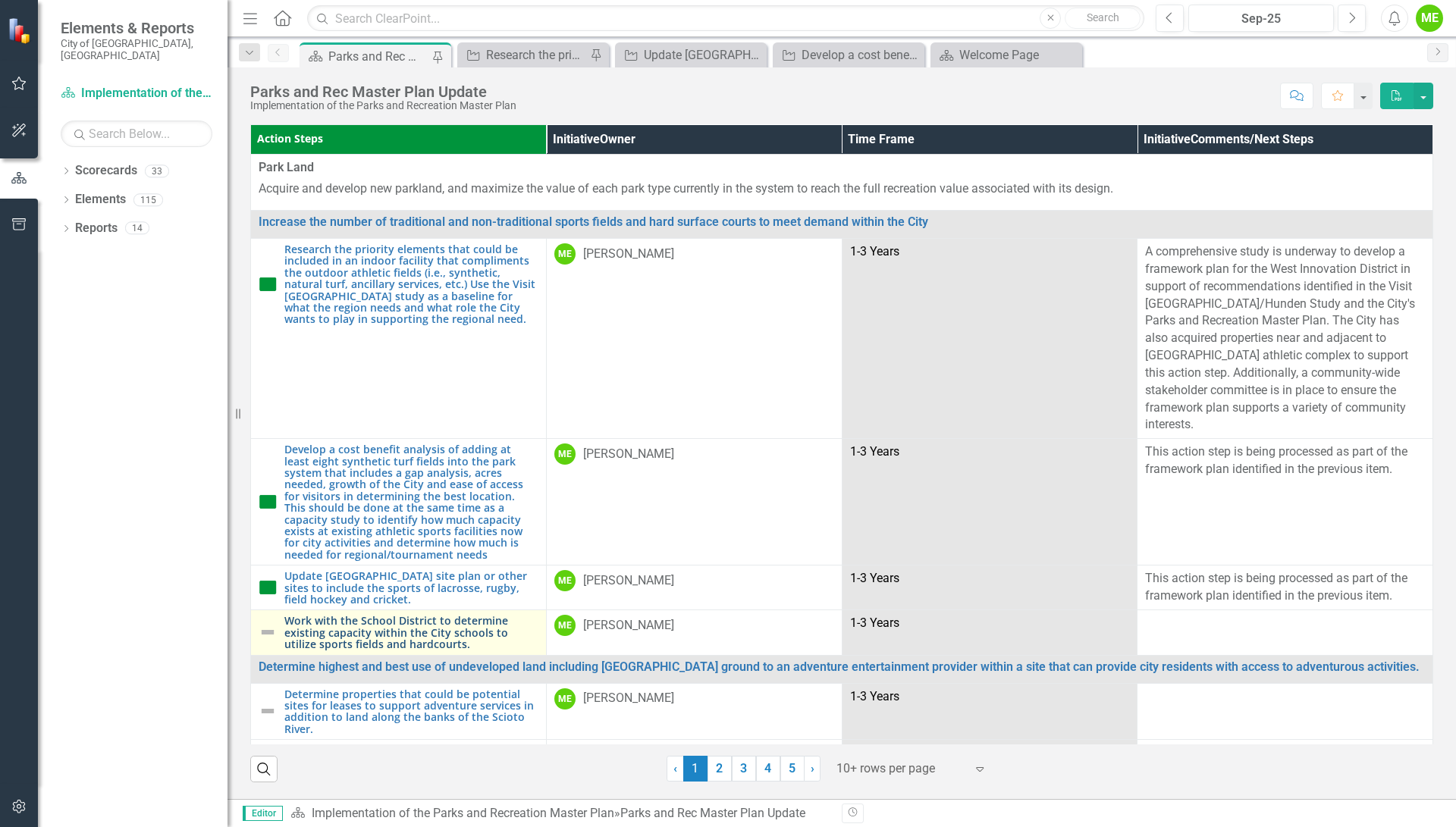
drag, startPoint x: 1202, startPoint y: 615, endPoint x: 364, endPoint y: 619, distance: 838.0
click at [364, 619] on link "Work with the School District to determine existing capacity within the City sc…" at bounding box center [412, 632] width 254 height 35
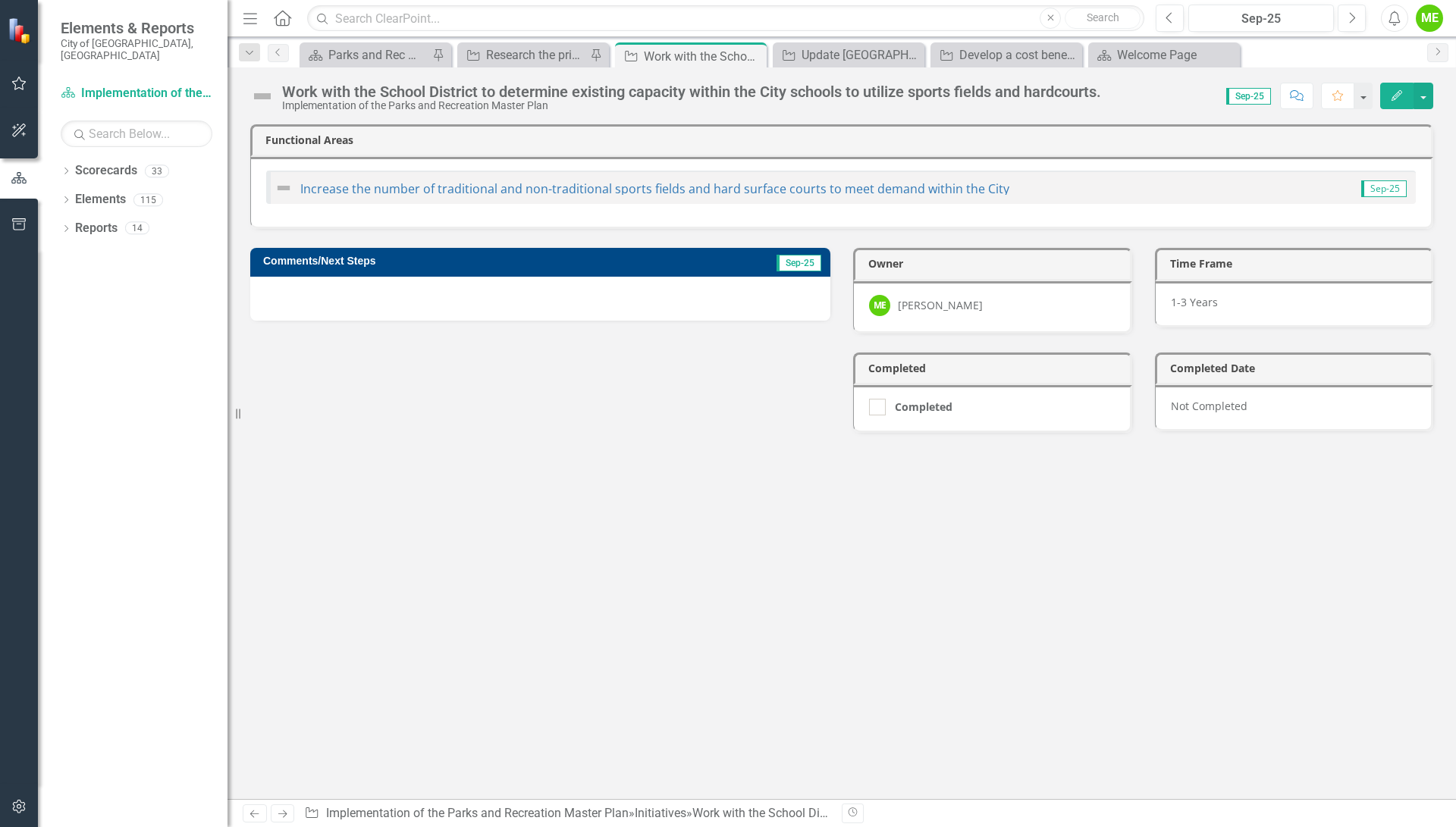
click at [1393, 91] on icon "Edit" at bounding box center [1397, 95] width 14 height 11
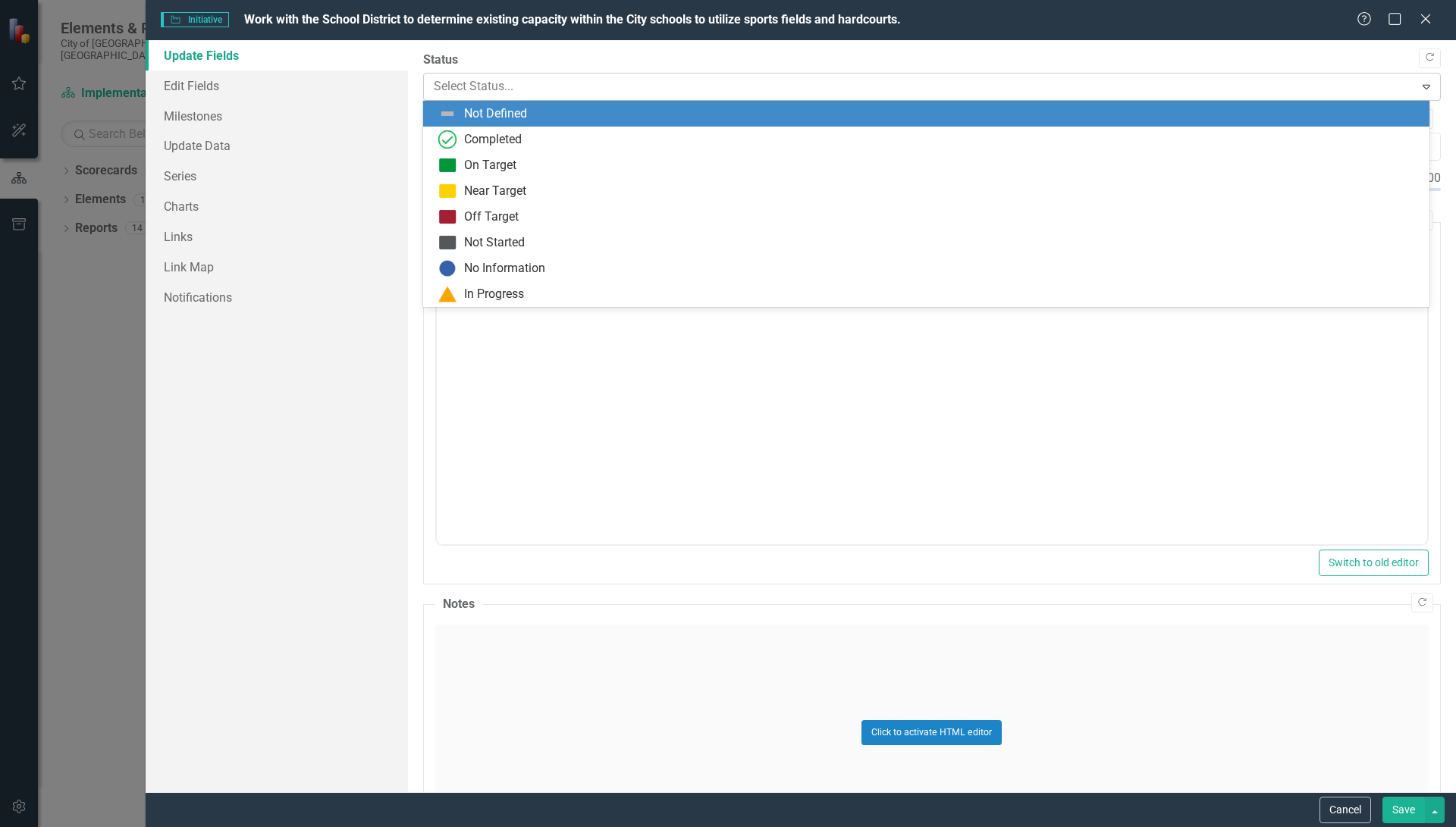
click at [582, 89] on div at bounding box center [919, 86] width 971 height 20
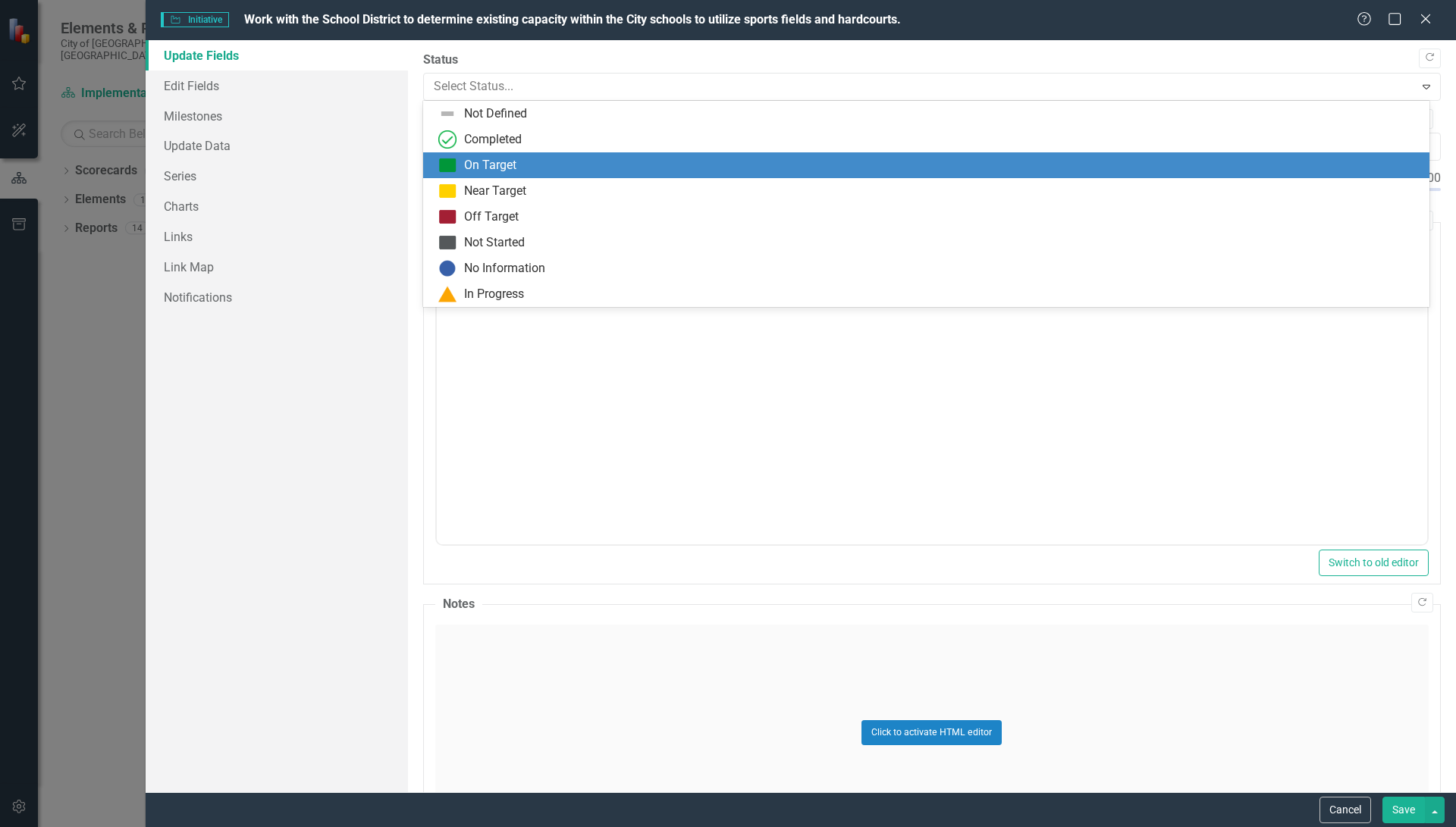
click at [514, 163] on div "On Target" at bounding box center [490, 165] width 52 height 17
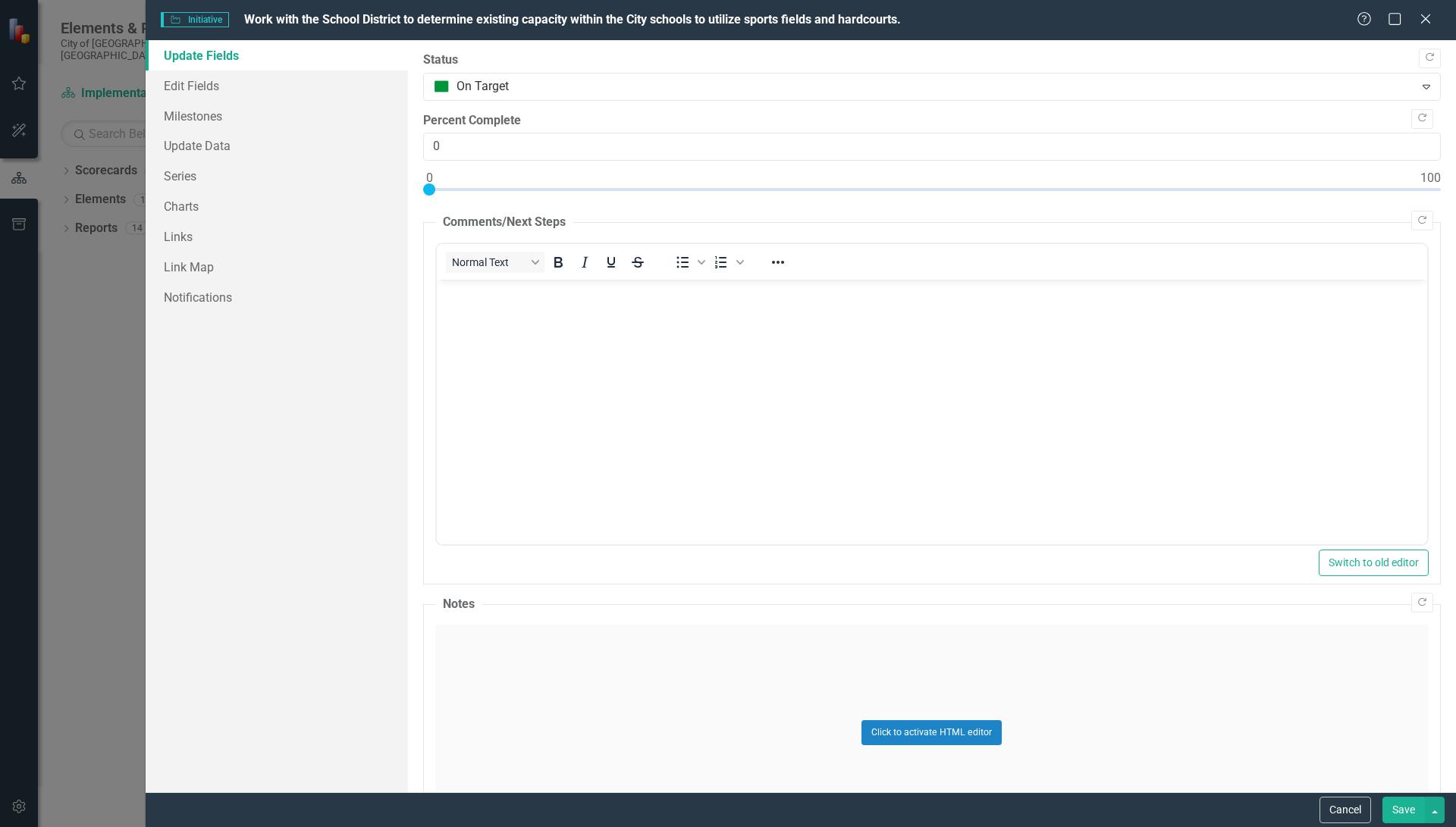
click at [1157, 190] on div at bounding box center [931, 193] width 1018 height 19
click at [1173, 187] on div at bounding box center [931, 193] width 1018 height 19
type input "75"
click at [643, 292] on p "Rich Text Area. Press ALT-0 for help." at bounding box center [931, 293] width 983 height 18
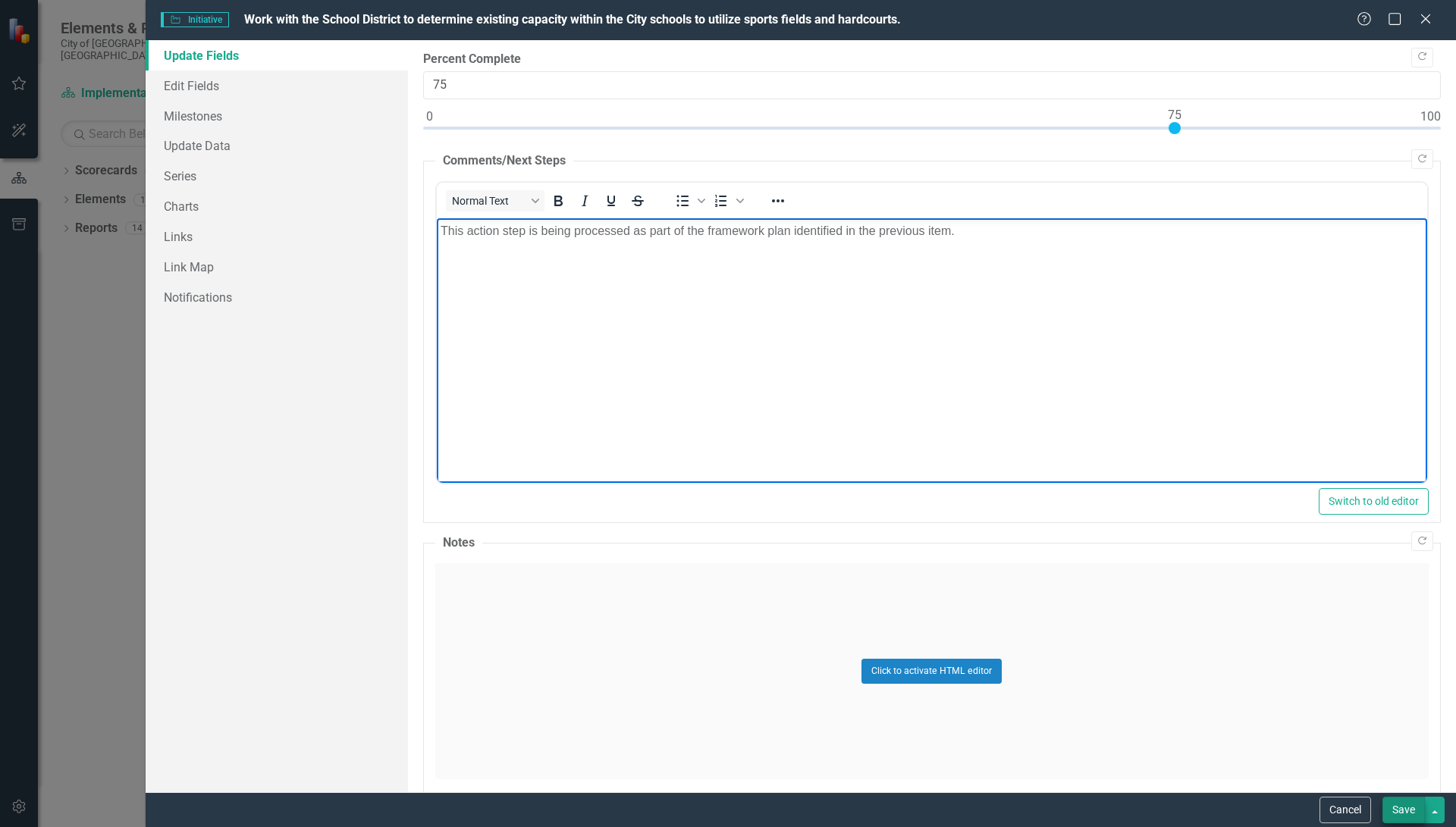
scroll to position [95, 0]
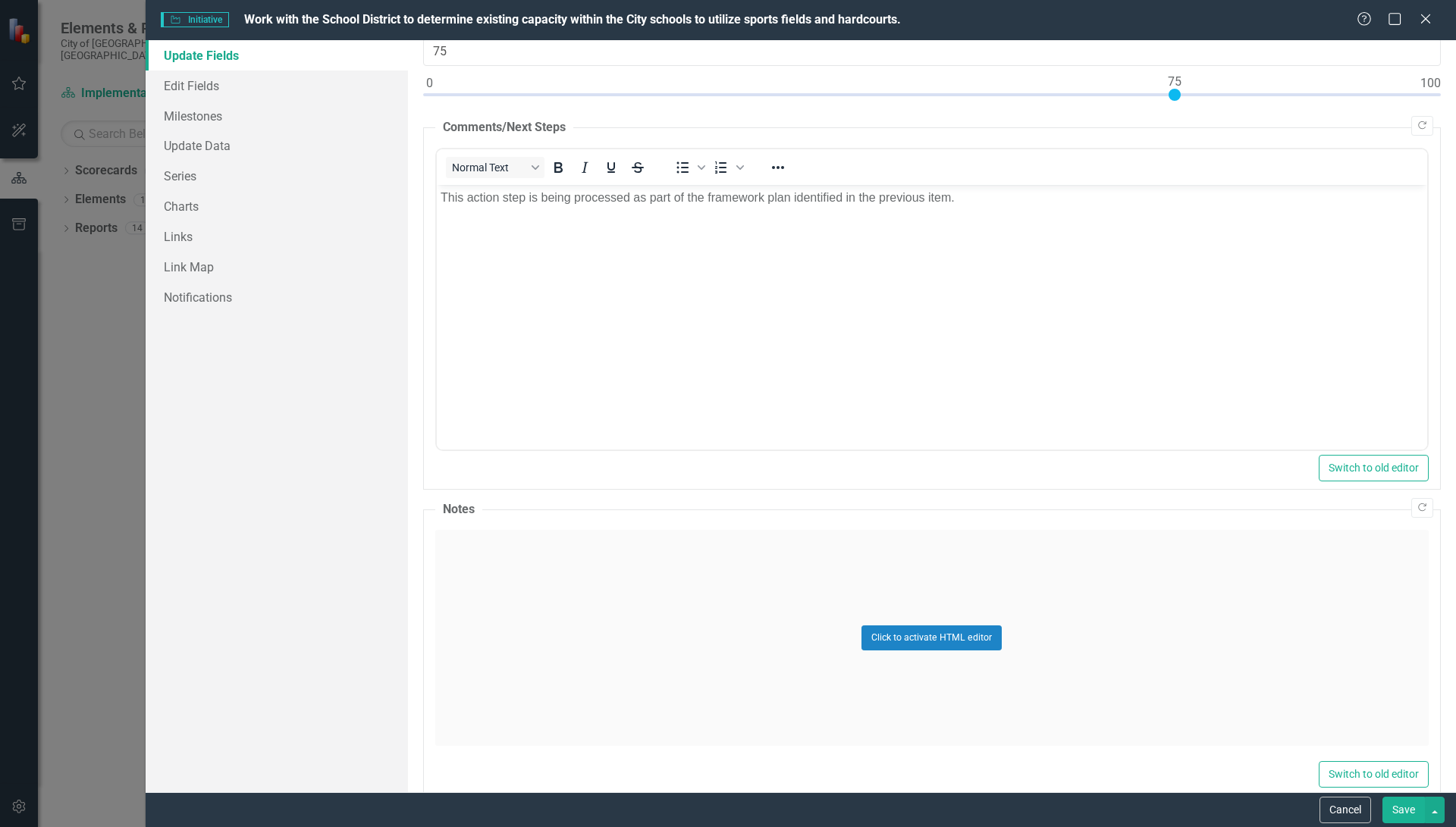
click at [1412, 800] on button "Save" at bounding box center [1403, 810] width 42 height 27
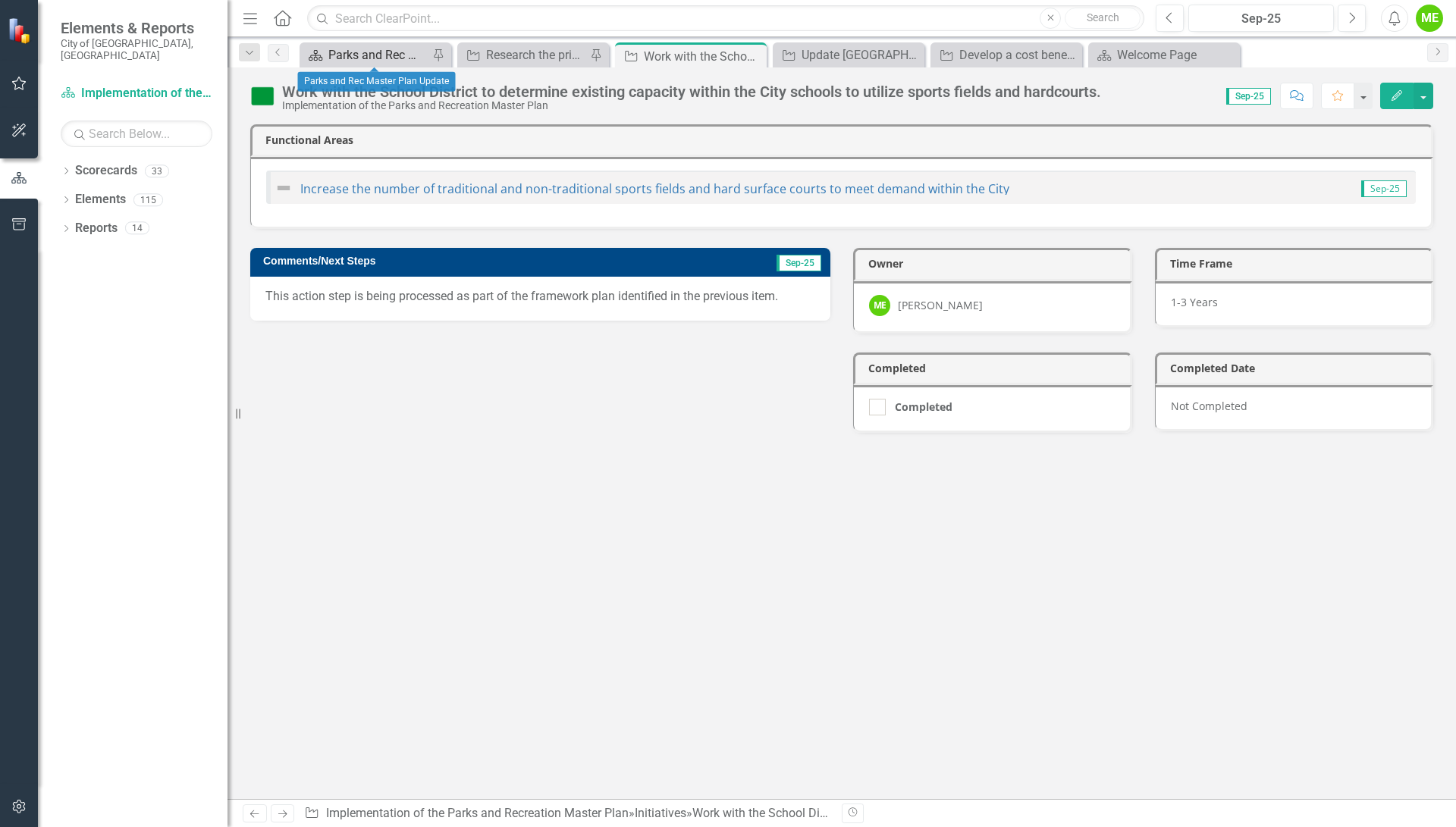
click at [412, 50] on div "Parks and Rec Master Plan Update" at bounding box center [378, 54] width 100 height 19
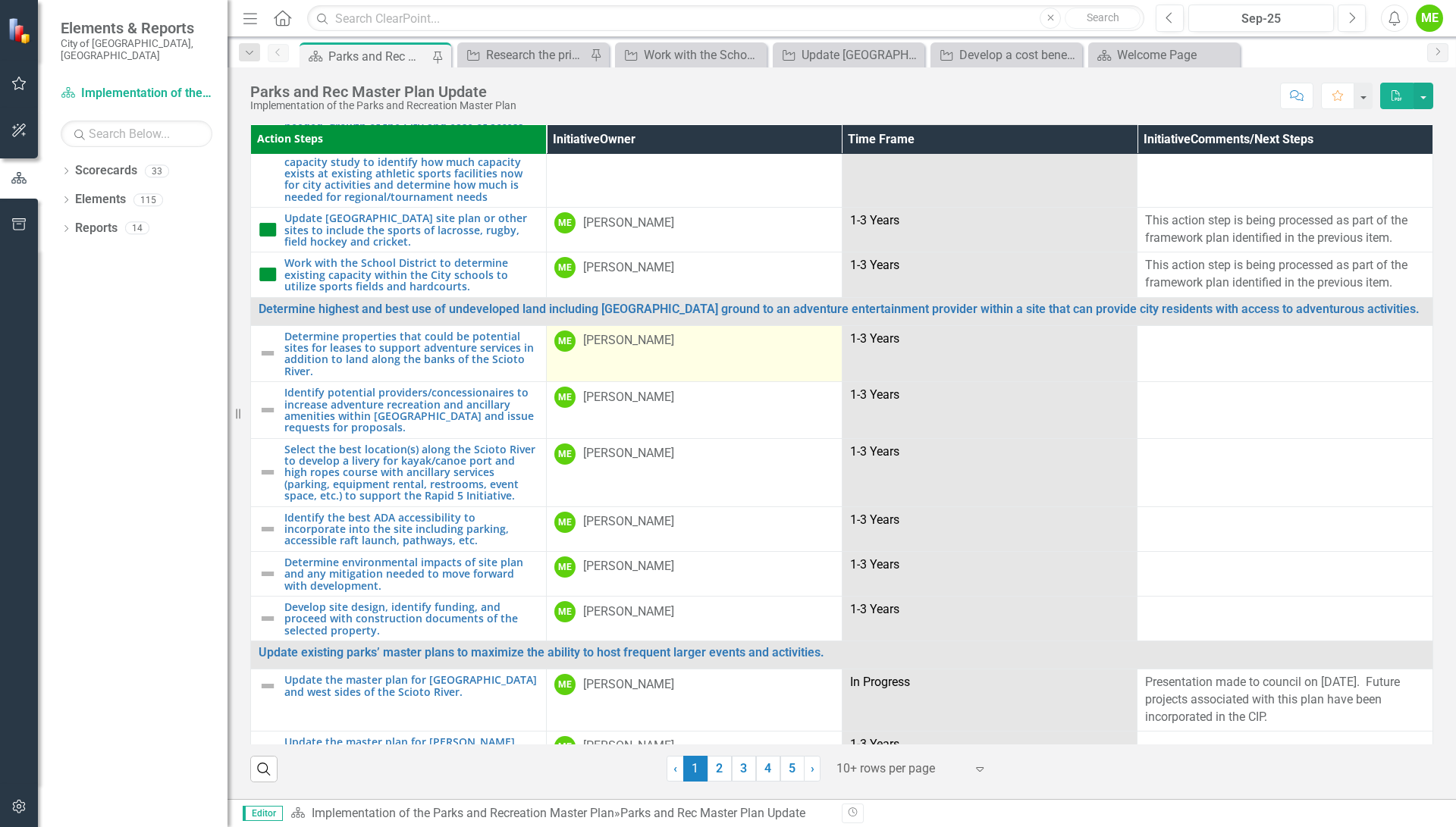
scroll to position [379, 0]
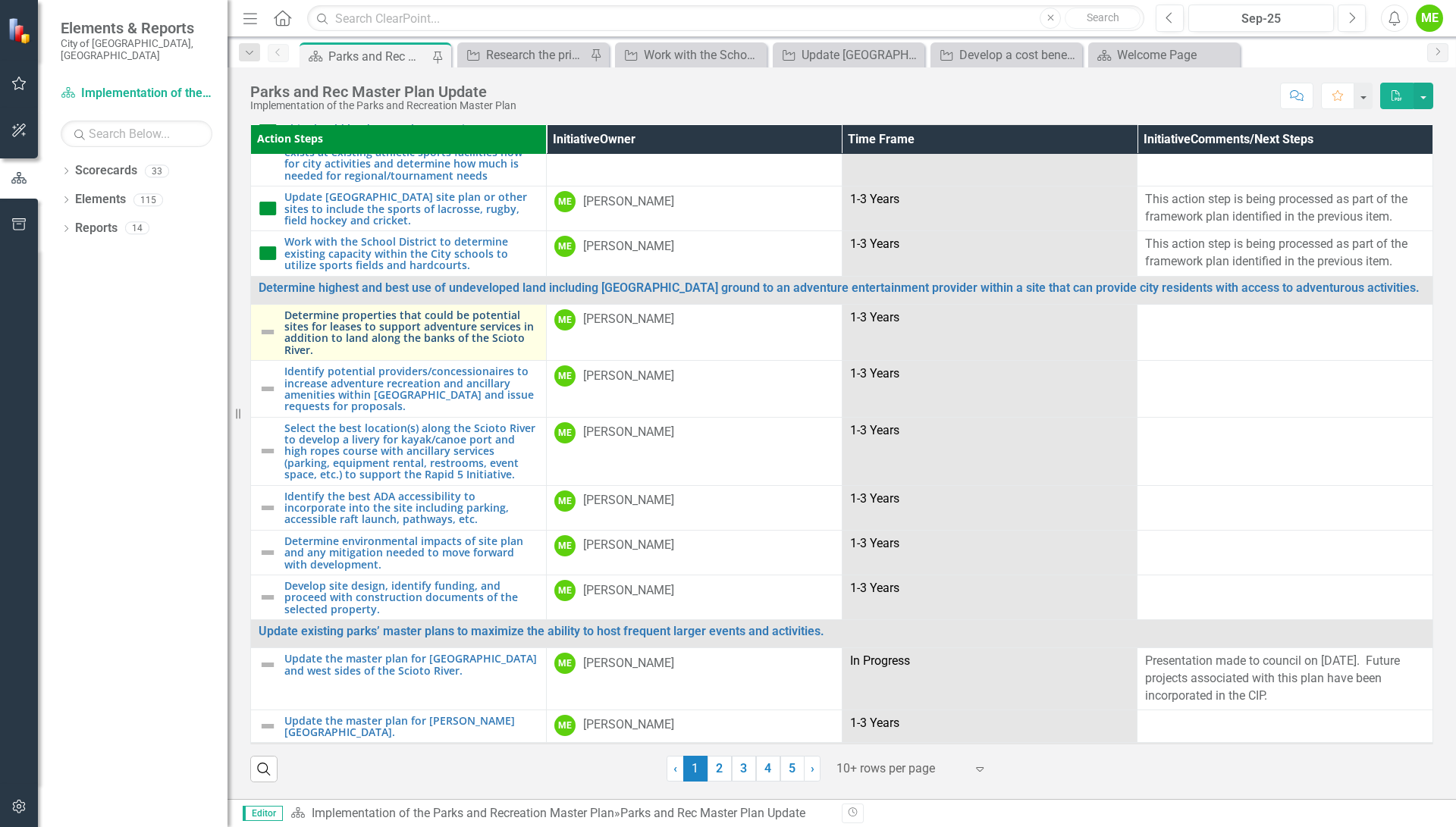
click at [355, 311] on link "Determine properties that could be potential sites for leases to support advent…" at bounding box center [412, 333] width 254 height 47
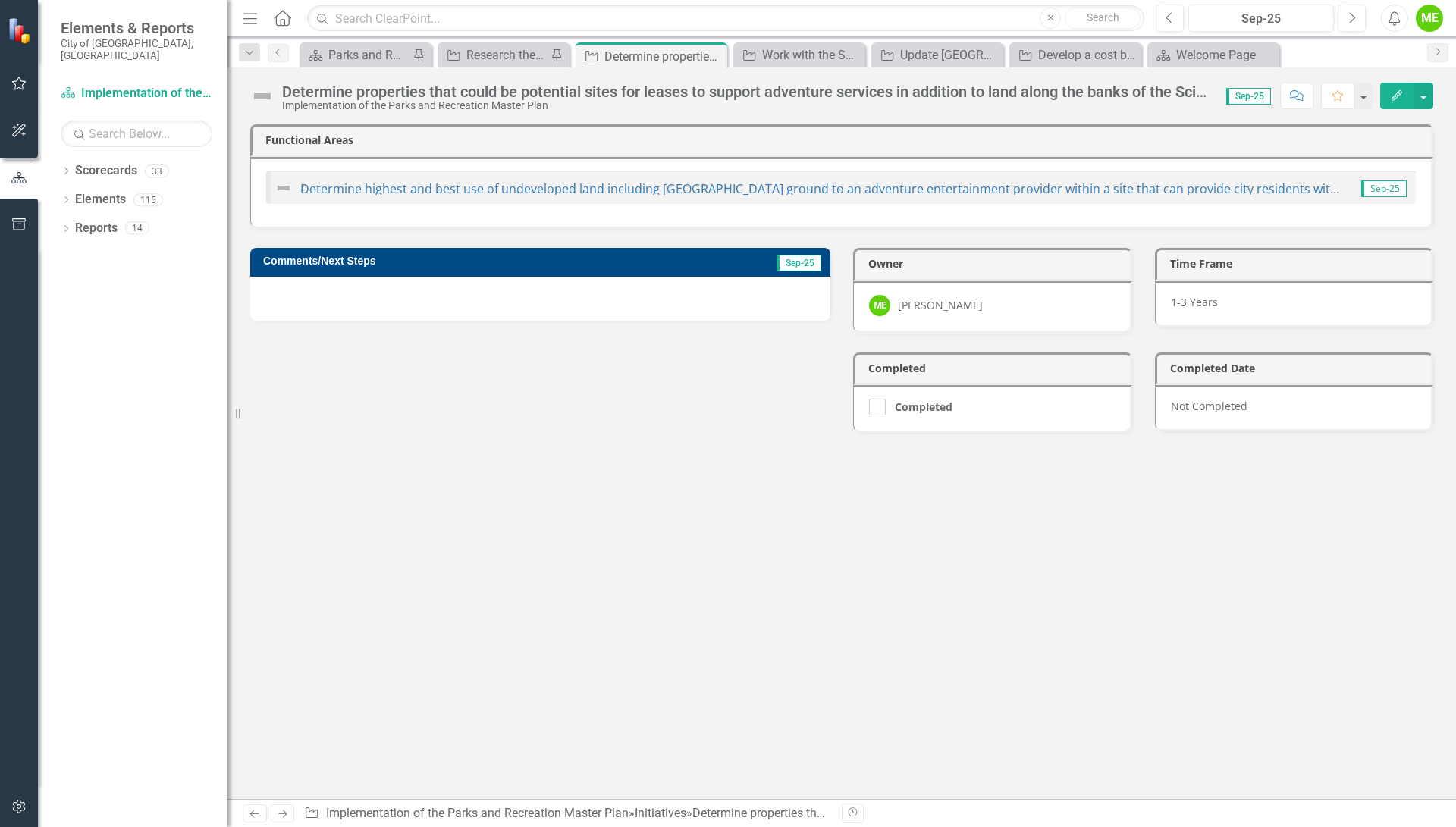
click at [1393, 90] on icon "Edit" at bounding box center [1397, 95] width 14 height 11
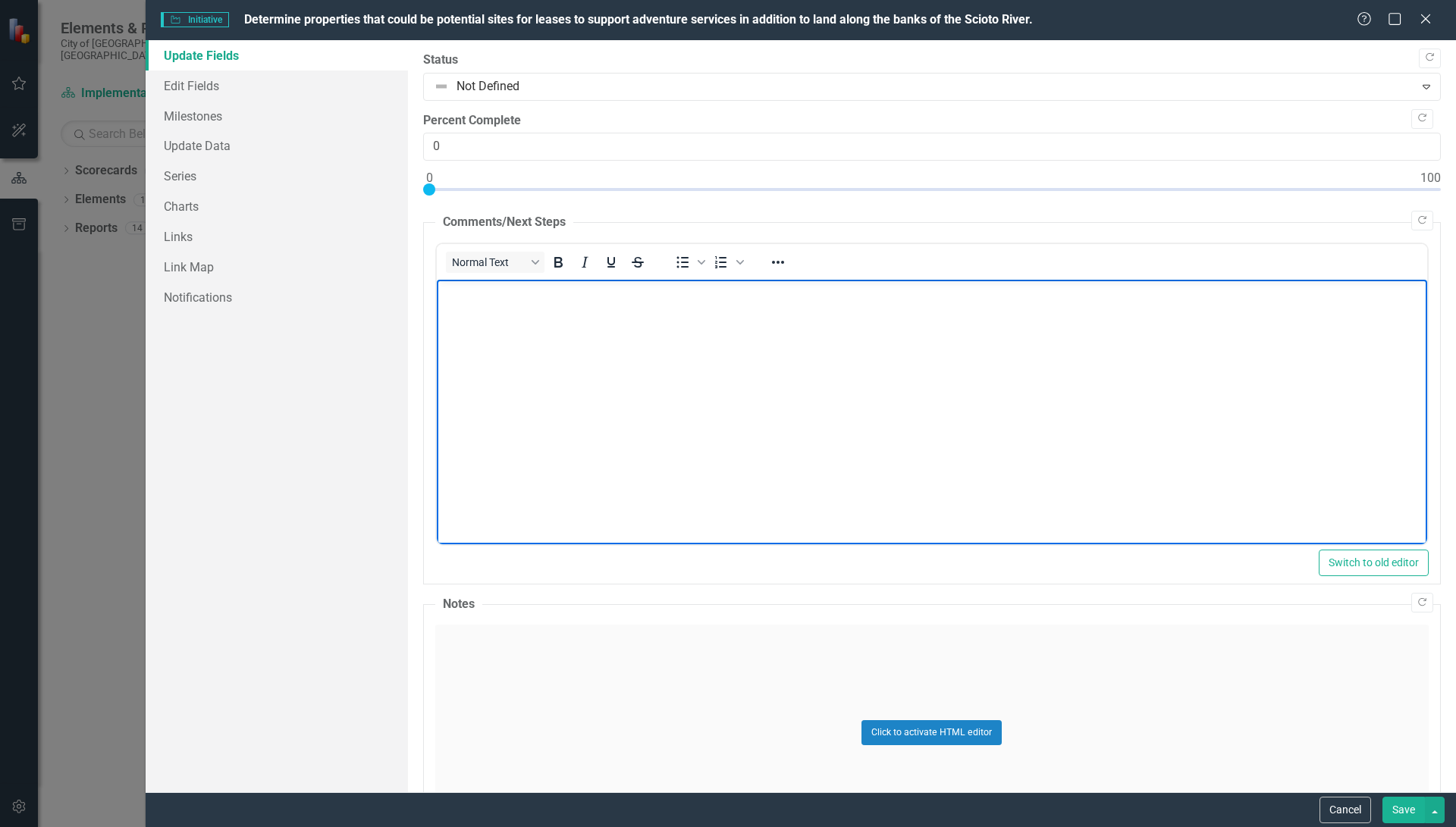
click at [528, 318] on body "Rich Text Area. Press ALT-0 for help." at bounding box center [931, 394] width 990 height 228
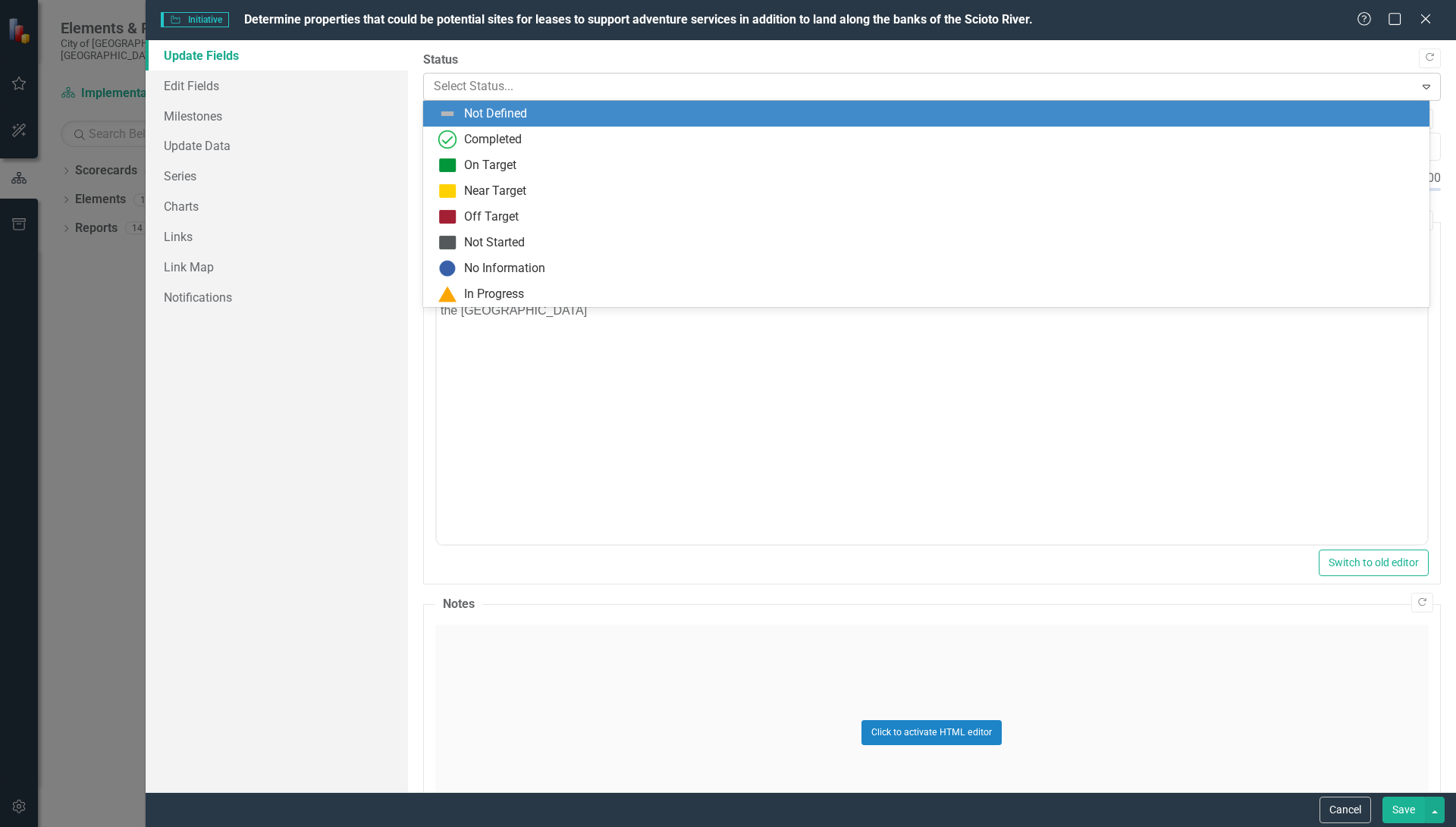
click at [523, 88] on div at bounding box center [919, 86] width 971 height 20
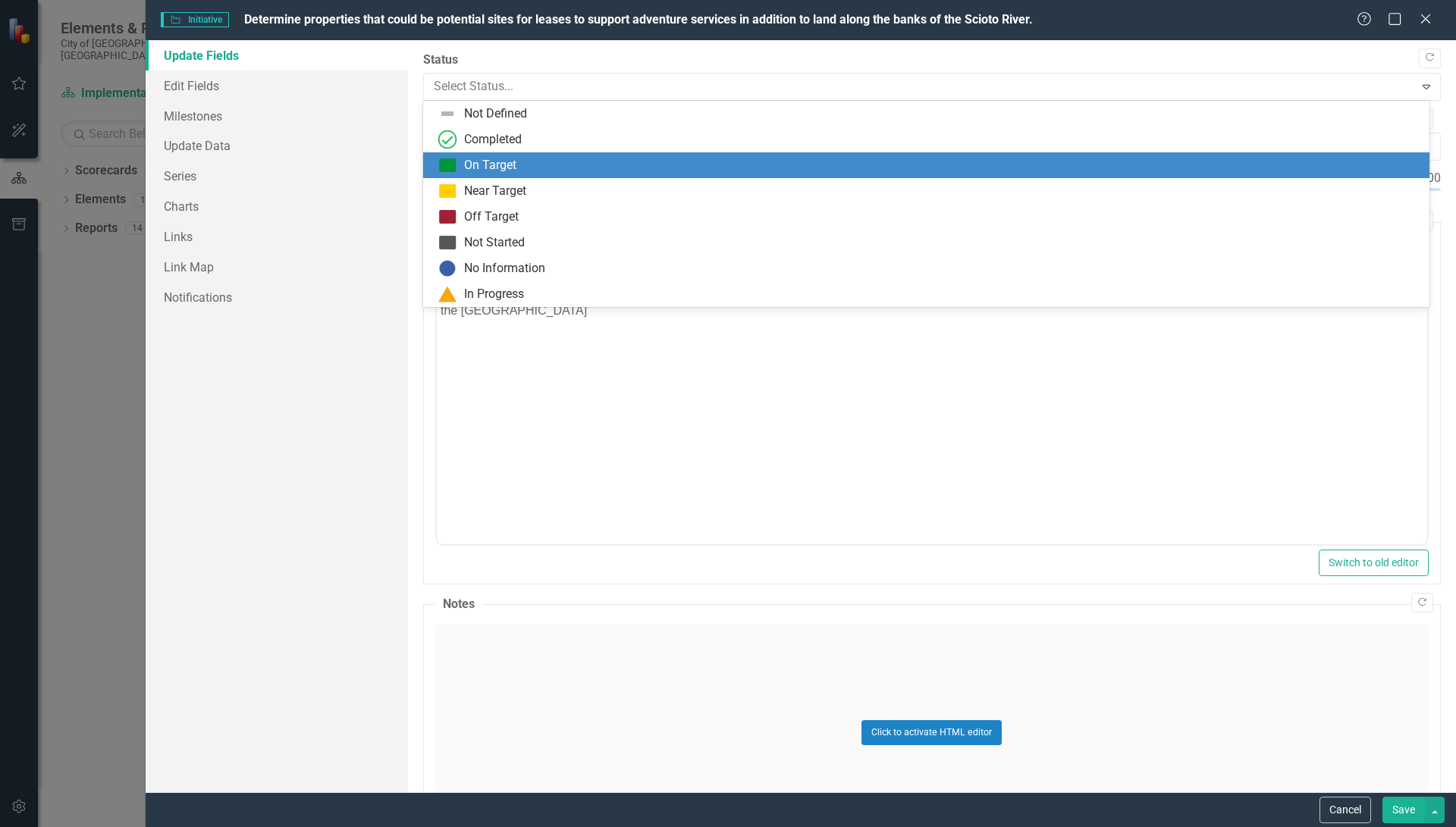
click at [513, 167] on div "On Target" at bounding box center [490, 165] width 52 height 17
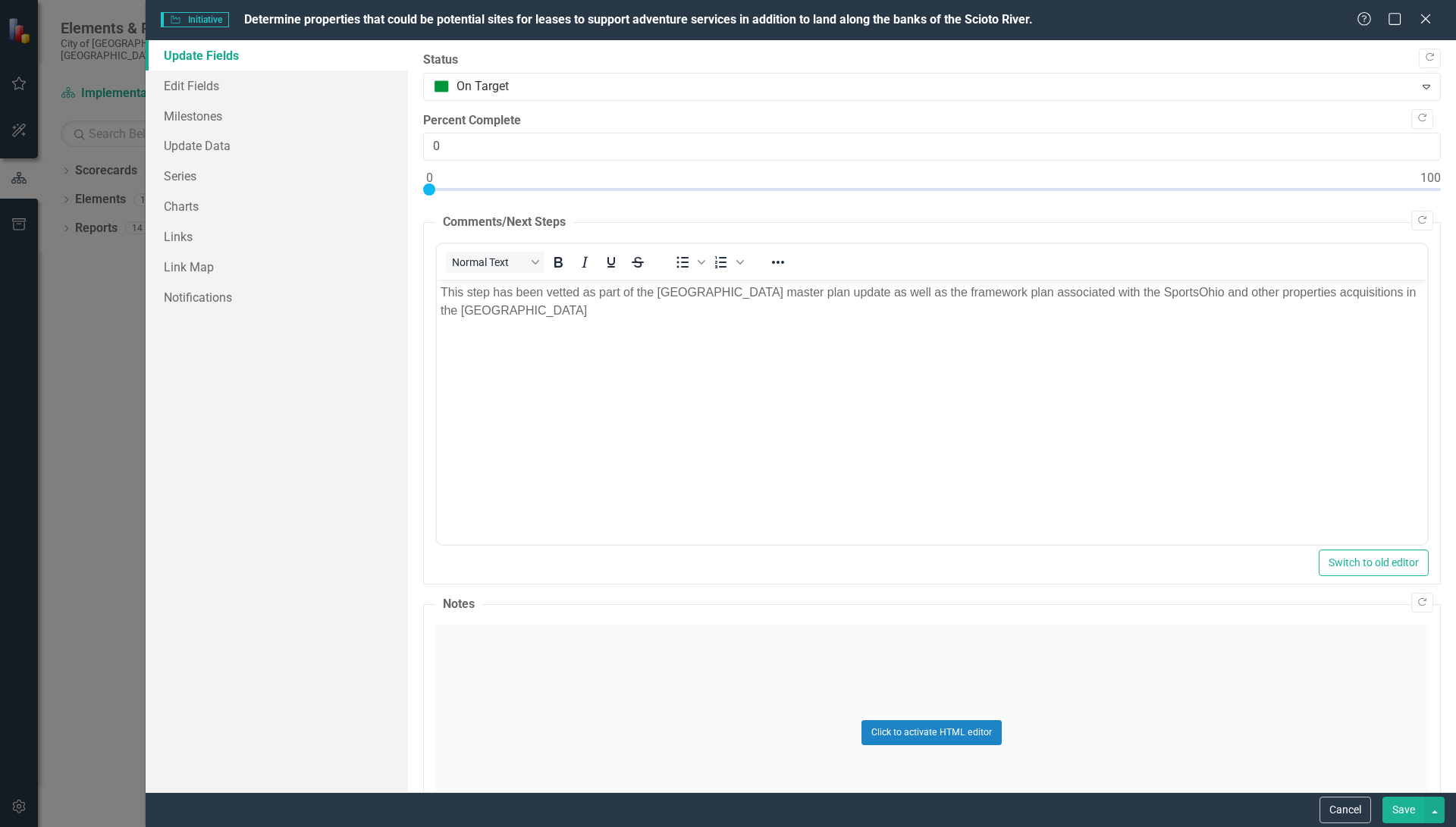
click at [1157, 192] on div at bounding box center [931, 193] width 1018 height 19
click at [1177, 185] on div at bounding box center [931, 193] width 1018 height 19
type input "75"
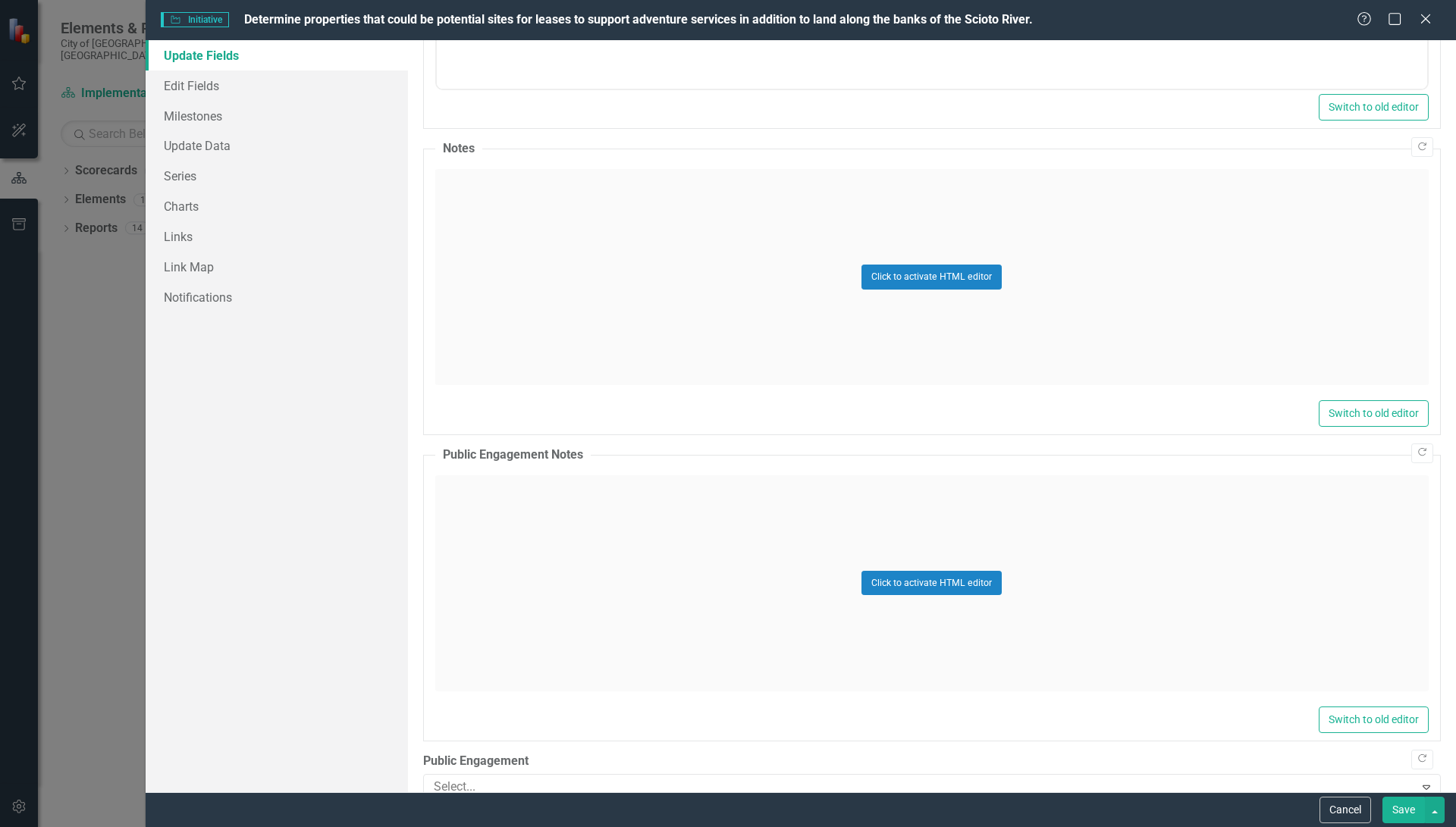
scroll to position [474, 0]
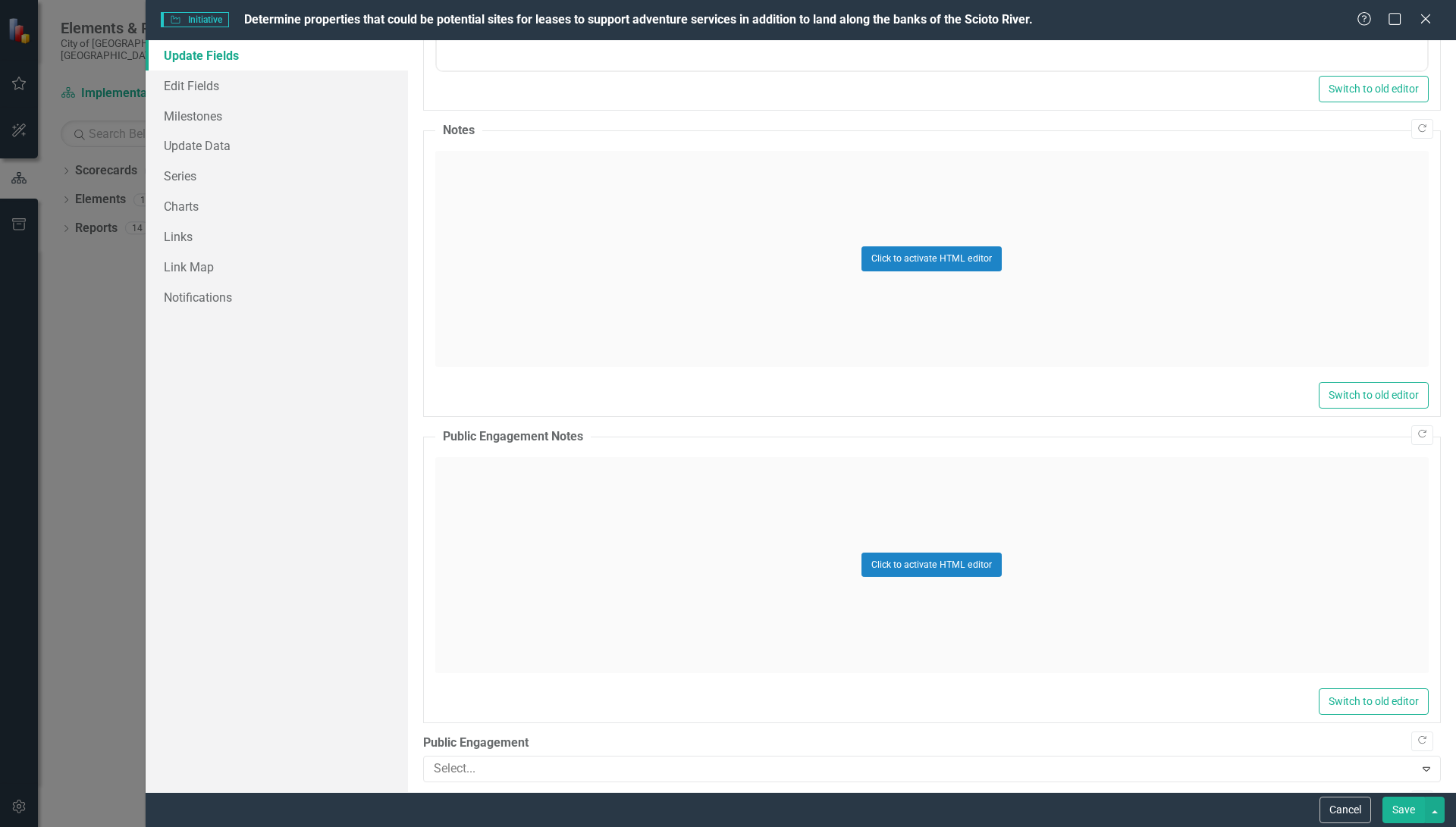
click at [1402, 801] on button "Save" at bounding box center [1403, 810] width 42 height 27
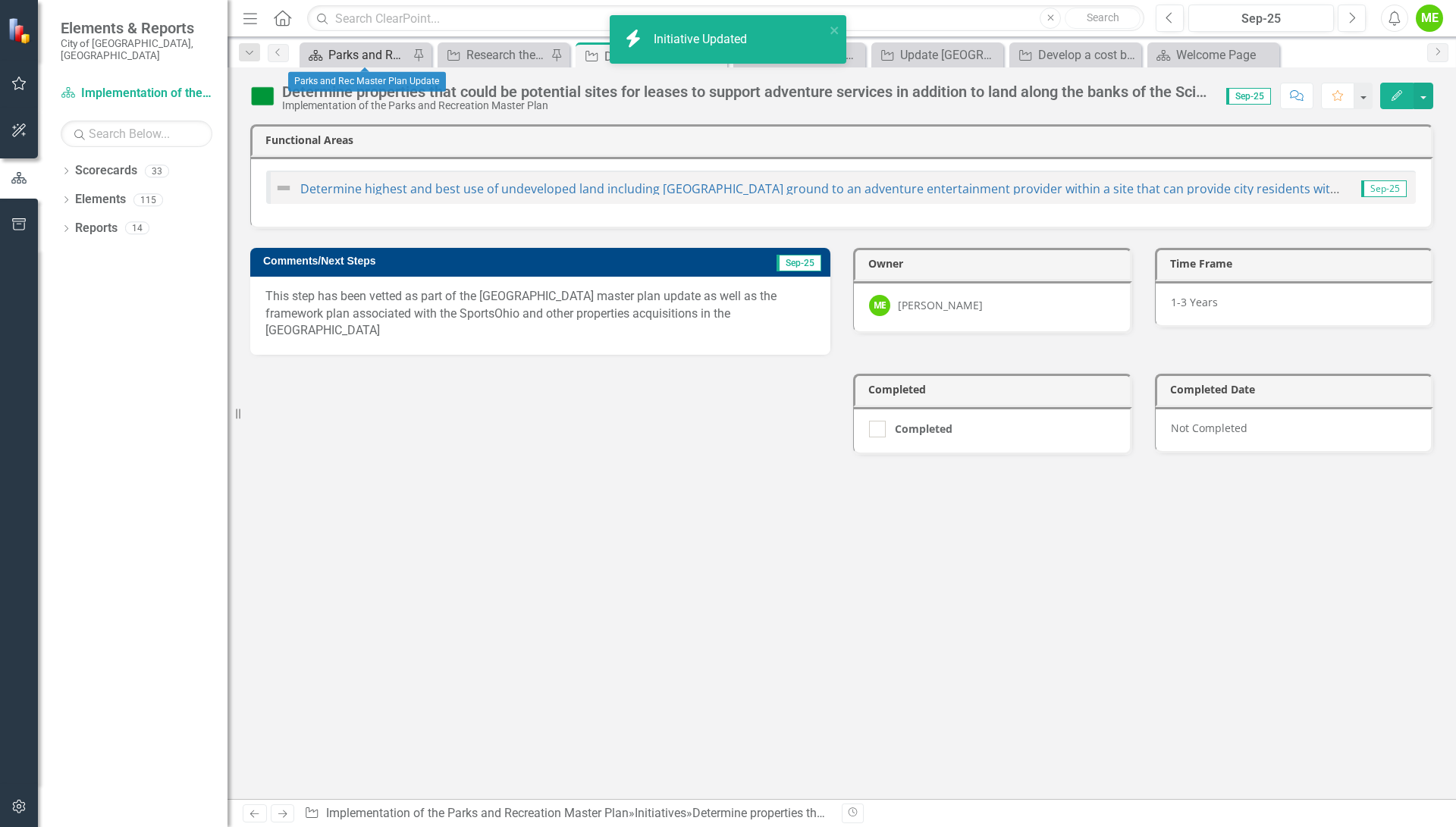
click at [364, 50] on div "Parks and Rec Master Plan Update" at bounding box center [368, 54] width 81 height 19
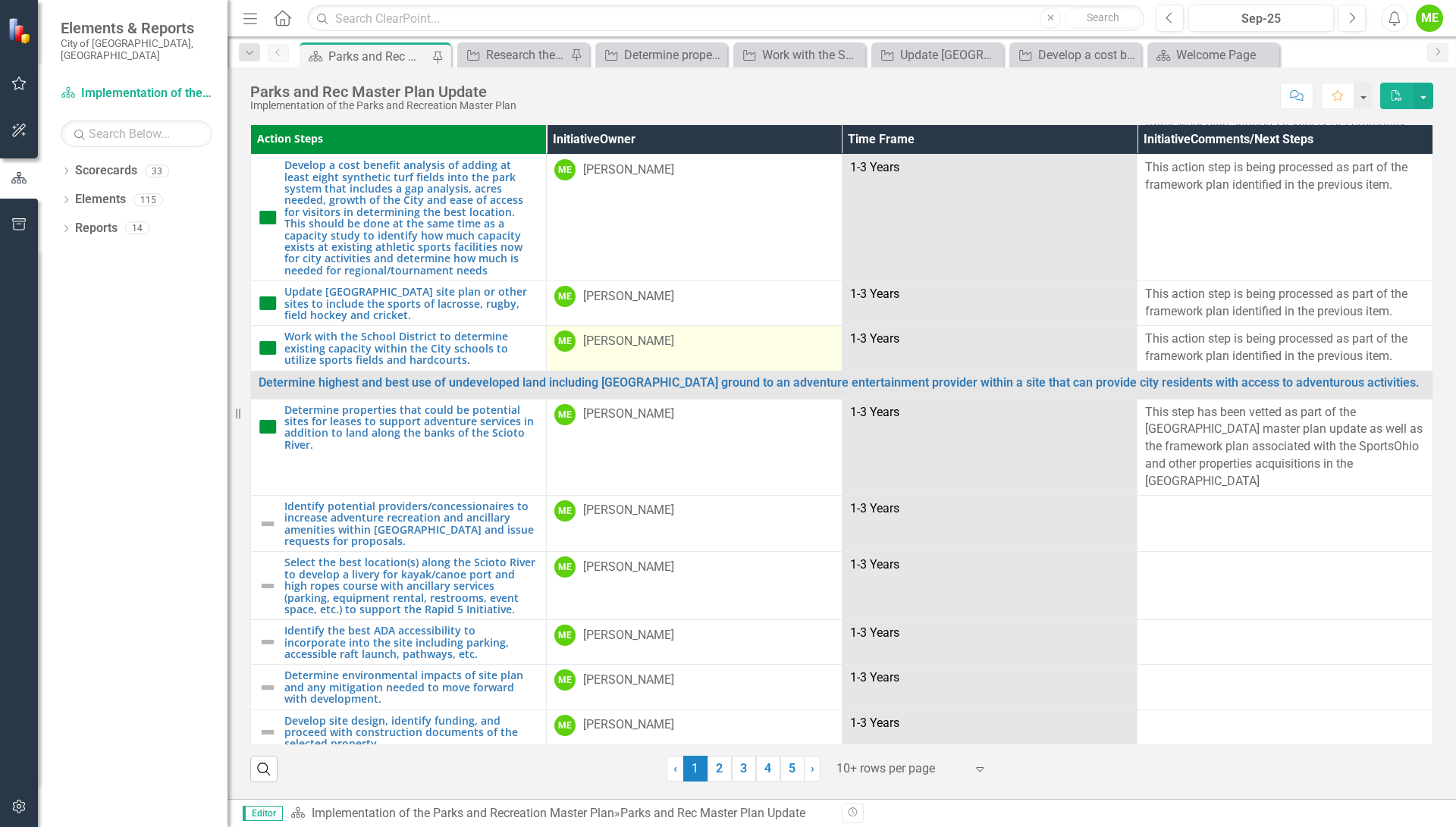
scroll to position [379, 0]
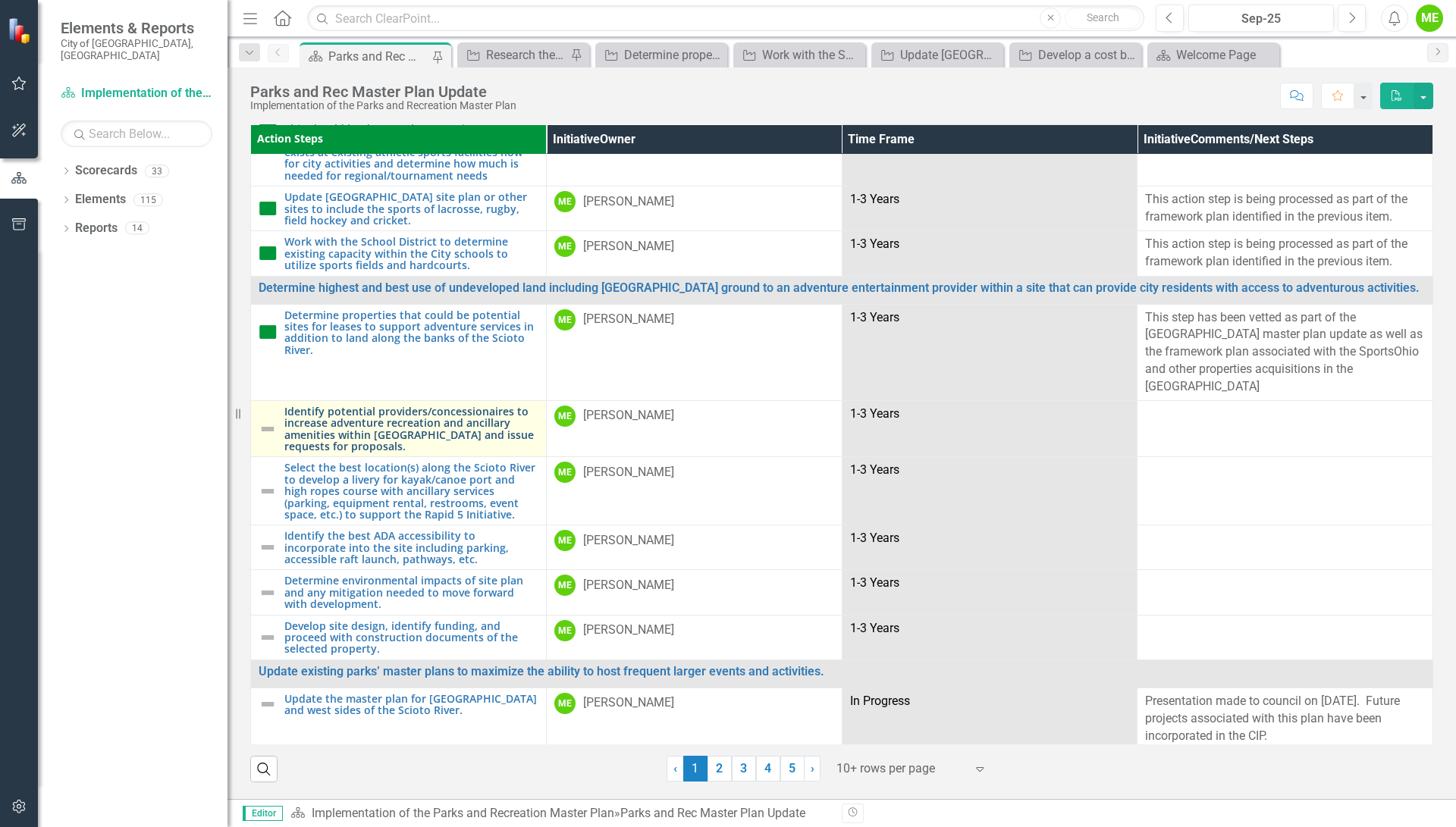
click at [343, 419] on link "Identify potential providers/concessionaires to increase adventure recreation a…" at bounding box center [412, 429] width 254 height 47
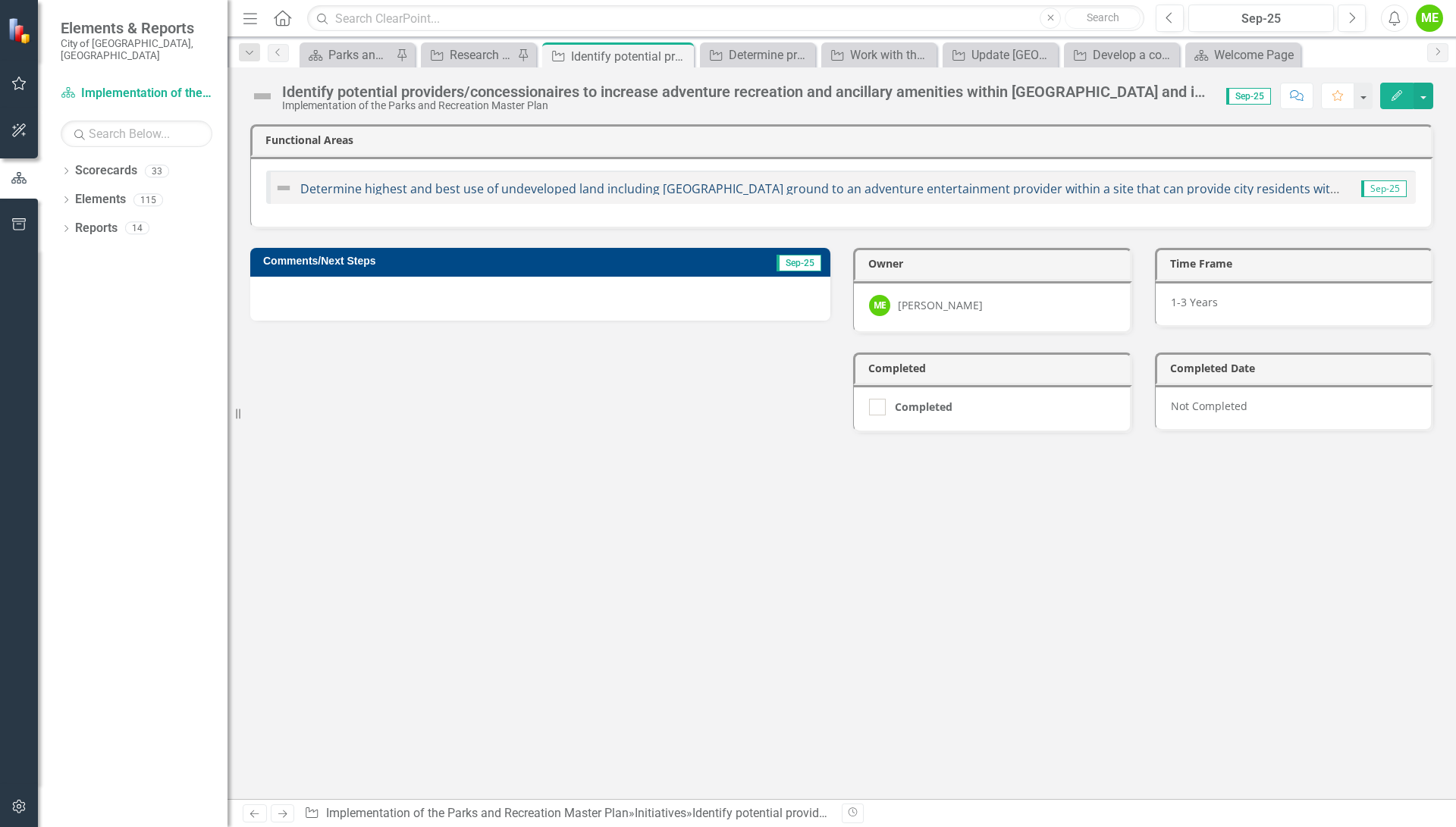
click at [331, 192] on link "Determine highest and best use of undeveloped land including [GEOGRAPHIC_DATA] …" at bounding box center [913, 189] width 1226 height 17
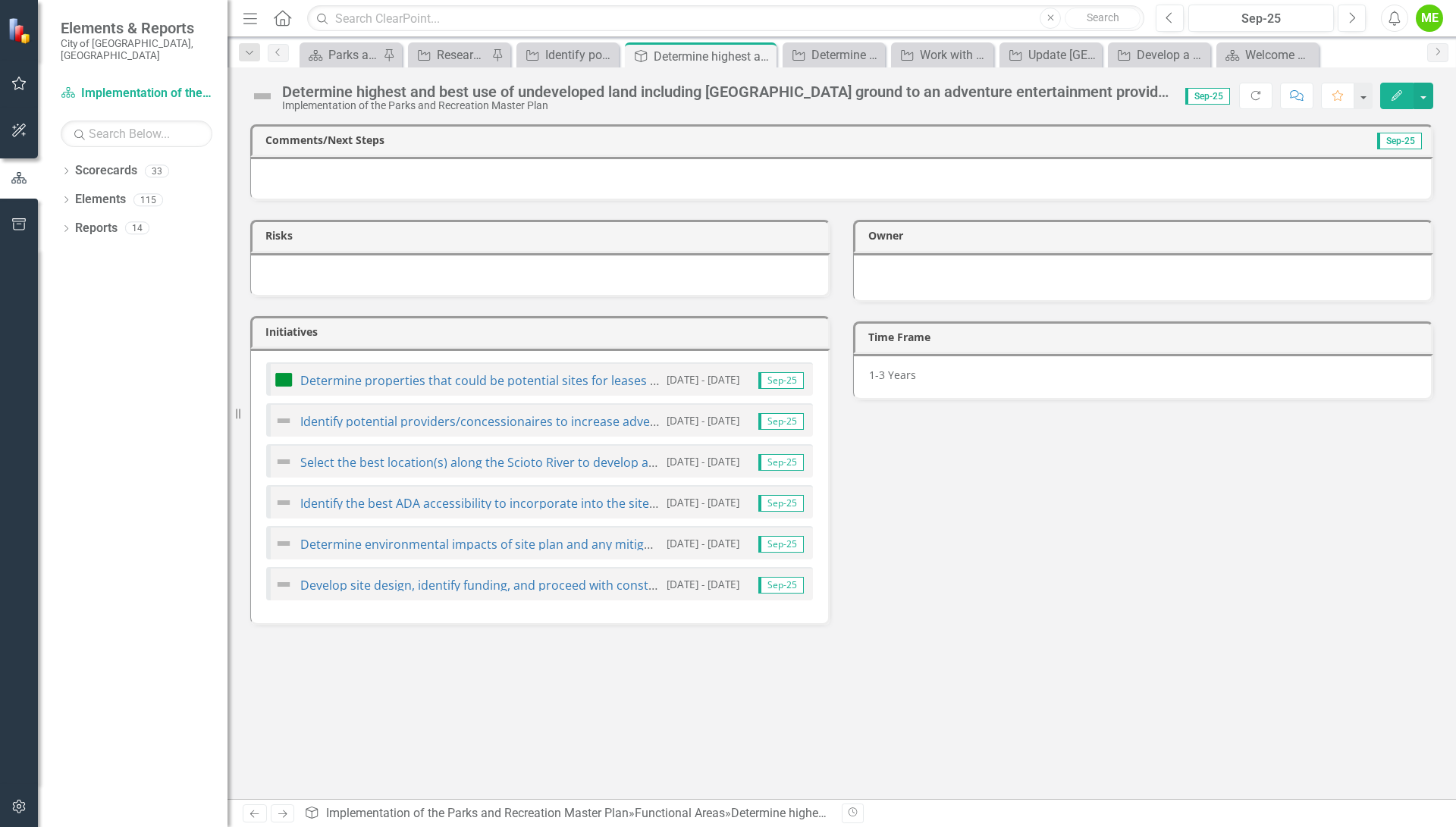
click at [1392, 95] on icon "Edit" at bounding box center [1397, 95] width 14 height 11
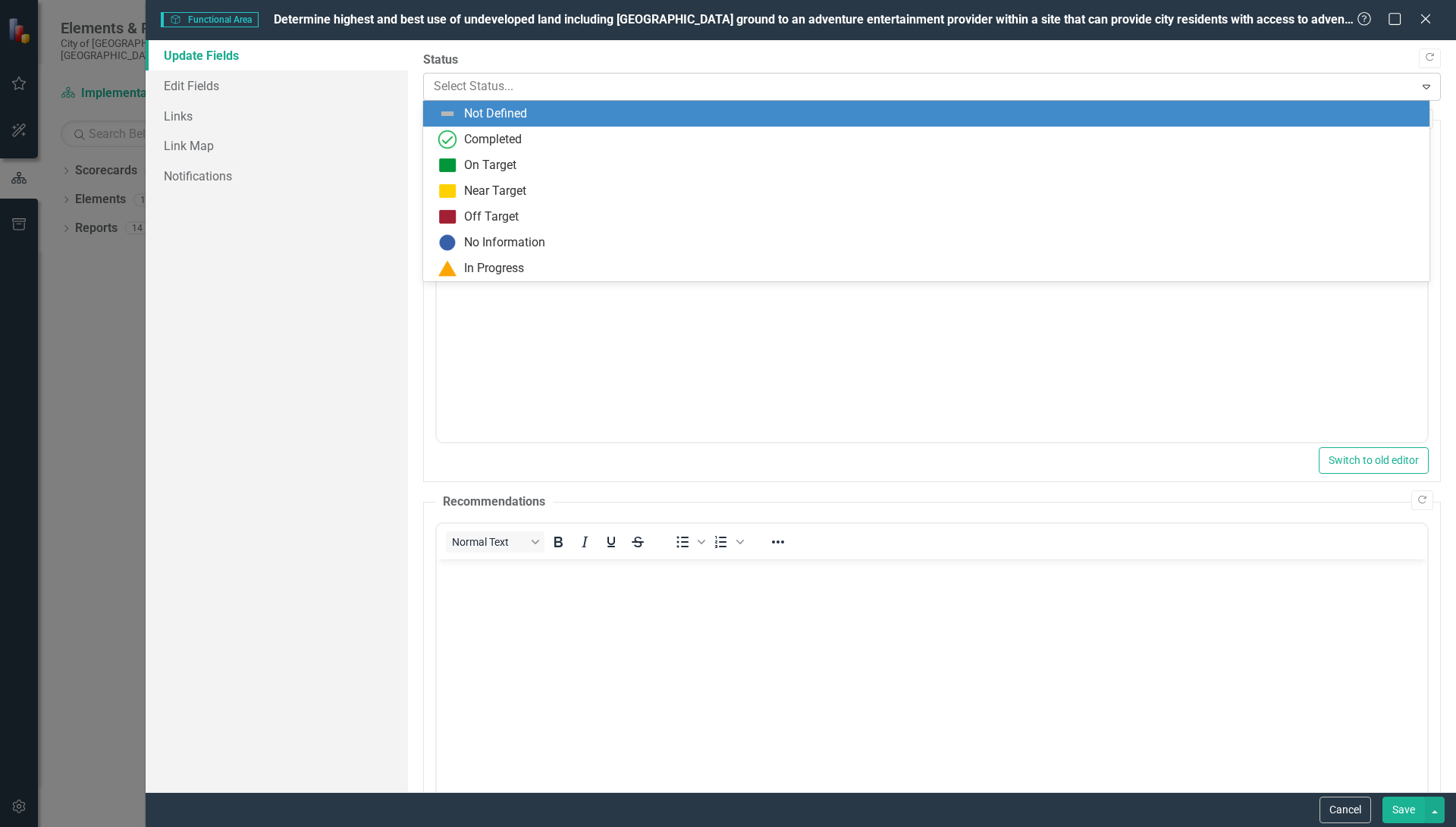
click at [476, 87] on div at bounding box center [919, 86] width 971 height 20
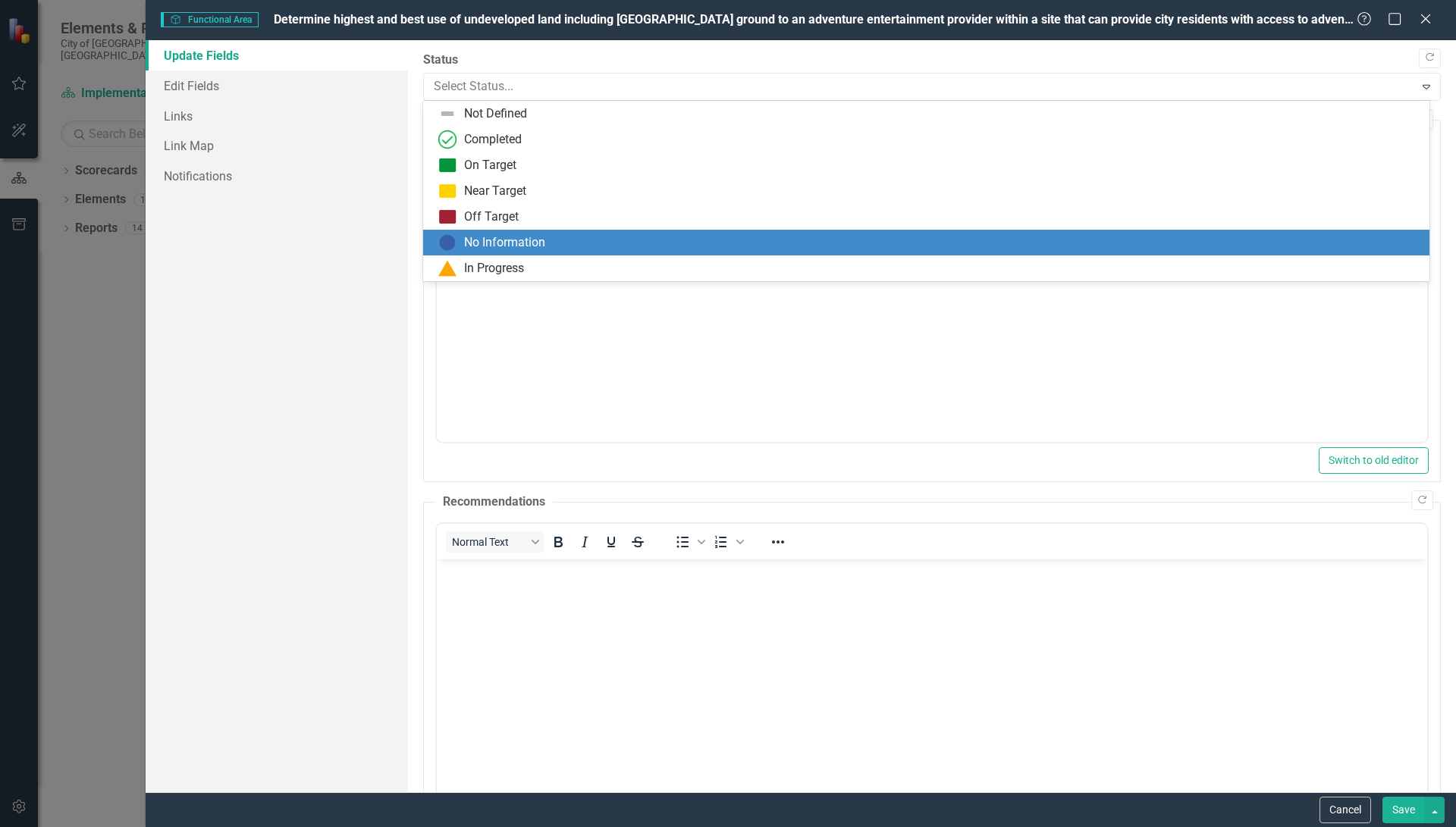
drag, startPoint x: 489, startPoint y: 237, endPoint x: 54, endPoint y: 57, distance: 470.8
click at [489, 237] on div "No Information" at bounding box center [504, 242] width 81 height 17
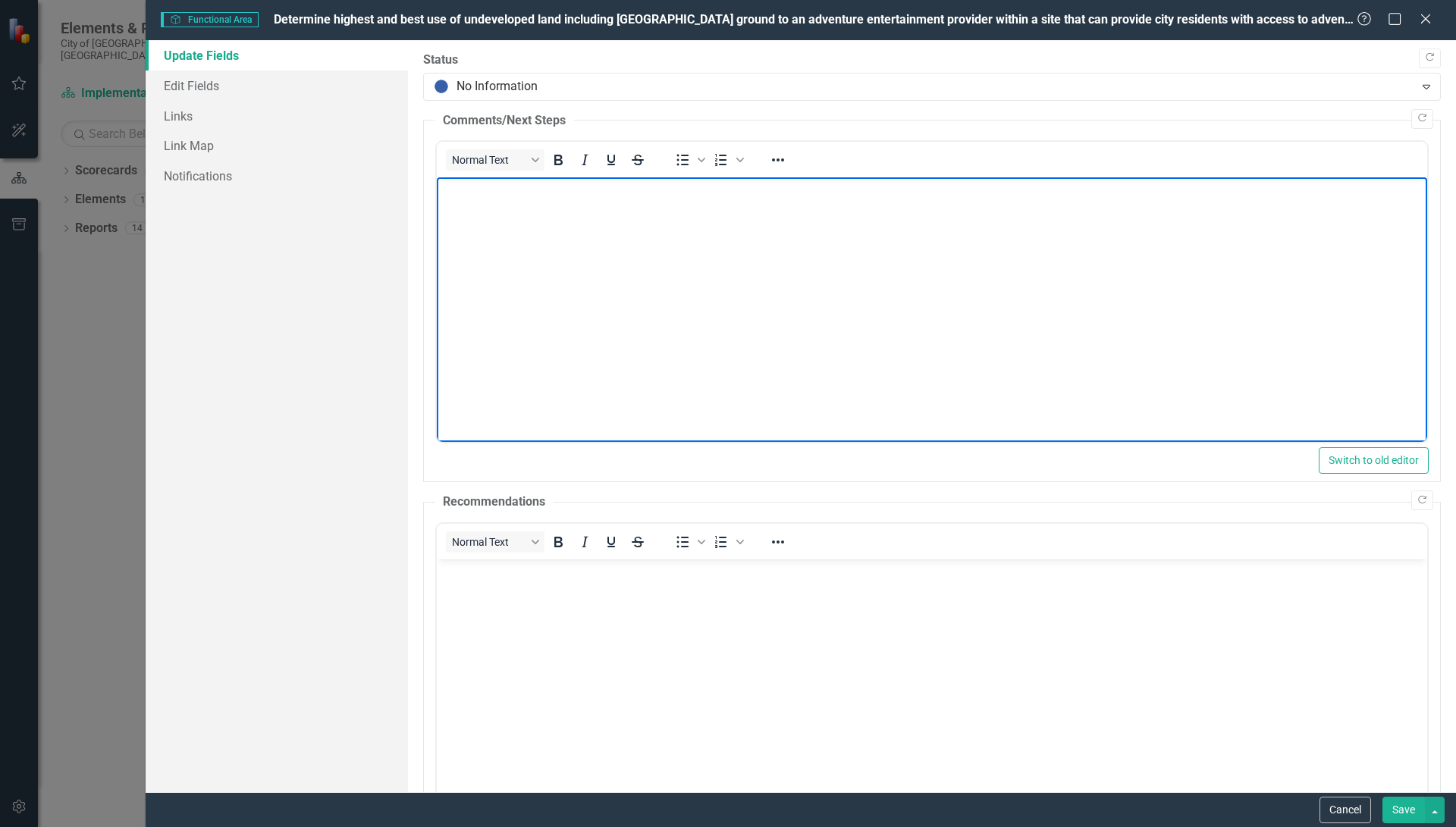
click at [495, 211] on body "Rich Text Area. Press ALT-0 for help." at bounding box center [931, 291] width 990 height 228
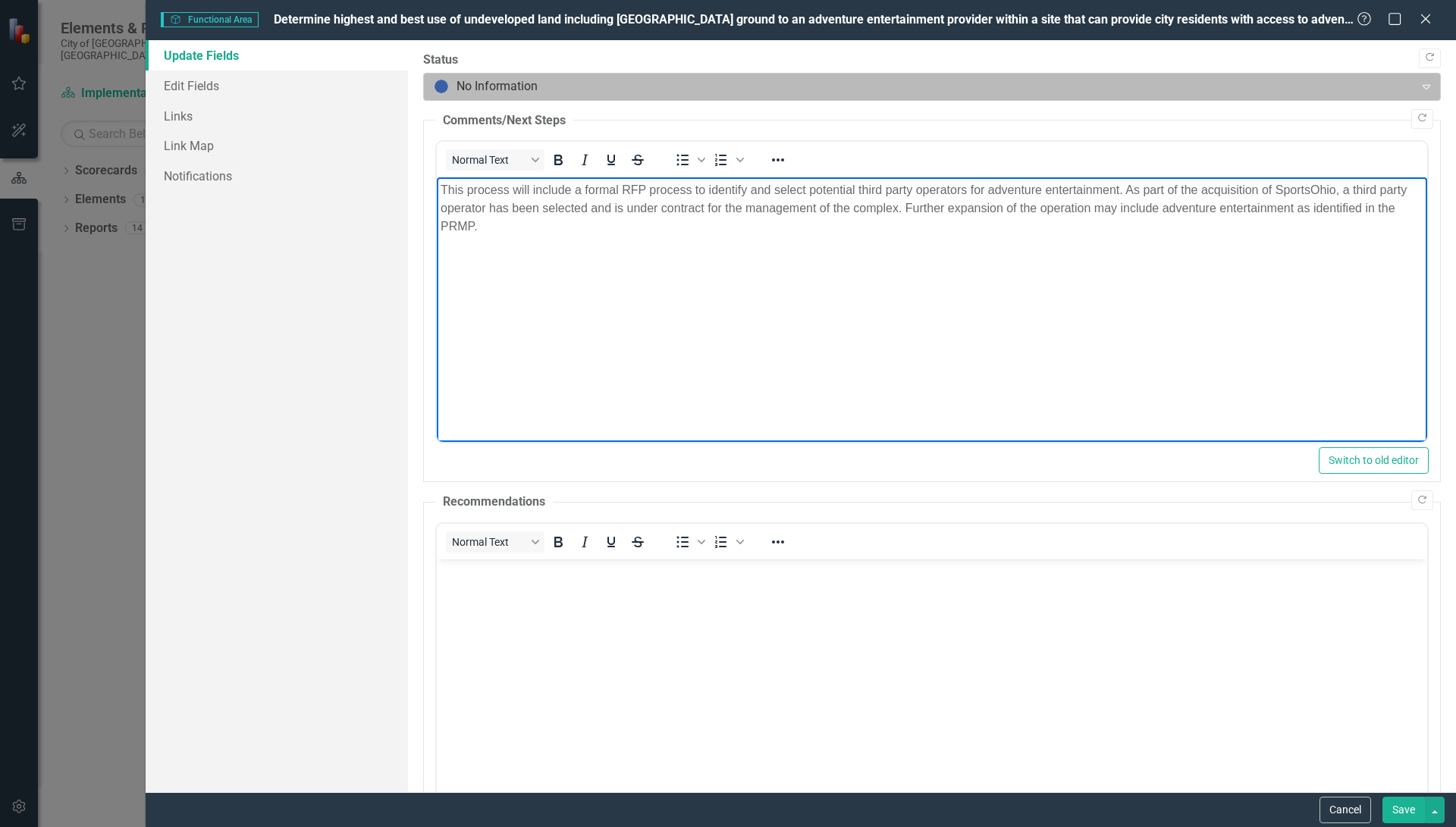
click at [535, 81] on div at bounding box center [919, 86] width 971 height 20
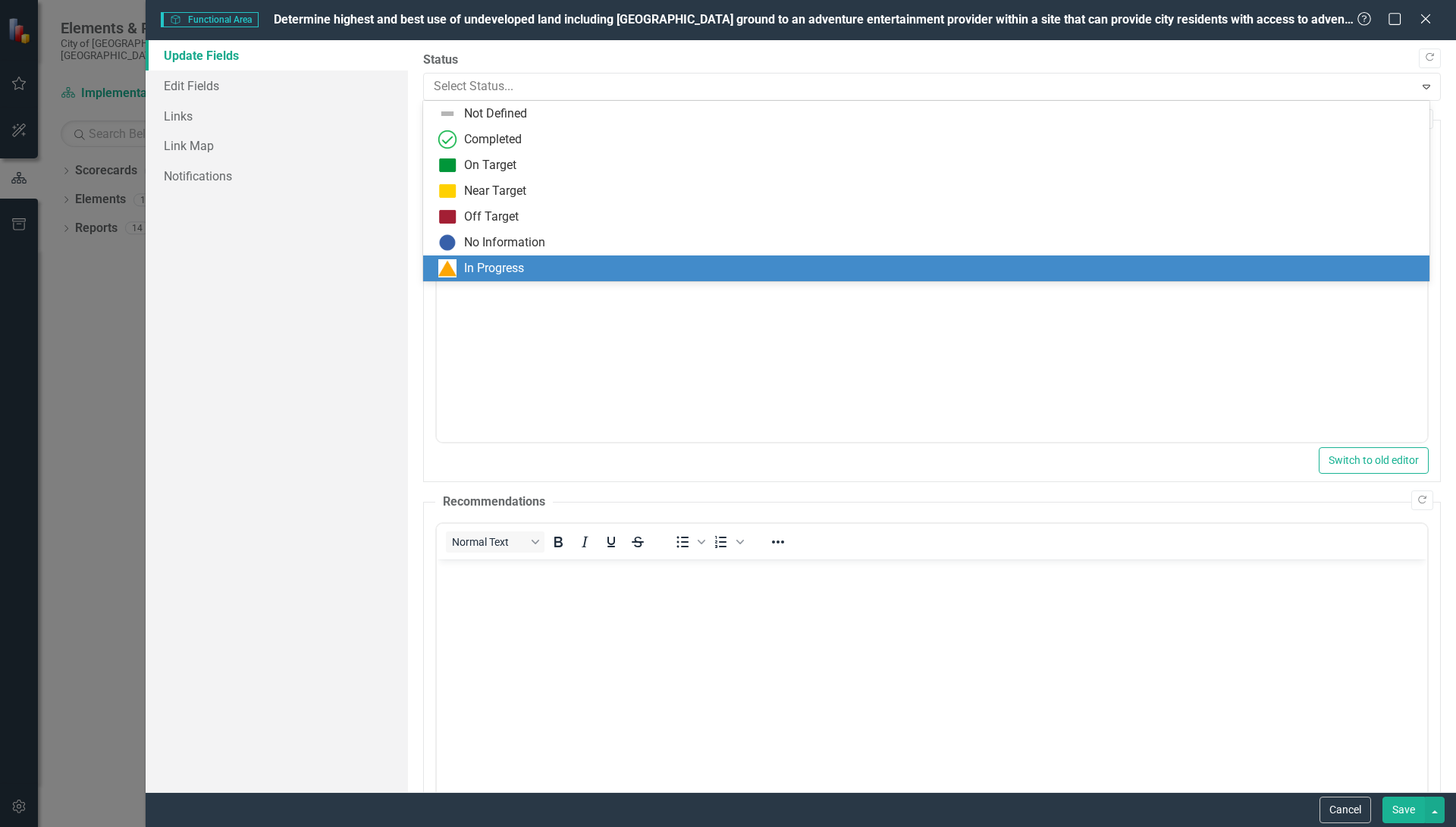
click at [486, 268] on div "In Progress" at bounding box center [494, 268] width 60 height 17
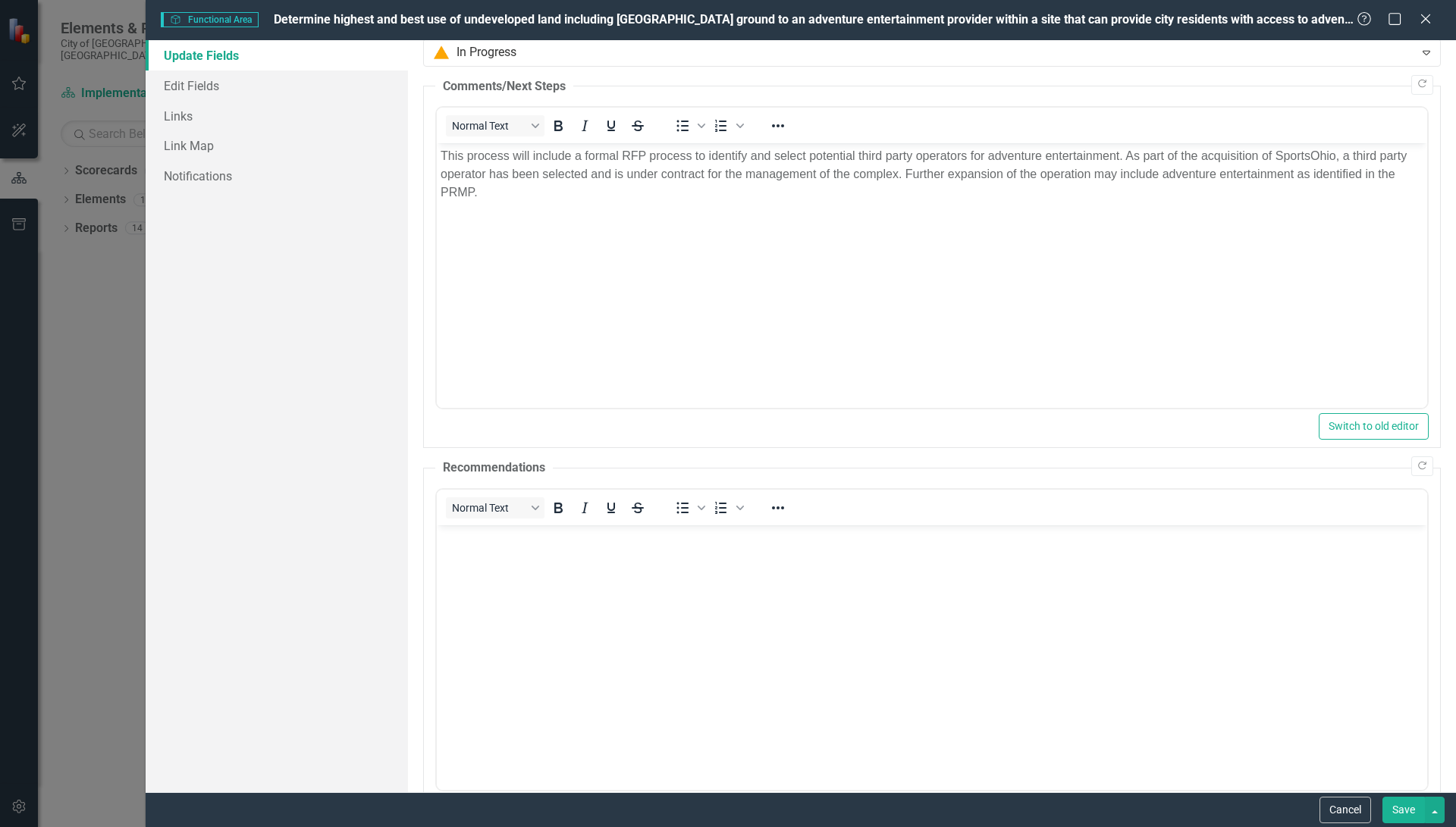
scroll to position [1, 0]
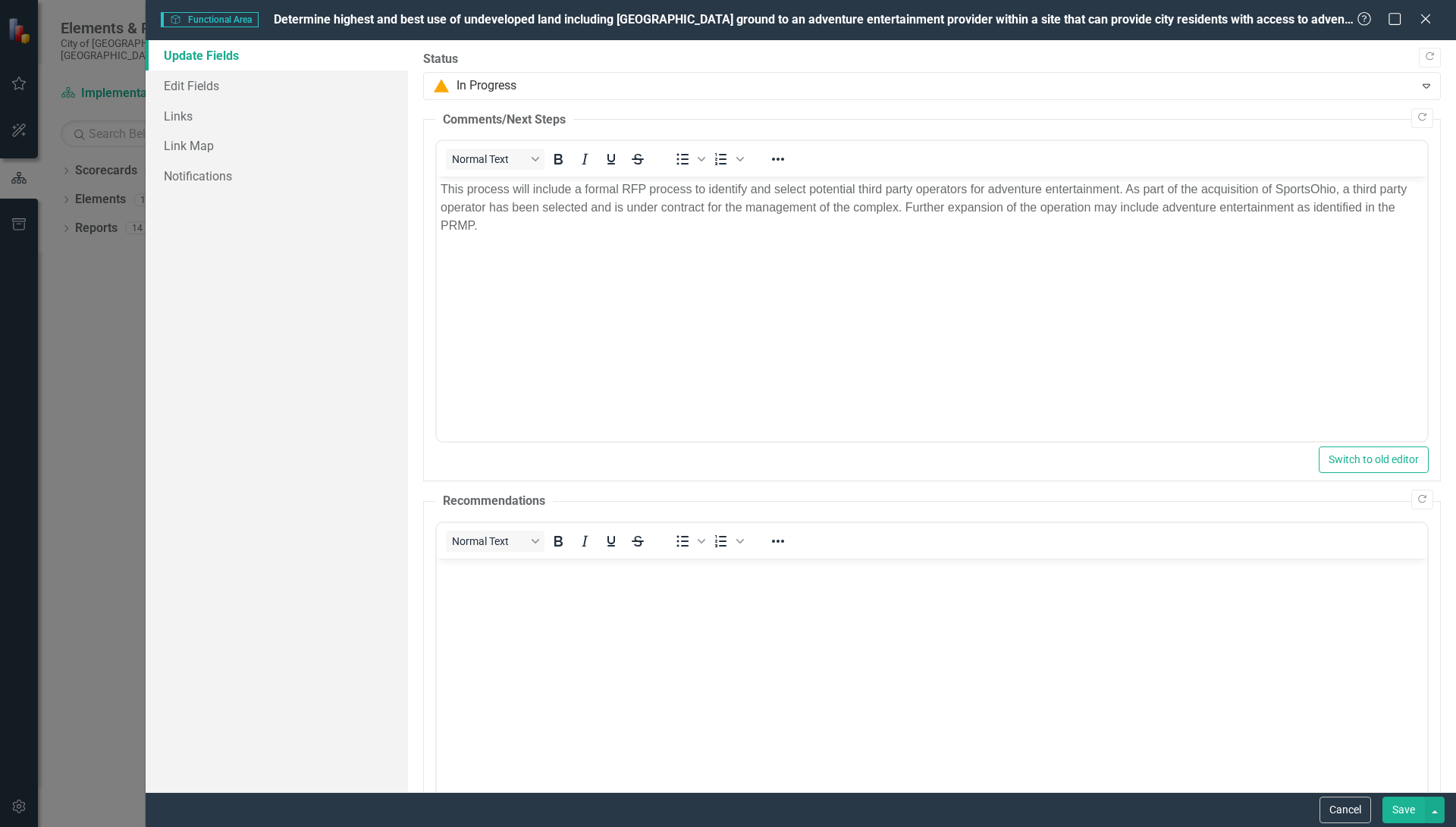
click at [1402, 807] on button "Save" at bounding box center [1403, 810] width 42 height 27
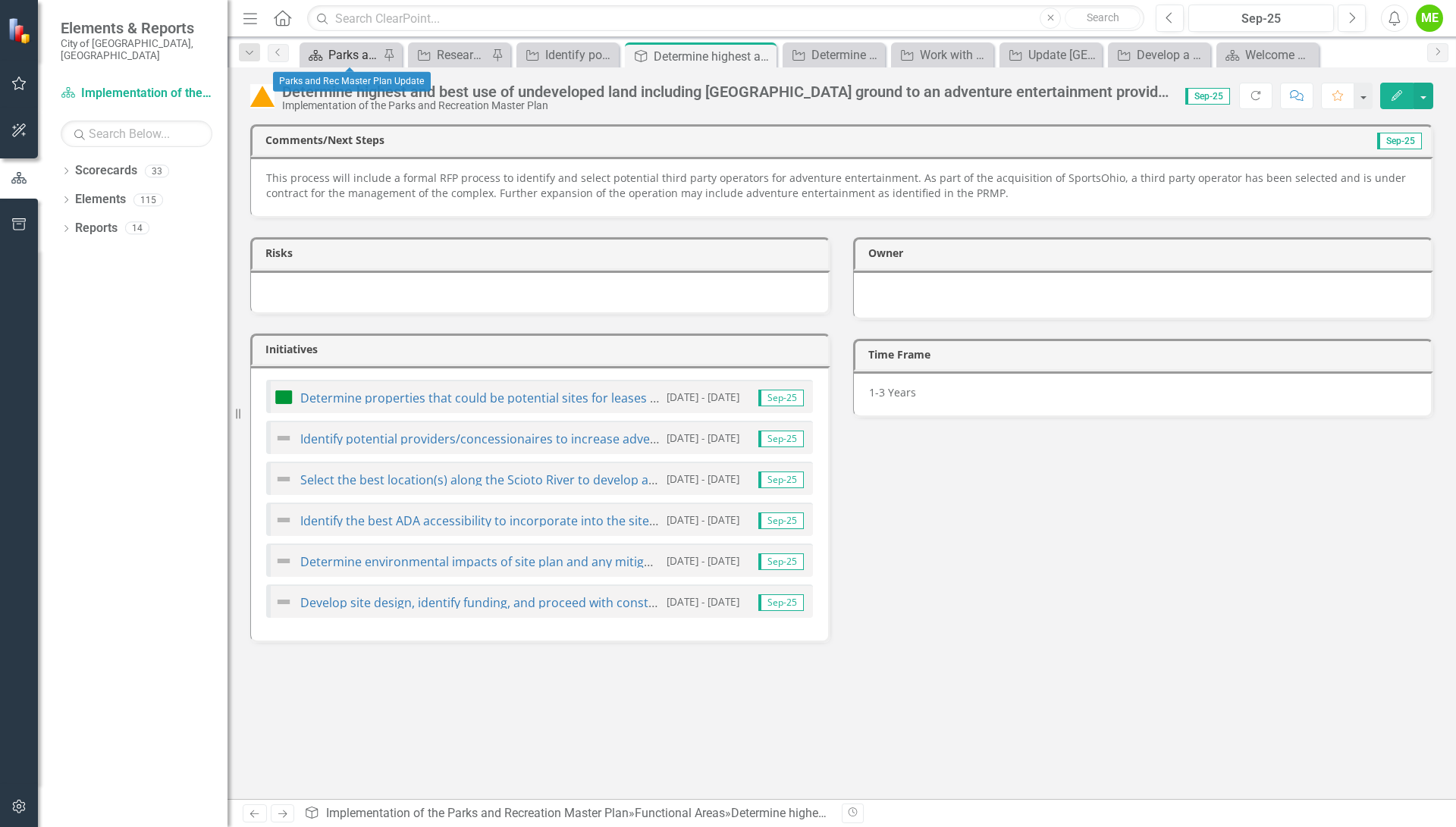
click at [357, 58] on div "Parks and Rec Master Plan Update" at bounding box center [354, 54] width 50 height 19
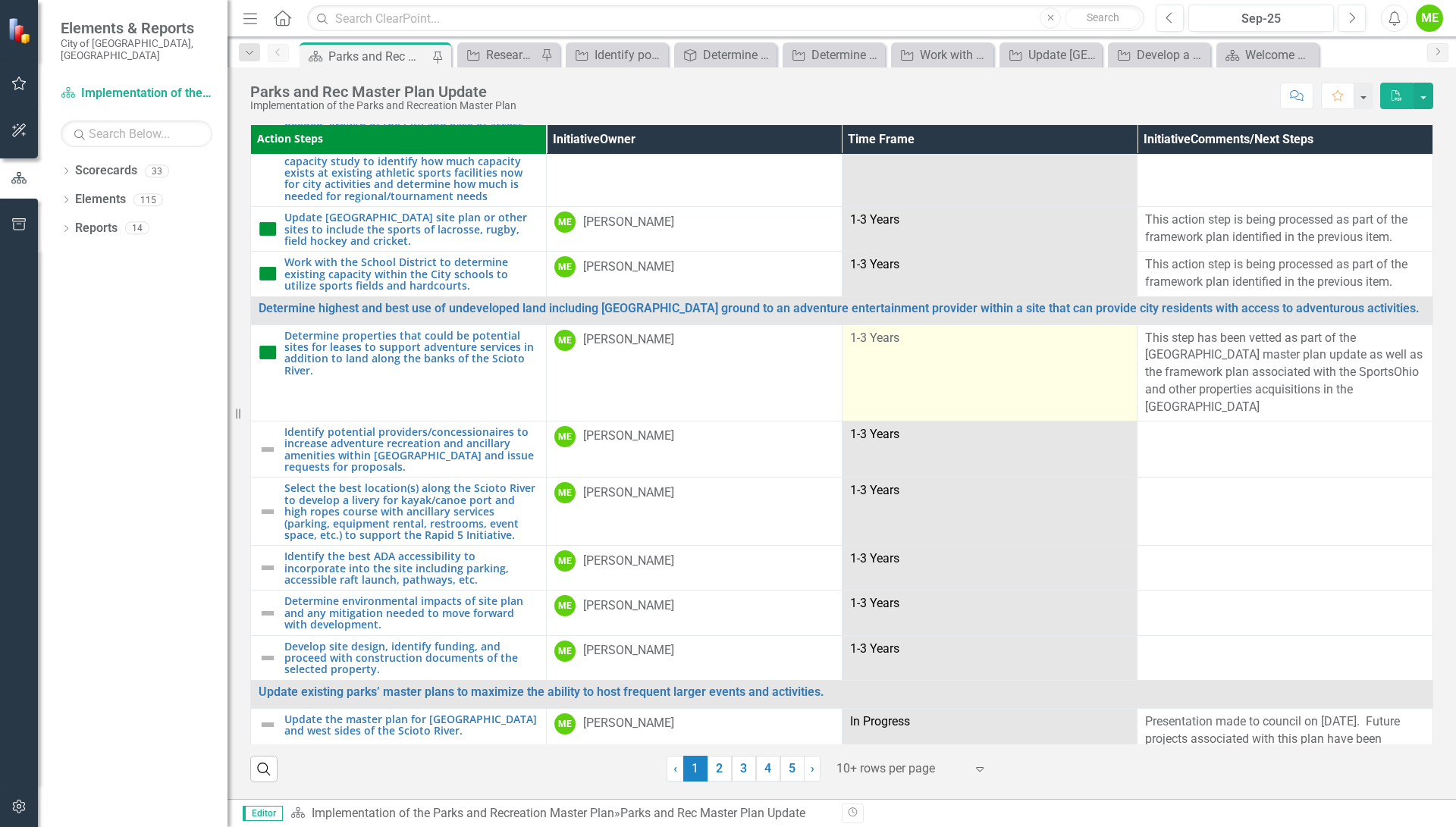
scroll to position [379, 0]
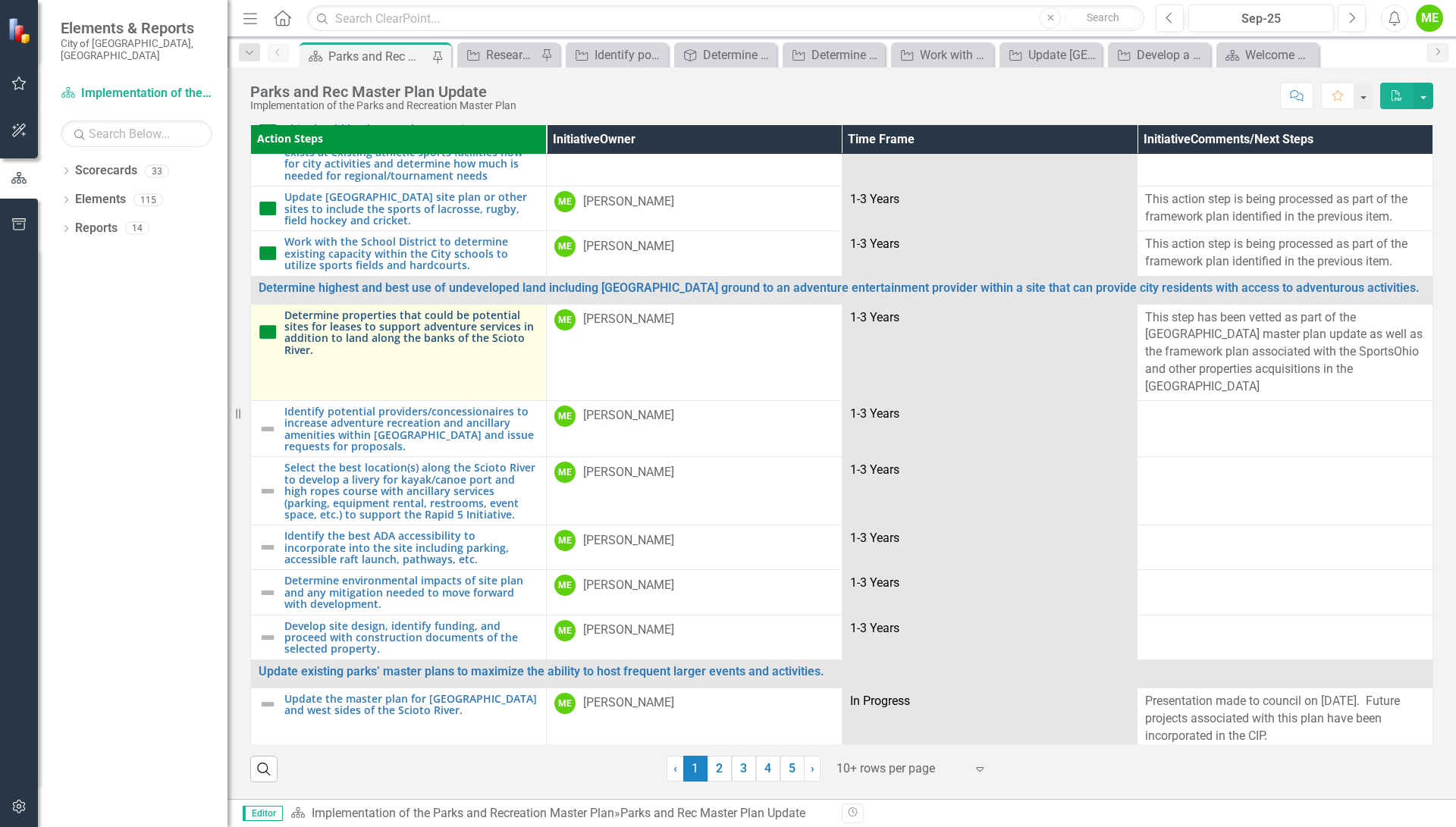
click at [413, 309] on link "Determine properties that could be potential sites for leases to support advent…" at bounding box center [412, 333] width 254 height 47
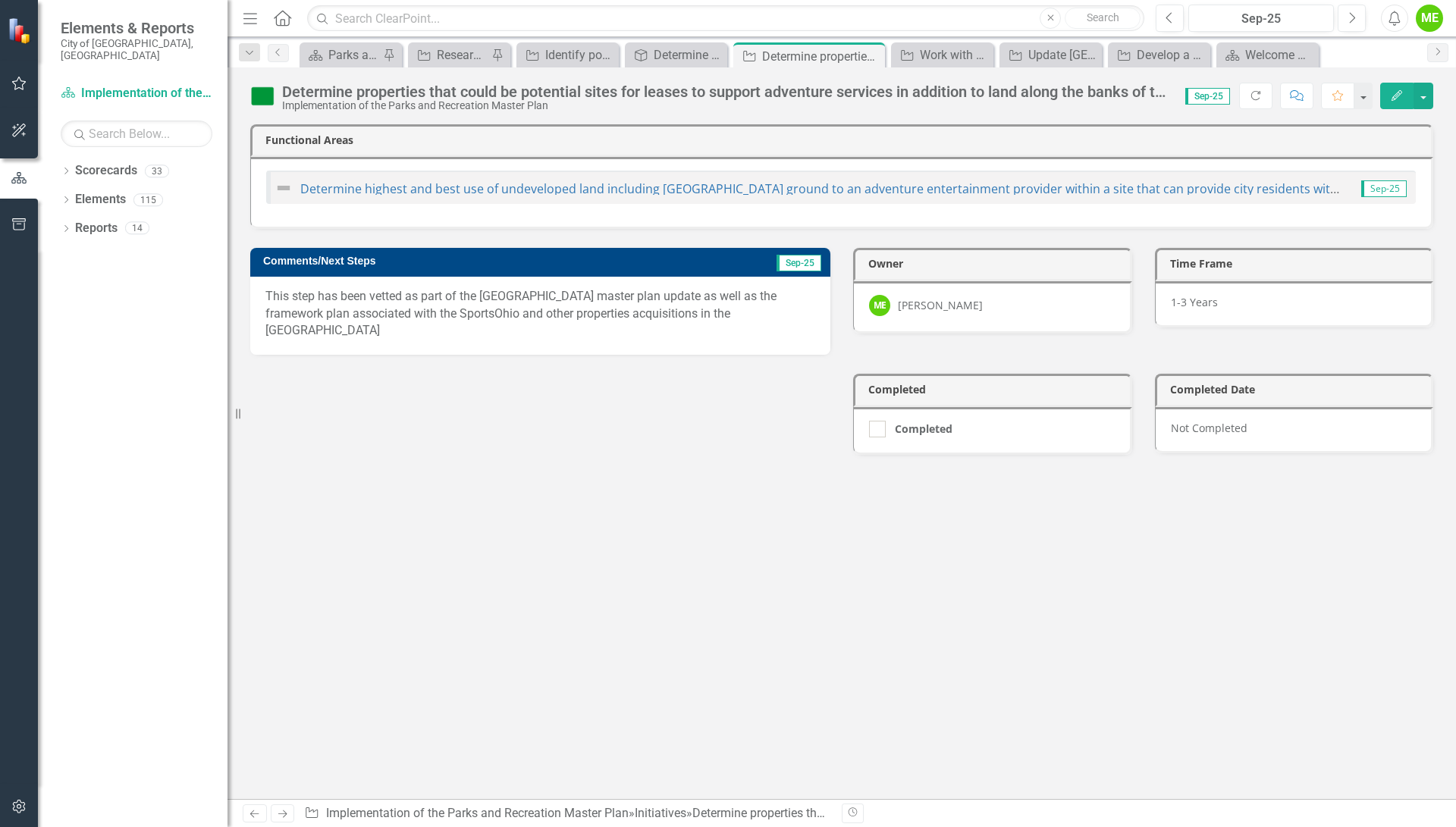
click at [1396, 87] on button "Edit" at bounding box center [1397, 96] width 33 height 27
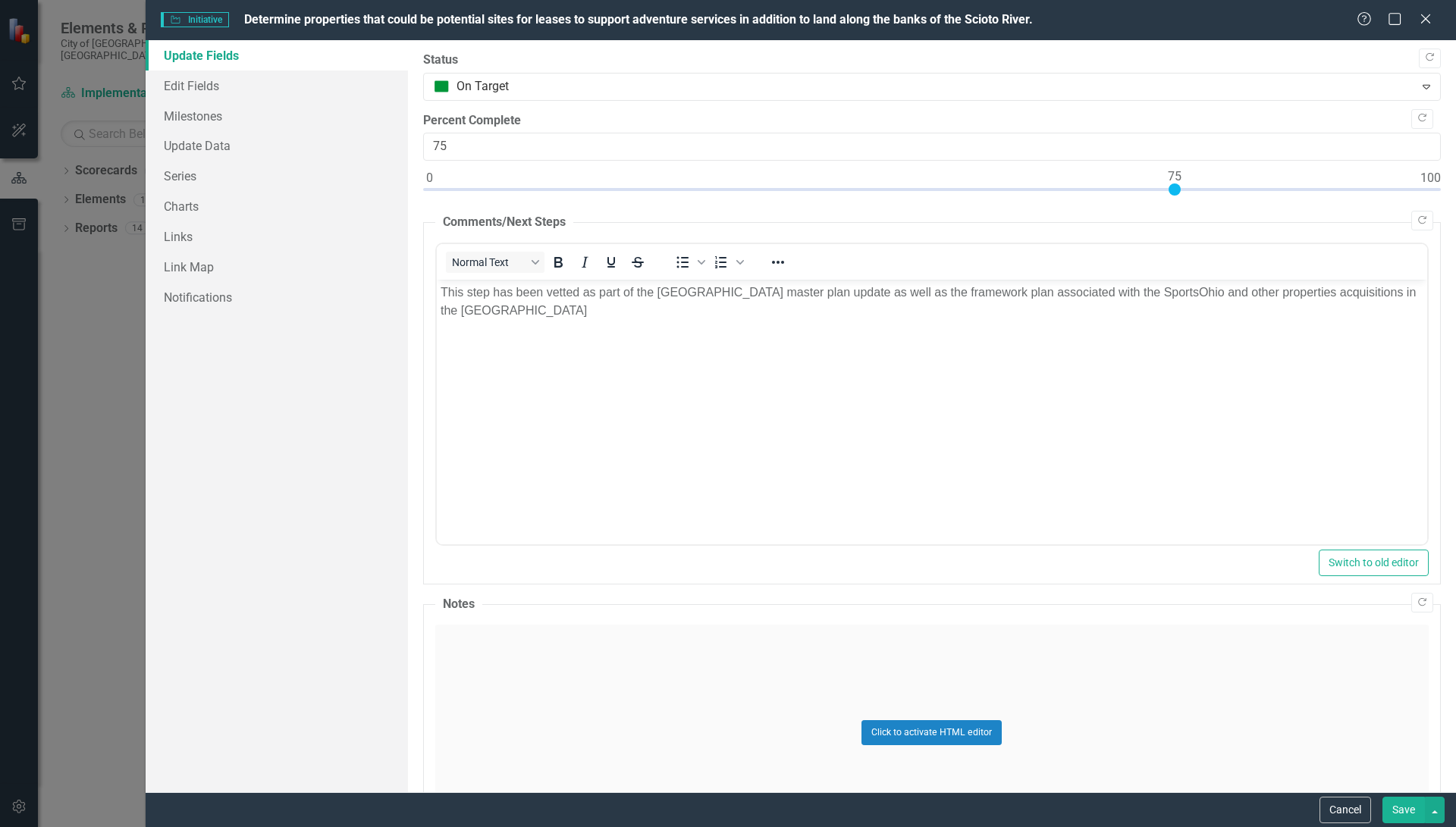
click at [605, 311] on p "This step has been vetted as part of the [GEOGRAPHIC_DATA] master plan update a…" at bounding box center [931, 302] width 983 height 37
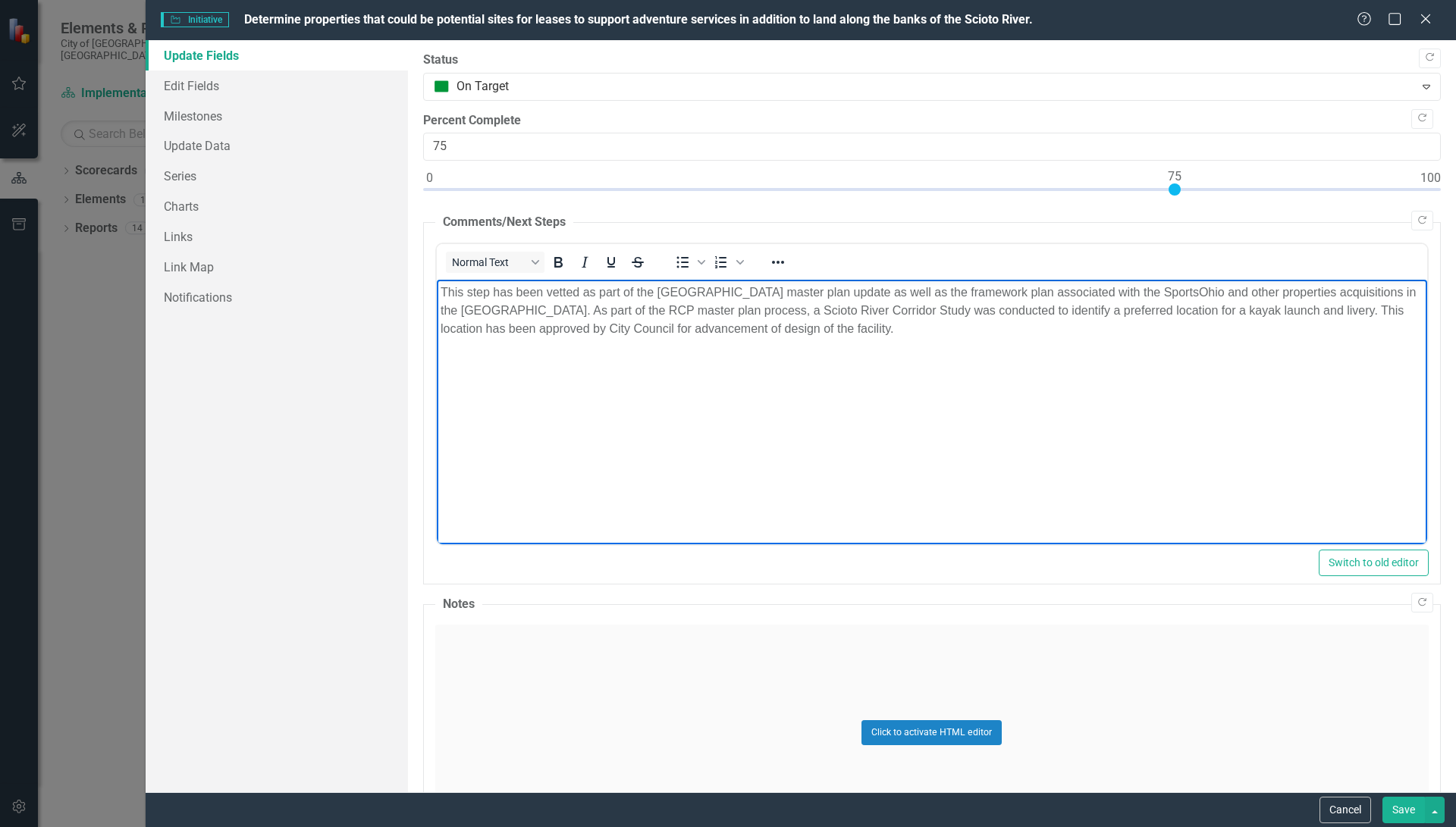
click at [852, 328] on p "This step has been vetted as part of the [GEOGRAPHIC_DATA] master plan update a…" at bounding box center [931, 311] width 983 height 54
click at [921, 329] on p "This step has been vetted as part of the [GEOGRAPHIC_DATA] master plan update a…" at bounding box center [931, 311] width 983 height 54
click at [1393, 800] on button "Save" at bounding box center [1403, 810] width 42 height 27
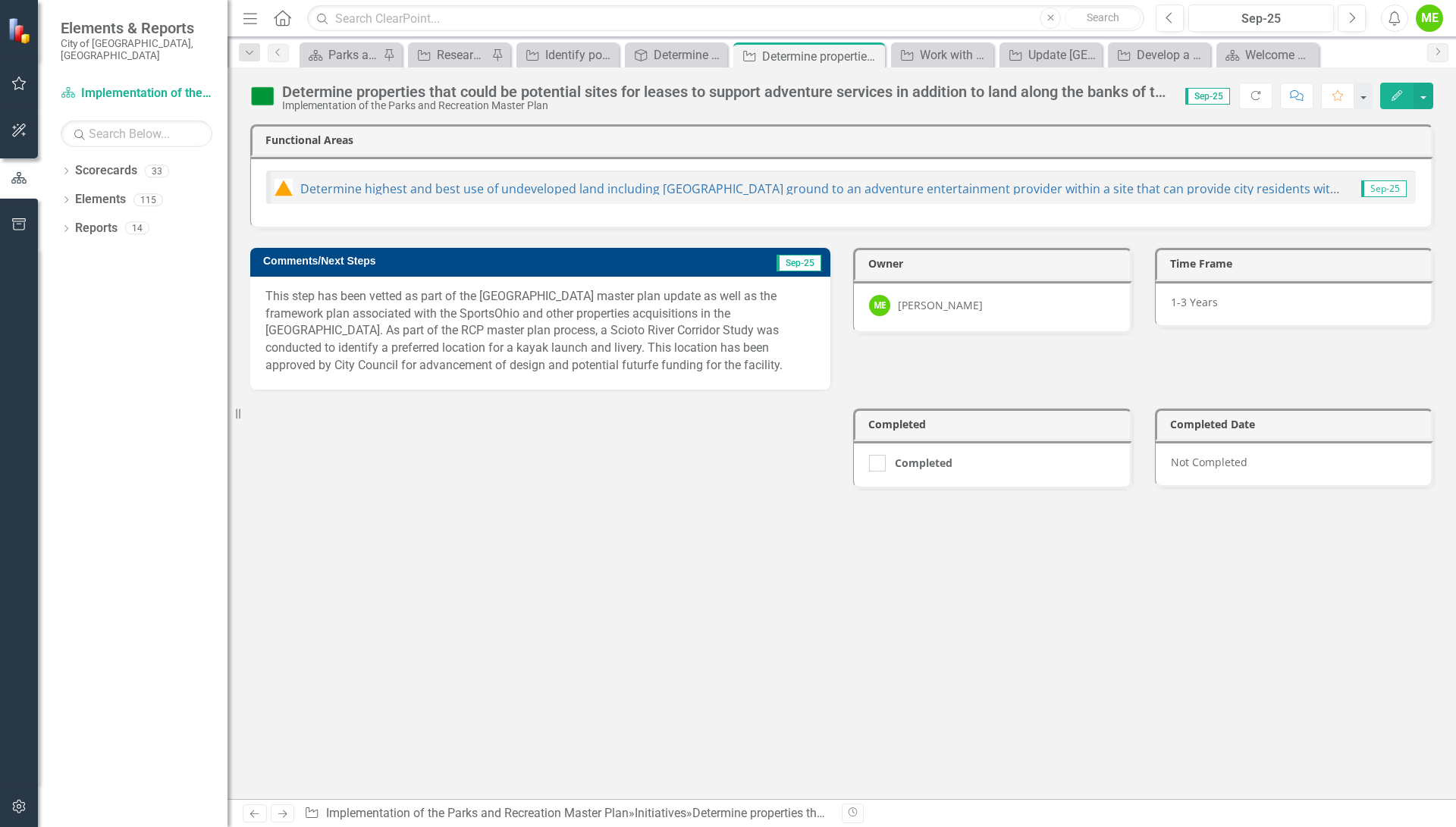
click at [268, 301] on p "This step has been vetted as part of the [GEOGRAPHIC_DATA] master plan update a…" at bounding box center [540, 331] width 550 height 86
click at [359, 54] on div "Parks and Rec Master Plan Update" at bounding box center [354, 54] width 50 height 19
